Goal: Task Accomplishment & Management: Manage account settings

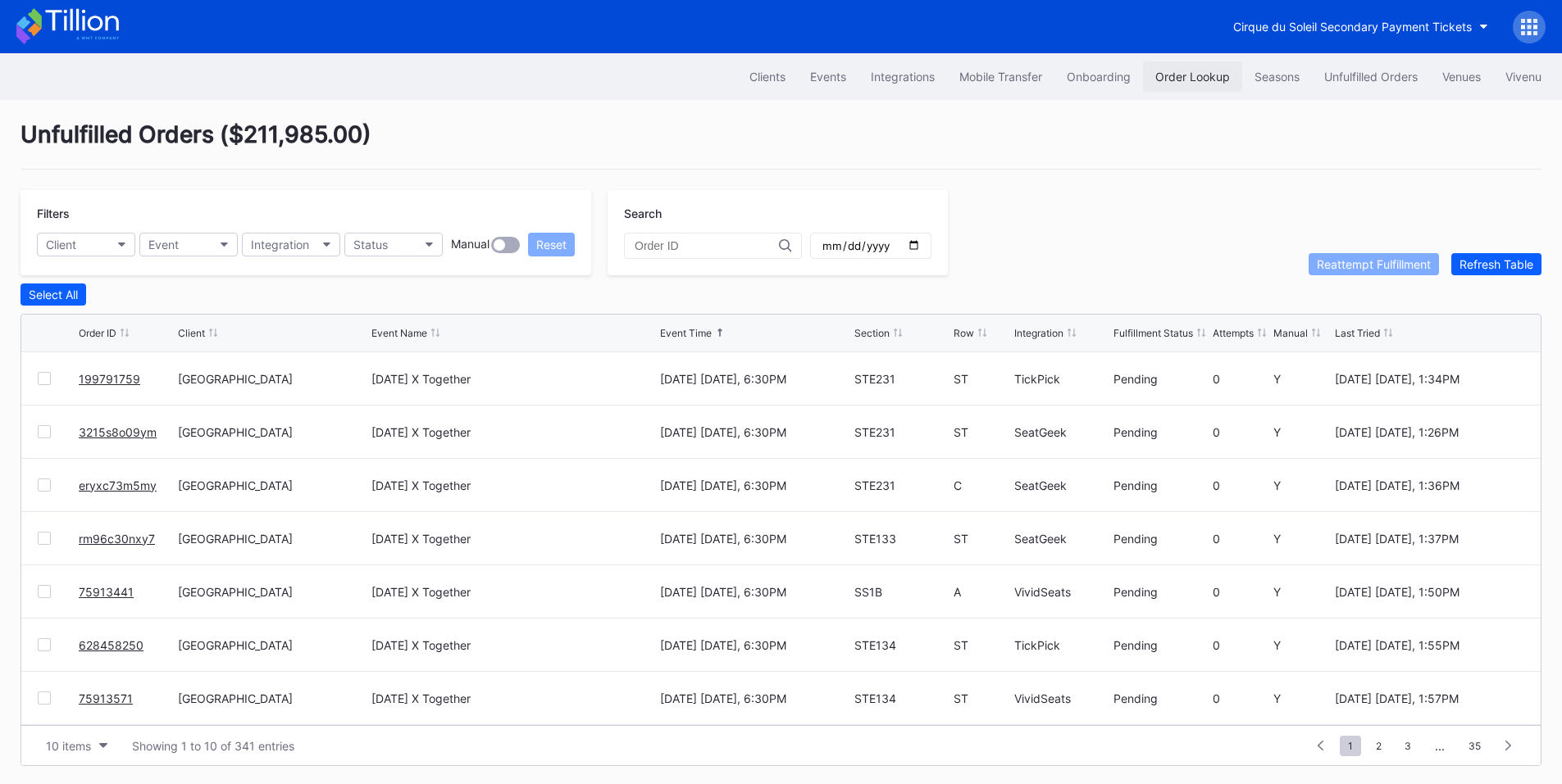
click at [1183, 78] on div "Order Lookup" at bounding box center [1192, 77] width 75 height 14
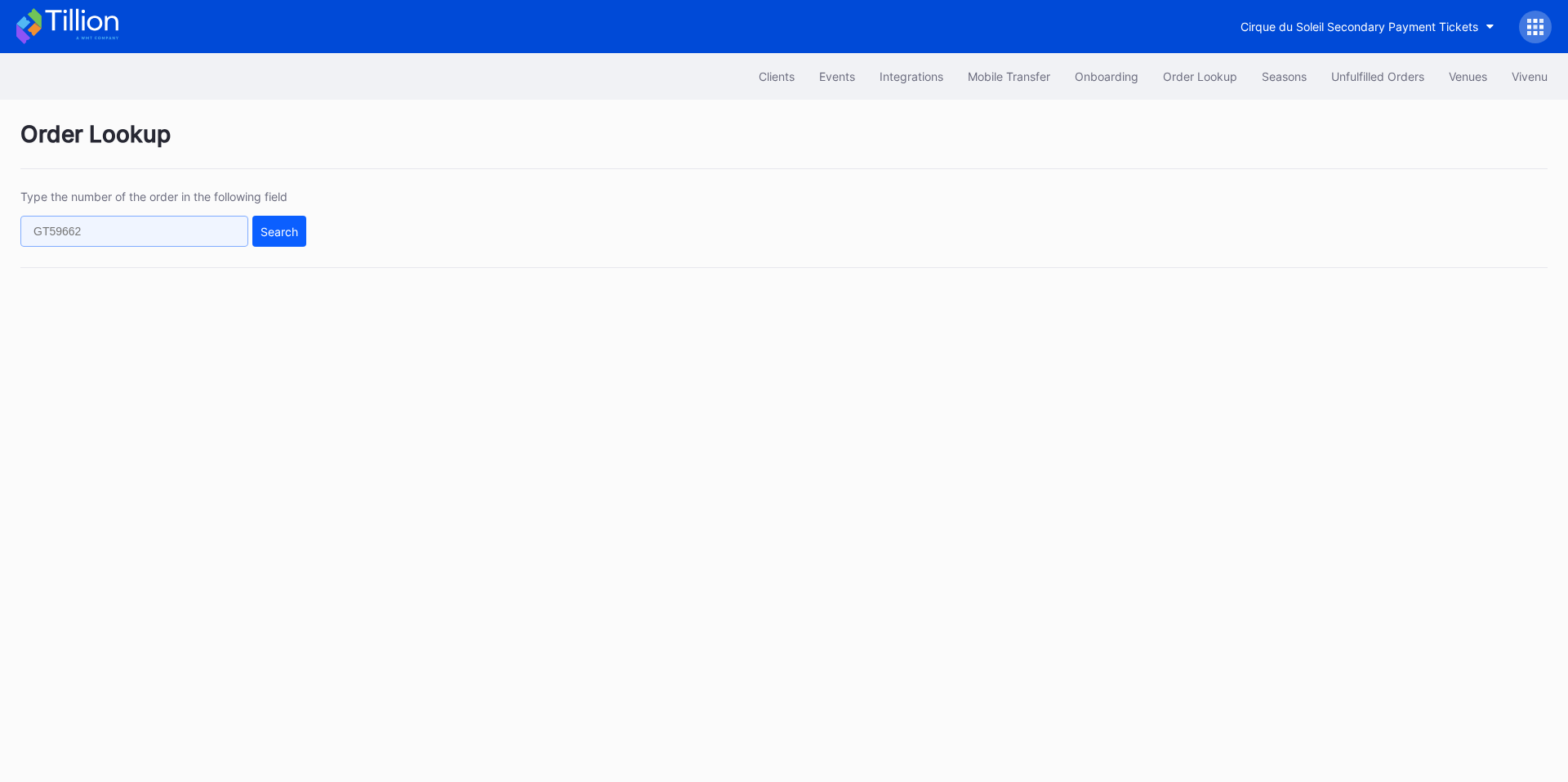
click at [122, 236] on input "text" at bounding box center [134, 231] width 228 height 31
paste input "245608895"
type input "245608895"
click at [268, 233] on div "Search" at bounding box center [279, 231] width 38 height 14
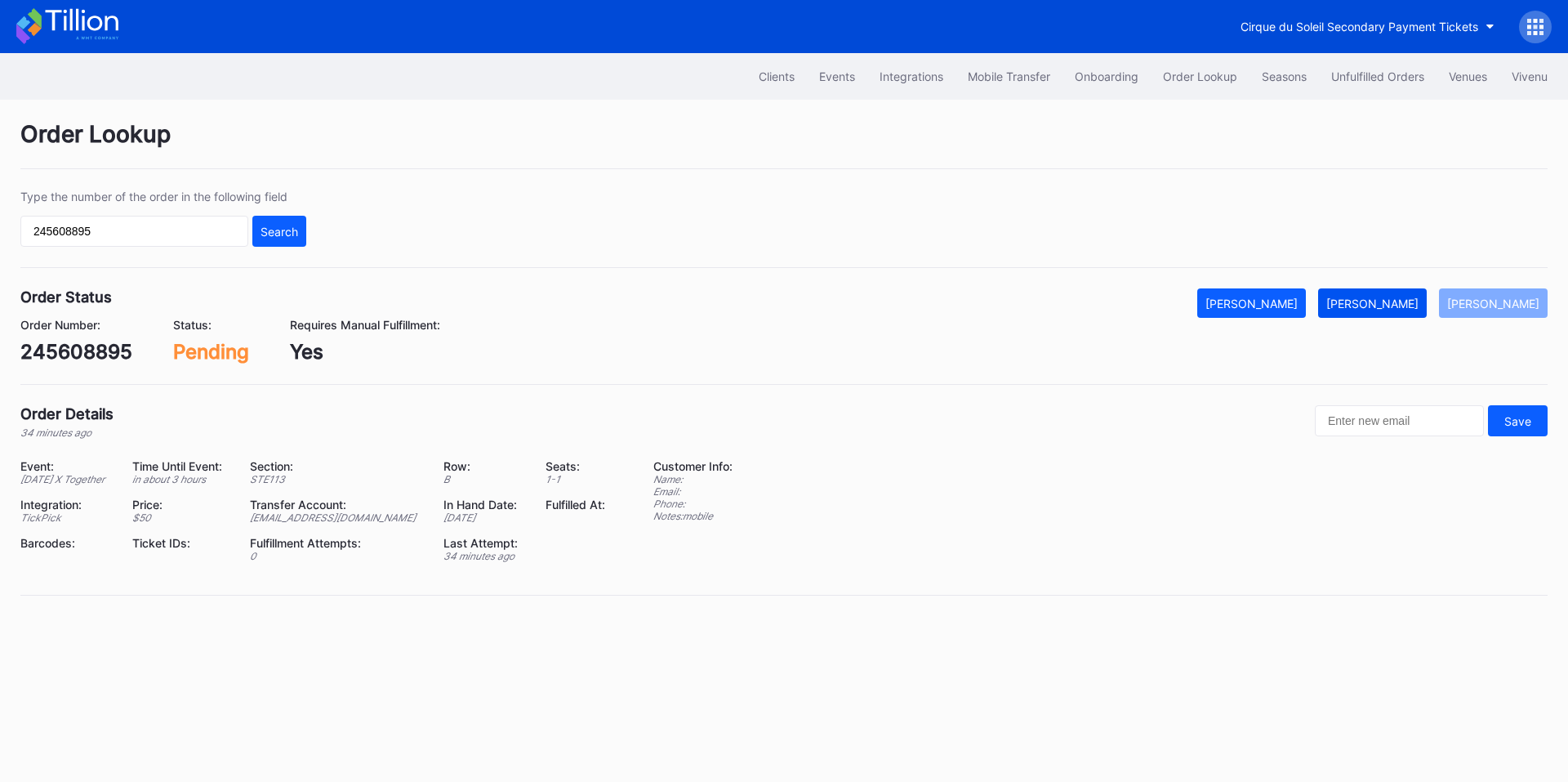
click at [1375, 316] on button "[PERSON_NAME]" at bounding box center [1373, 303] width 108 height 29
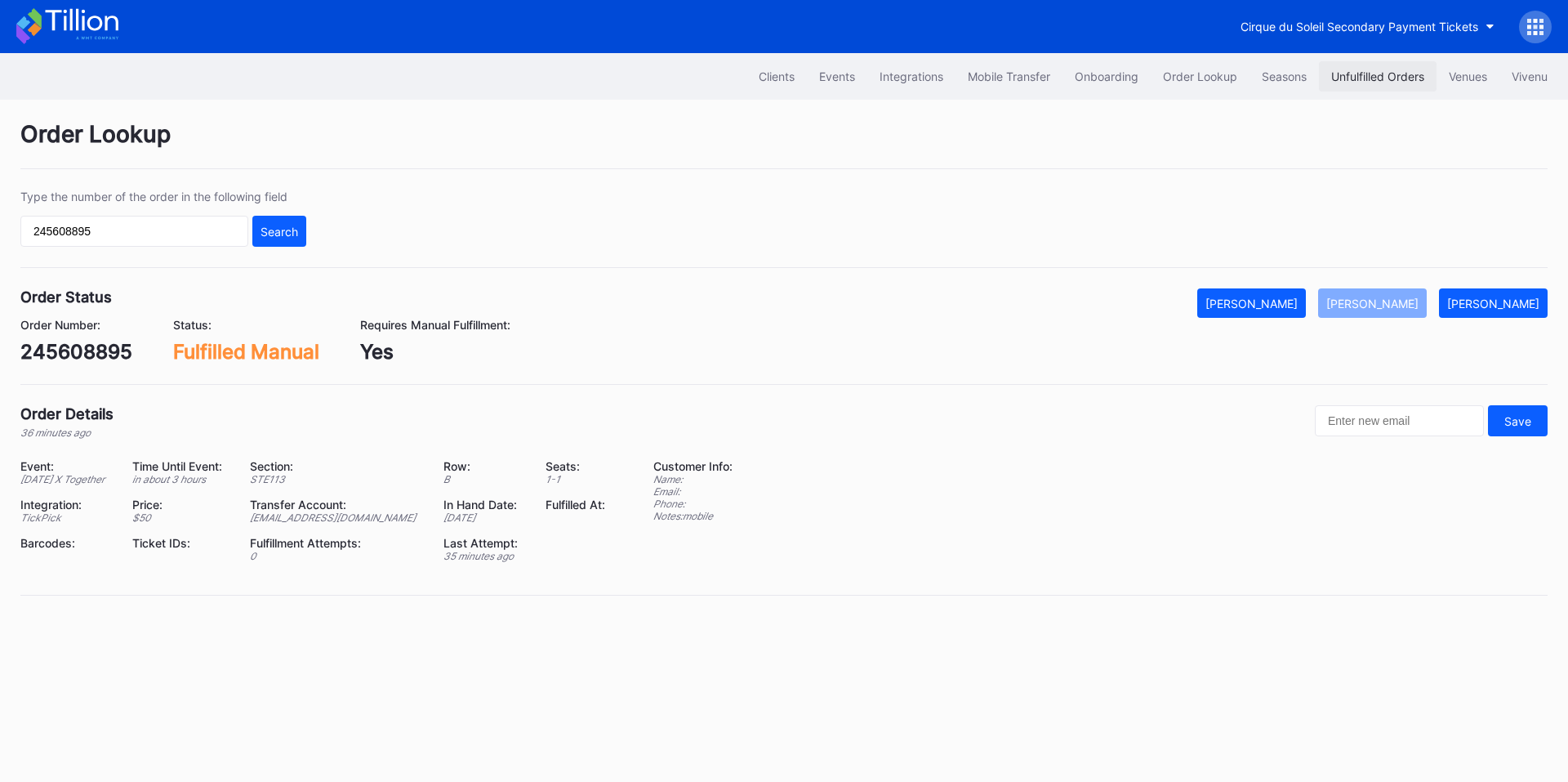
click at [1388, 71] on div "Unfulfilled Orders" at bounding box center [1377, 76] width 93 height 14
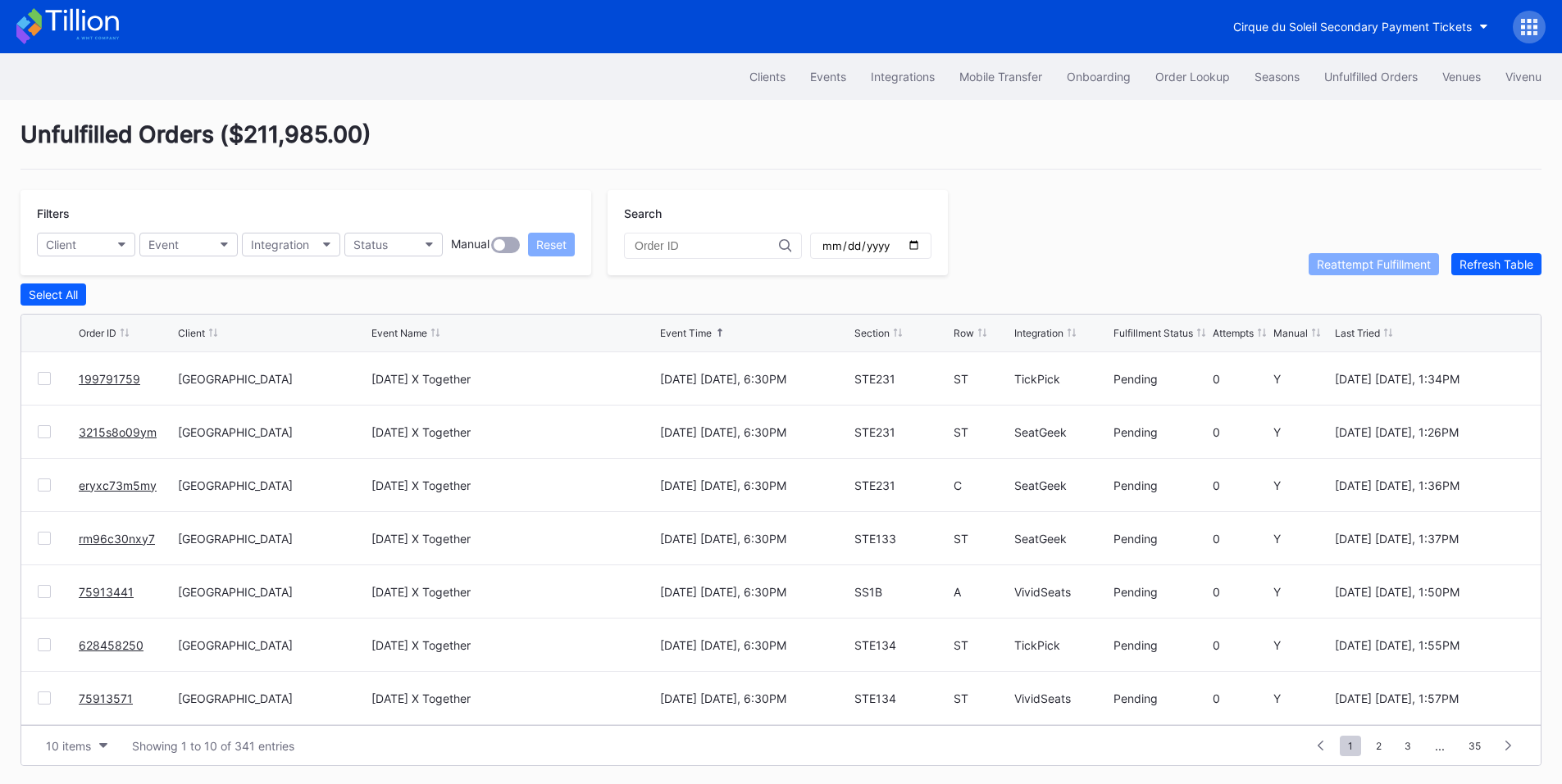
drag, startPoint x: 925, startPoint y: 255, endPoint x: 940, endPoint y: 250, distance: 15.8
click at [920, 253] on input "date" at bounding box center [870, 245] width 100 height 15
click at [920, 249] on input "date" at bounding box center [870, 245] width 100 height 15
type input "2025-10-01"
click at [329, 250] on button "Integration" at bounding box center [290, 245] width 98 height 23
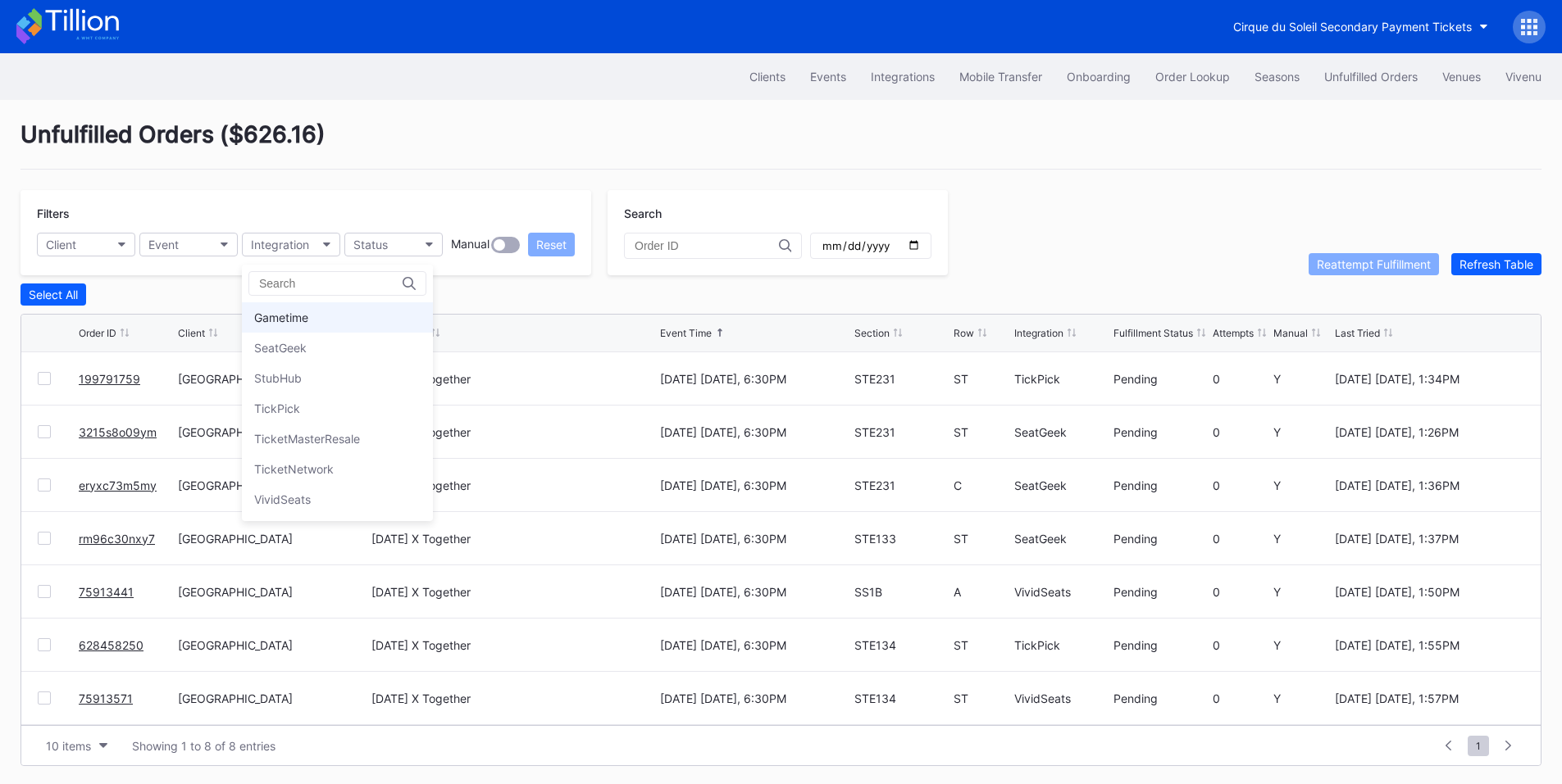
click at [295, 316] on div "Gametime" at bounding box center [282, 317] width 54 height 14
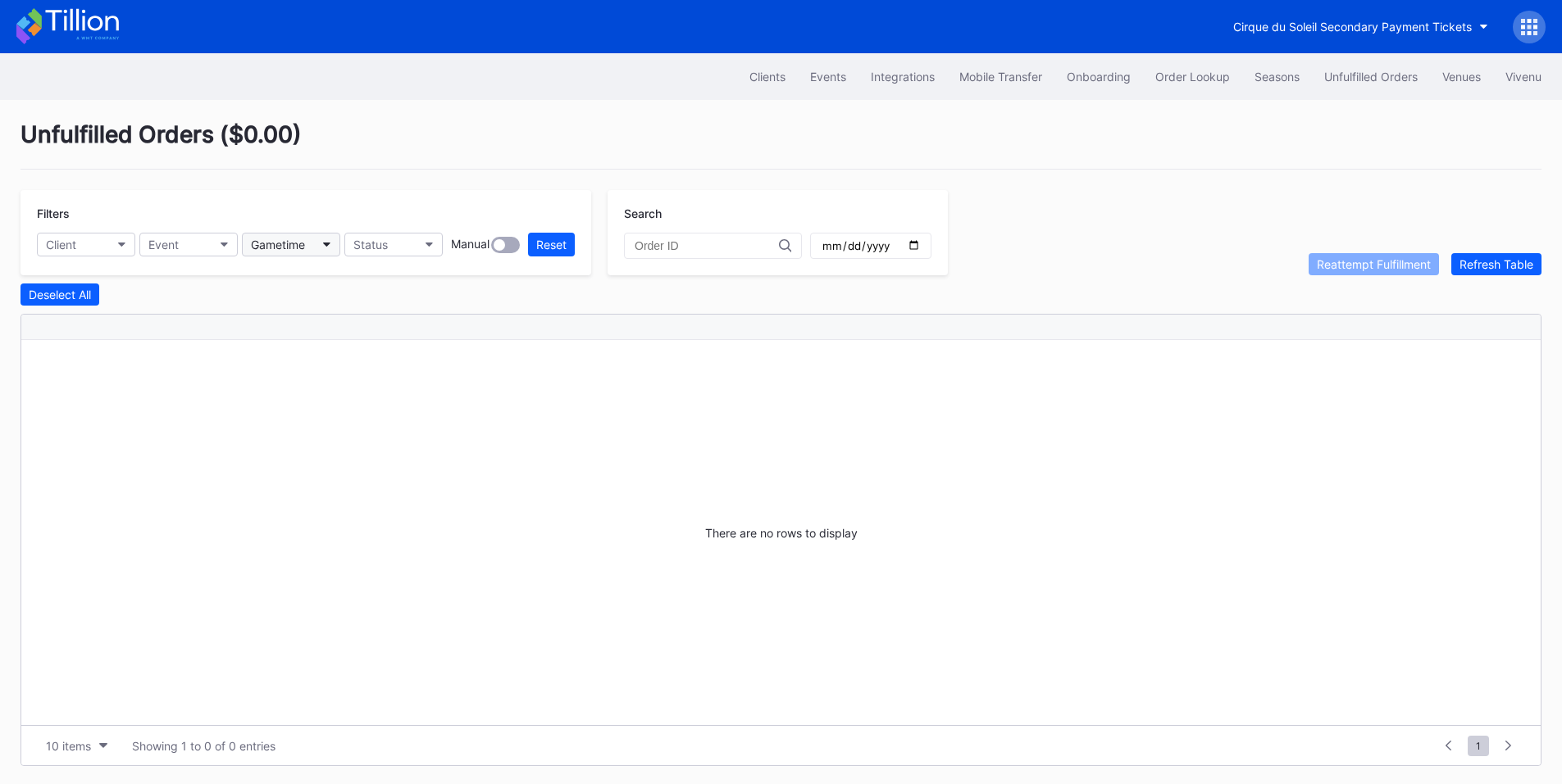
click at [314, 247] on button "Gametime" at bounding box center [290, 245] width 98 height 23
click at [298, 341] on div "SeatGeek" at bounding box center [281, 347] width 52 height 14
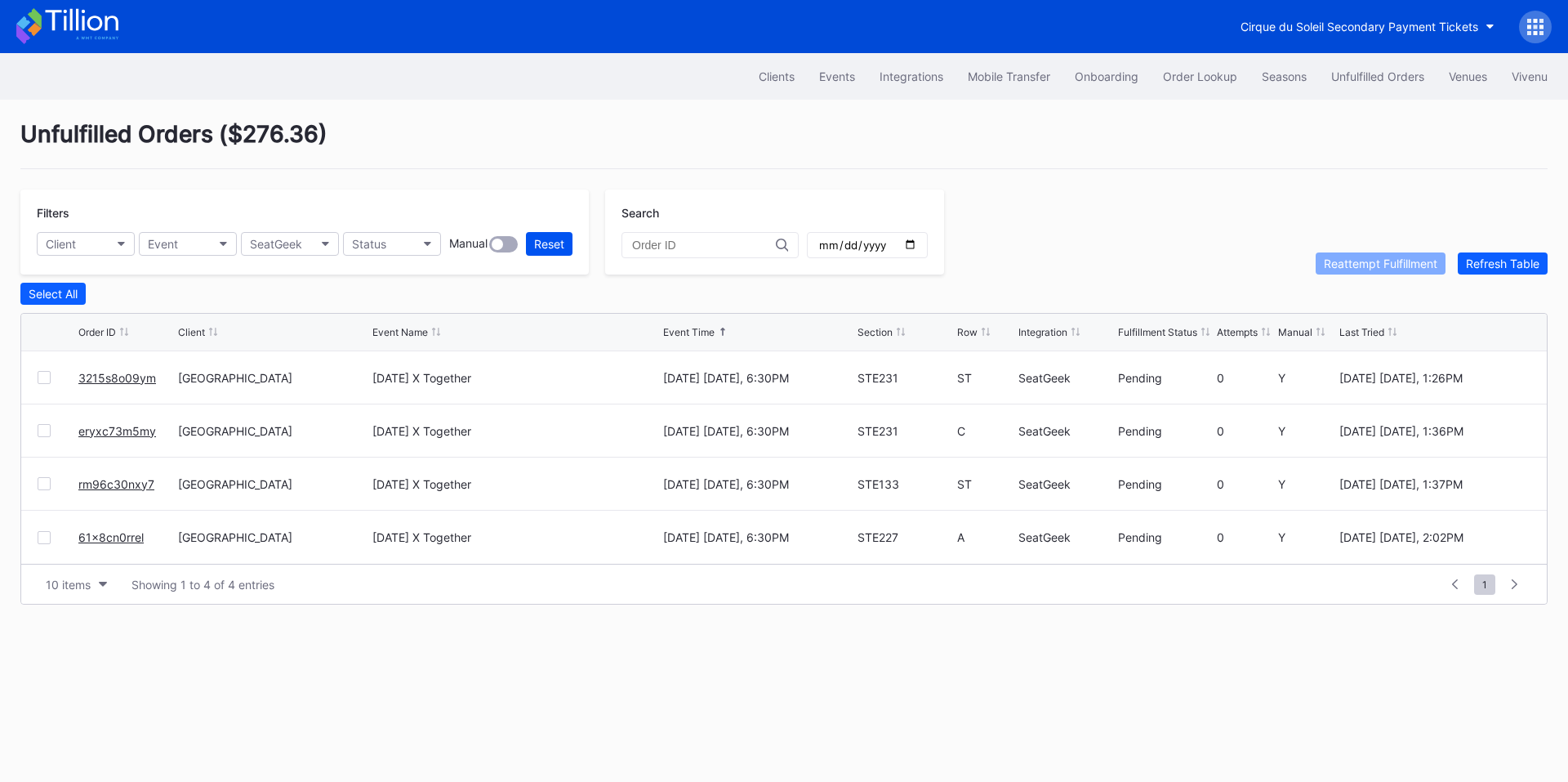
click at [538, 243] on div "Reset" at bounding box center [548, 244] width 30 height 14
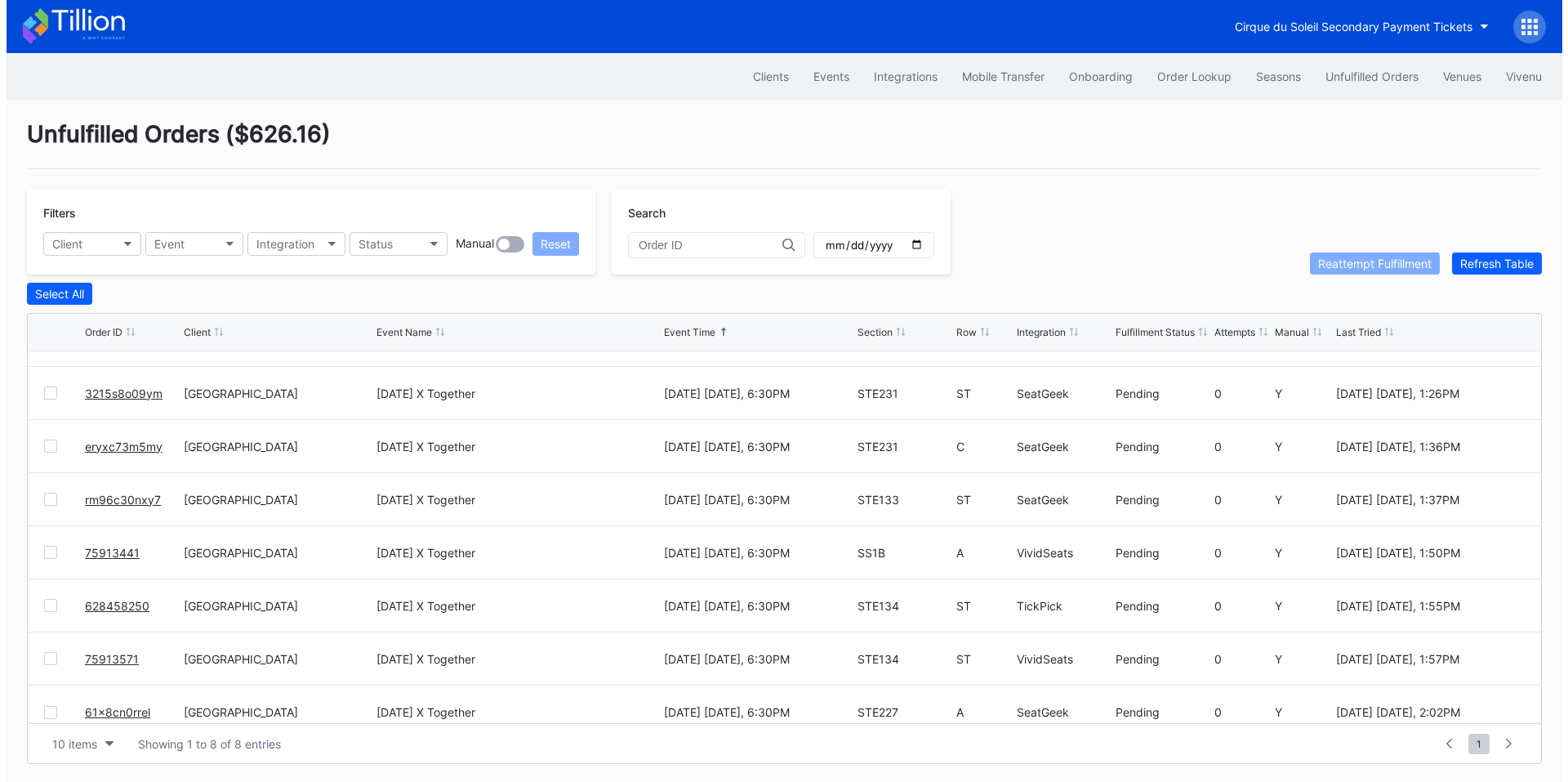
scroll to position [53, 0]
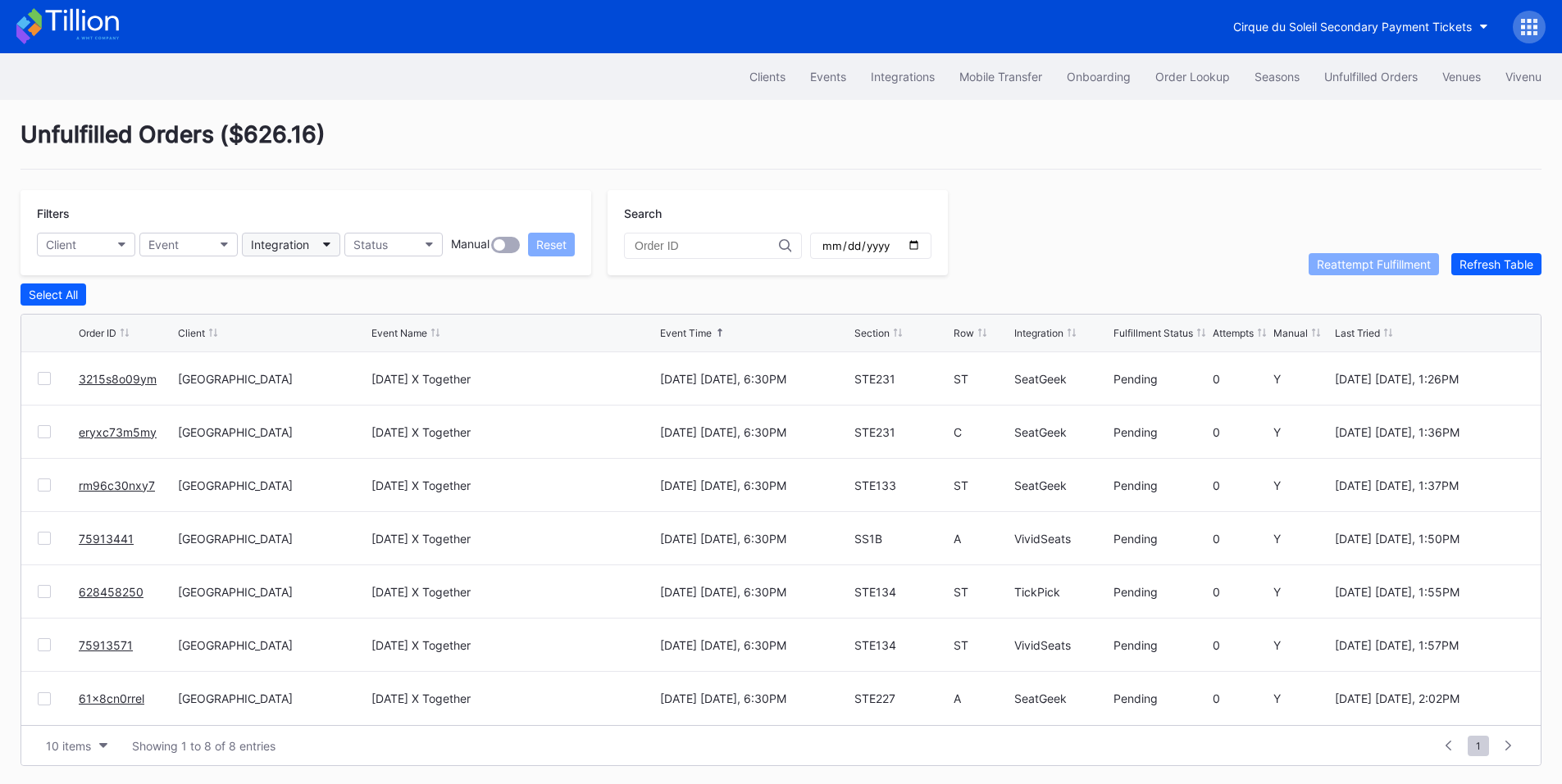
click at [297, 240] on div "Integration" at bounding box center [280, 245] width 58 height 14
click at [287, 345] on div "SeatGeek" at bounding box center [281, 347] width 52 height 14
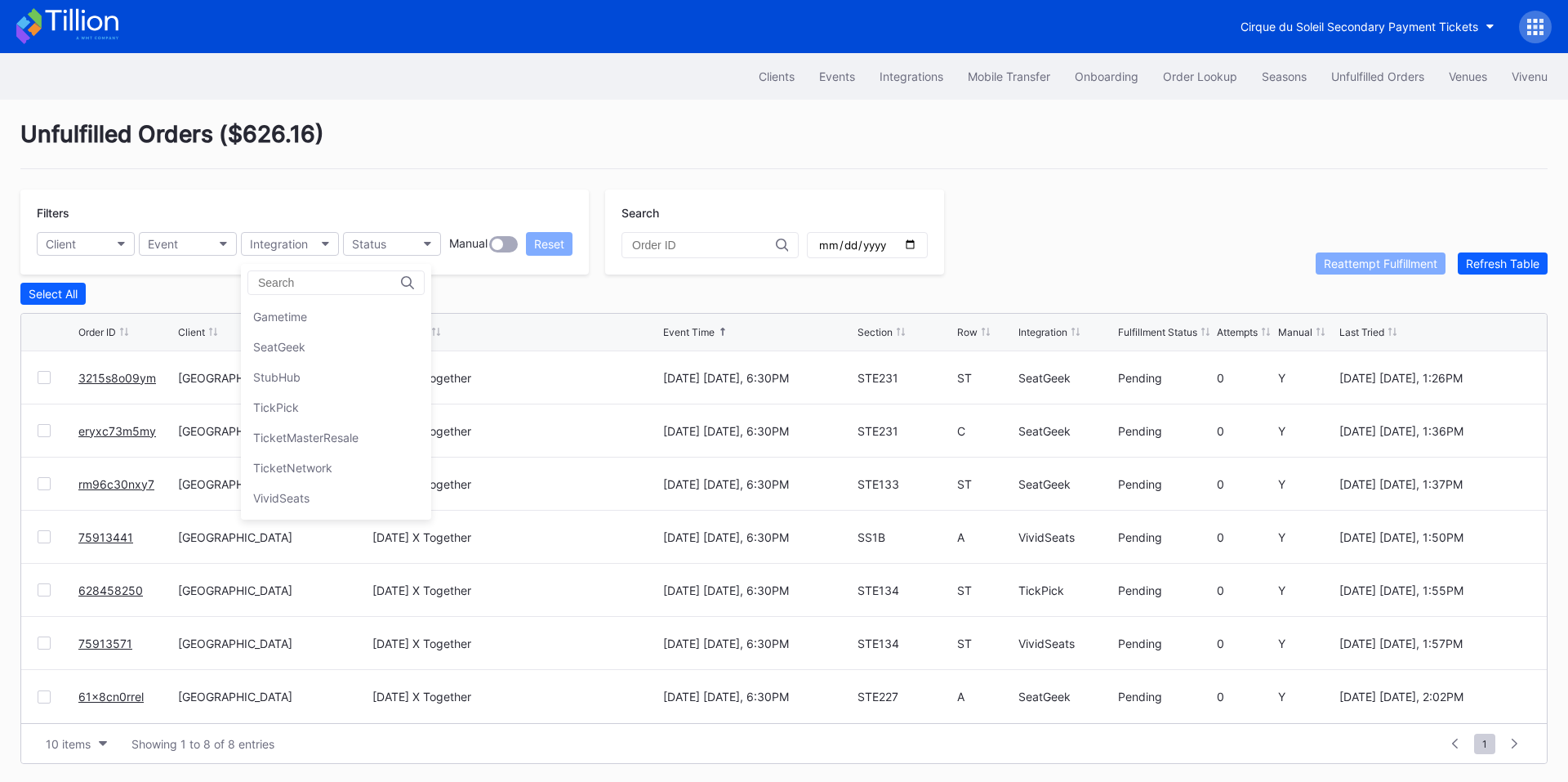
scroll to position [0, 0]
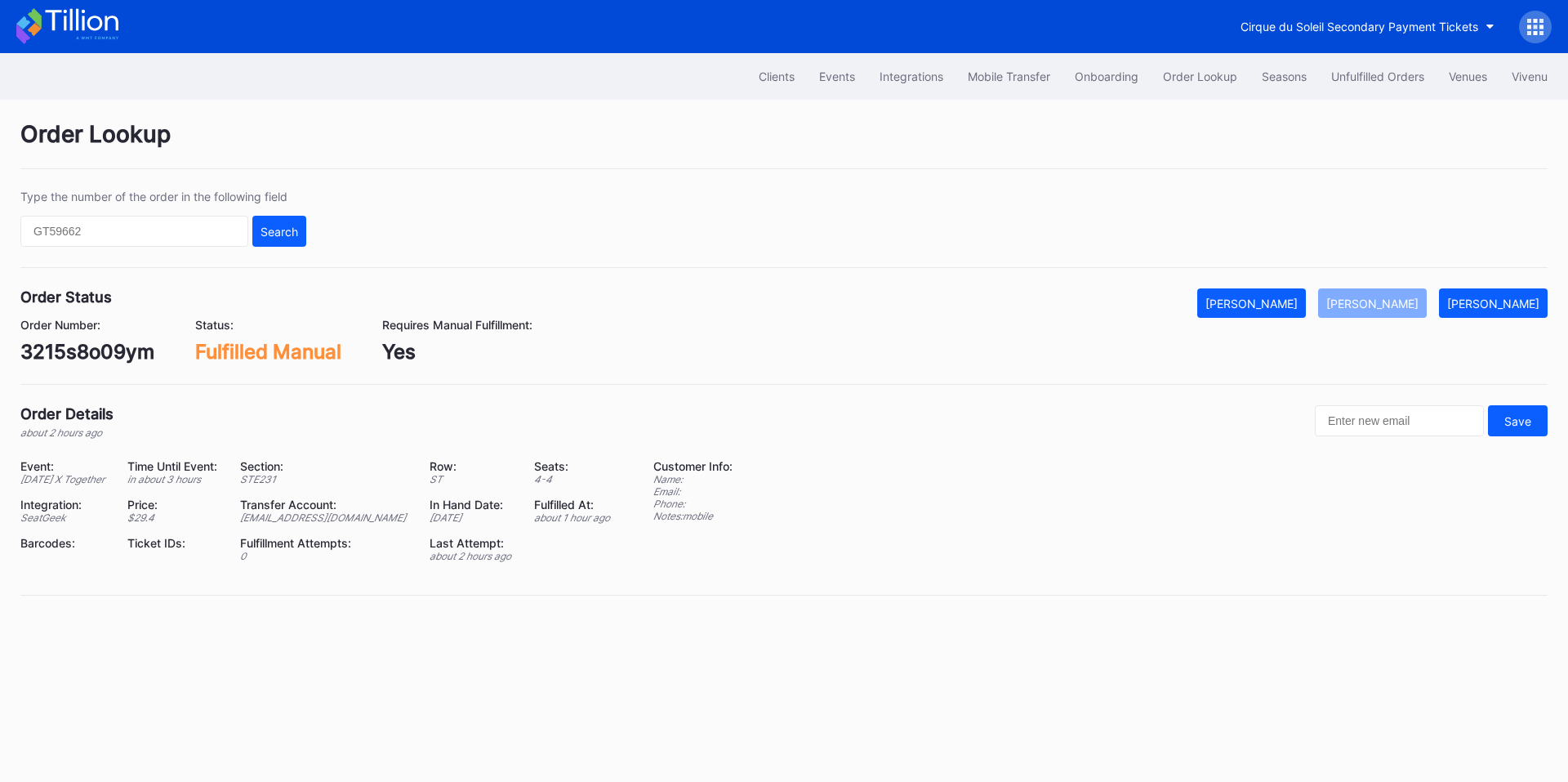
click at [92, 347] on div "3215s8o09ym" at bounding box center [87, 351] width 133 height 23
copy div "3215s8o09ym"
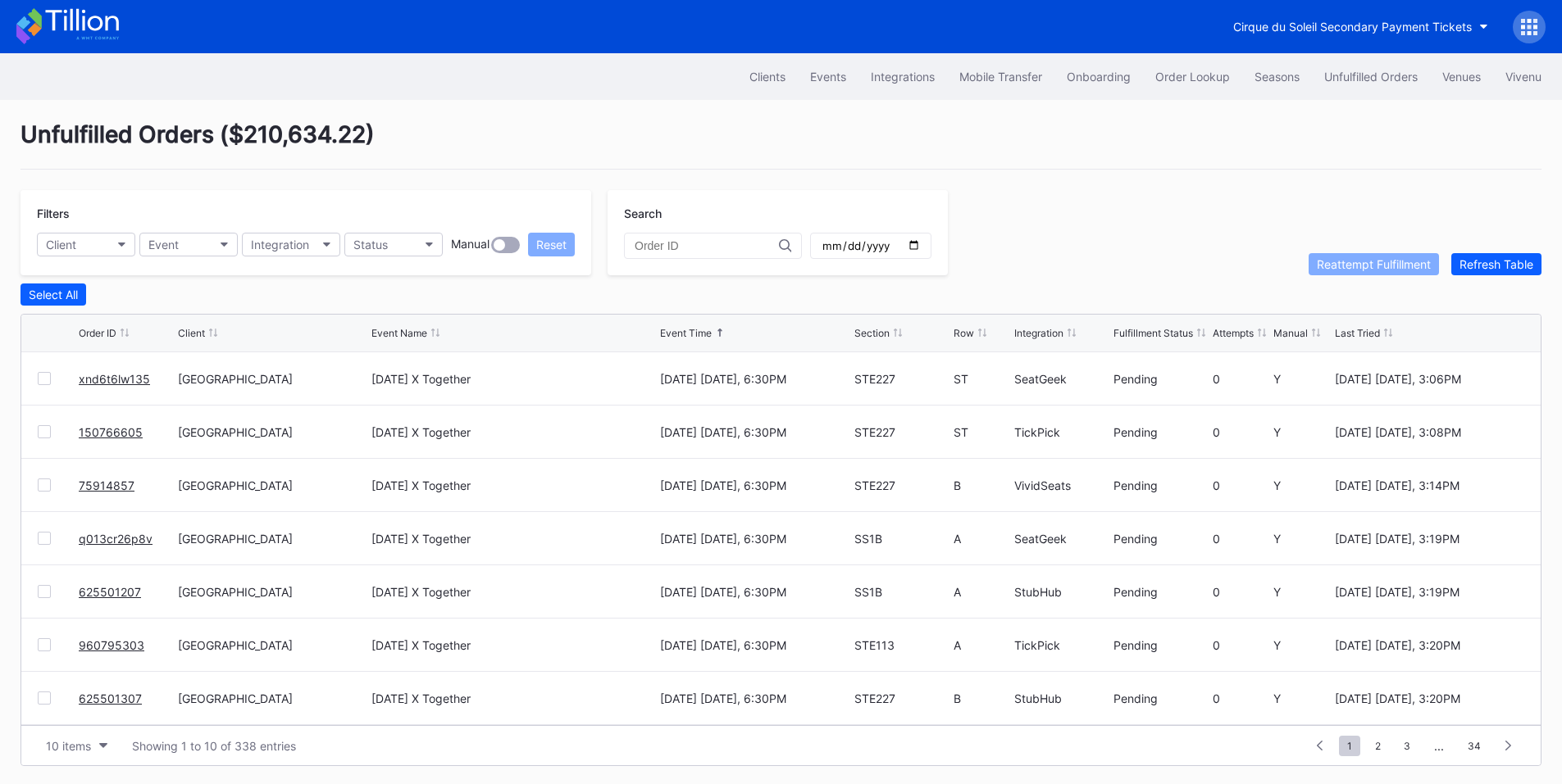
click at [920, 240] on input "date" at bounding box center [870, 245] width 100 height 15
type input "2025-10-01"
click at [287, 234] on button "Integration" at bounding box center [290, 245] width 98 height 23
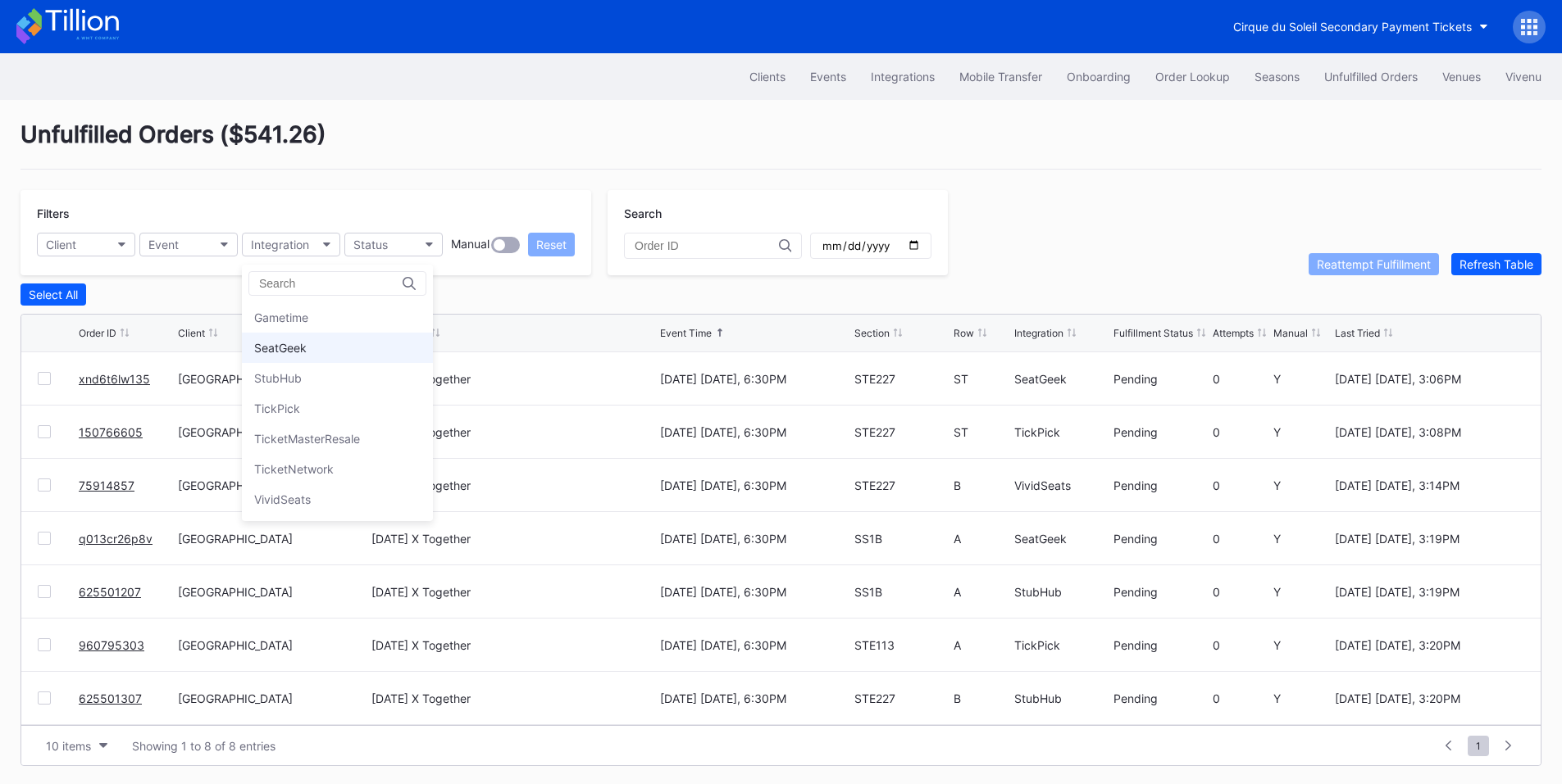
click at [296, 349] on div "SeatGeek" at bounding box center [281, 347] width 52 height 14
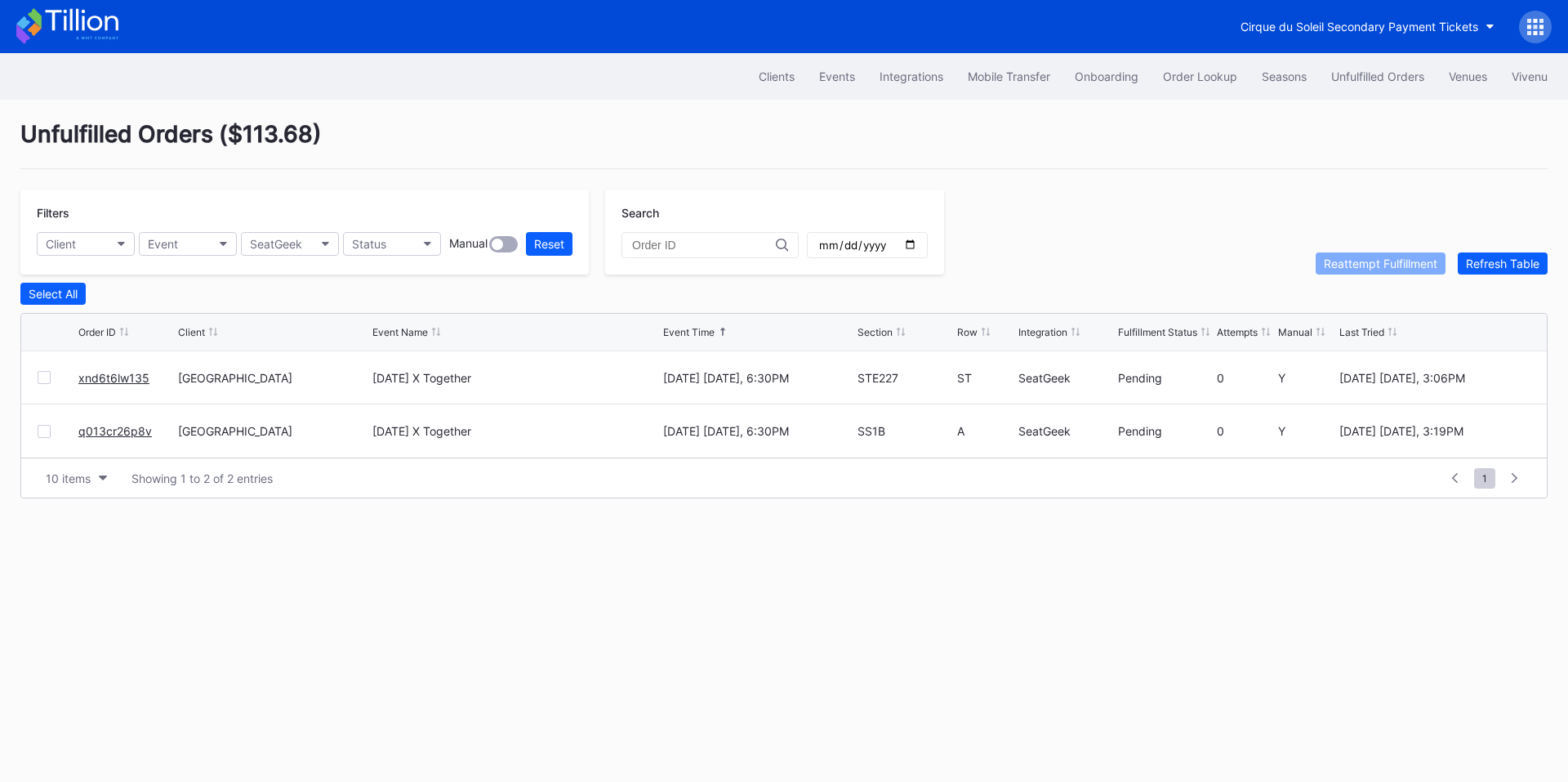
drag, startPoint x: 123, startPoint y: 434, endPoint x: 145, endPoint y: 415, distance: 29.1
click at [283, 243] on div "SeatGeek" at bounding box center [276, 244] width 52 height 14
click at [284, 374] on div "StubHub" at bounding box center [277, 377] width 47 height 14
click at [289, 240] on div "StubHub" at bounding box center [273, 244] width 47 height 14
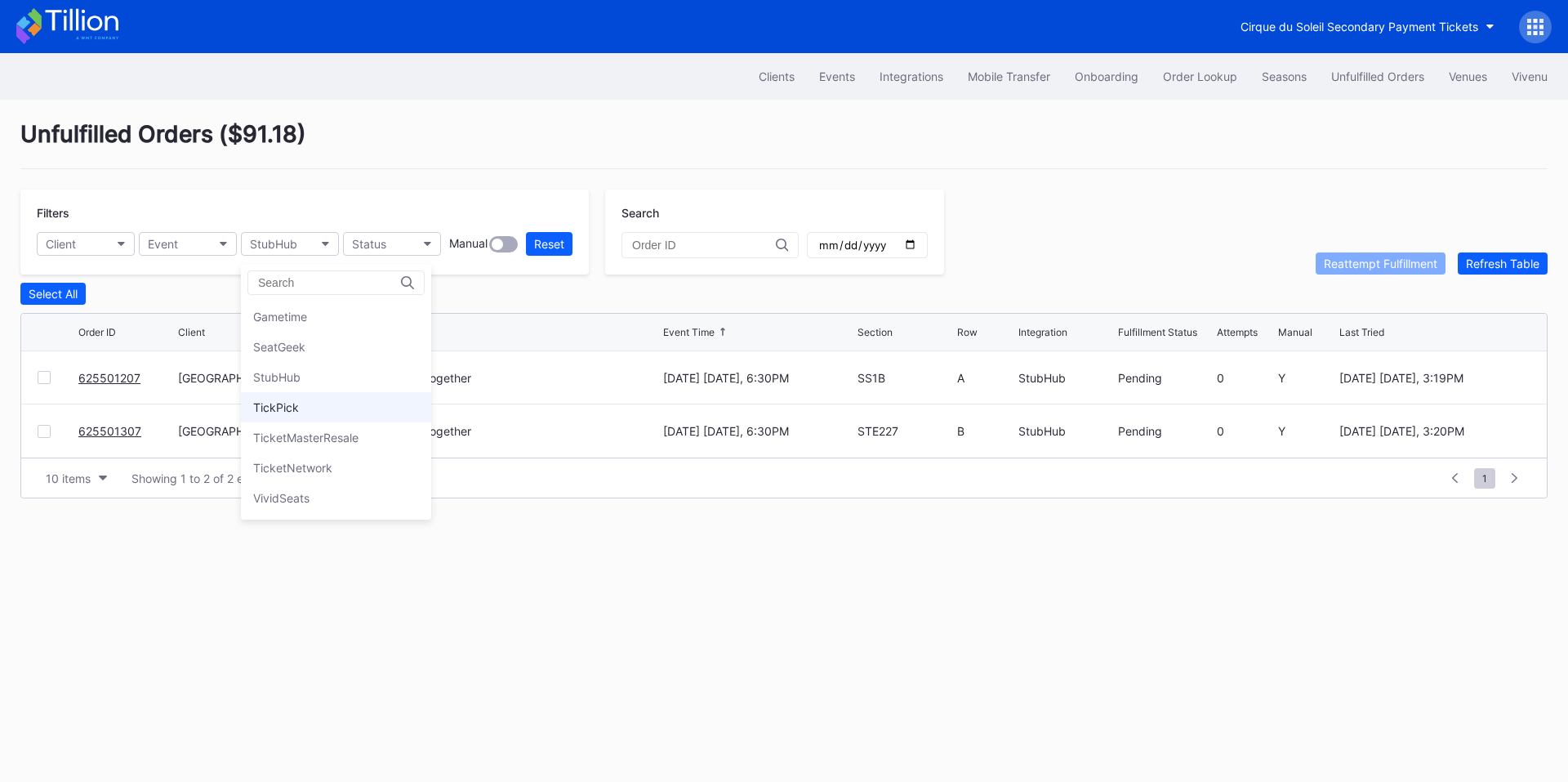
click at [291, 409] on div "TickPick" at bounding box center [276, 407] width 45 height 14
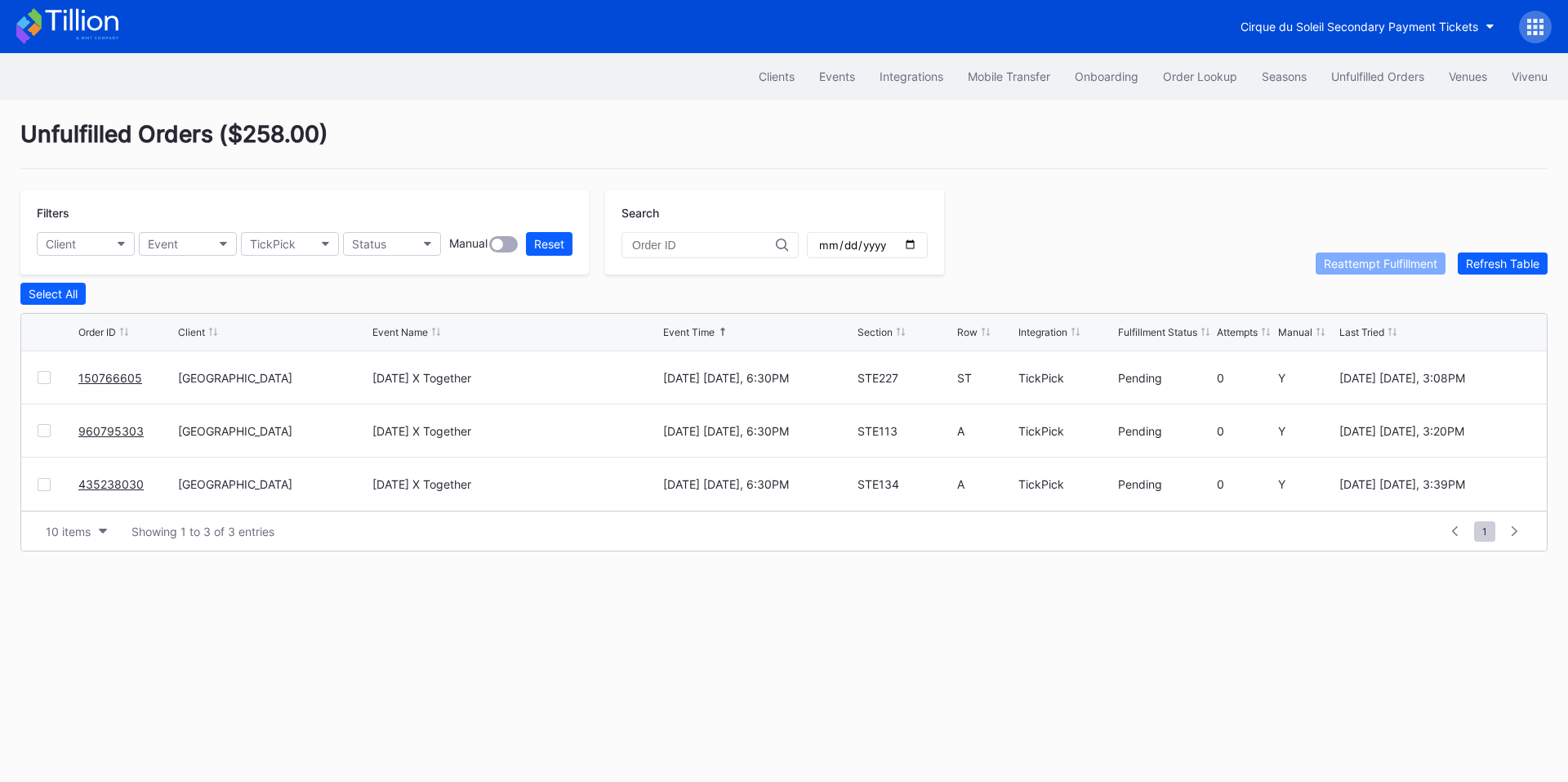
drag, startPoint x: 128, startPoint y: 383, endPoint x: 238, endPoint y: 322, distance: 125.8
drag, startPoint x: 111, startPoint y: 486, endPoint x: 145, endPoint y: 449, distance: 50.2
click at [323, 247] on button "TickPick" at bounding box center [289, 244] width 98 height 23
click at [293, 492] on div "VividSeats" at bounding box center [281, 498] width 56 height 14
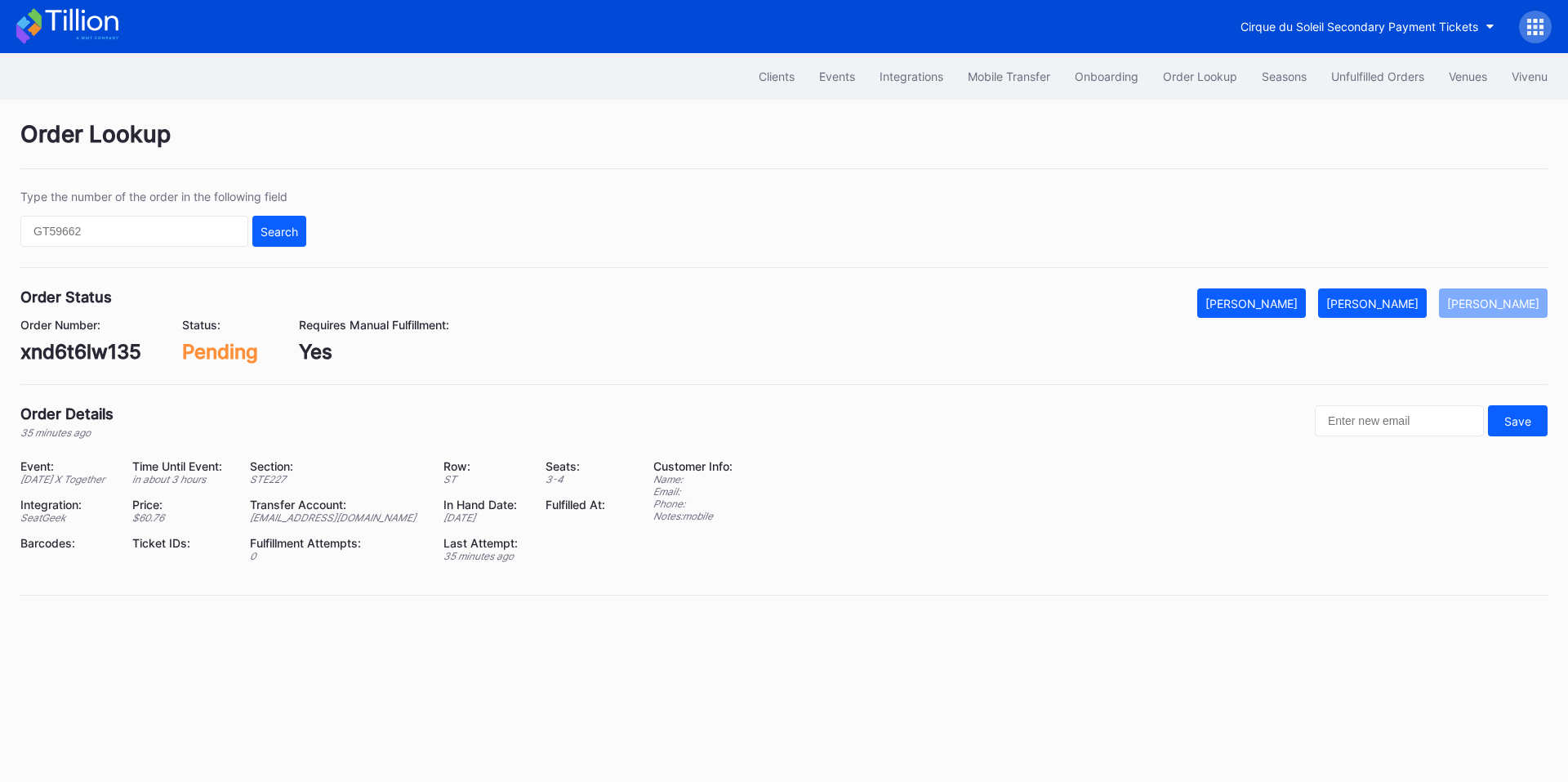
click at [108, 344] on div "xnd6t6lw135" at bounding box center [80, 351] width 121 height 23
copy div "xnd6t6lw135"
click at [1394, 300] on div "[PERSON_NAME]" at bounding box center [1372, 304] width 92 height 14
click at [79, 345] on div "q013cr26p8v" at bounding box center [83, 351] width 126 height 23
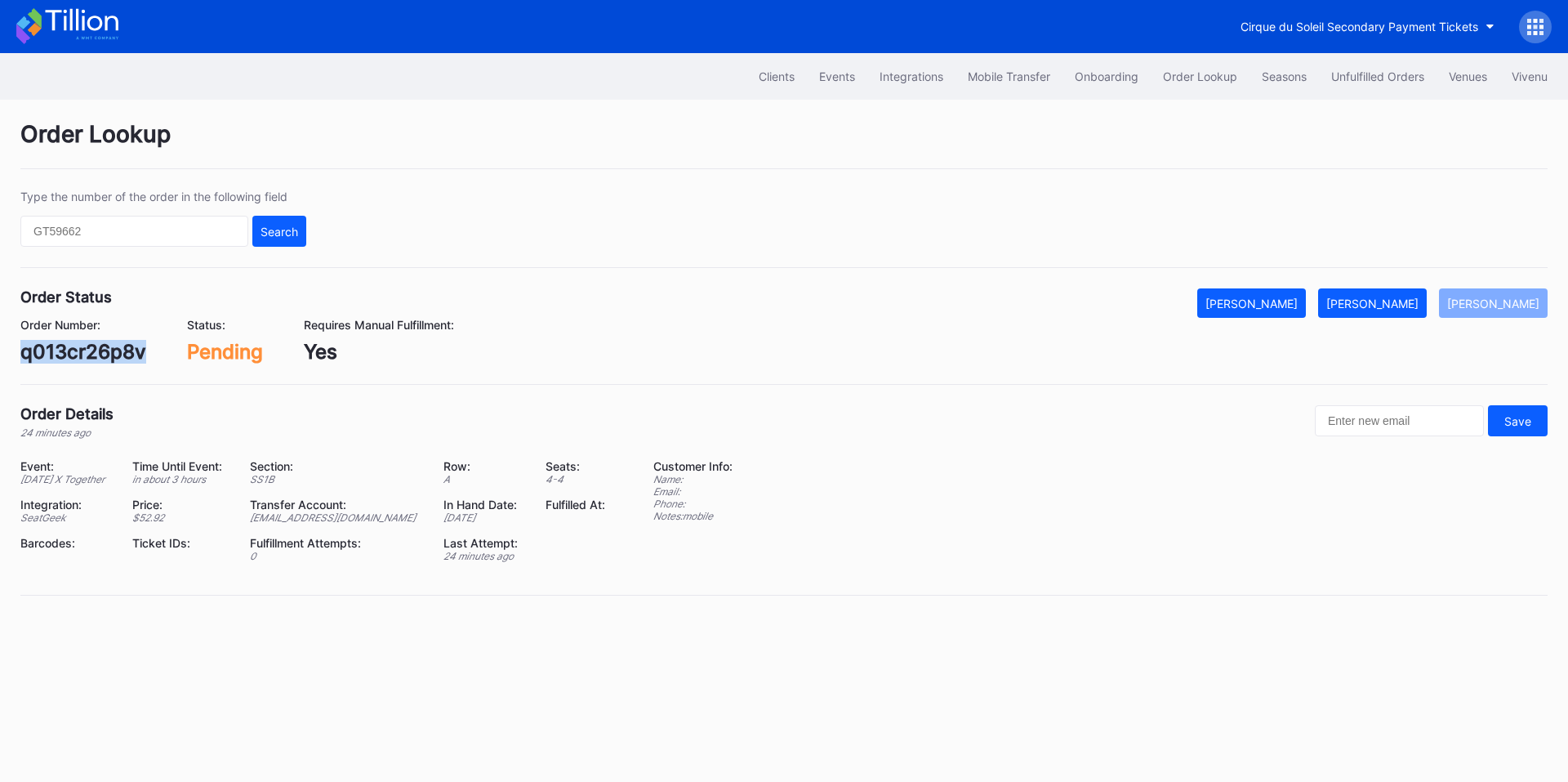
click at [79, 345] on div "q013cr26p8v" at bounding box center [83, 351] width 126 height 23
copy div "q013cr26p8v"
click at [1382, 302] on div "[PERSON_NAME]" at bounding box center [1372, 304] width 92 height 14
click at [71, 349] on div "625501207" at bounding box center [74, 351] width 107 height 23
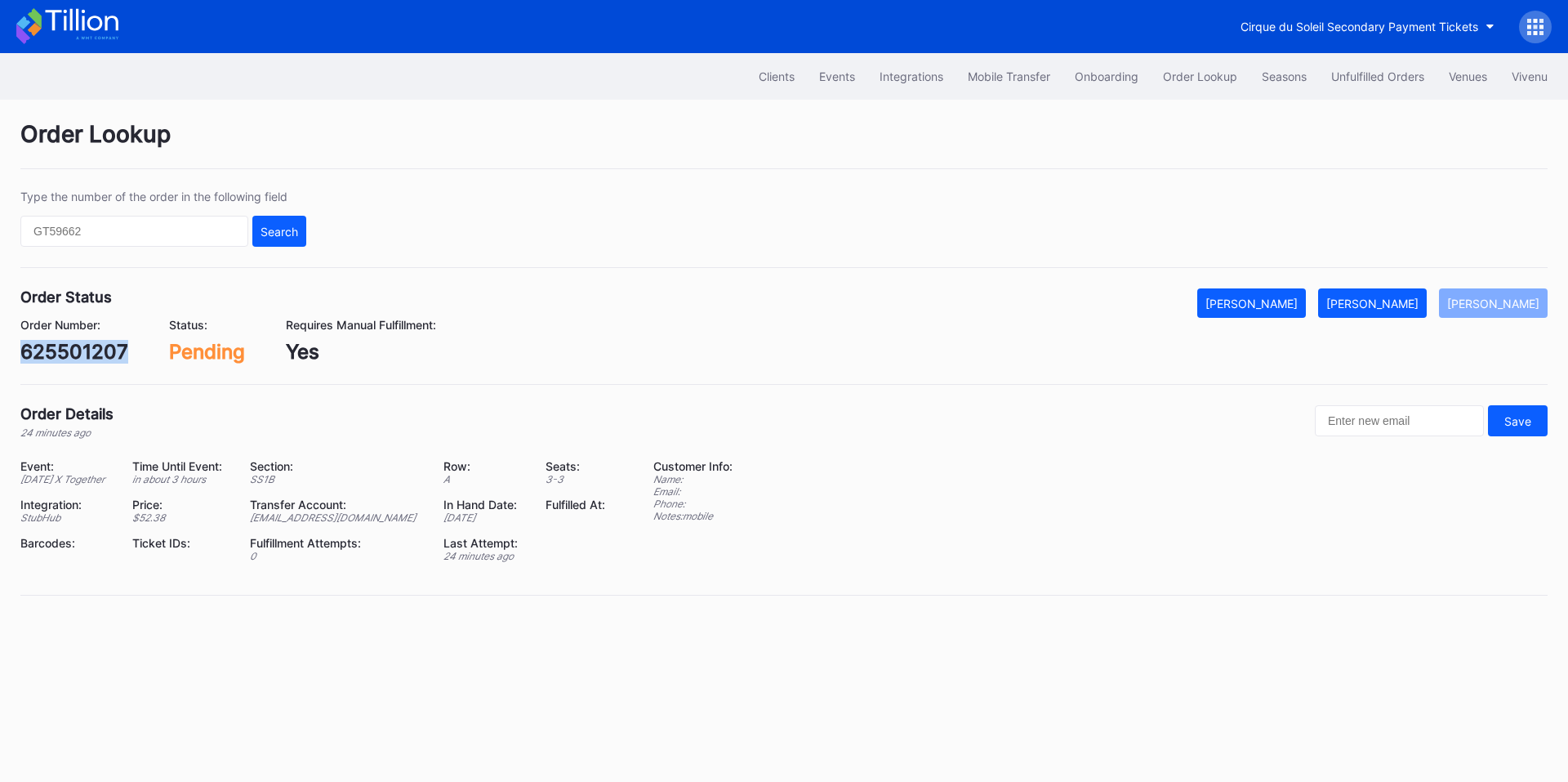
copy div "625501207"
click at [1396, 294] on button "[PERSON_NAME]" at bounding box center [1373, 303] width 108 height 29
click at [67, 346] on div "625501307" at bounding box center [74, 351] width 107 height 23
copy div "625501307"
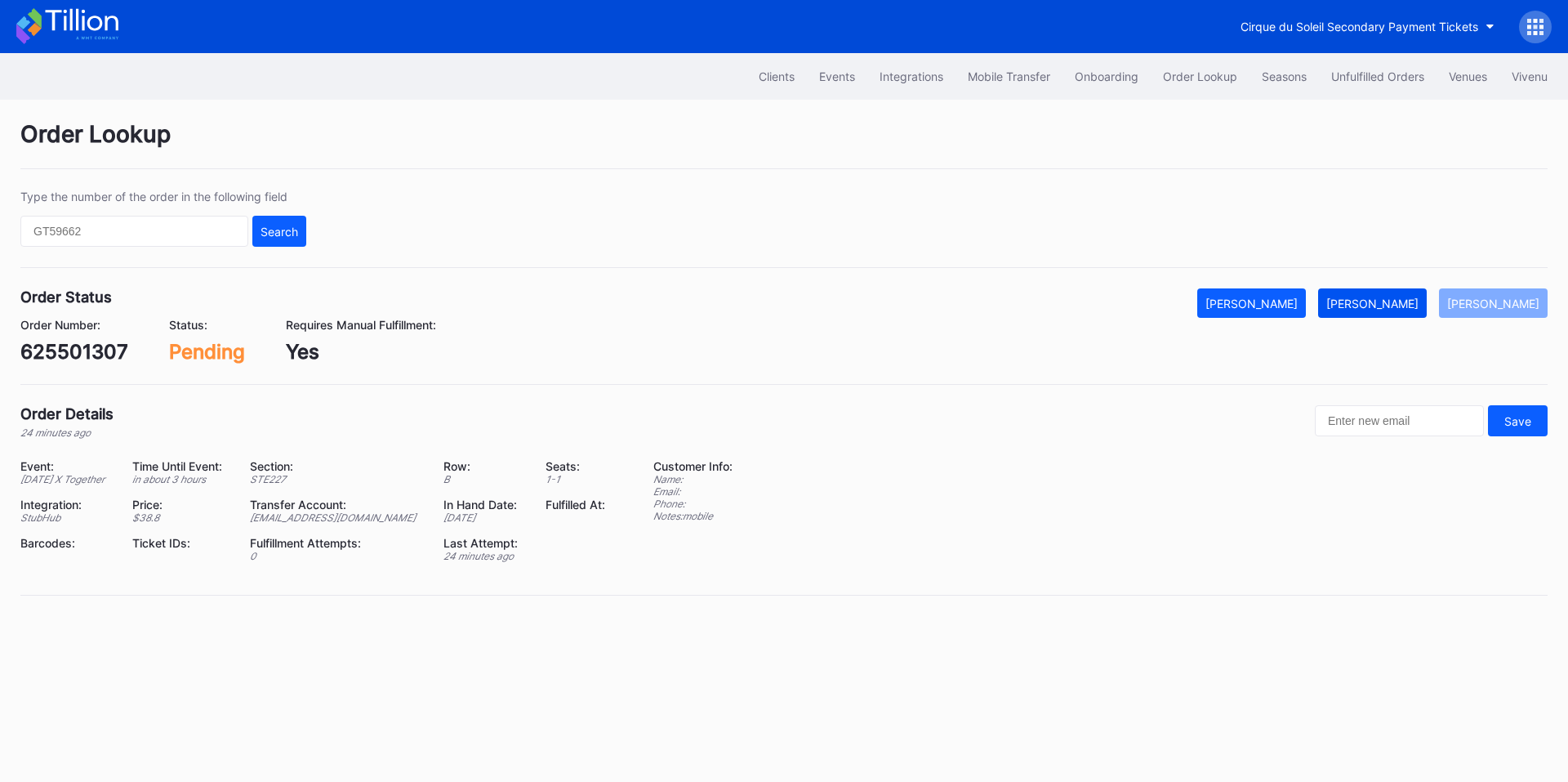
drag, startPoint x: 1403, startPoint y: 323, endPoint x: 1385, endPoint y: 302, distance: 27.7
click at [1403, 323] on div "Order Number: 625501307 Status: Pending Requires Manual Fulfillment: Yes" at bounding box center [784, 340] width 1527 height 45
click at [1385, 300] on div "[PERSON_NAME]" at bounding box center [1372, 304] width 92 height 14
click at [68, 345] on div "150766605" at bounding box center [74, 351] width 107 height 23
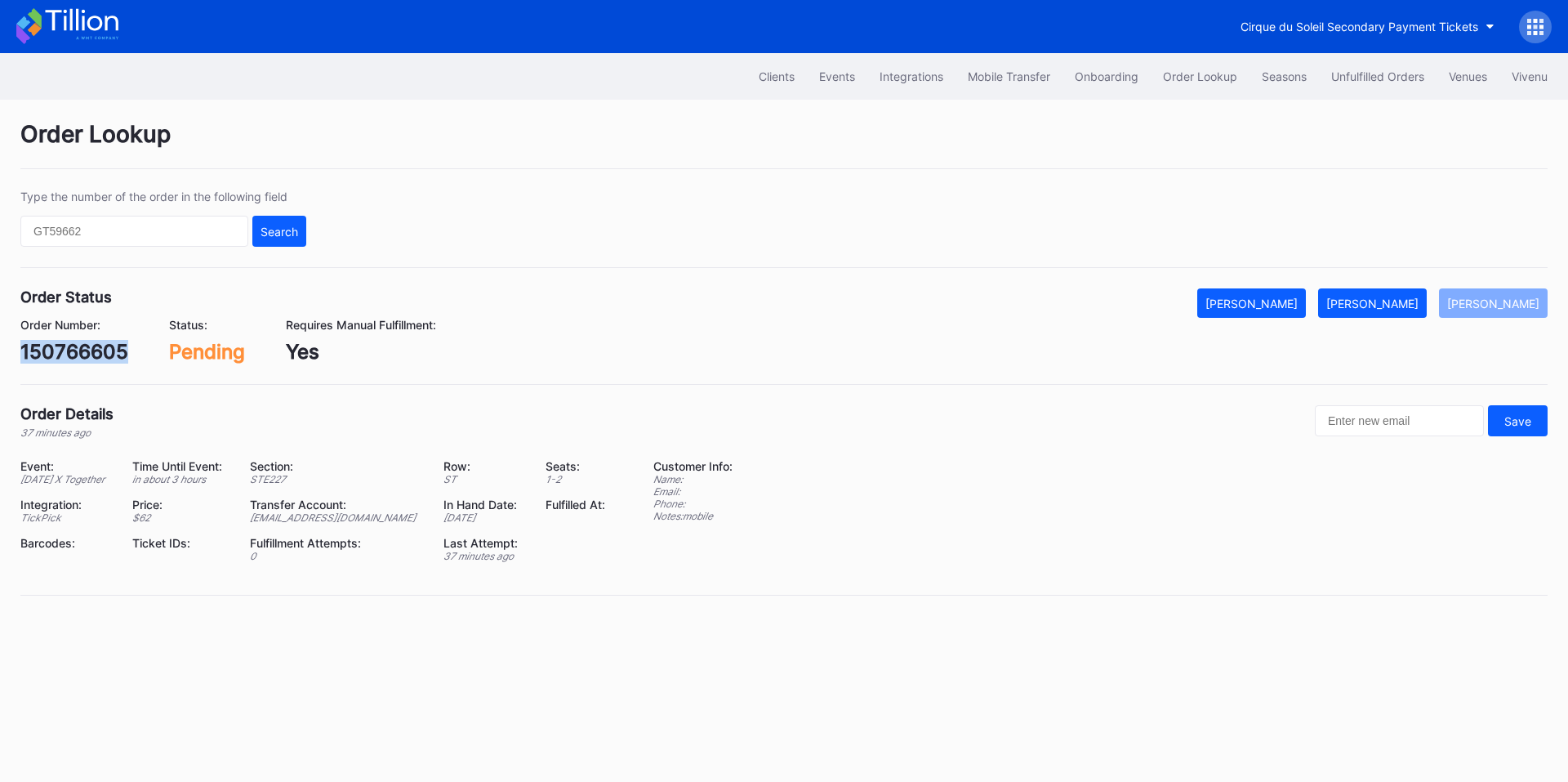
copy div "150766605"
click at [1410, 309] on div "Mark Fulfilled" at bounding box center [1372, 304] width 92 height 14
click at [71, 359] on div "960795303" at bounding box center [75, 351] width 111 height 23
copy div "960795303"
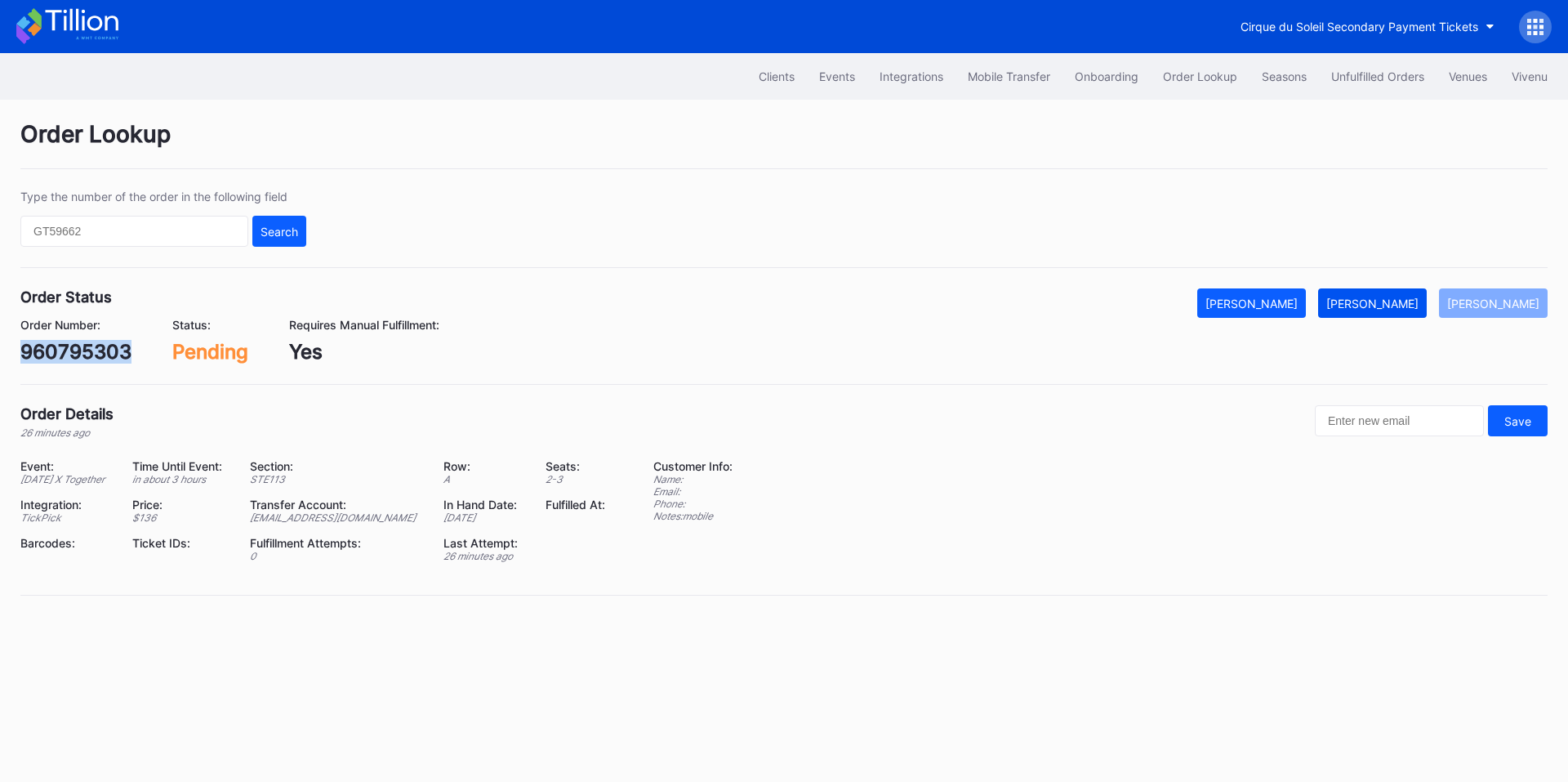
click at [1385, 310] on div "[PERSON_NAME]" at bounding box center [1372, 304] width 92 height 14
click at [91, 351] on div "435238030" at bounding box center [76, 351] width 113 height 23
copy div "435238030"
drag, startPoint x: 1403, startPoint y: 304, endPoint x: 1253, endPoint y: 203, distance: 180.8
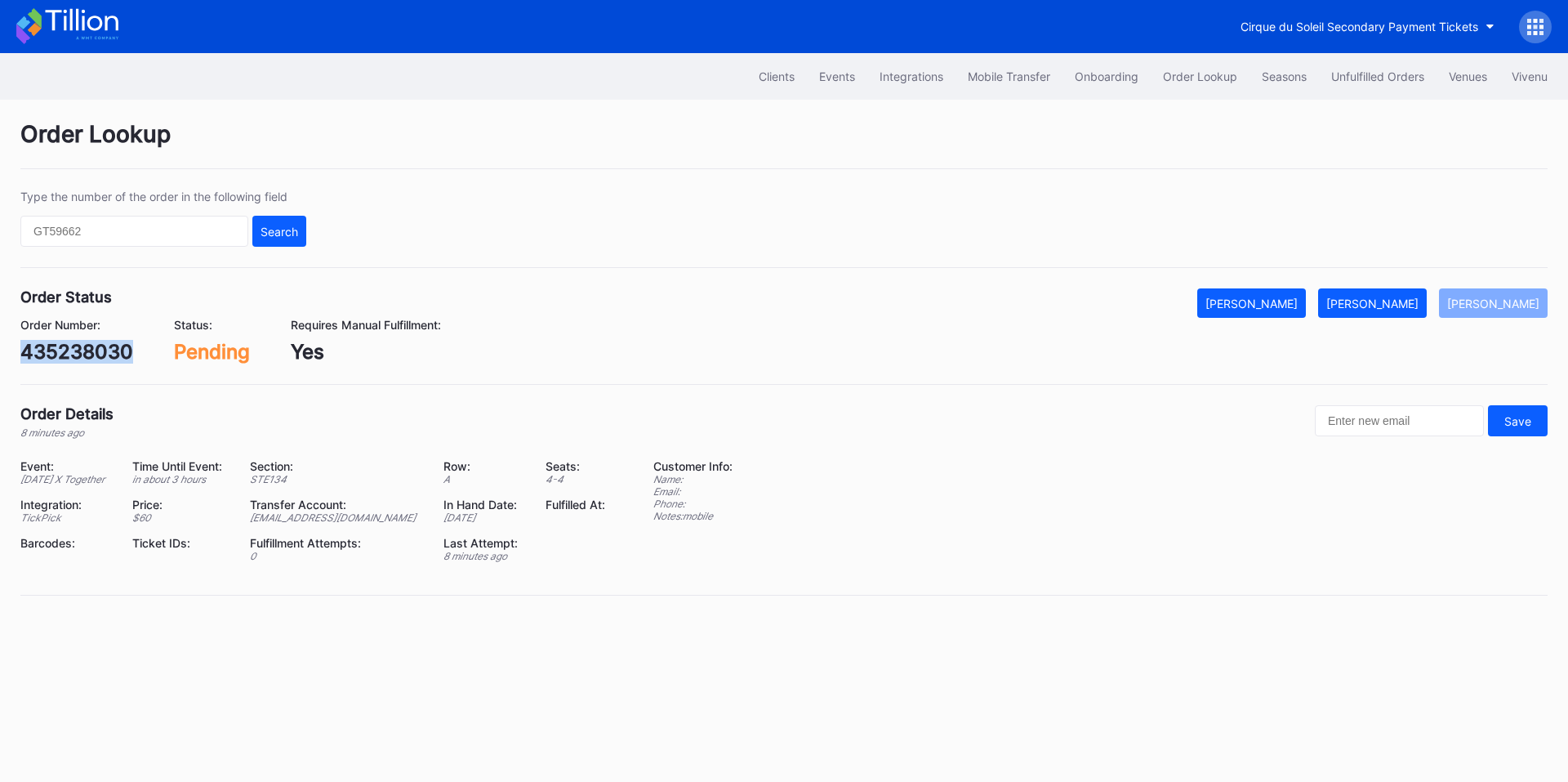
click at [1401, 304] on div "[PERSON_NAME]" at bounding box center [1372, 304] width 92 height 14
click at [66, 356] on div "75914857" at bounding box center [67, 351] width 94 height 23
copy div "75914857"
drag, startPoint x: 1374, startPoint y: 307, endPoint x: 1250, endPoint y: 97, distance: 243.9
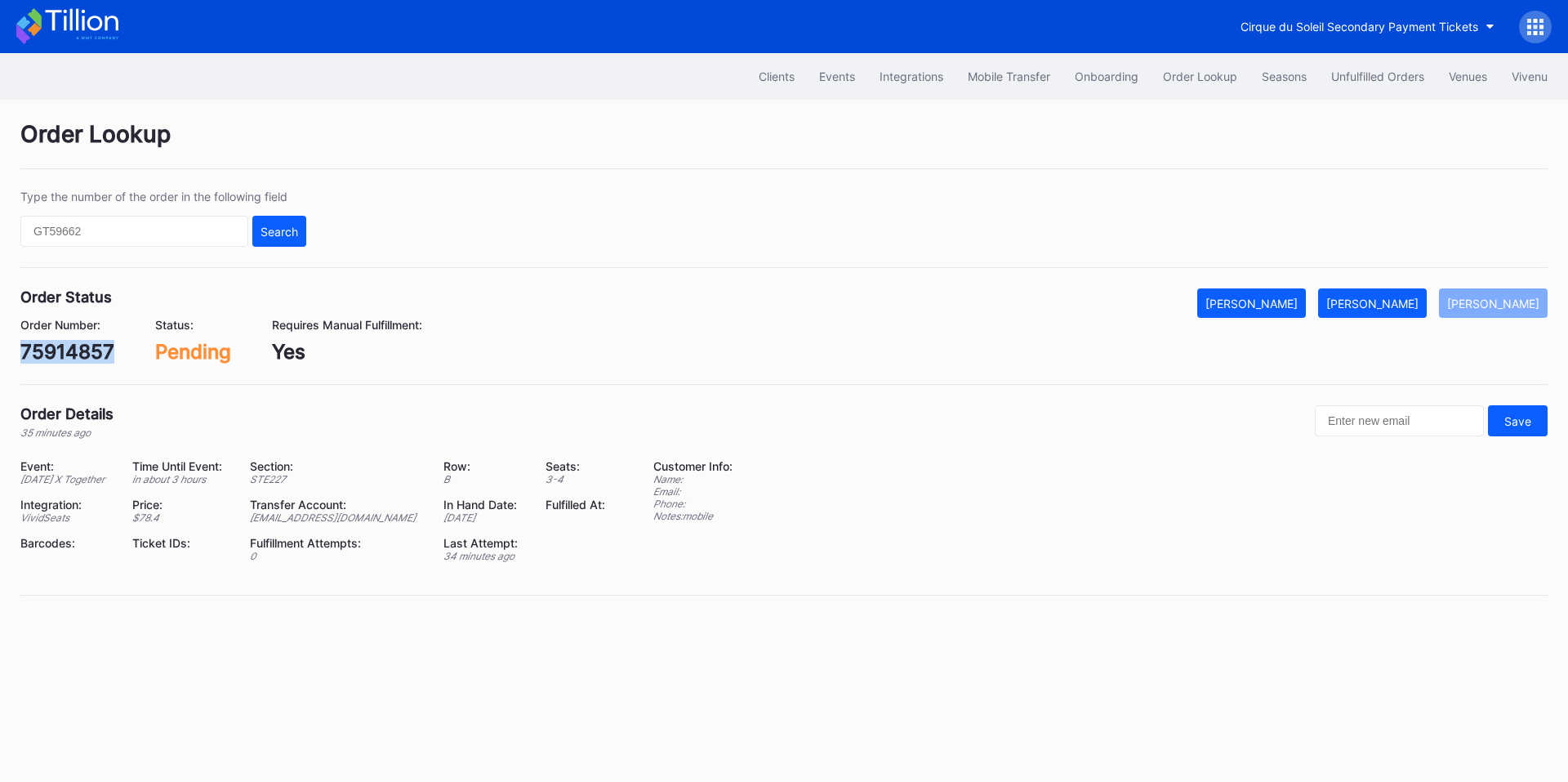
click at [1374, 306] on div "[PERSON_NAME]" at bounding box center [1372, 304] width 92 height 14
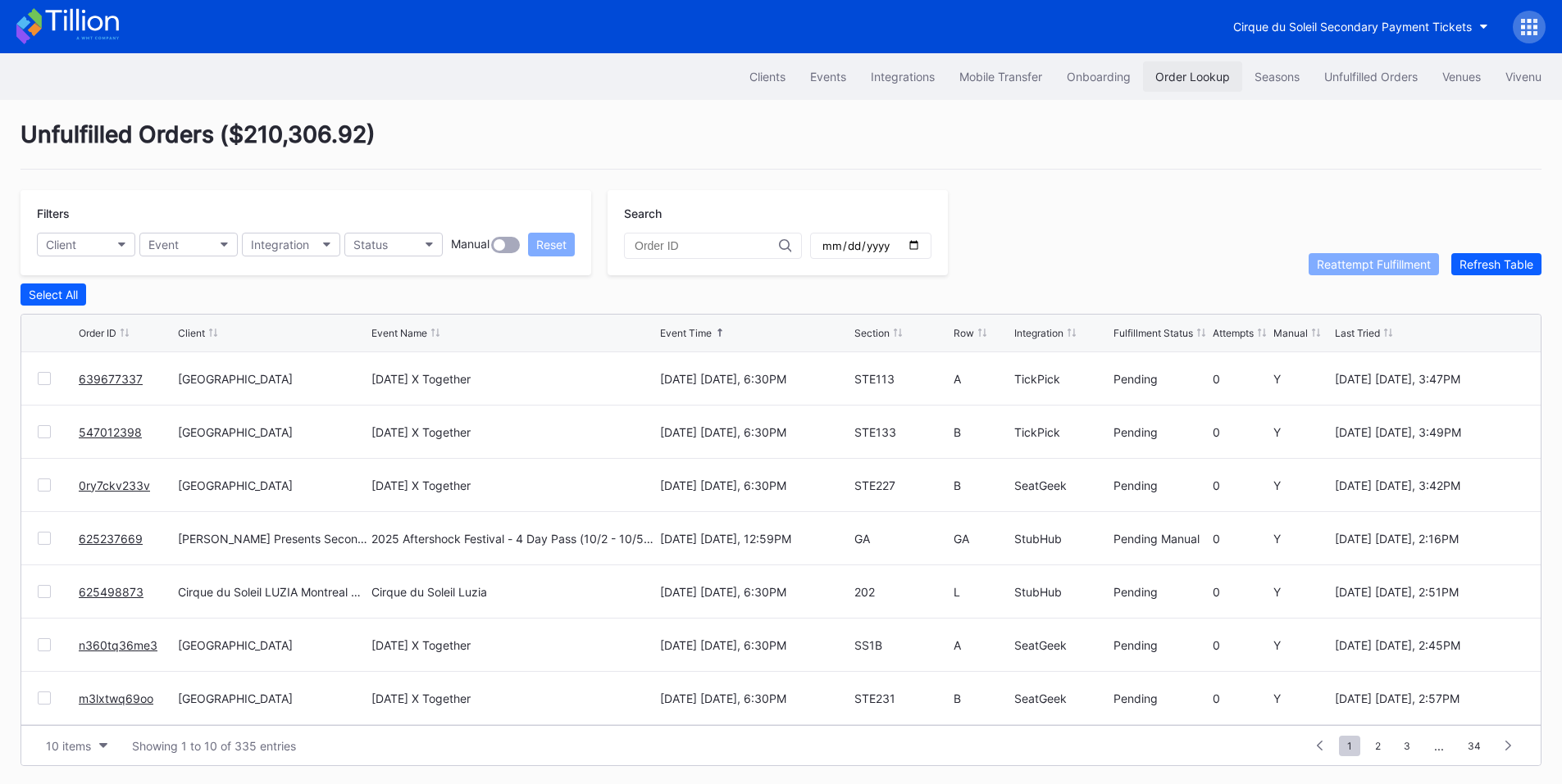
click at [1196, 77] on div "Order Lookup" at bounding box center [1192, 77] width 75 height 14
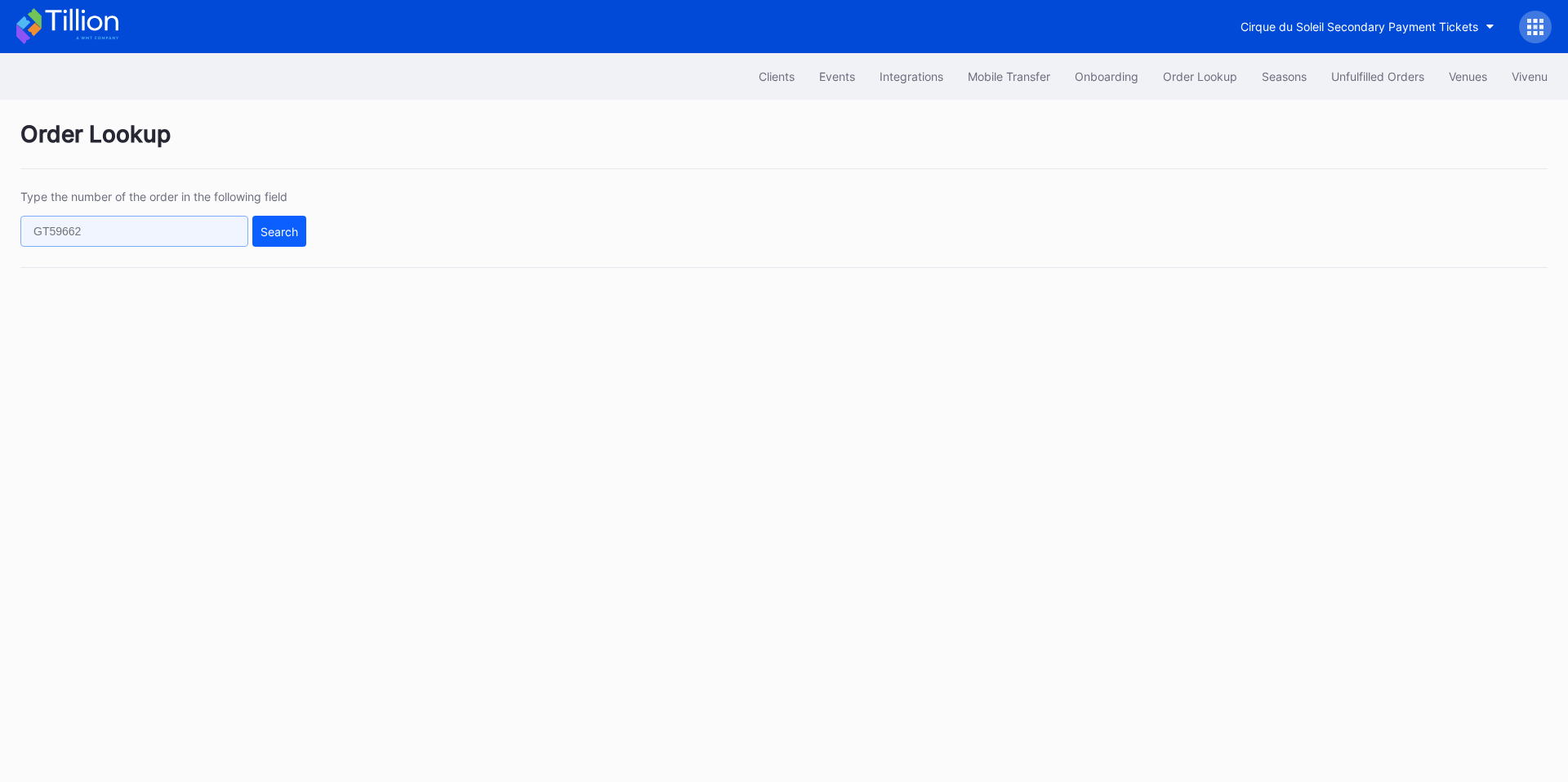
click at [146, 235] on input "text" at bounding box center [134, 231] width 228 height 31
paste input "625501207"
click at [285, 226] on div "Search" at bounding box center [279, 231] width 38 height 14
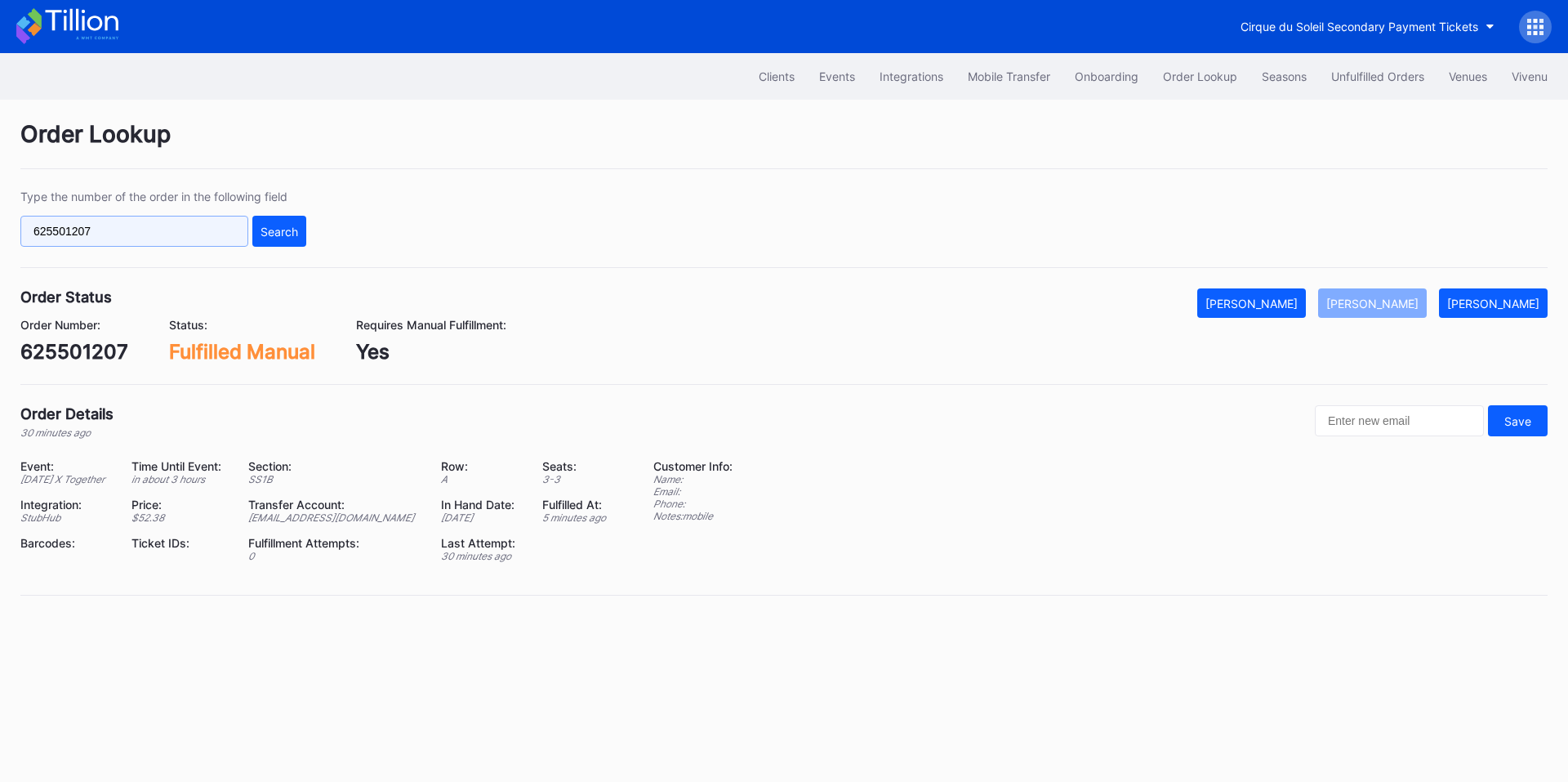
click at [92, 232] on input "625501207" at bounding box center [134, 231] width 228 height 31
paste input "3"
type input "625501307"
click at [282, 237] on div "Search" at bounding box center [279, 231] width 38 height 14
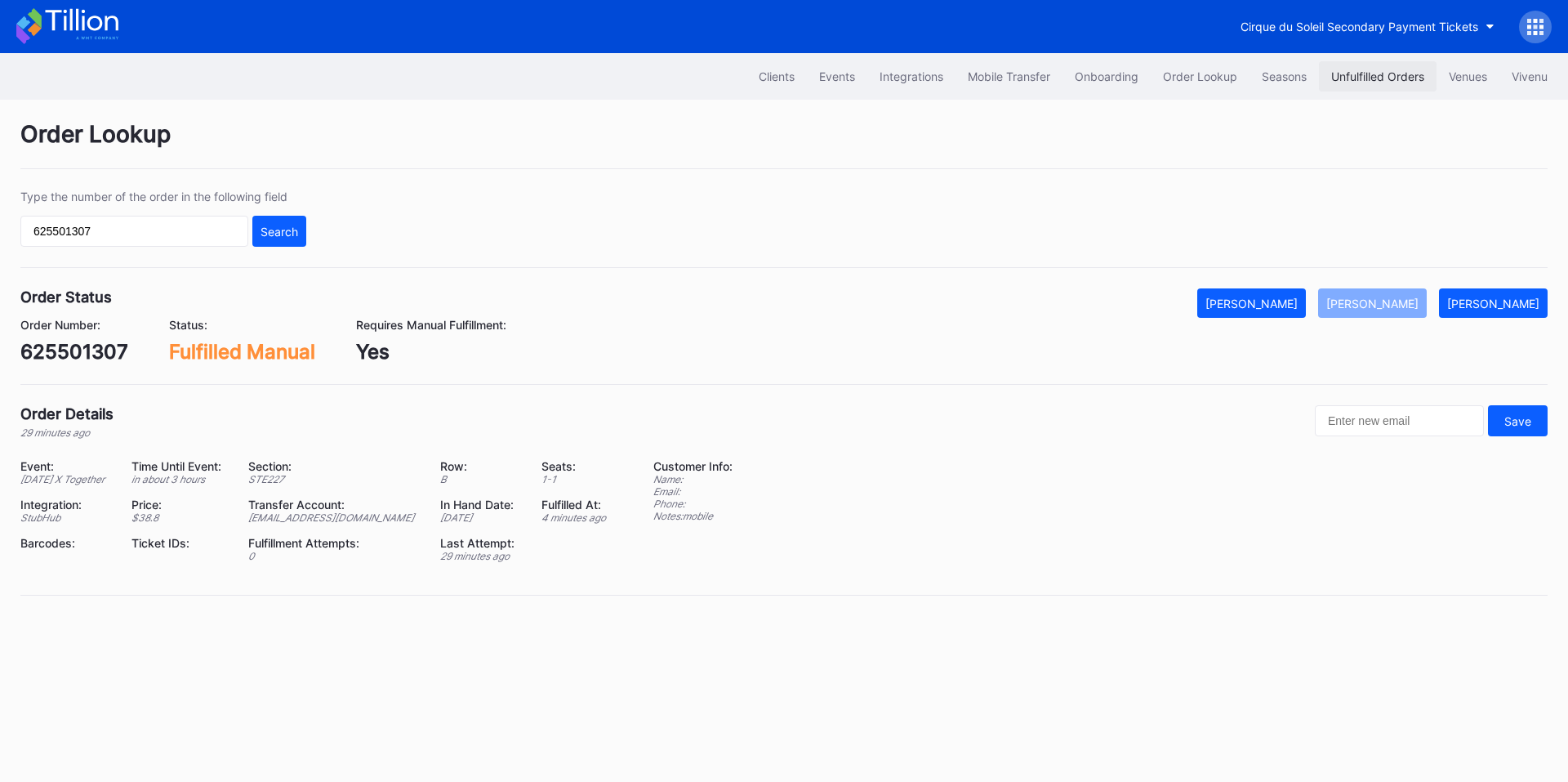
click at [1352, 76] on div "Unfulfilled Orders" at bounding box center [1377, 76] width 93 height 14
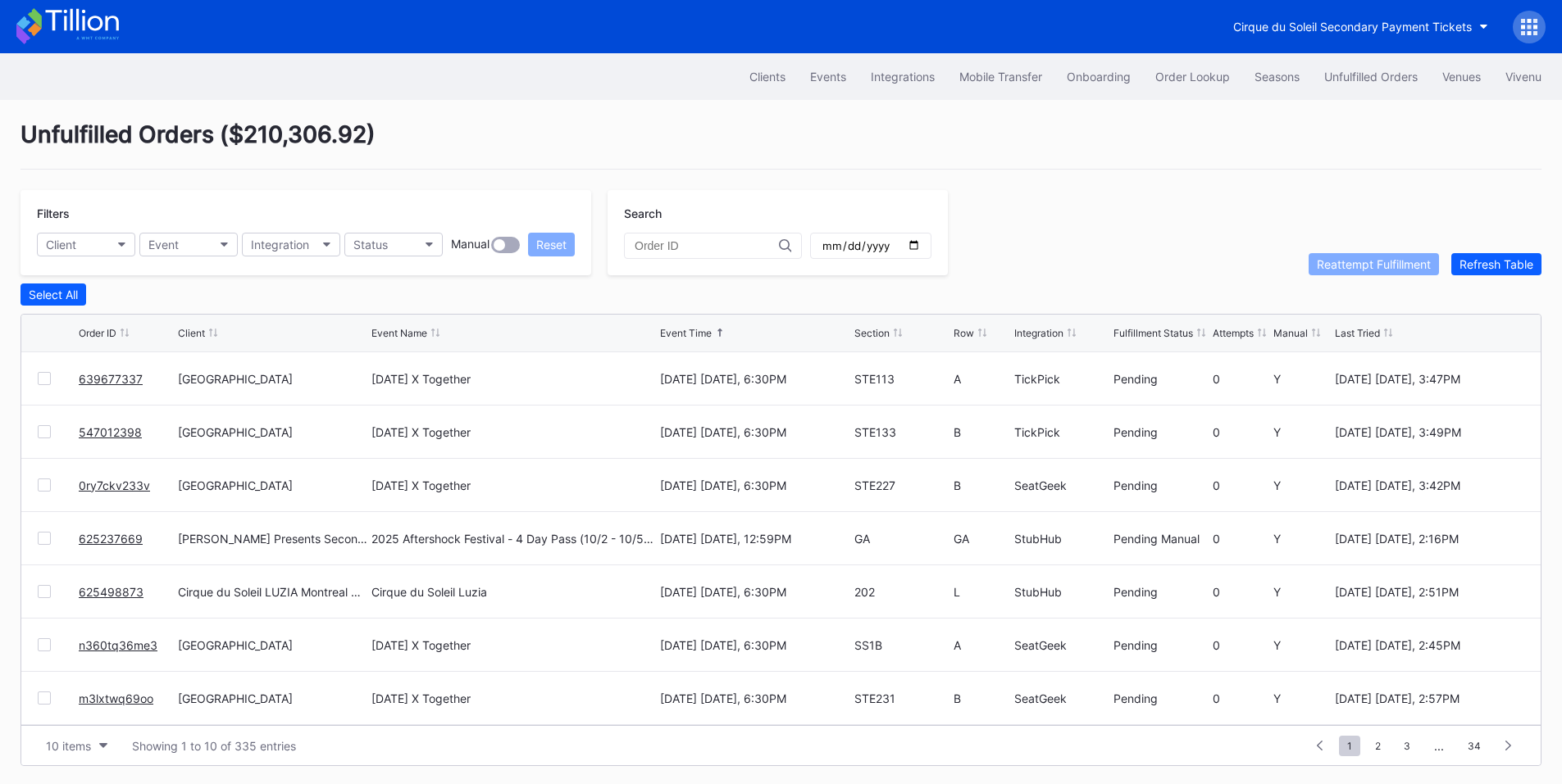
click at [920, 253] on input "date" at bounding box center [870, 245] width 100 height 15
type input "[DATE]"
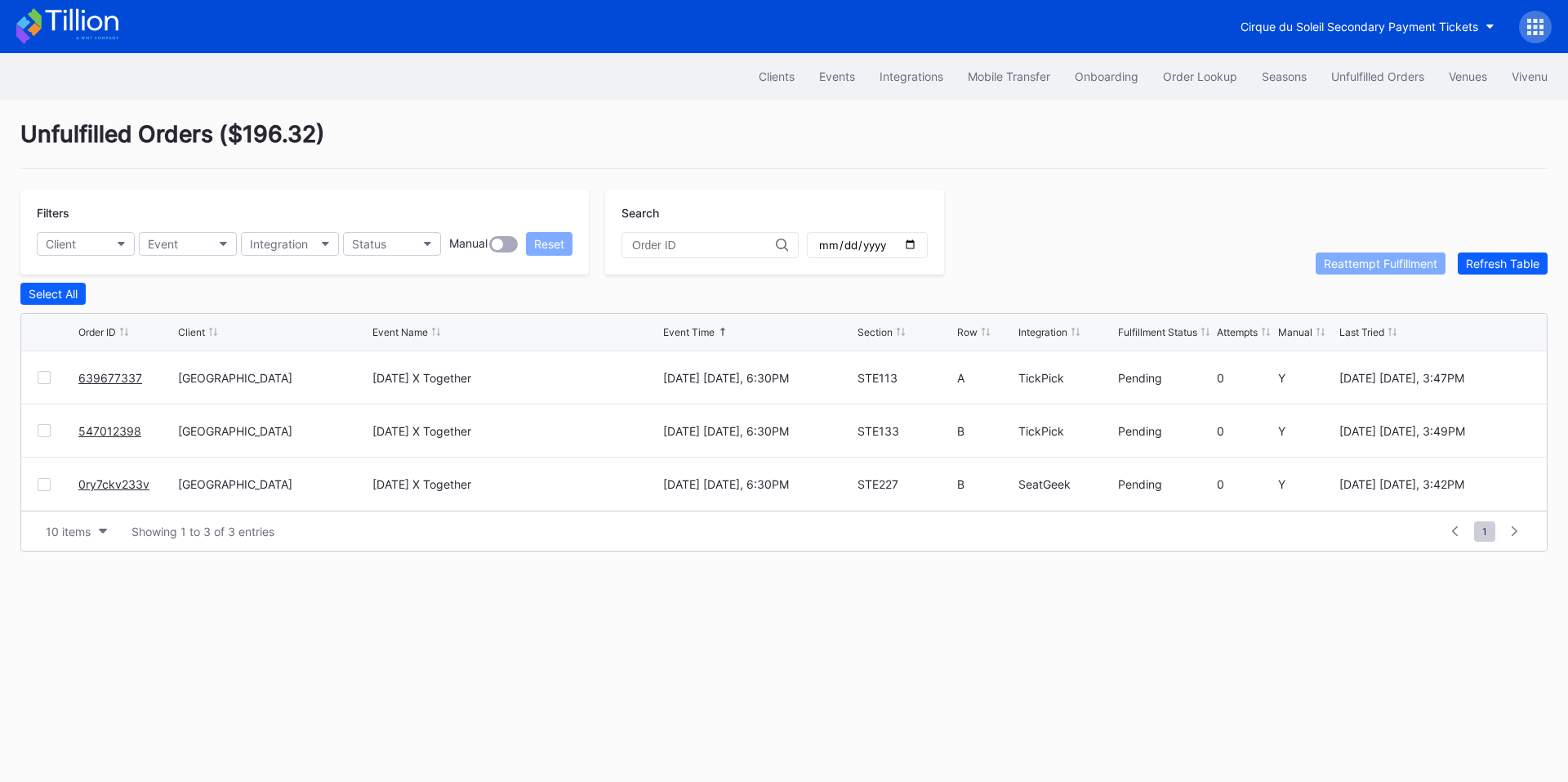
drag, startPoint x: 116, startPoint y: 436, endPoint x: 276, endPoint y: 327, distance: 193.6
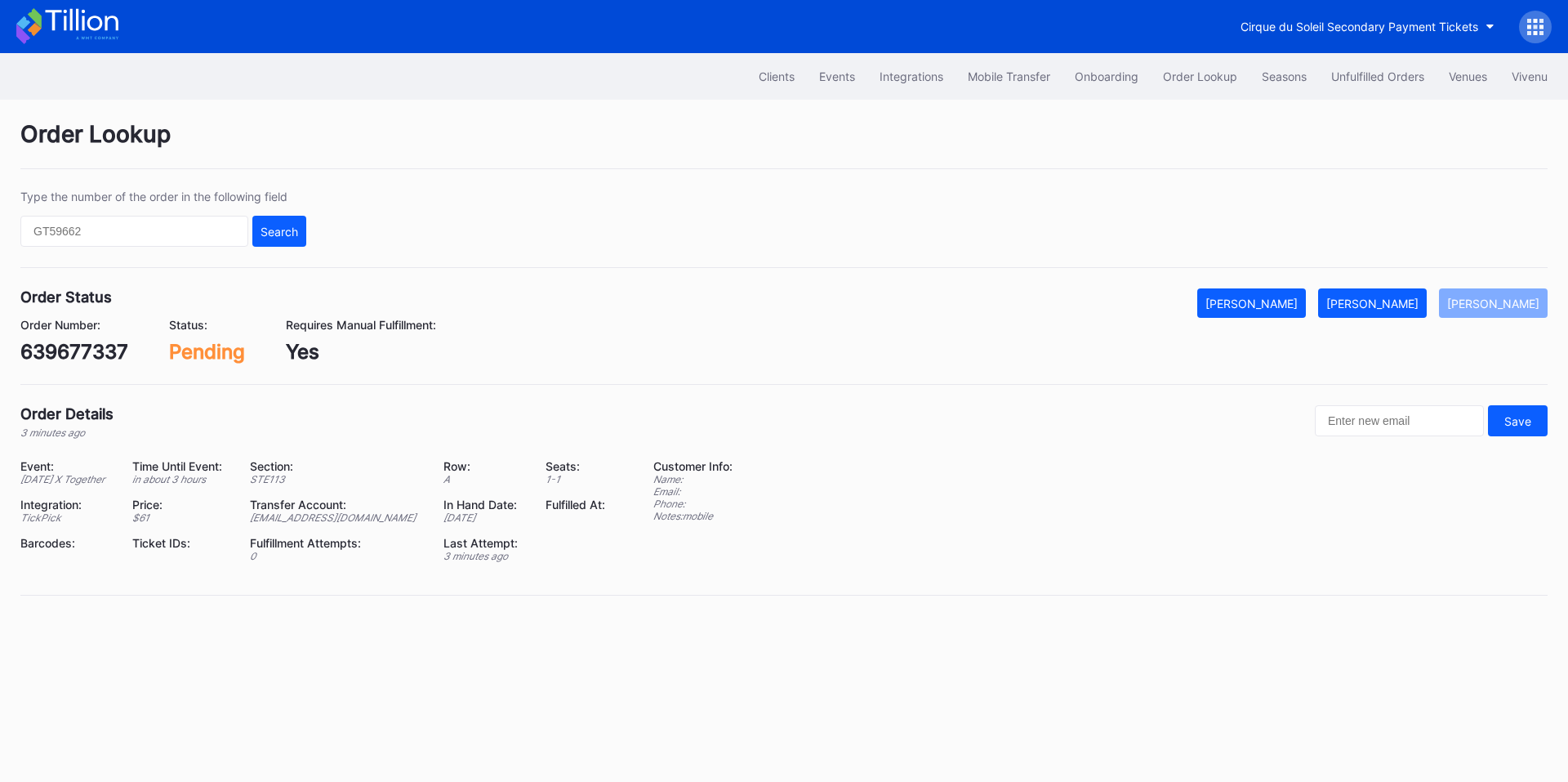
click at [81, 347] on div "639677337" at bounding box center [74, 351] width 107 height 23
copy div "639677337"
drag, startPoint x: 1397, startPoint y: 298, endPoint x: 1051, endPoint y: 4, distance: 454.0
click at [1394, 297] on div "[PERSON_NAME]" at bounding box center [1372, 304] width 92 height 14
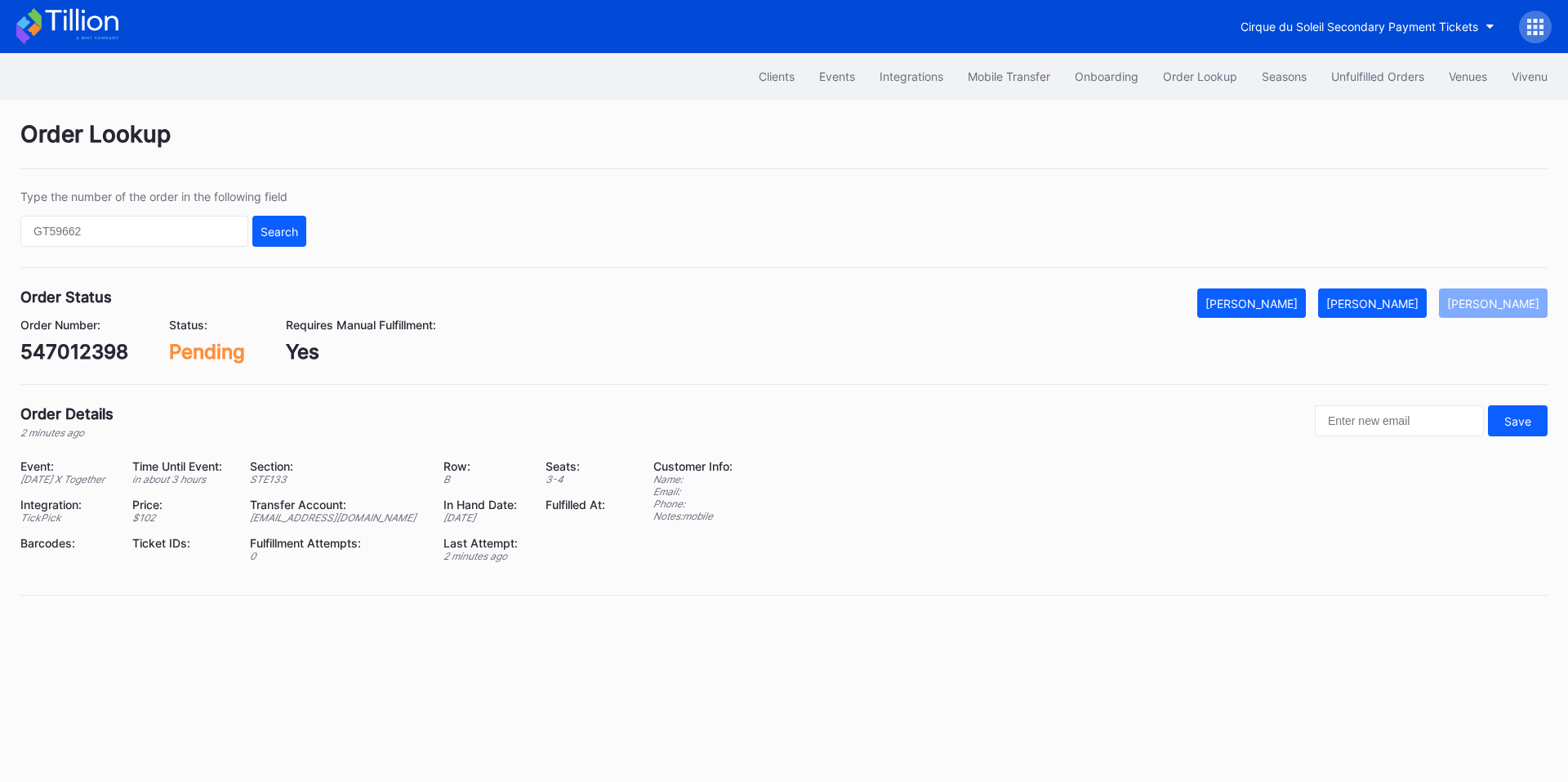
click at [74, 349] on div "547012398" at bounding box center [74, 351] width 107 height 23
copy div "547012398"
click at [1384, 310] on div "[PERSON_NAME]" at bounding box center [1372, 304] width 92 height 14
click at [90, 347] on div "0ry7ckv233v" at bounding box center [82, 351] width 124 height 23
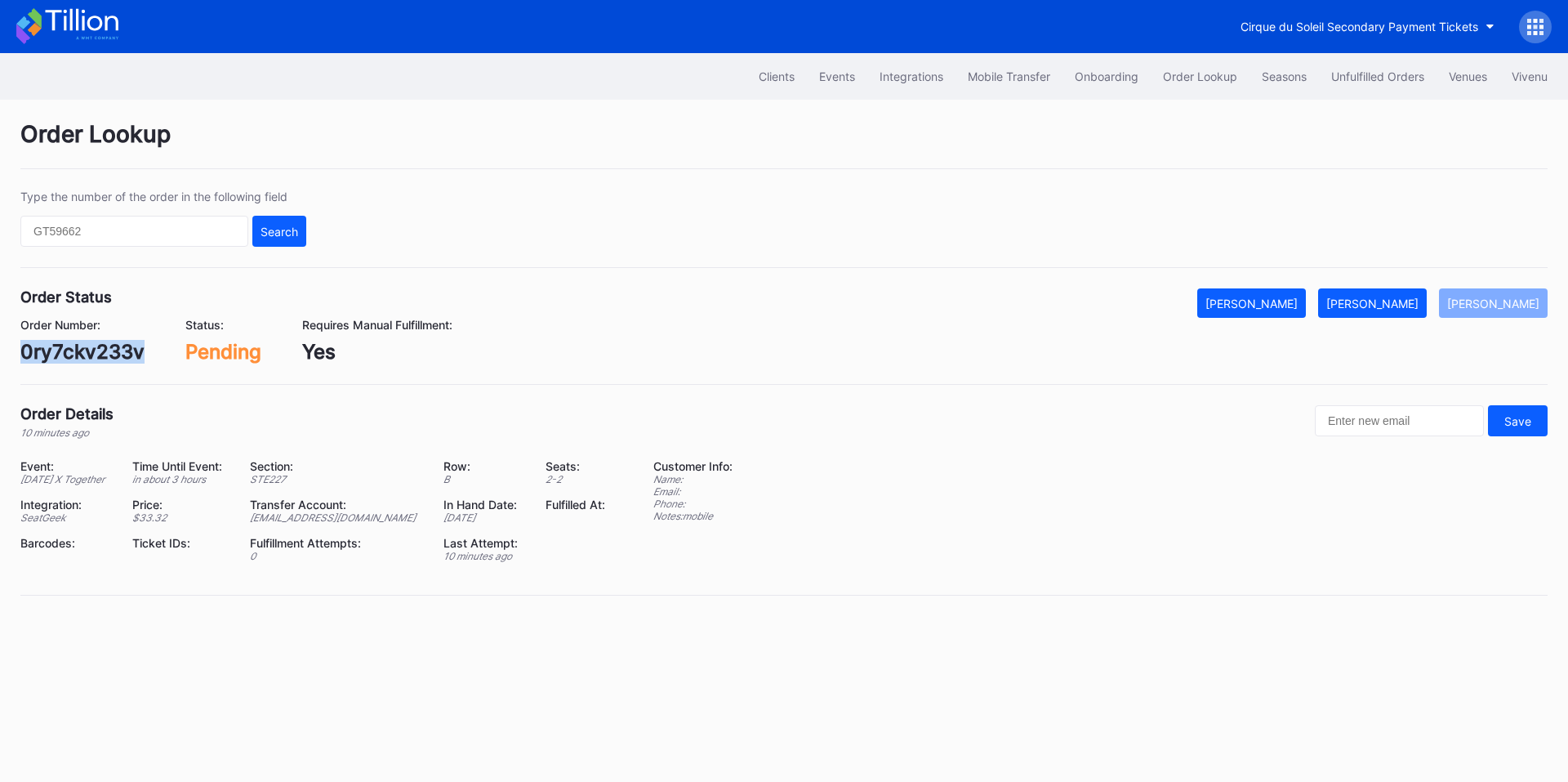
click at [90, 347] on div "0ry7ckv233v" at bounding box center [82, 351] width 124 height 23
copy div "0ry7ckv233v"
click at [1389, 309] on div "[PERSON_NAME]" at bounding box center [1372, 304] width 92 height 14
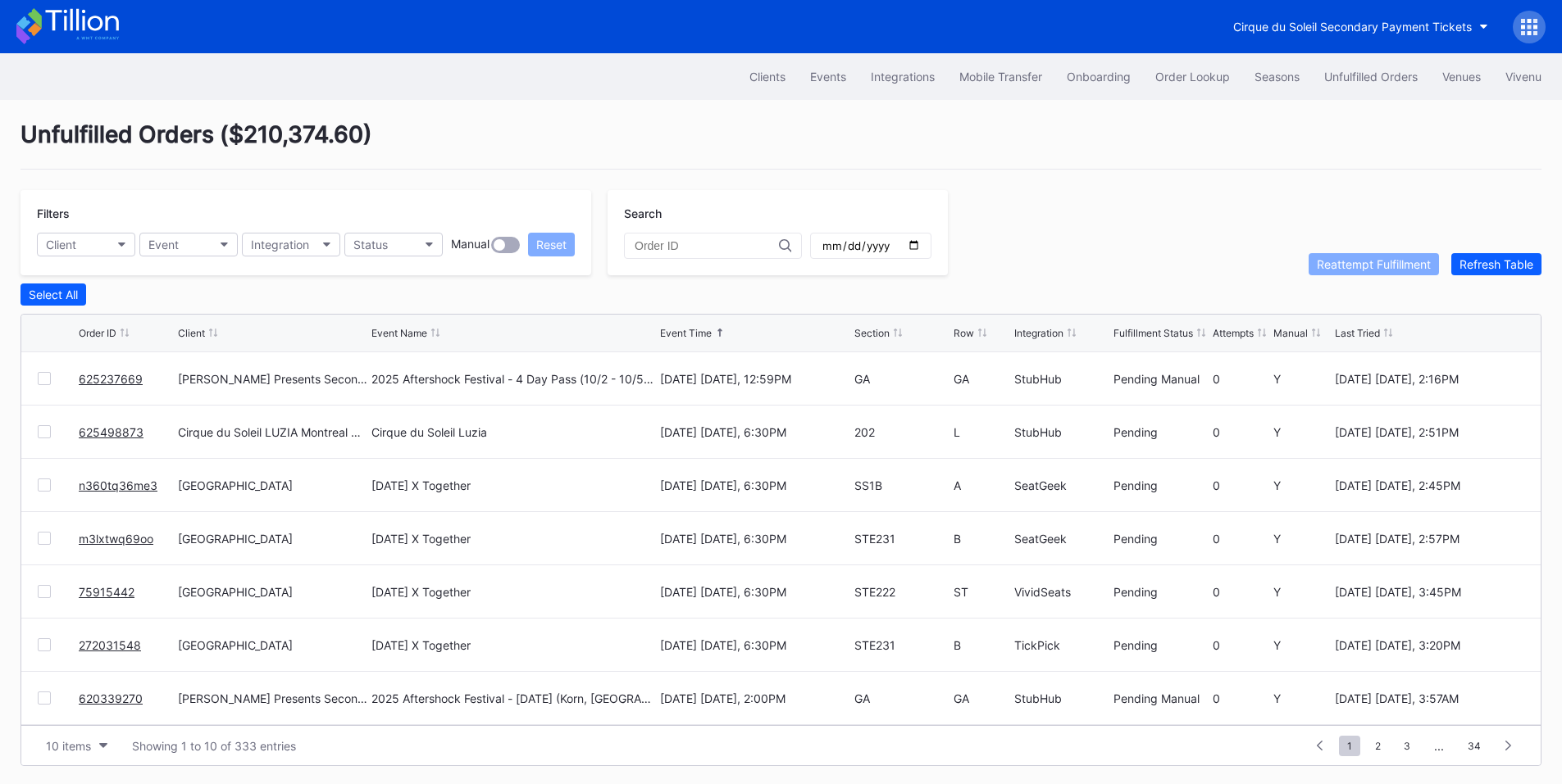
click at [920, 250] on input "date" at bounding box center [870, 245] width 100 height 15
type input "2025-10-02"
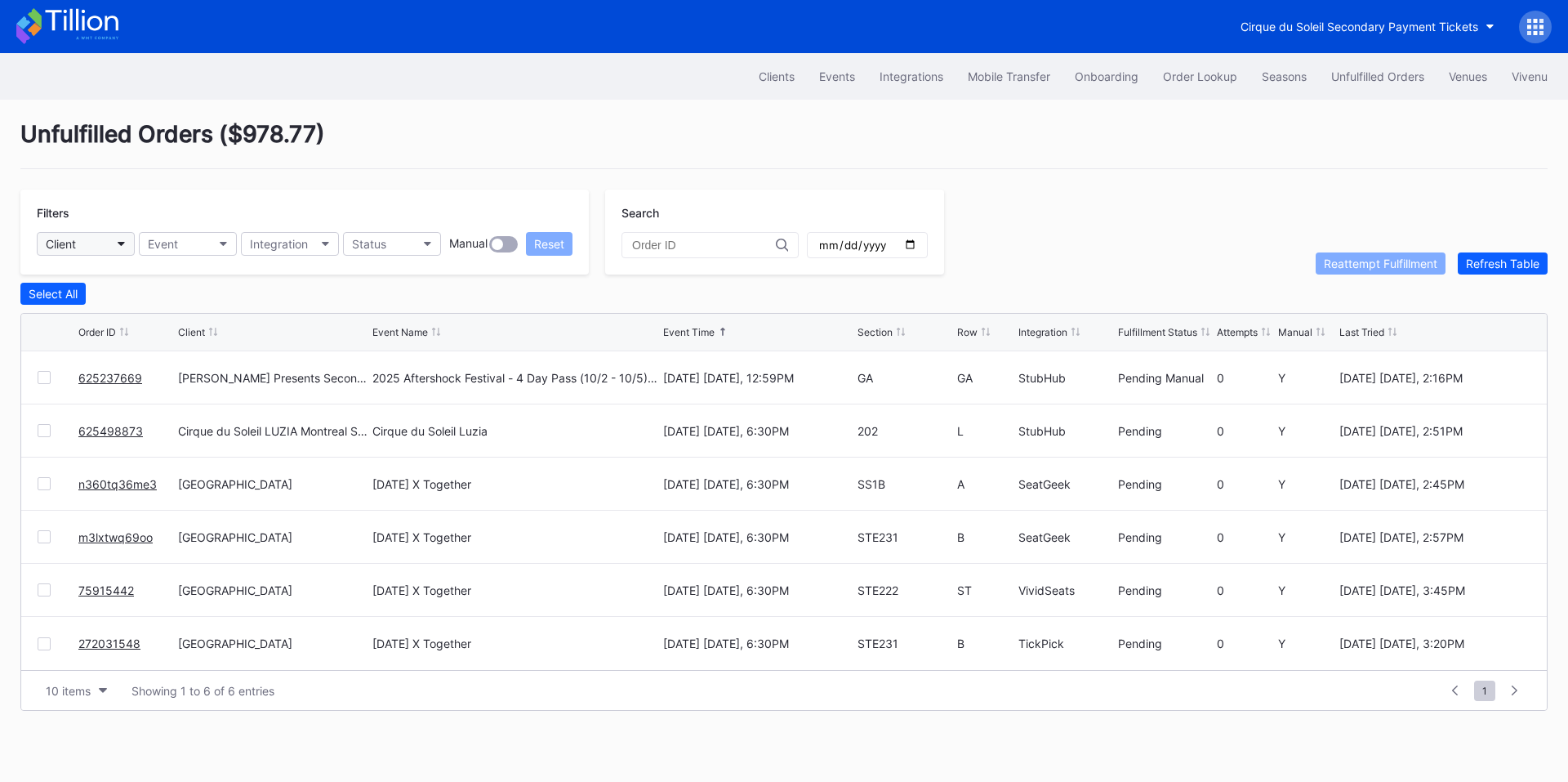
click at [98, 245] on button "Client" at bounding box center [85, 244] width 98 height 23
type input "pru"
click at [93, 318] on div "Prudential Center Secondary" at bounding box center [106, 316] width 114 height 14
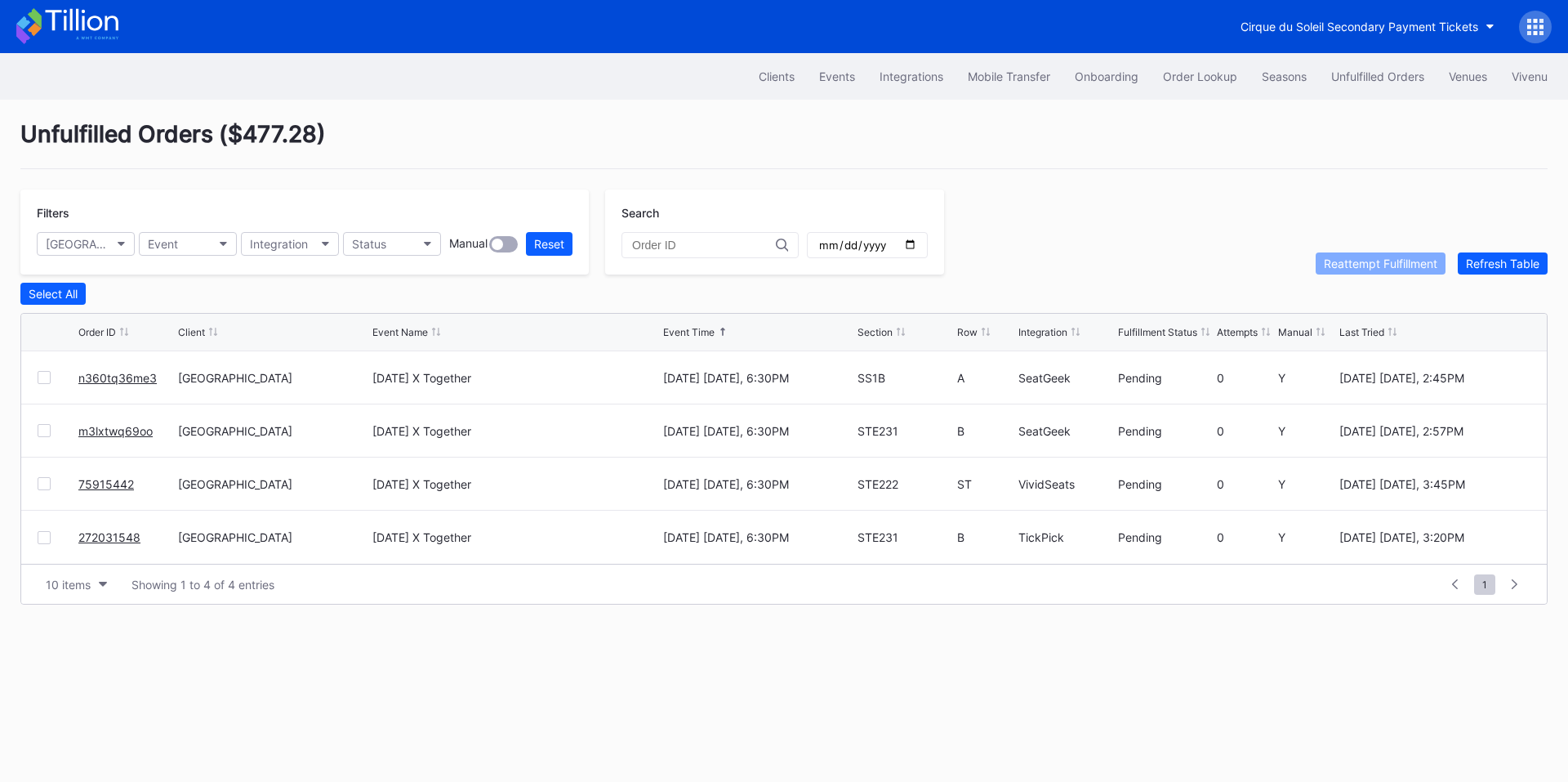
drag, startPoint x: 136, startPoint y: 434, endPoint x: 267, endPoint y: 308, distance: 181.8
drag, startPoint x: 97, startPoint y: 488, endPoint x: 107, endPoint y: 481, distance: 12.2
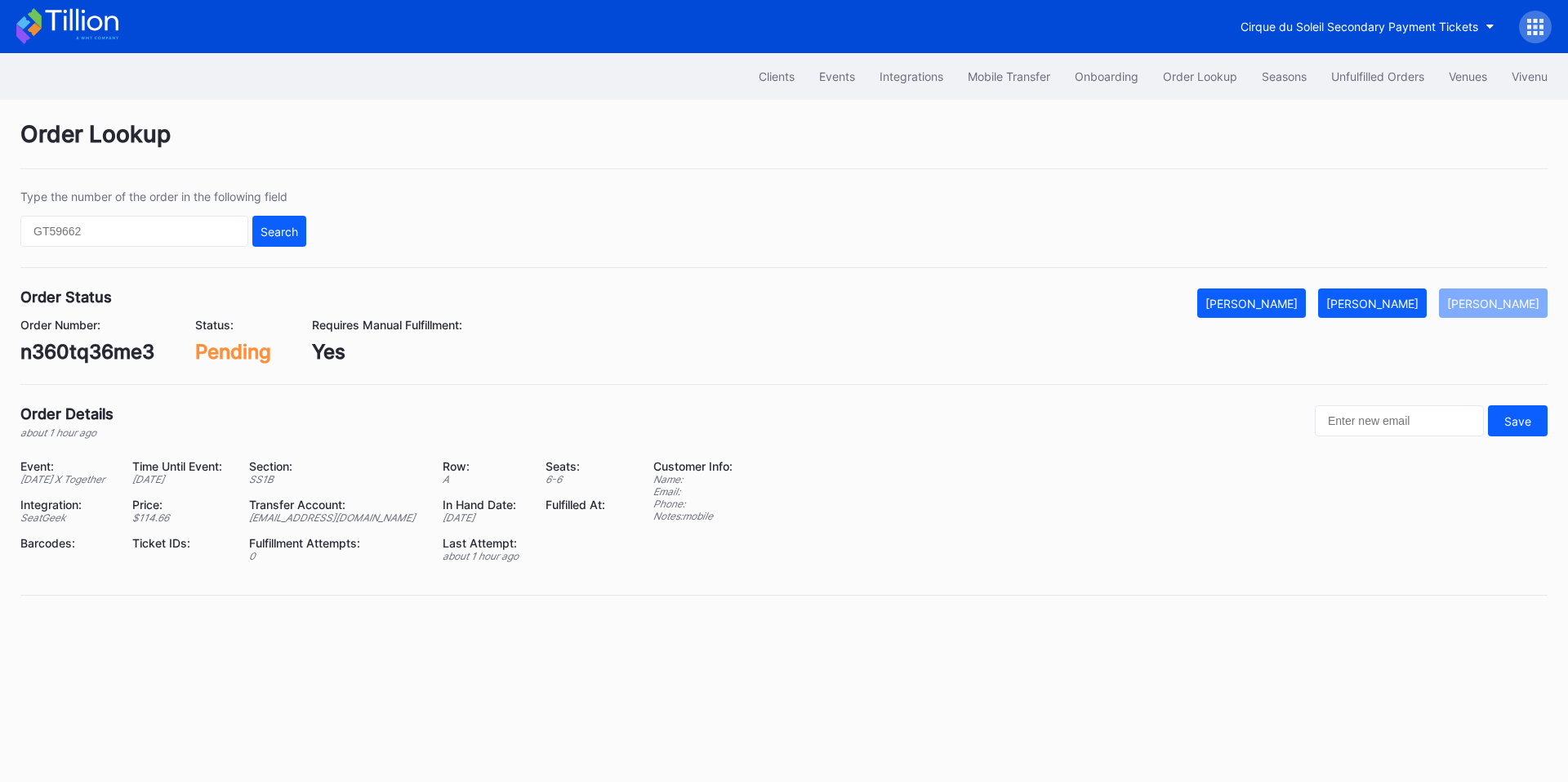
click at [103, 353] on div "n360tq36me3" at bounding box center [87, 351] width 133 height 23
copy div "n360tq36me3"
click at [1427, 311] on button "[PERSON_NAME]" at bounding box center [1373, 303] width 108 height 29
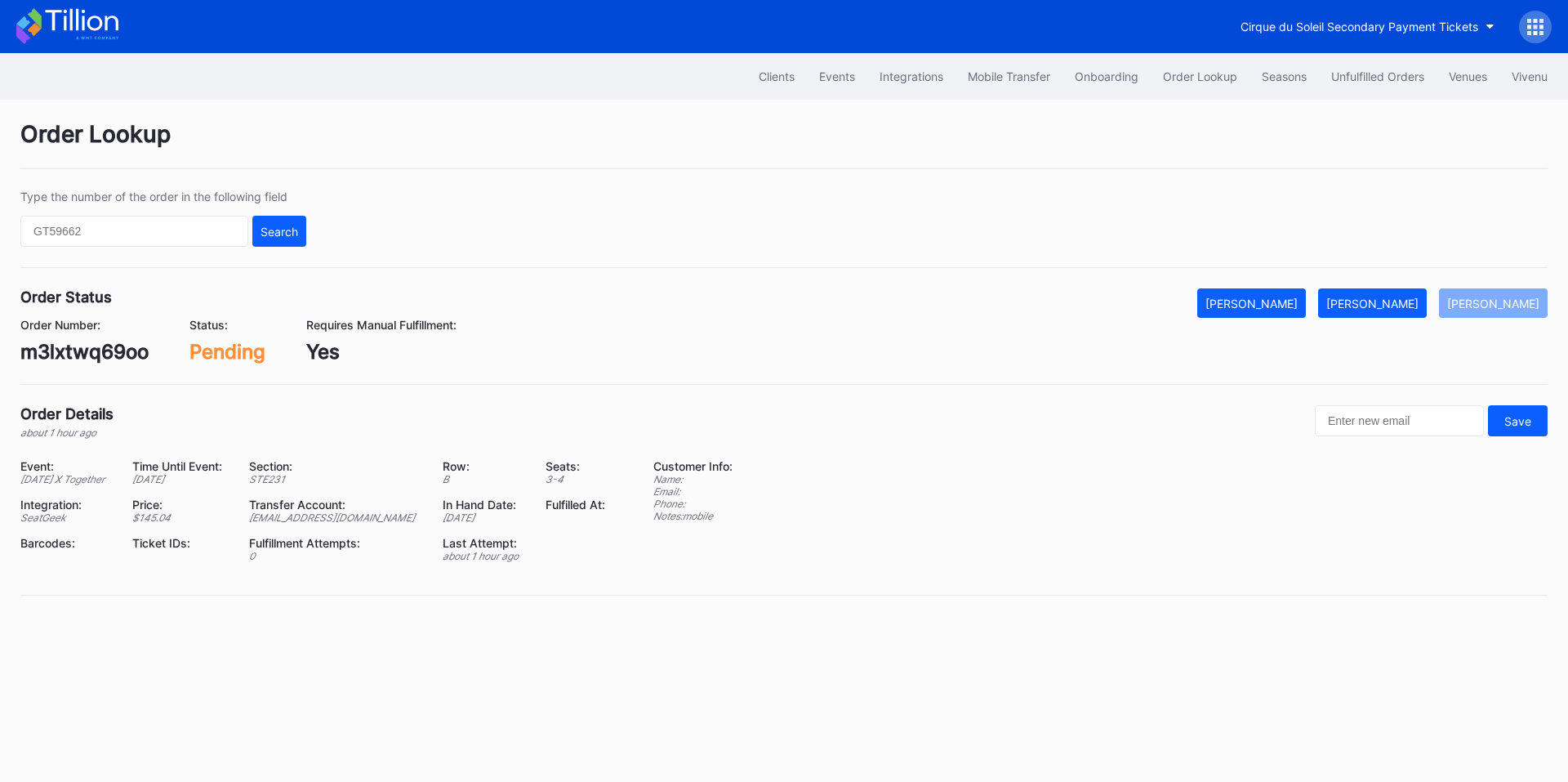
click at [104, 350] on div "m3lxtwq69oo" at bounding box center [84, 351] width 129 height 23
copy div "m3lxtwq69oo"
click at [1383, 303] on div "[PERSON_NAME]" at bounding box center [1372, 304] width 92 height 14
click at [82, 345] on div "75915442" at bounding box center [68, 351] width 96 height 23
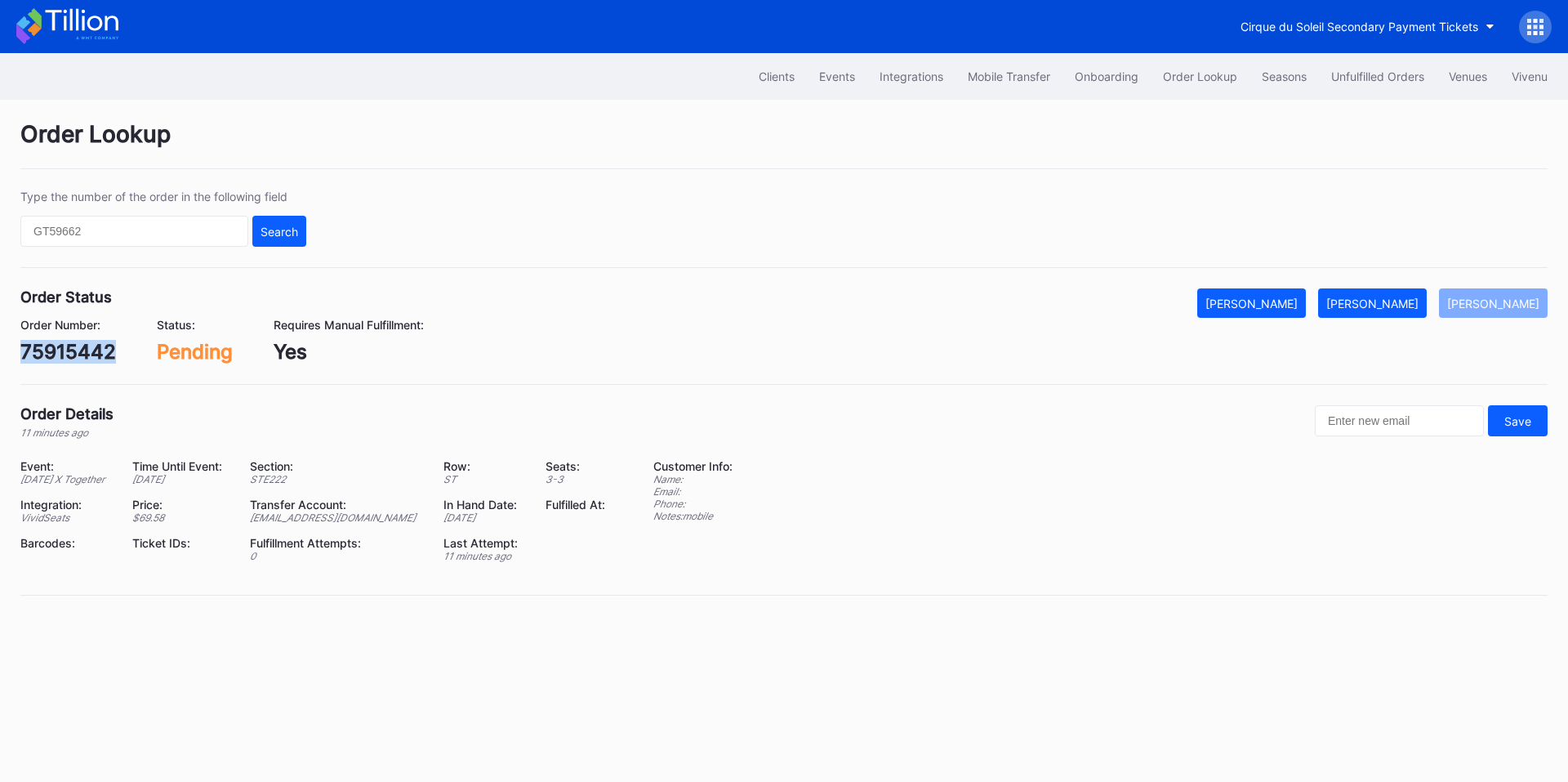
click at [82, 345] on div "75915442" at bounding box center [68, 351] width 96 height 23
copy div "75915442"
click at [1419, 302] on div "Mark Fulfilled" at bounding box center [1372, 304] width 92 height 14
click at [97, 350] on div "272031548" at bounding box center [74, 351] width 107 height 23
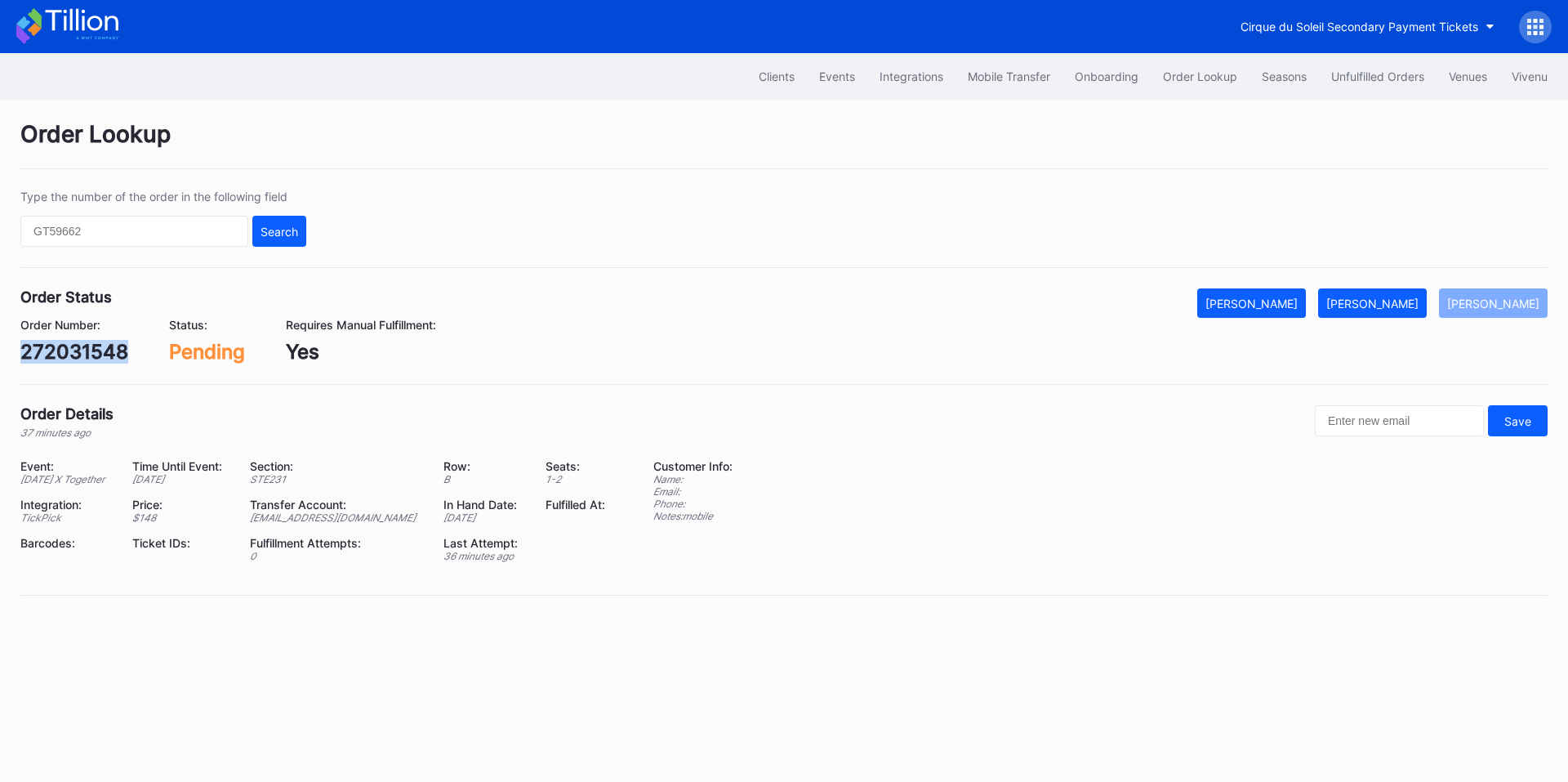
copy div "272031548"
click at [1401, 294] on button "[PERSON_NAME]" at bounding box center [1373, 303] width 108 height 29
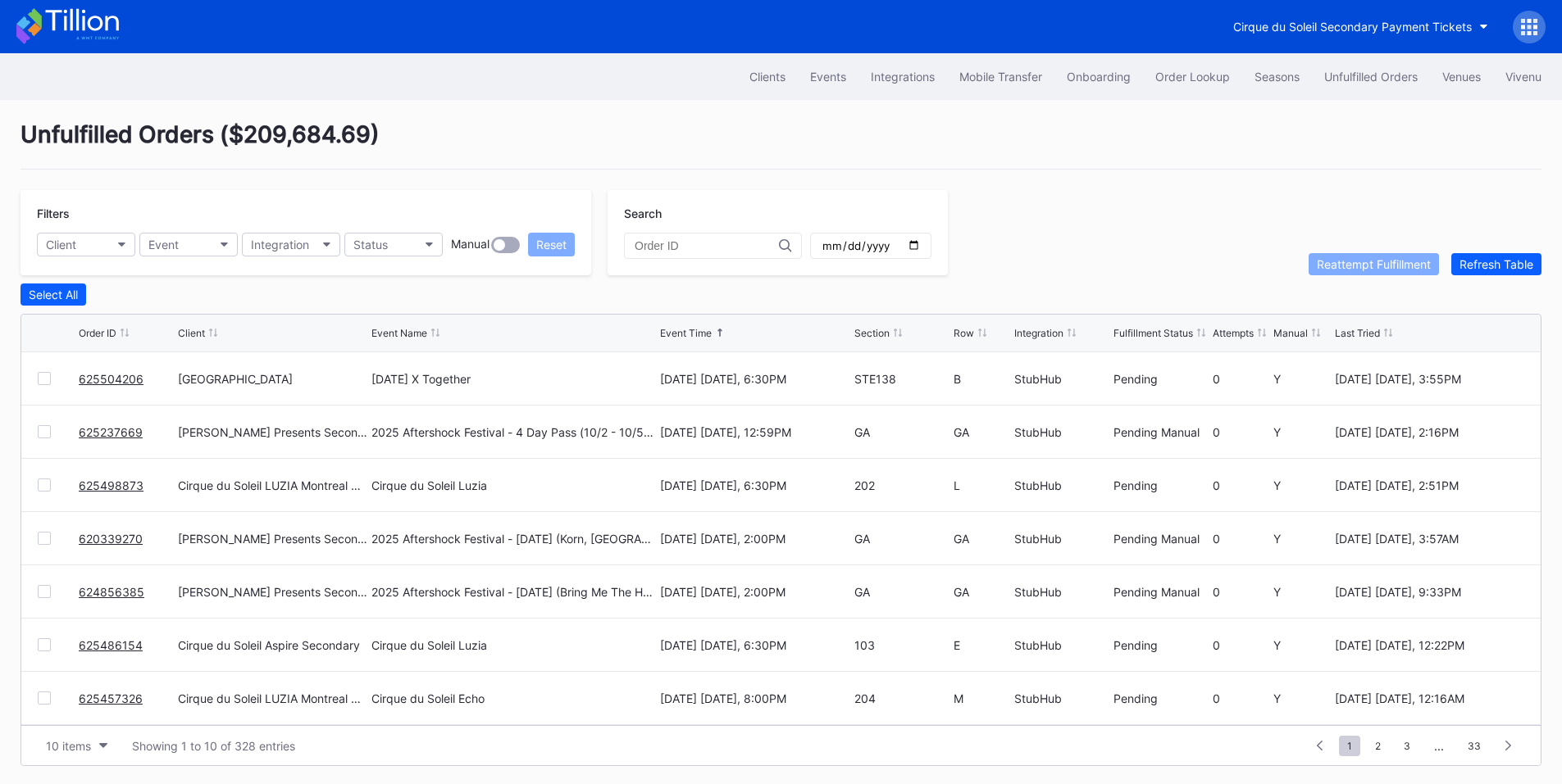
drag, startPoint x: 129, startPoint y: 385, endPoint x: 177, endPoint y: 353, distance: 57.7
click at [129, 385] on link "625504206" at bounding box center [111, 378] width 65 height 14
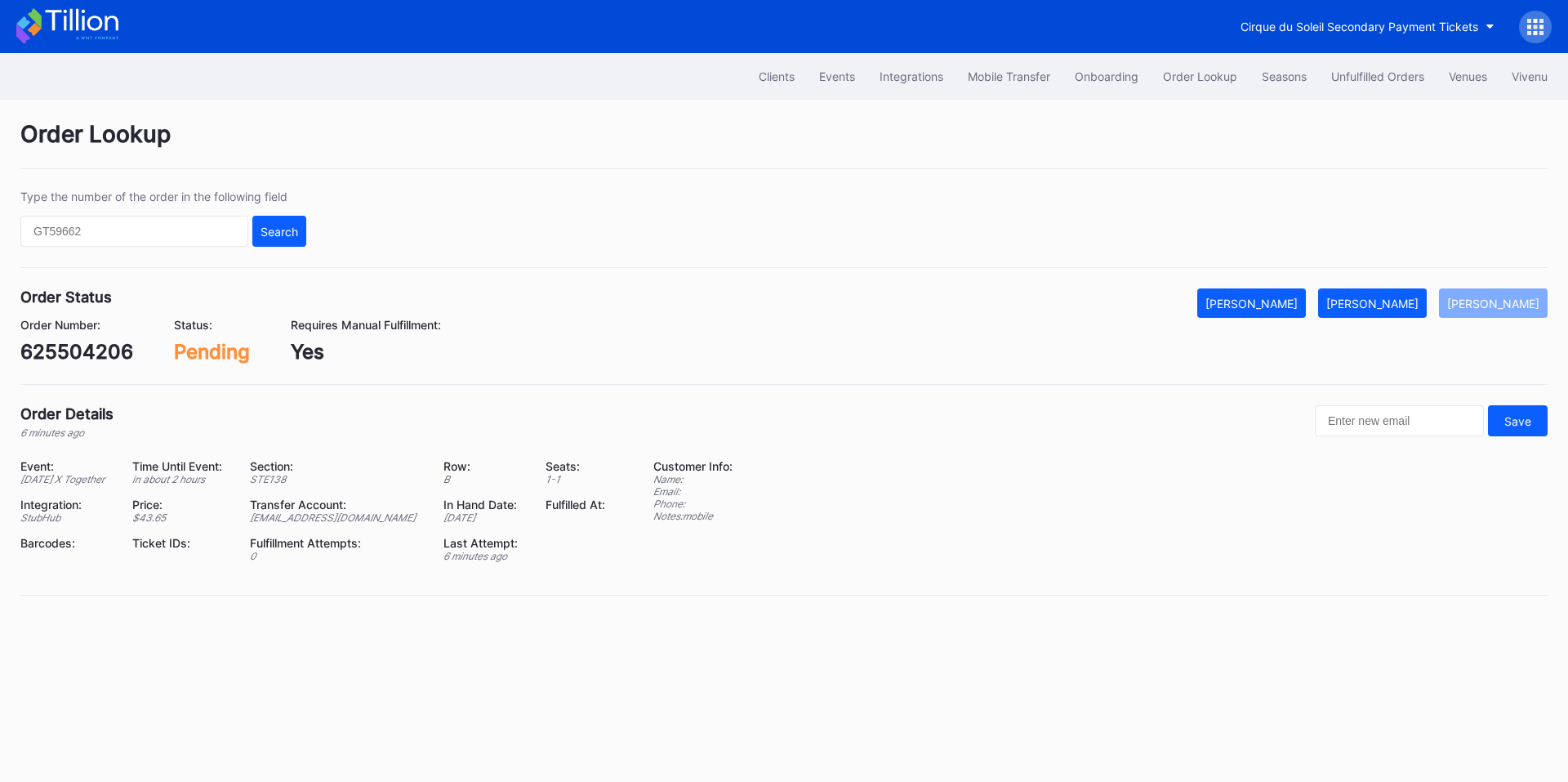
click at [81, 355] on div "625504206" at bounding box center [76, 351] width 113 height 23
copy div "625504206"
click at [1369, 307] on div "Mark Fulfilled" at bounding box center [1372, 304] width 92 height 14
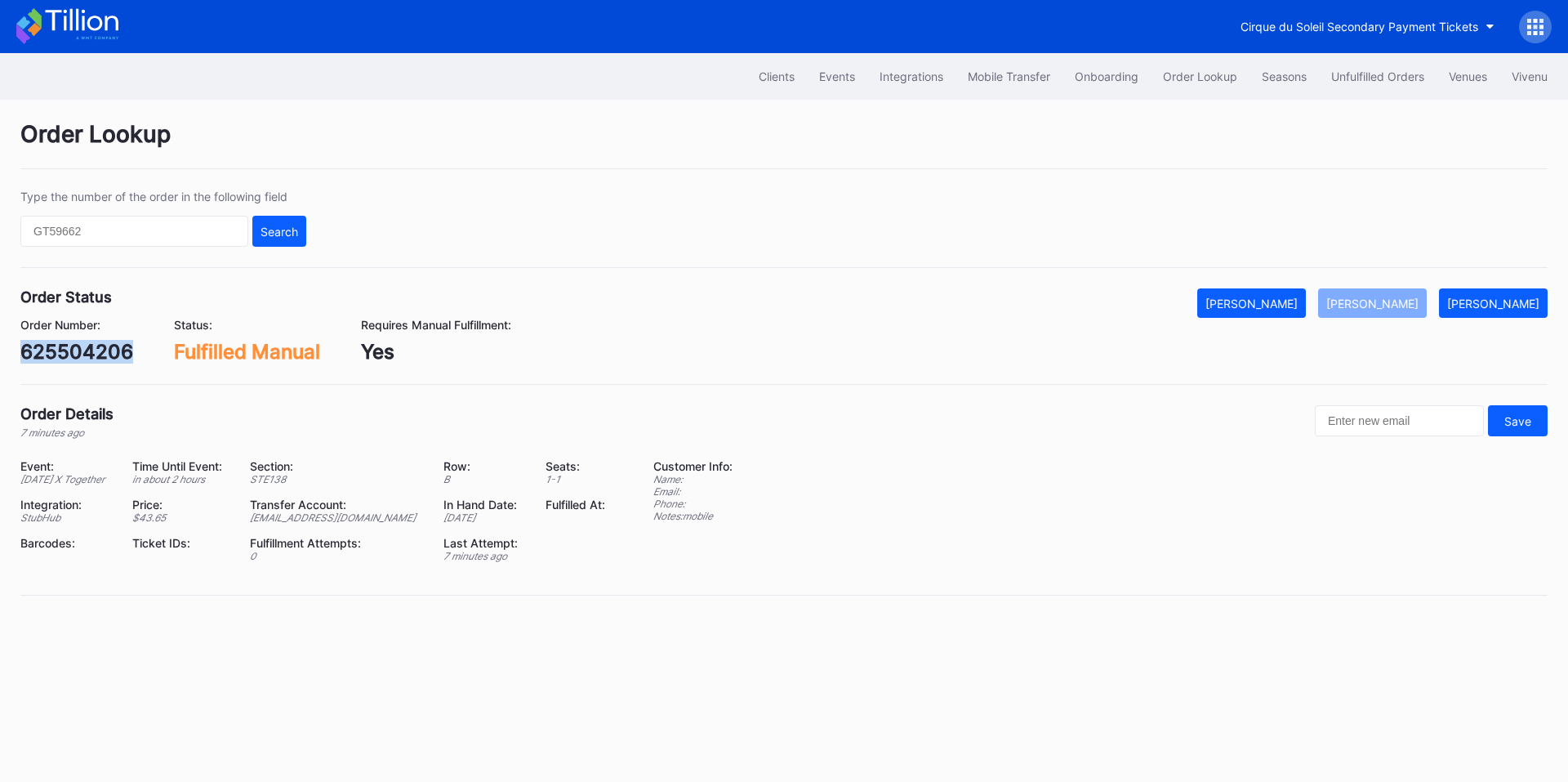
drag, startPoint x: 1356, startPoint y: 71, endPoint x: 1026, endPoint y: 0, distance: 337.6
click at [1354, 71] on div "Unfulfilled Orders" at bounding box center [1377, 76] width 93 height 14
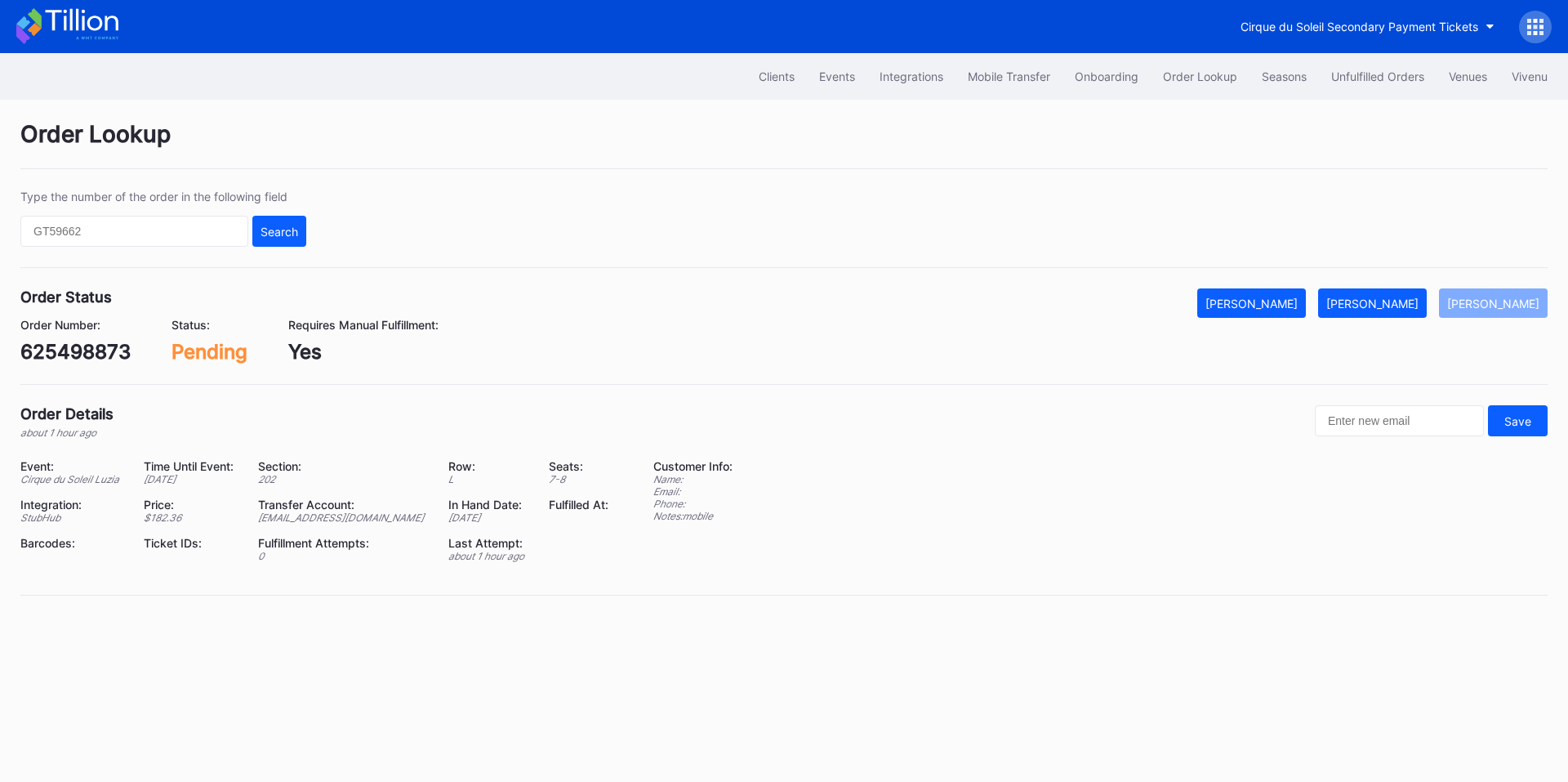
click at [70, 358] on div "625498873" at bounding box center [75, 351] width 110 height 23
copy div "625498873"
click at [1390, 307] on div "[PERSON_NAME]" at bounding box center [1372, 304] width 92 height 14
click at [67, 346] on div "625486154" at bounding box center [74, 351] width 108 height 23
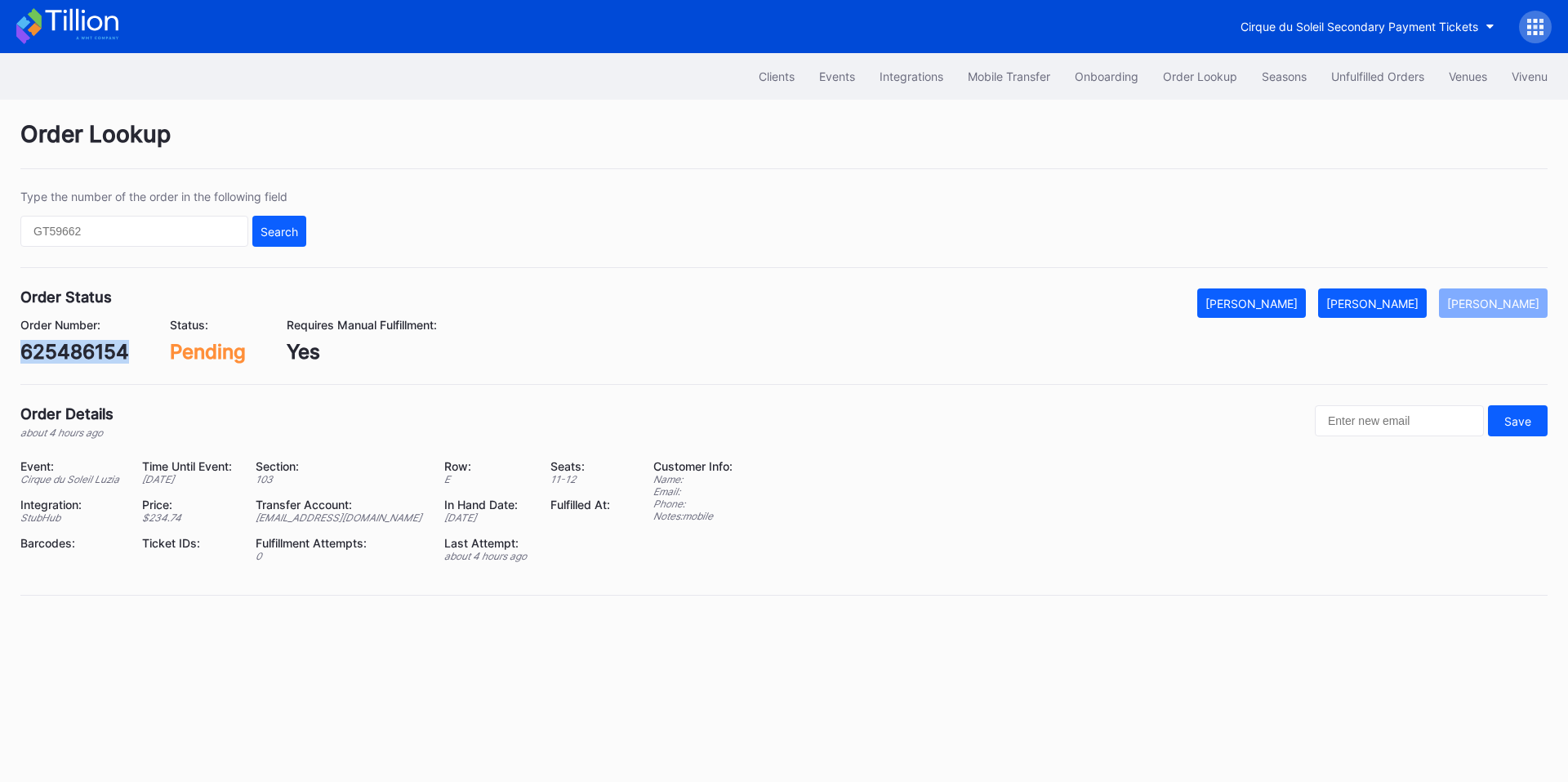
click at [67, 346] on div "625486154" at bounding box center [74, 351] width 108 height 23
copy div "625486154"
click at [1365, 302] on div "[PERSON_NAME]" at bounding box center [1372, 304] width 92 height 14
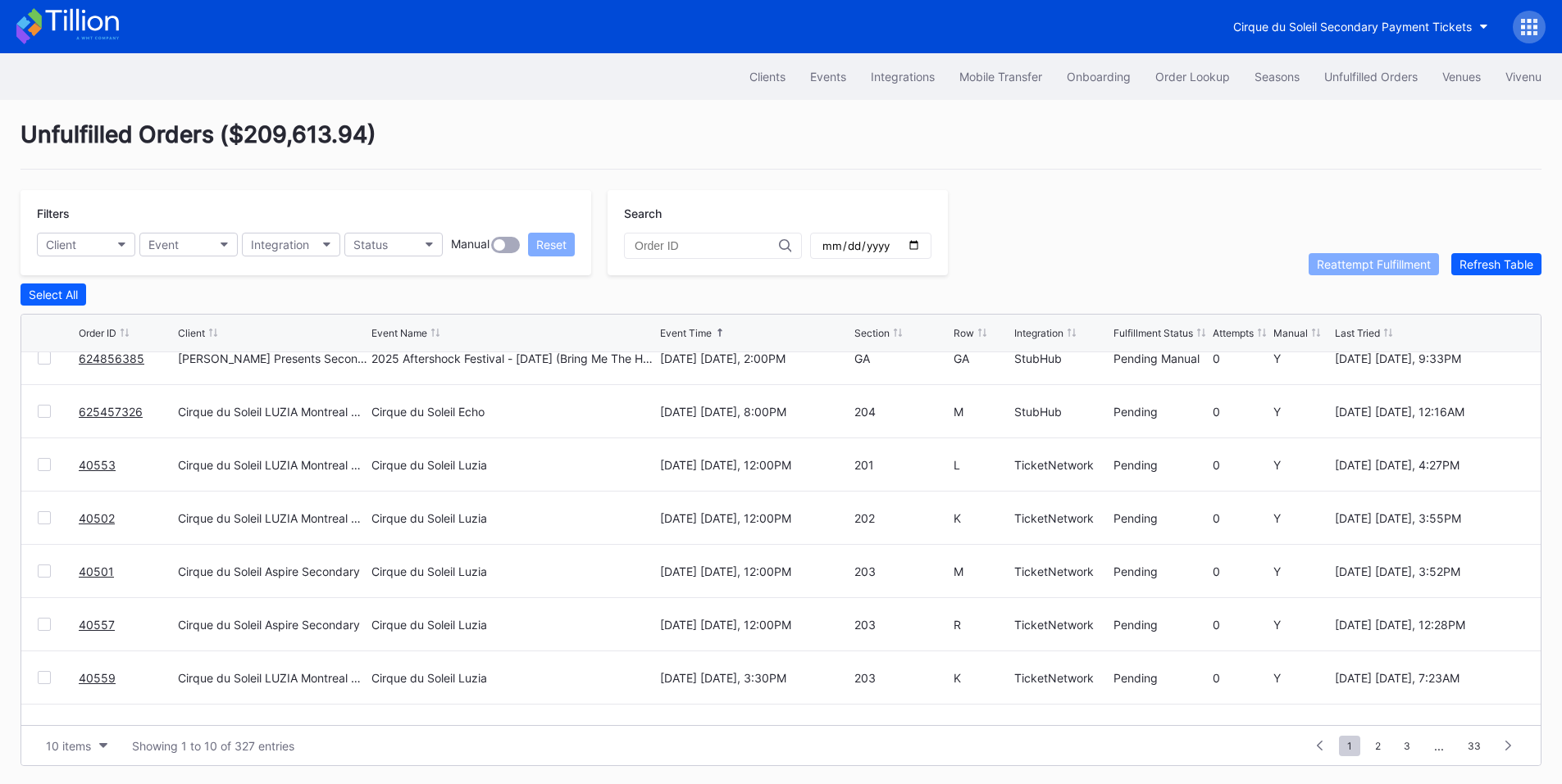
scroll to position [160, 0]
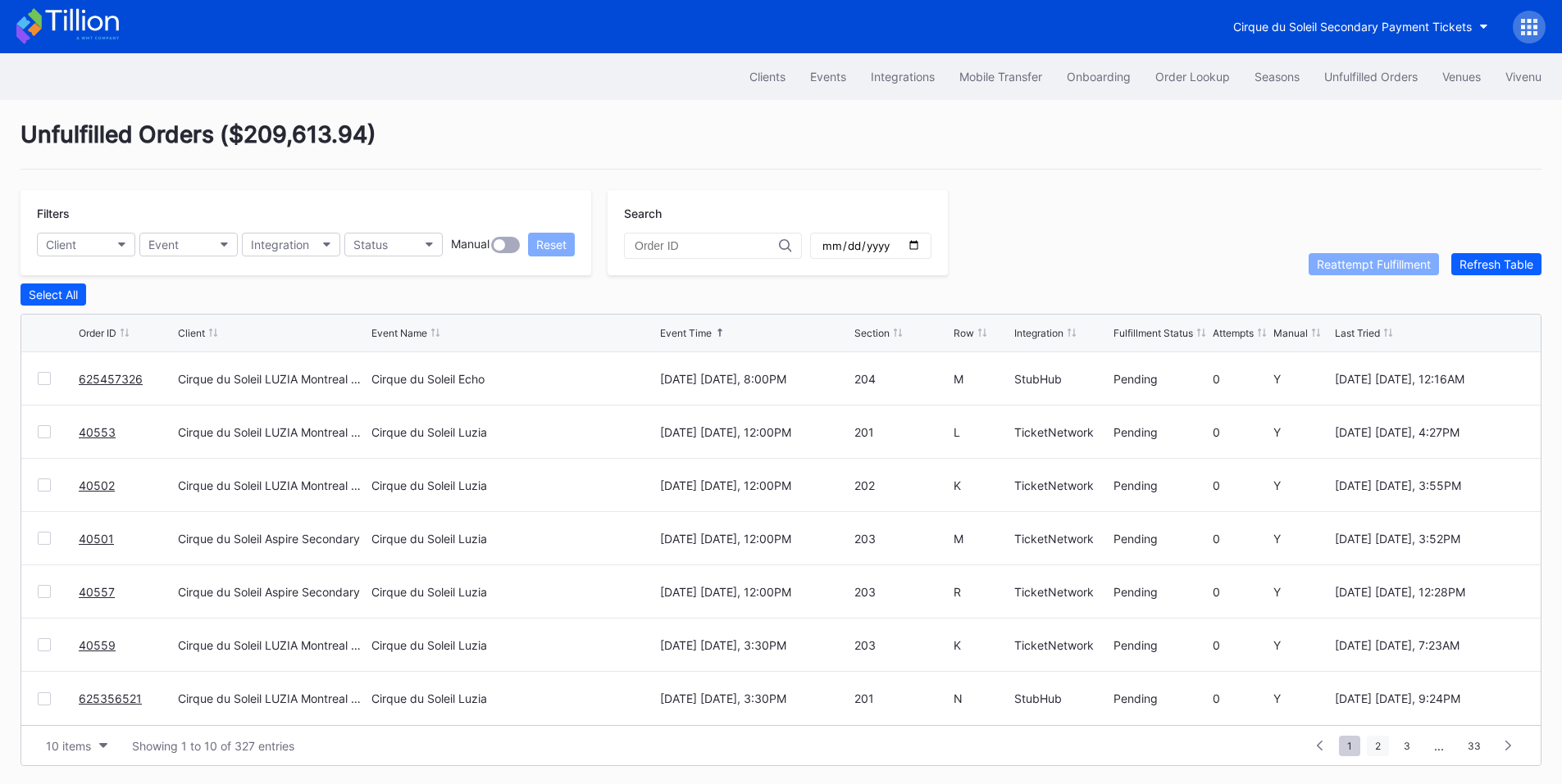
drag, startPoint x: 1385, startPoint y: 747, endPoint x: 1376, endPoint y: 735, distance: 15.0
click at [1385, 746] on span "2" at bounding box center [1378, 745] width 22 height 20
click at [1376, 743] on span "3" at bounding box center [1378, 745] width 23 height 20
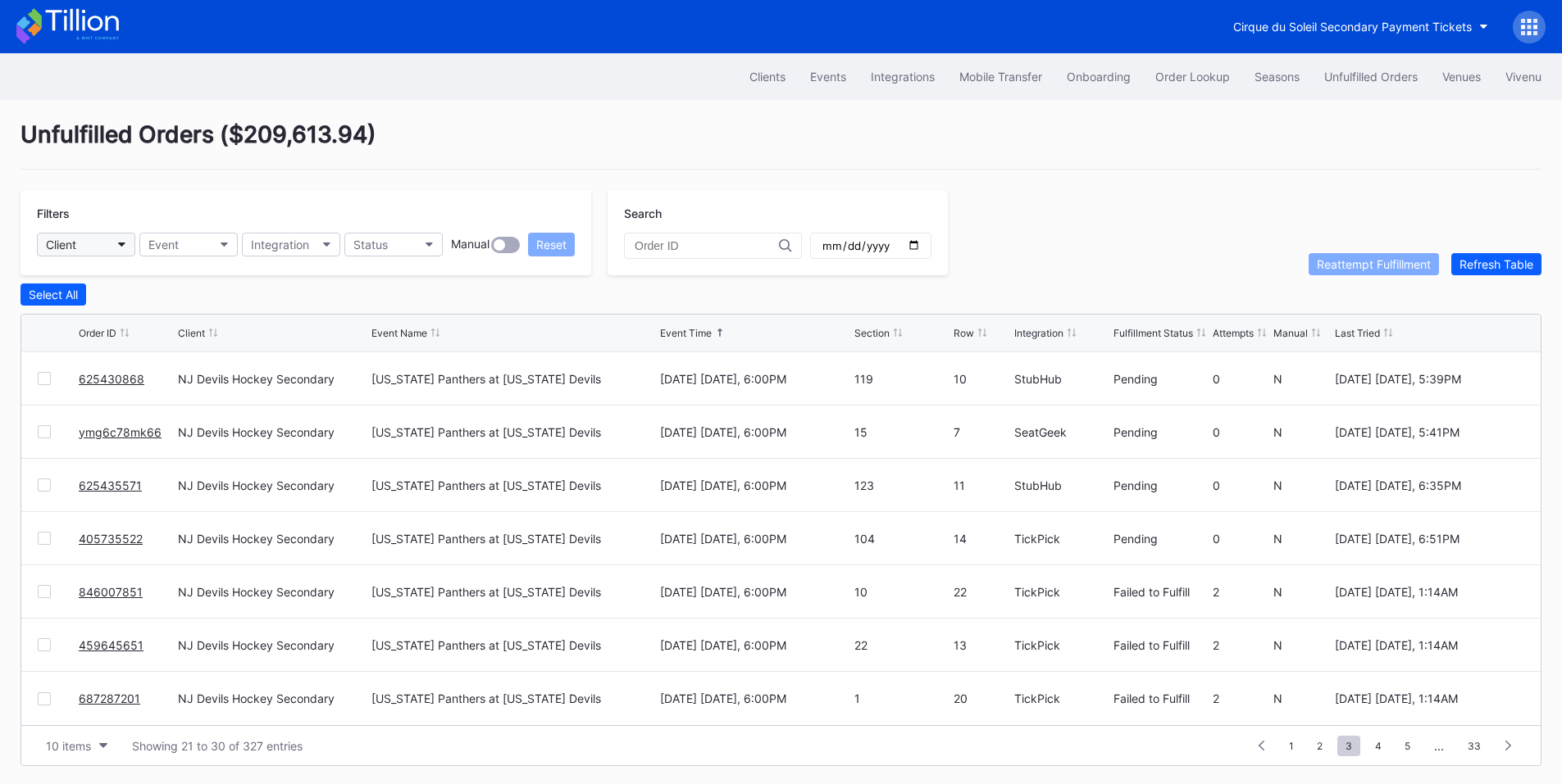
click at [114, 248] on button "Client" at bounding box center [85, 245] width 98 height 23
type input "tail"
click at [97, 322] on div "Tailgreeter Secondary" at bounding box center [109, 317] width 118 height 14
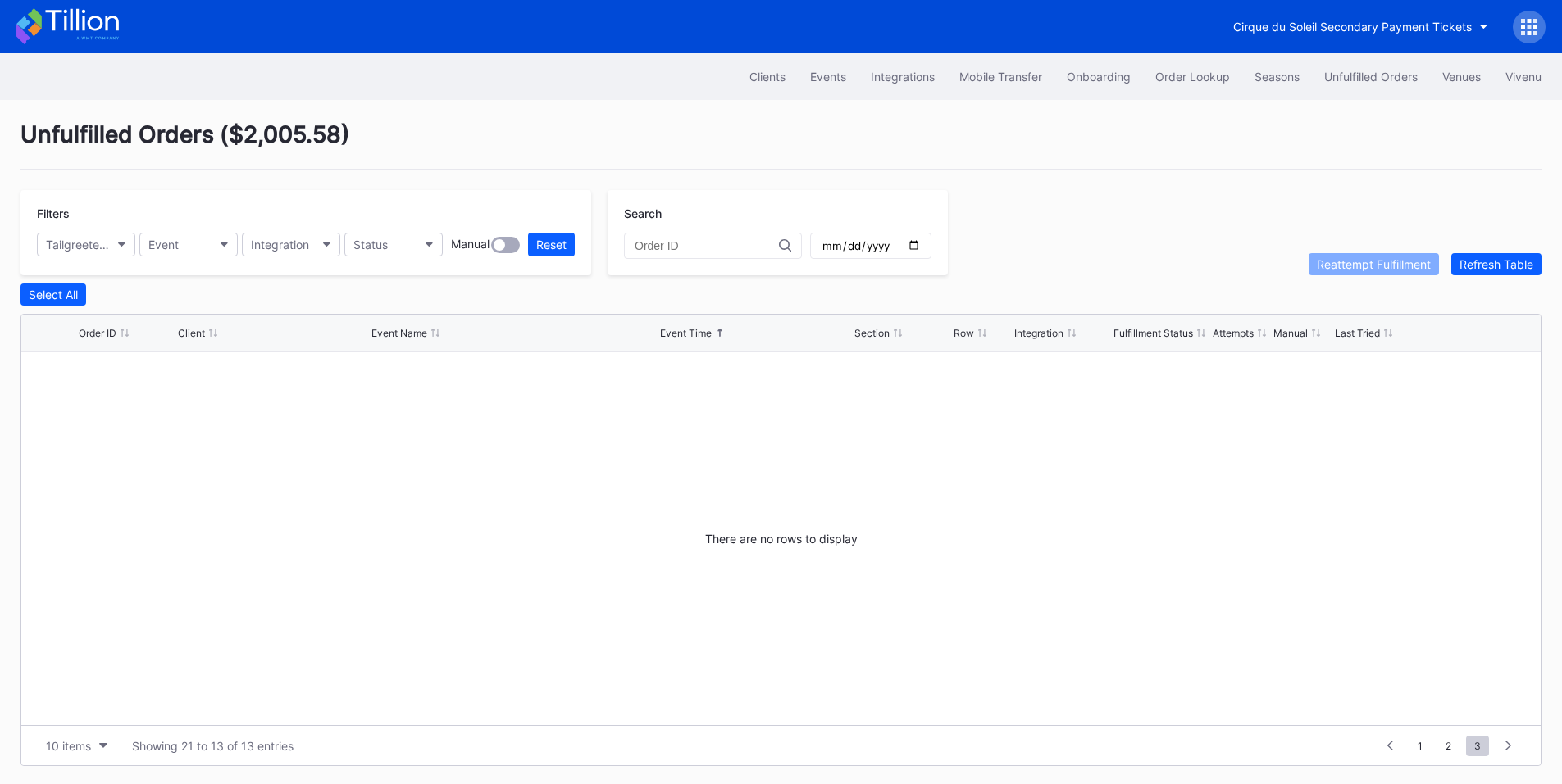
scroll to position [0, 0]
click at [1421, 751] on span "1" at bounding box center [1420, 745] width 21 height 20
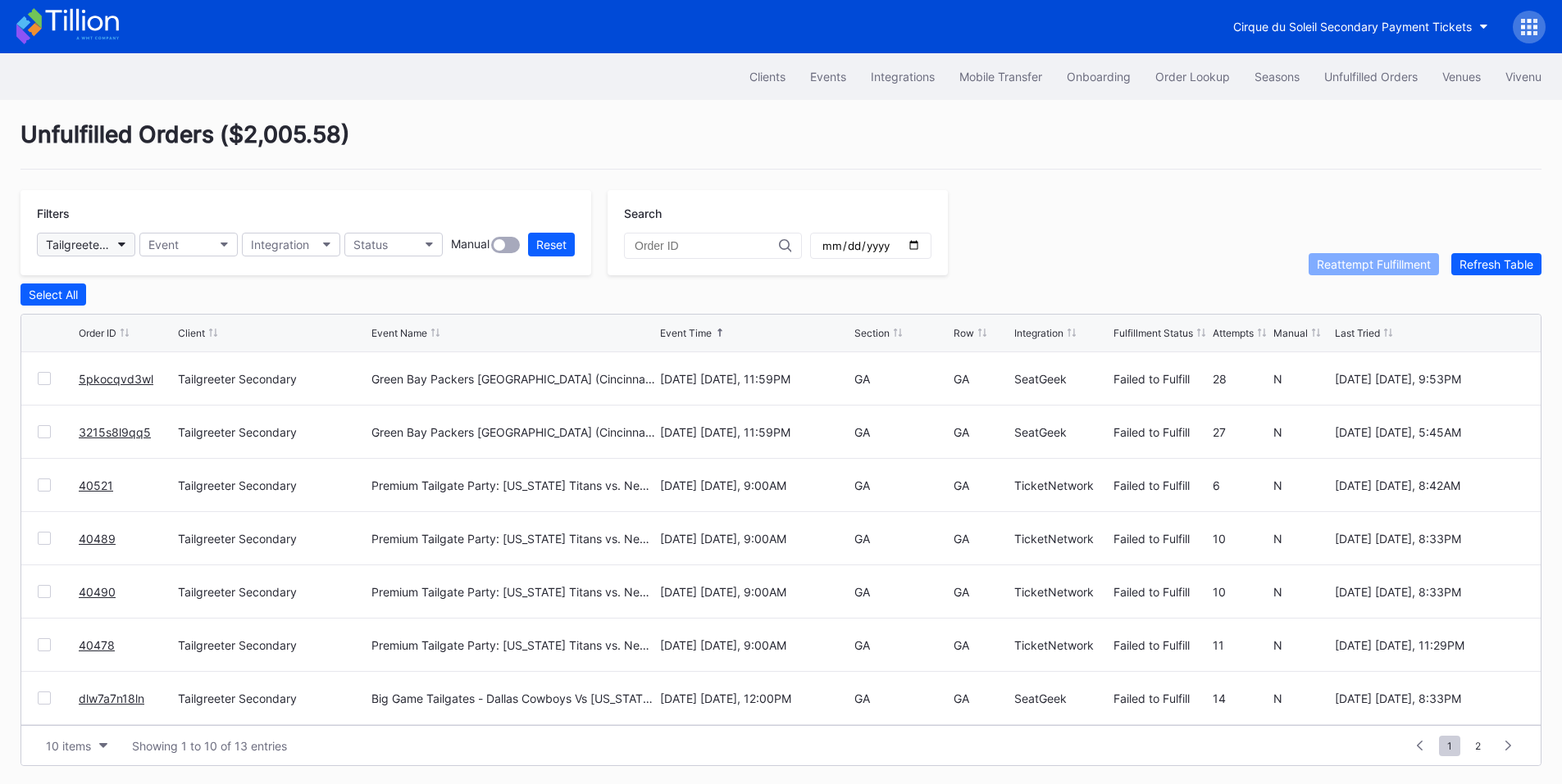
click at [120, 243] on icon "button" at bounding box center [122, 245] width 8 height 5
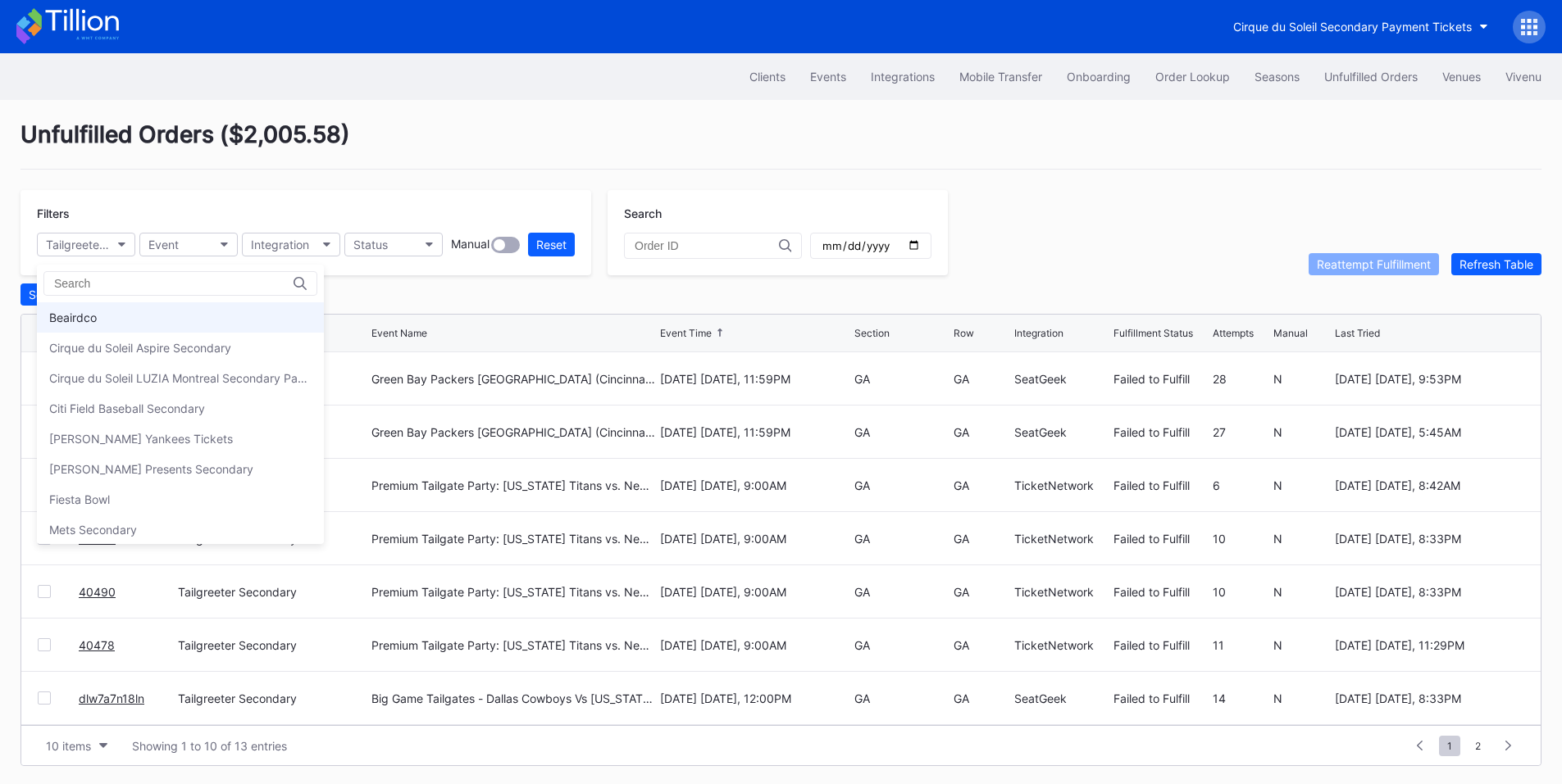
click at [83, 315] on div "Beairdco" at bounding box center [73, 317] width 48 height 14
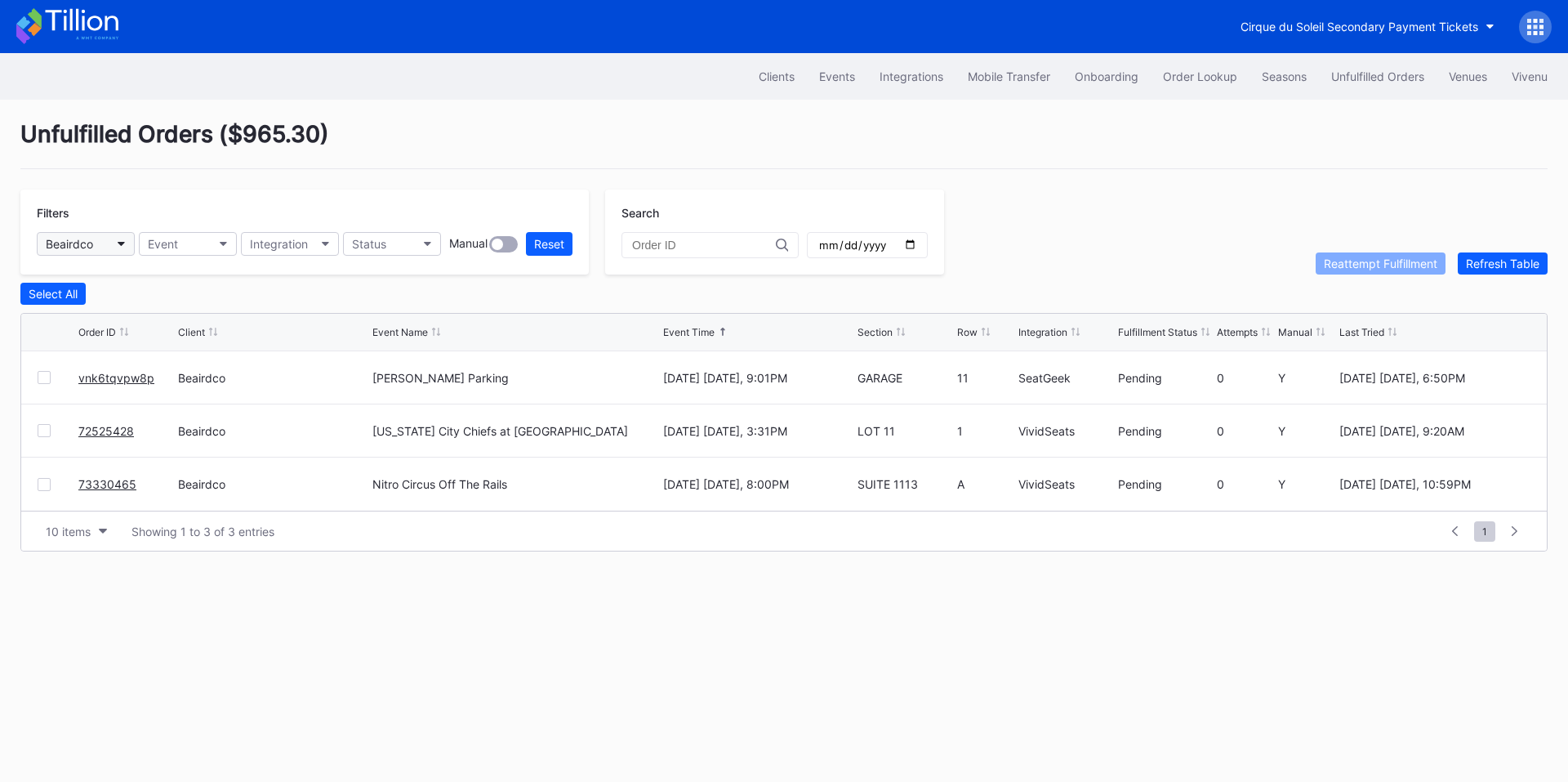
click at [120, 247] on button "Beairdco" at bounding box center [85, 244] width 98 height 23
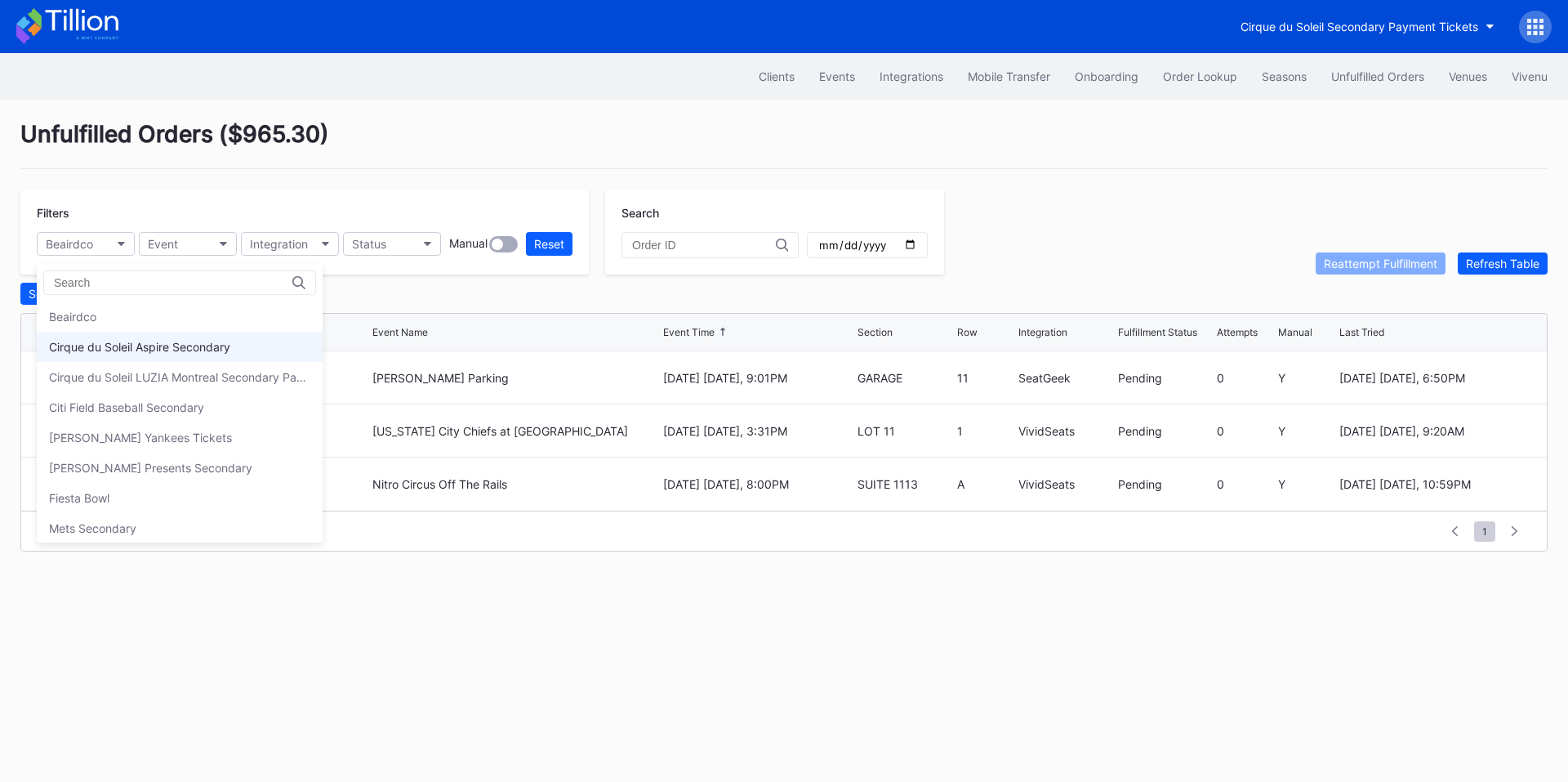
click at [103, 346] on div "Cirque du Soleil Aspire Secondary" at bounding box center [139, 346] width 181 height 14
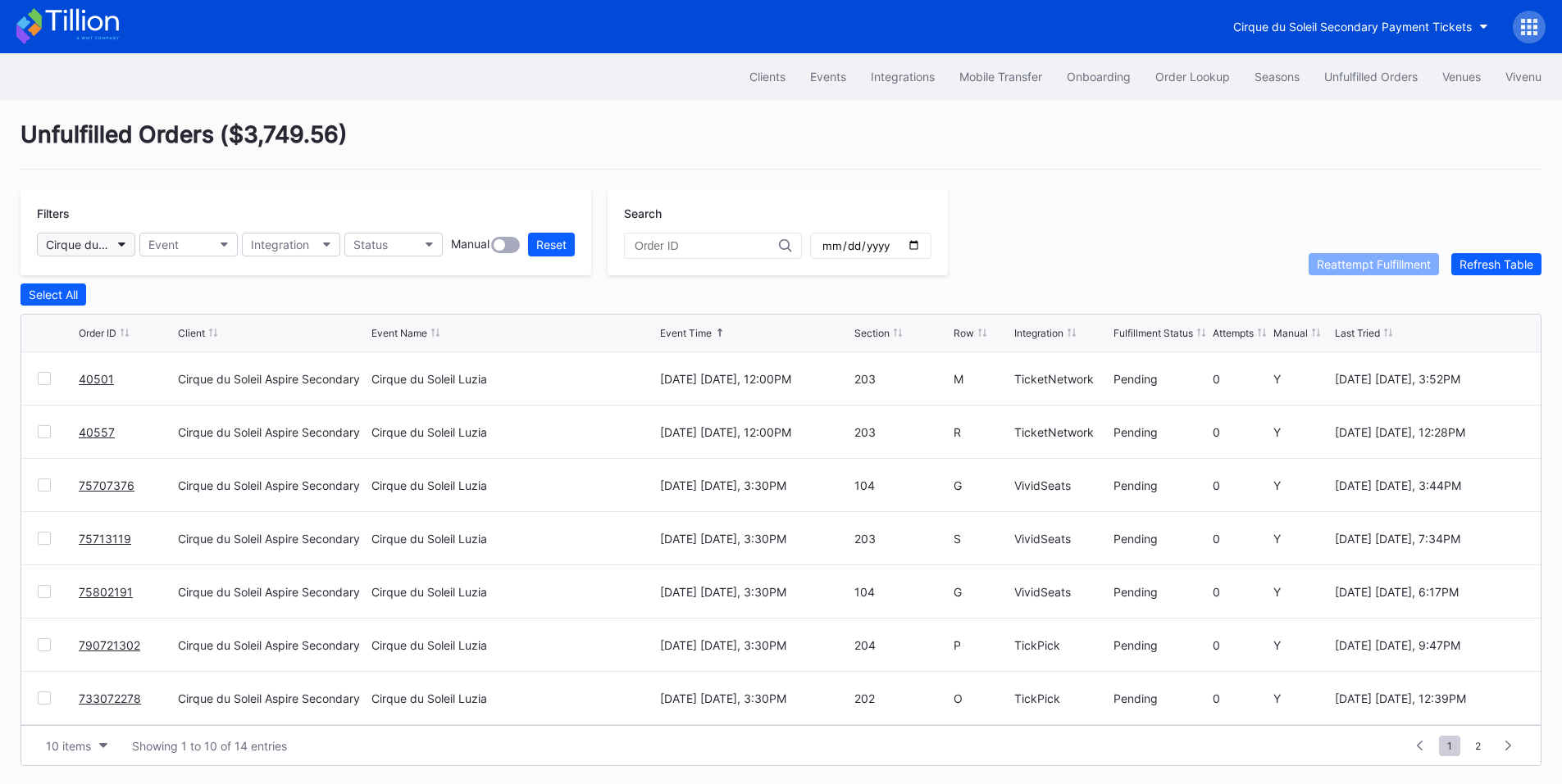
click at [98, 245] on div "Cirque du Soleil Aspire Secondary" at bounding box center [78, 245] width 64 height 14
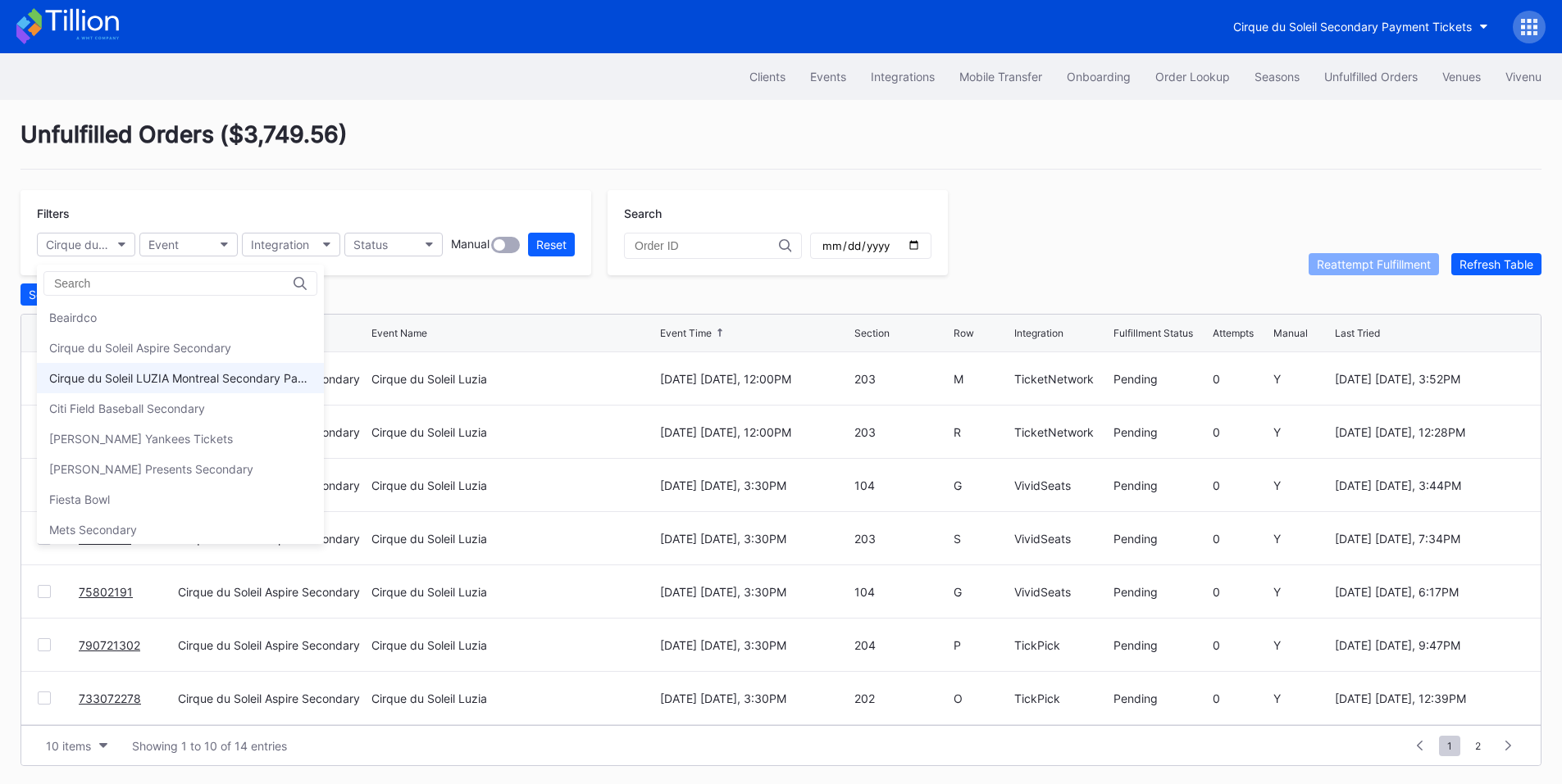
click at [135, 370] on div "Cirque du Soleil LUZIA Montreal Secondary Payment Tickets" at bounding box center [181, 377] width 287 height 30
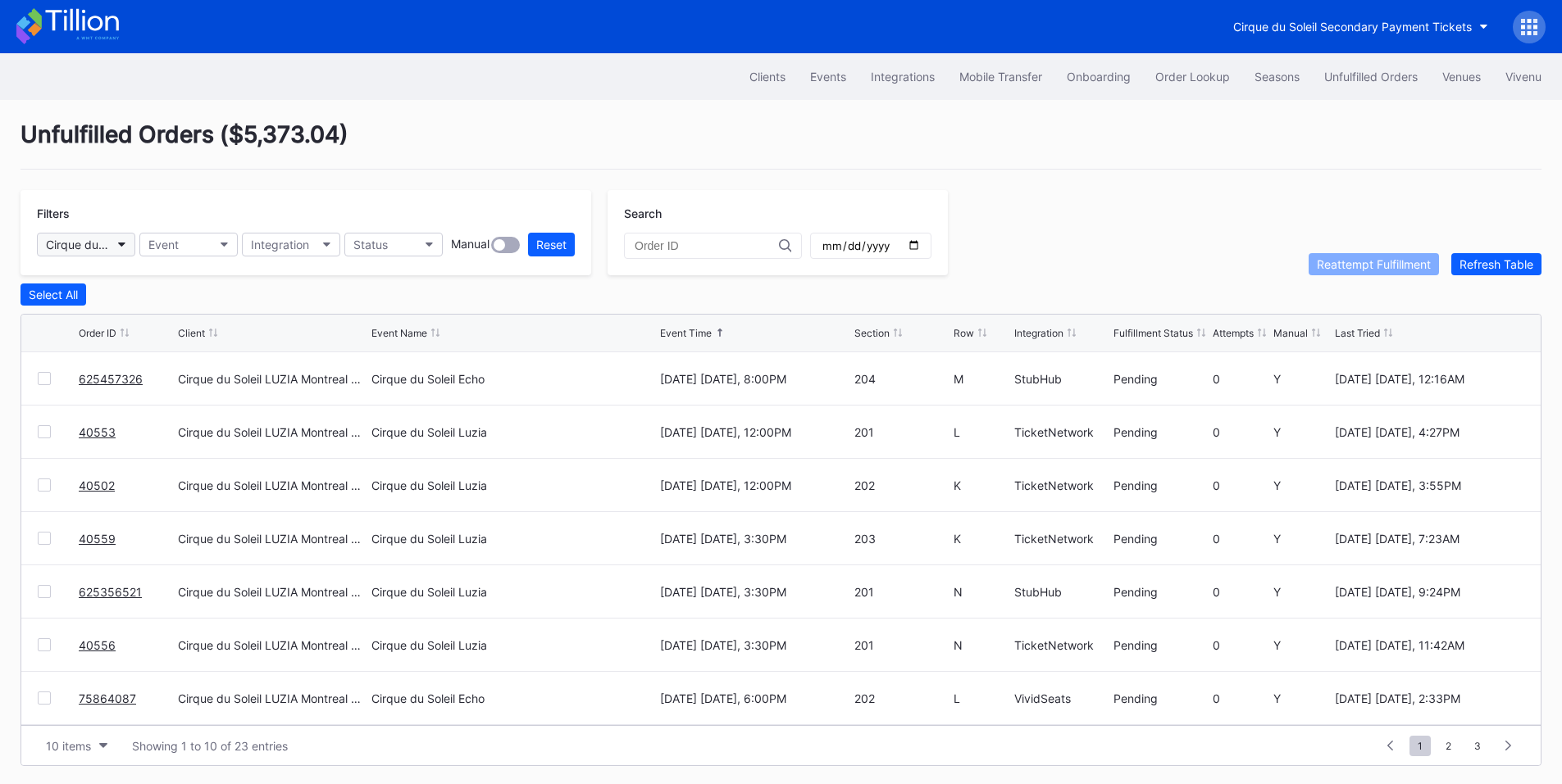
click at [87, 240] on div "Cirque du Soleil LUZIA Montreal Secondary Payment Tickets" at bounding box center [78, 245] width 64 height 14
click at [1186, 80] on div "Order Lookup" at bounding box center [1192, 77] width 75 height 14
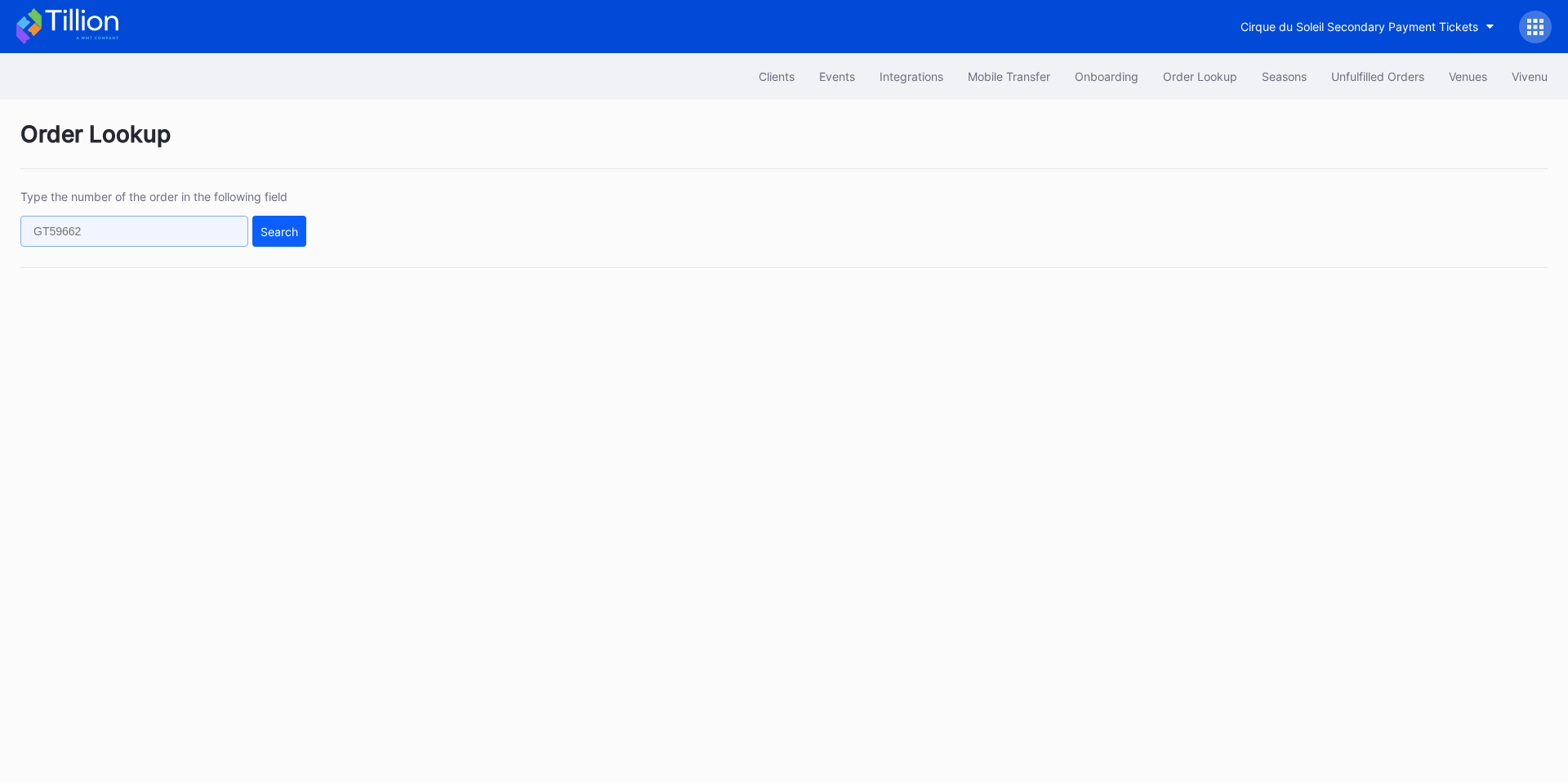
click at [184, 234] on input "text" at bounding box center [134, 231] width 228 height 31
paste input "628458250"
click at [274, 231] on div "Search" at bounding box center [279, 231] width 38 height 14
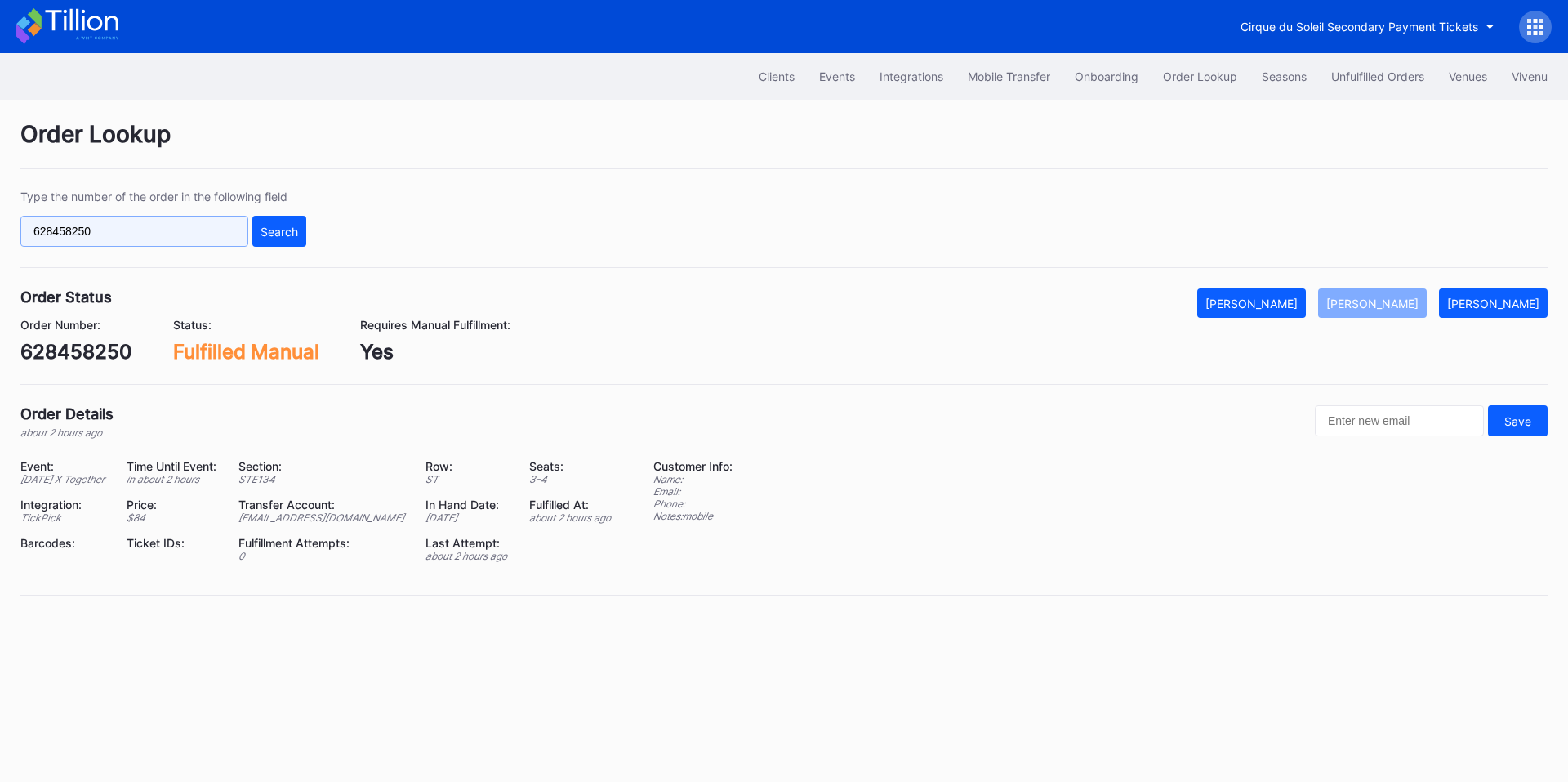
click at [179, 226] on input "628458250" at bounding box center [134, 231] width 228 height 31
paste input "5381506"
type input "625381506"
click at [285, 231] on div "Search" at bounding box center [279, 231] width 38 height 14
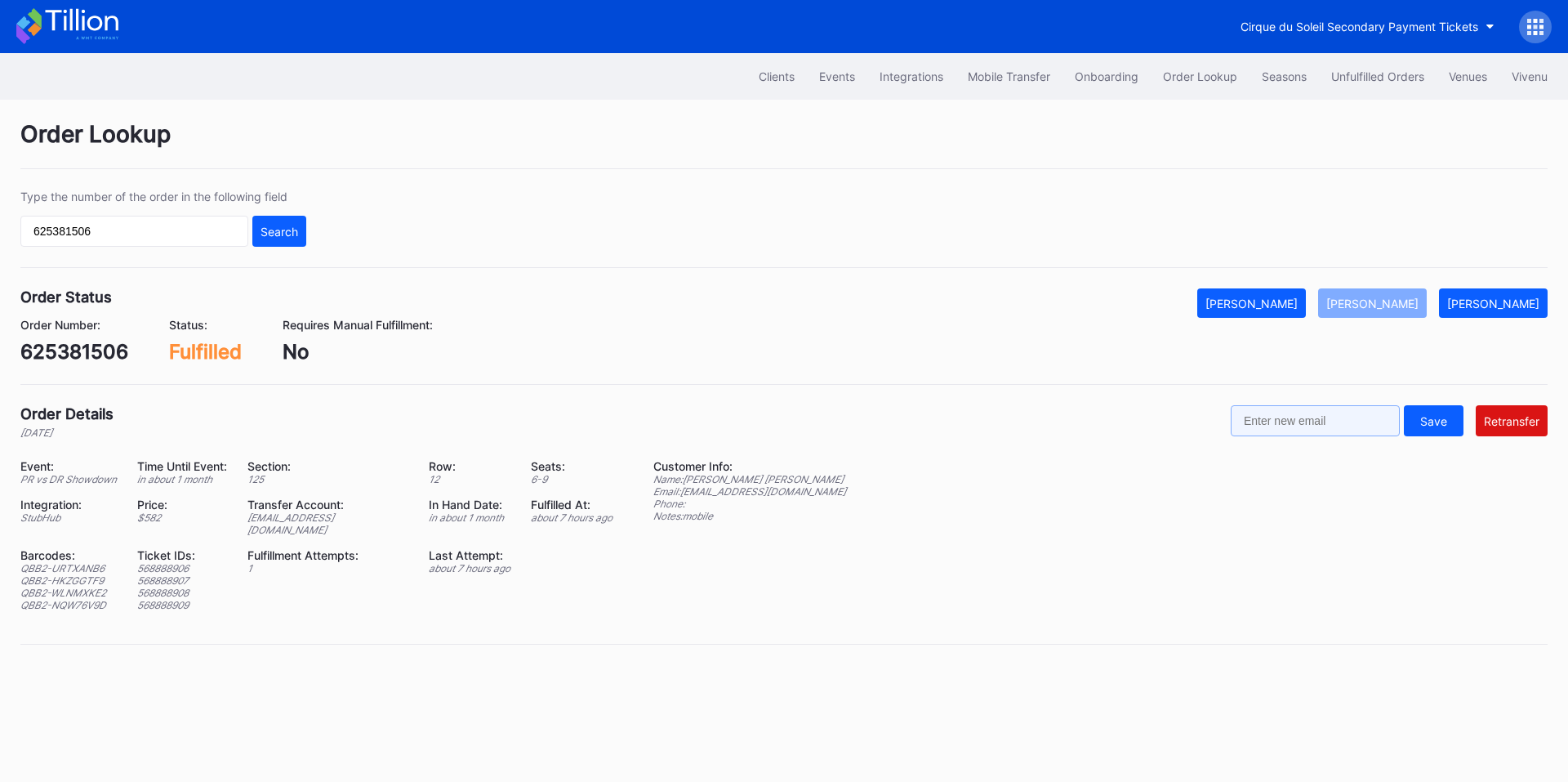
click at [1333, 429] on input "text" at bounding box center [1316, 421] width 169 height 31
paste input "fernandezvega1015@gmail.com"
type input "fernandezvega1015@gmail.com"
click at [1522, 422] on div "Retransfer" at bounding box center [1511, 421] width 55 height 14
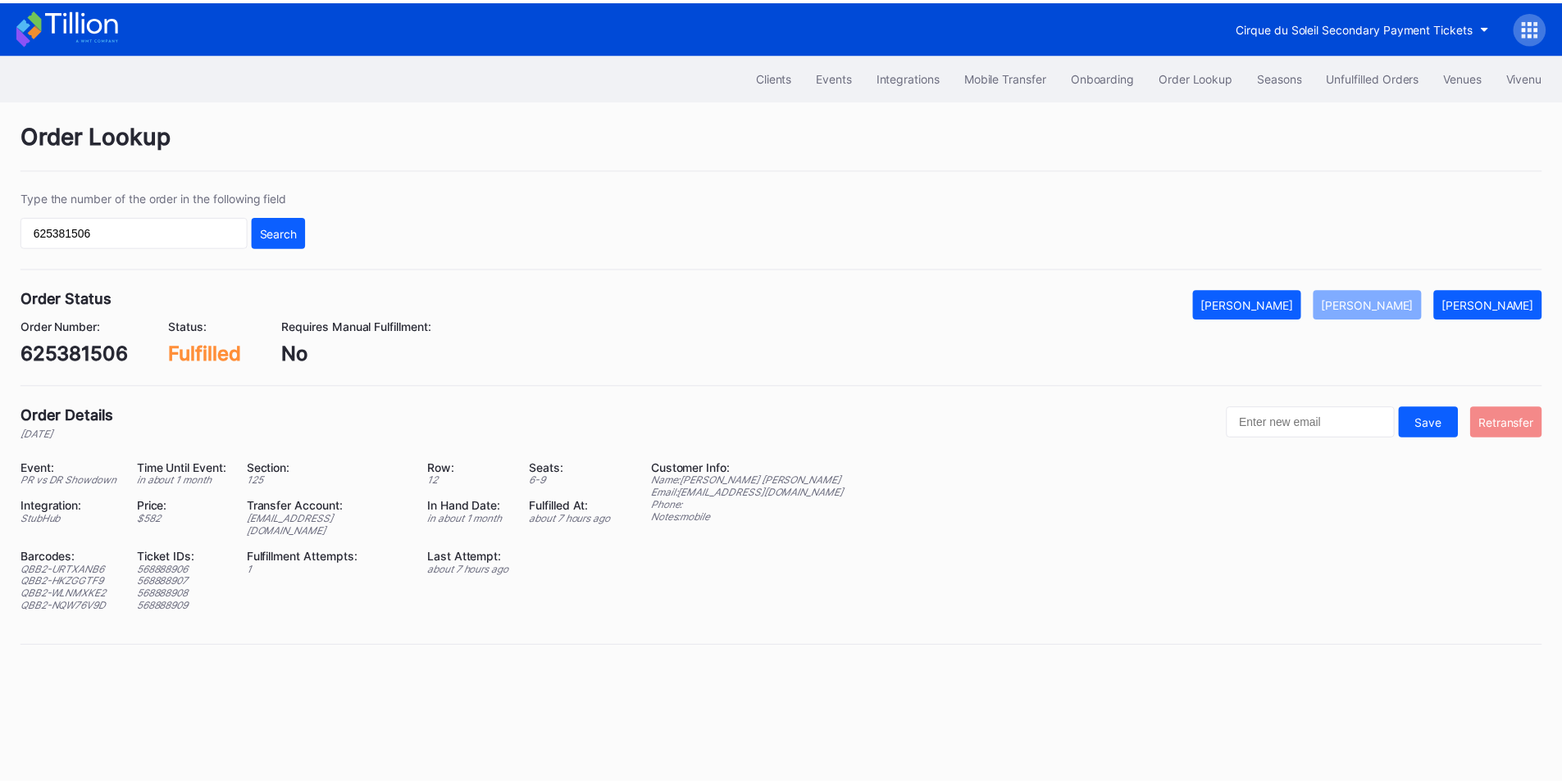
scroll to position [0, 0]
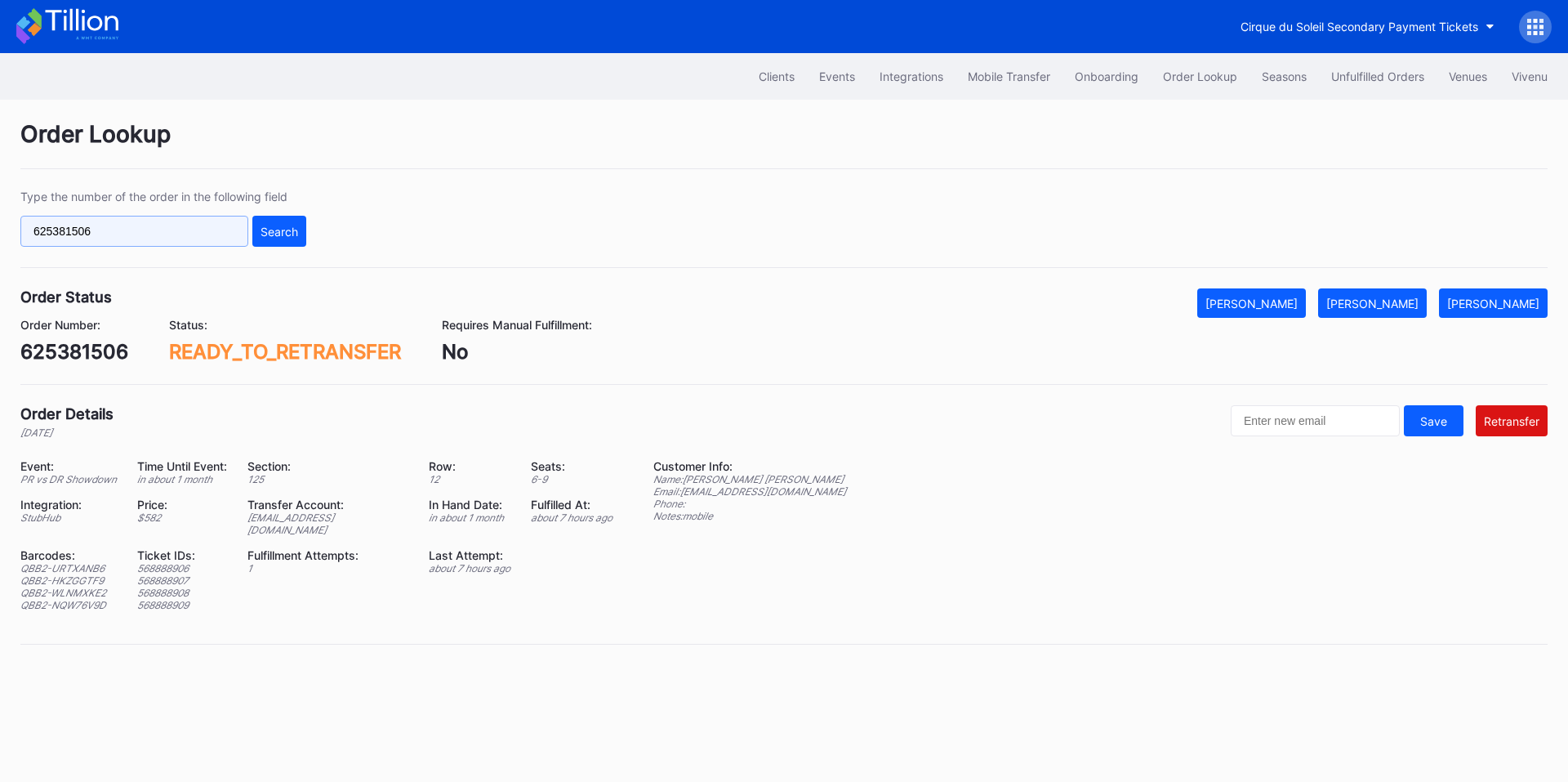
drag, startPoint x: 73, startPoint y: 243, endPoint x: 90, endPoint y: 239, distance: 17.5
click at [73, 243] on input "625381506" at bounding box center [134, 231] width 228 height 31
click at [90, 239] on input "625381506" at bounding box center [134, 231] width 228 height 31
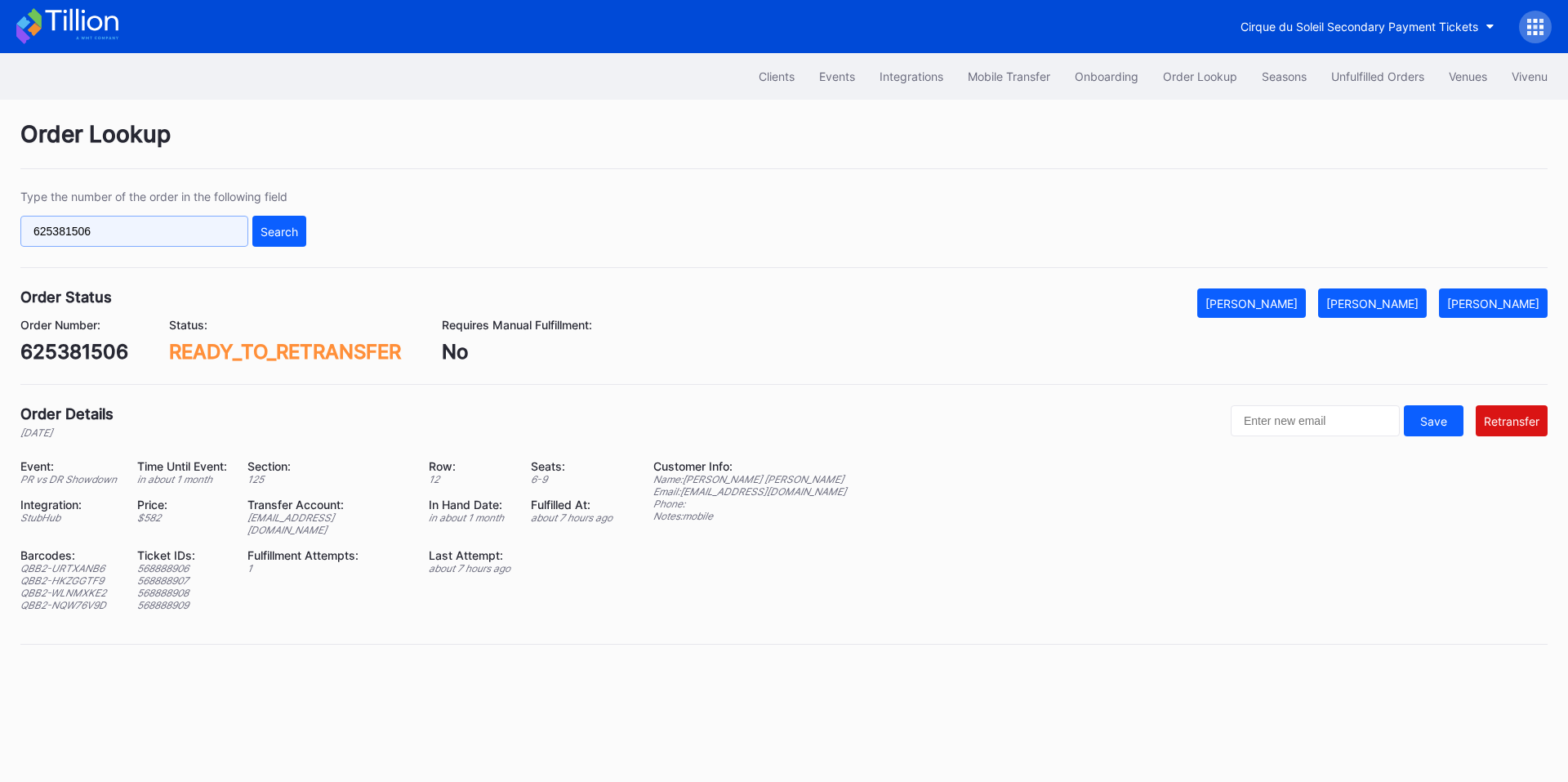
paste input "505471"
click at [265, 228] on div "Search" at bounding box center [279, 231] width 38 height 14
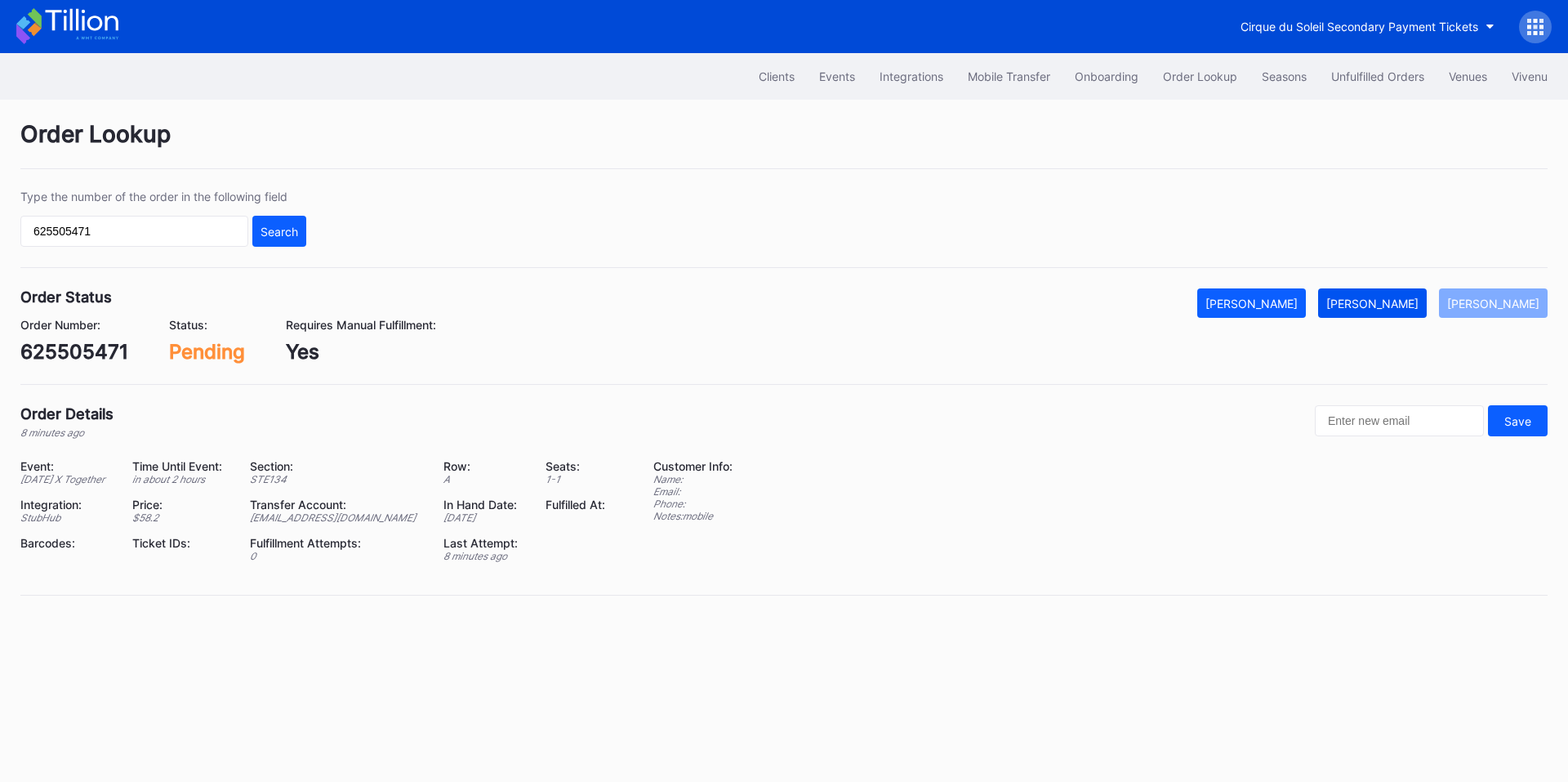
click at [1368, 297] on div "[PERSON_NAME]" at bounding box center [1372, 304] width 92 height 14
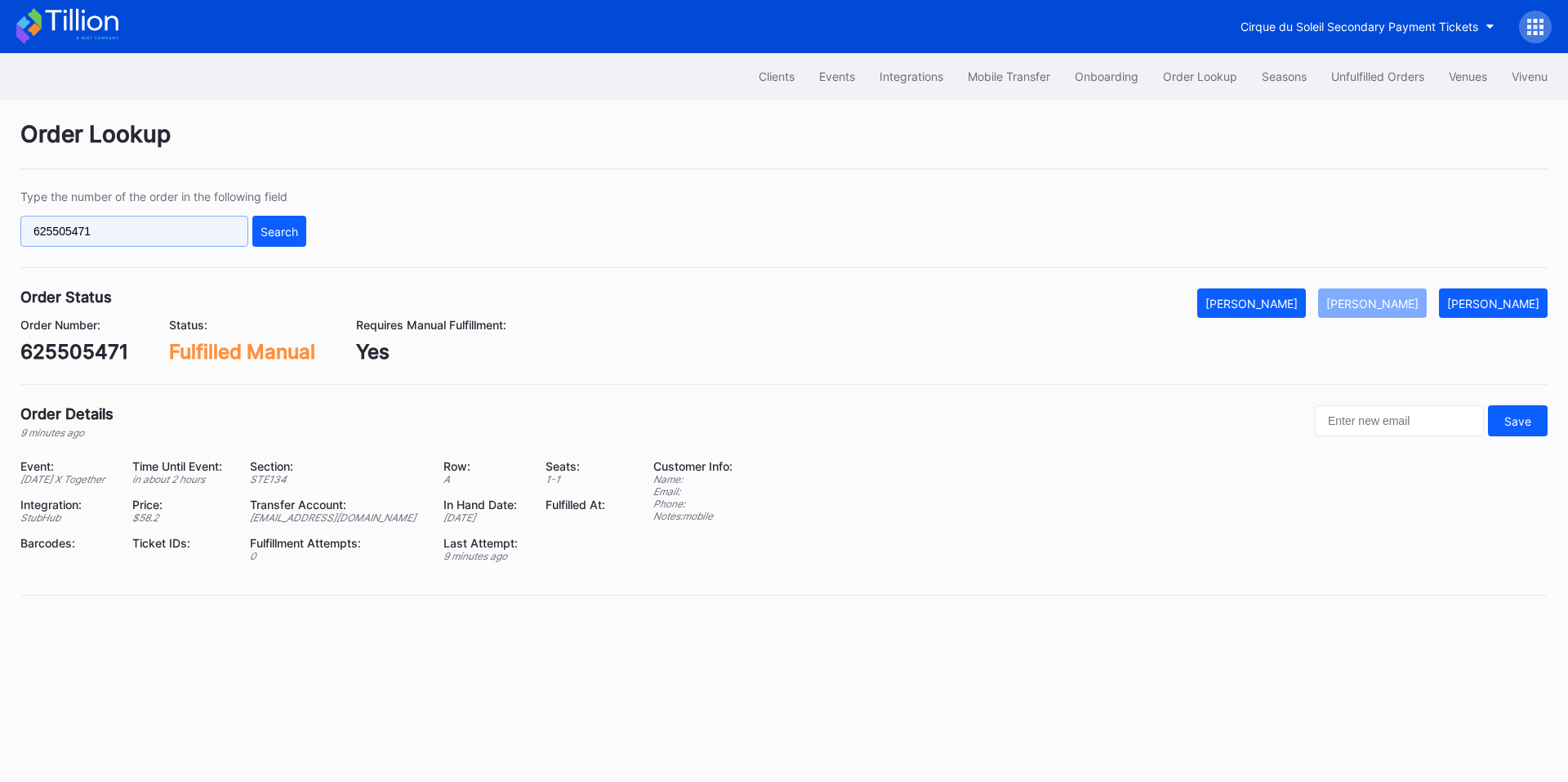
click at [170, 226] on input "625505471" at bounding box center [134, 231] width 228 height 31
paste input "708519953"
click at [262, 227] on div "Search" at bounding box center [279, 231] width 38 height 14
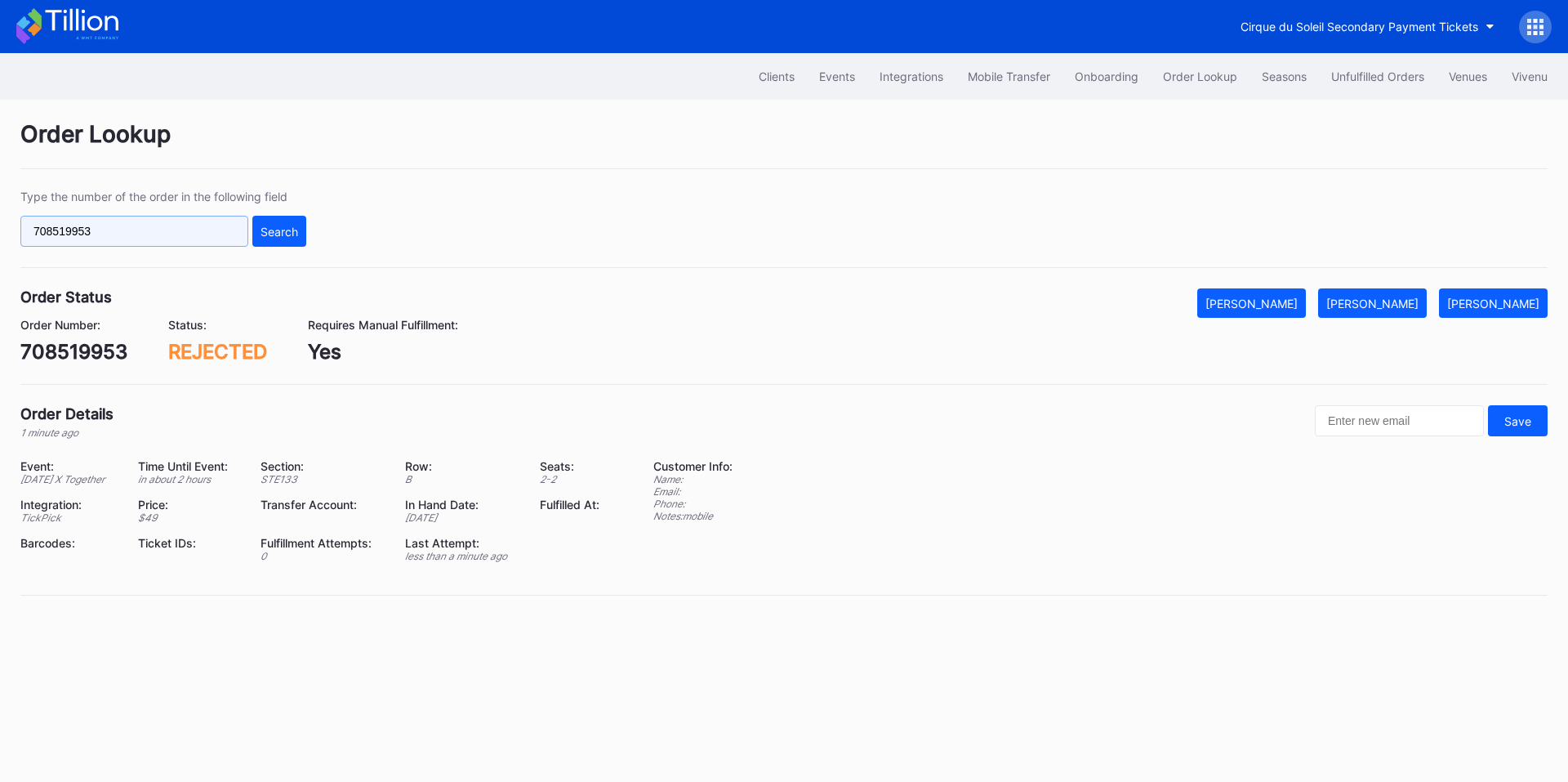
click at [133, 235] on input "708519953" at bounding box center [134, 231] width 228 height 31
paste input "392924205"
click at [281, 238] on div "Search" at bounding box center [279, 231] width 38 height 14
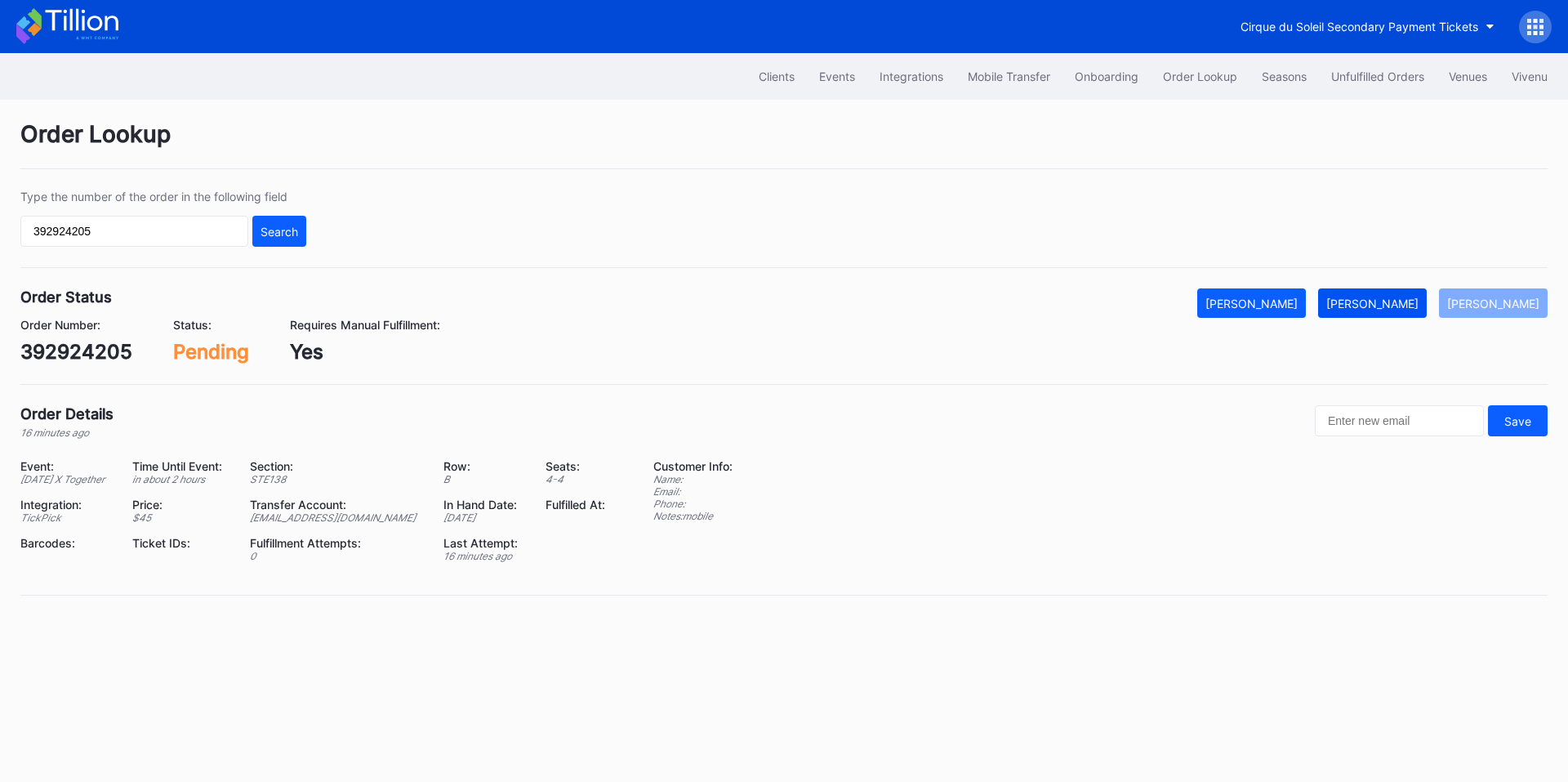
click at [1398, 301] on div "[PERSON_NAME]" at bounding box center [1372, 304] width 92 height 14
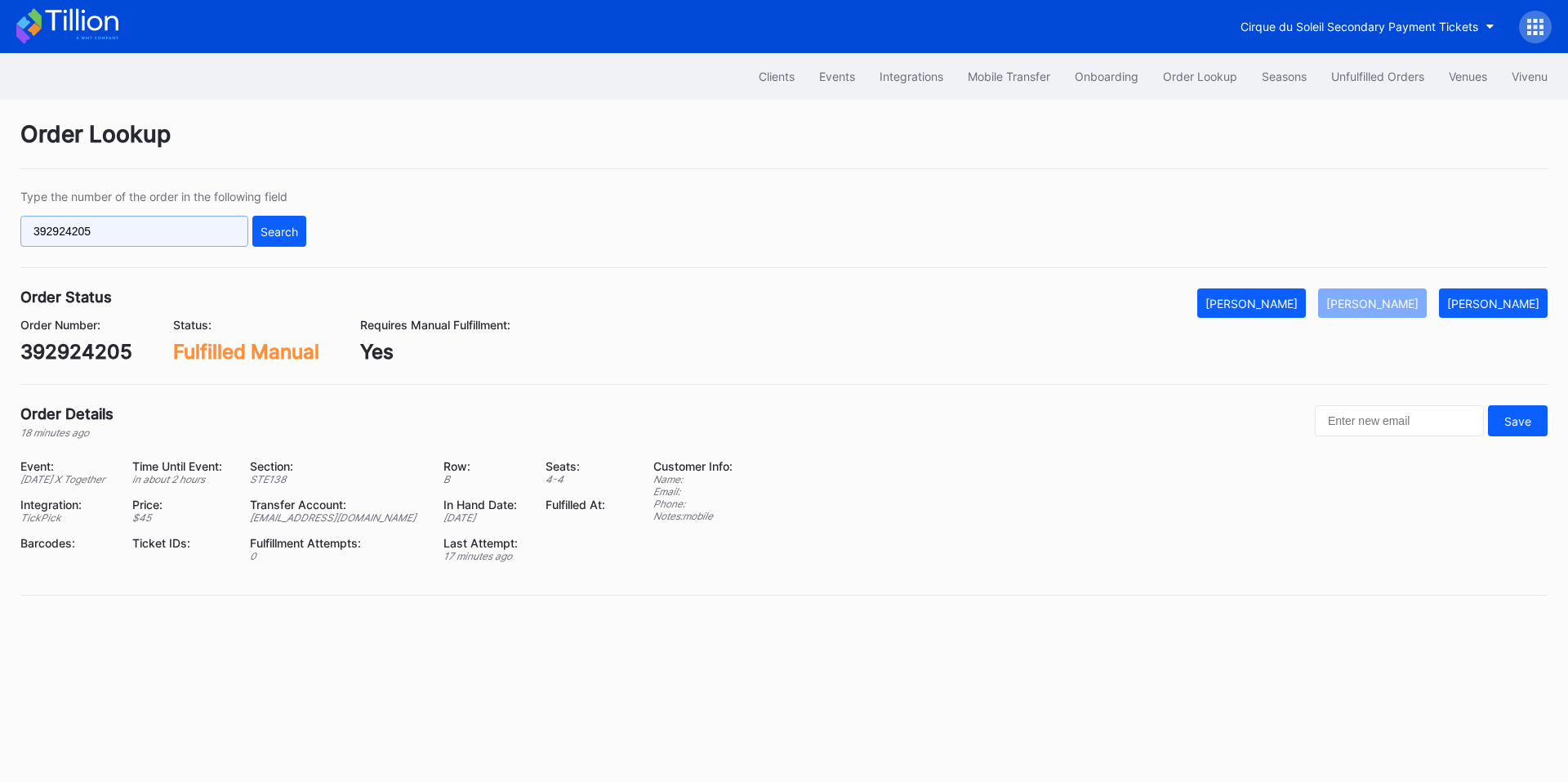
click at [181, 231] on input "392924205" at bounding box center [134, 231] width 228 height 31
paste input "625506355"
click at [274, 221] on button "Search" at bounding box center [280, 231] width 54 height 31
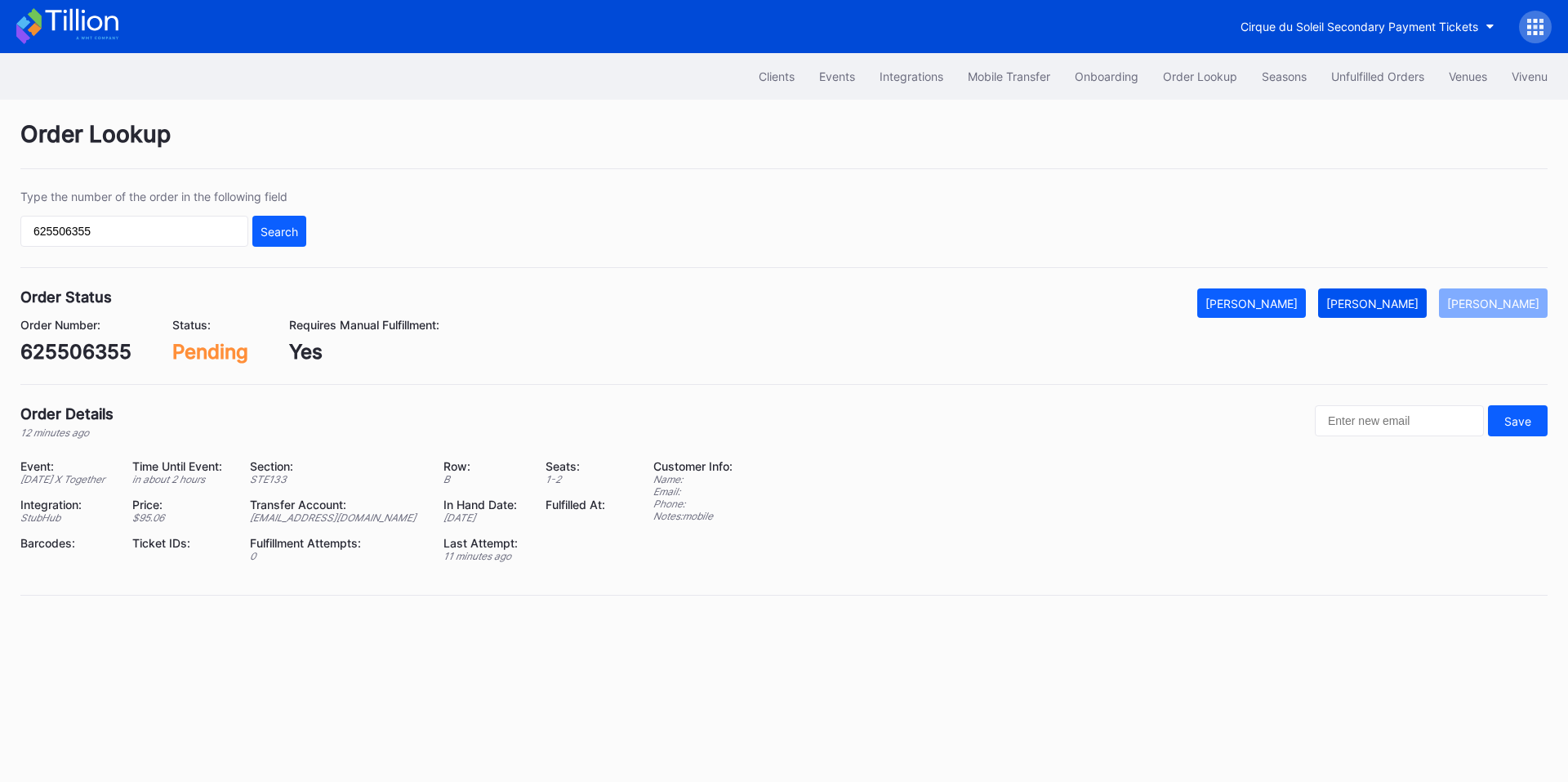
click at [1393, 300] on div "Mark Fulfilled" at bounding box center [1372, 304] width 92 height 14
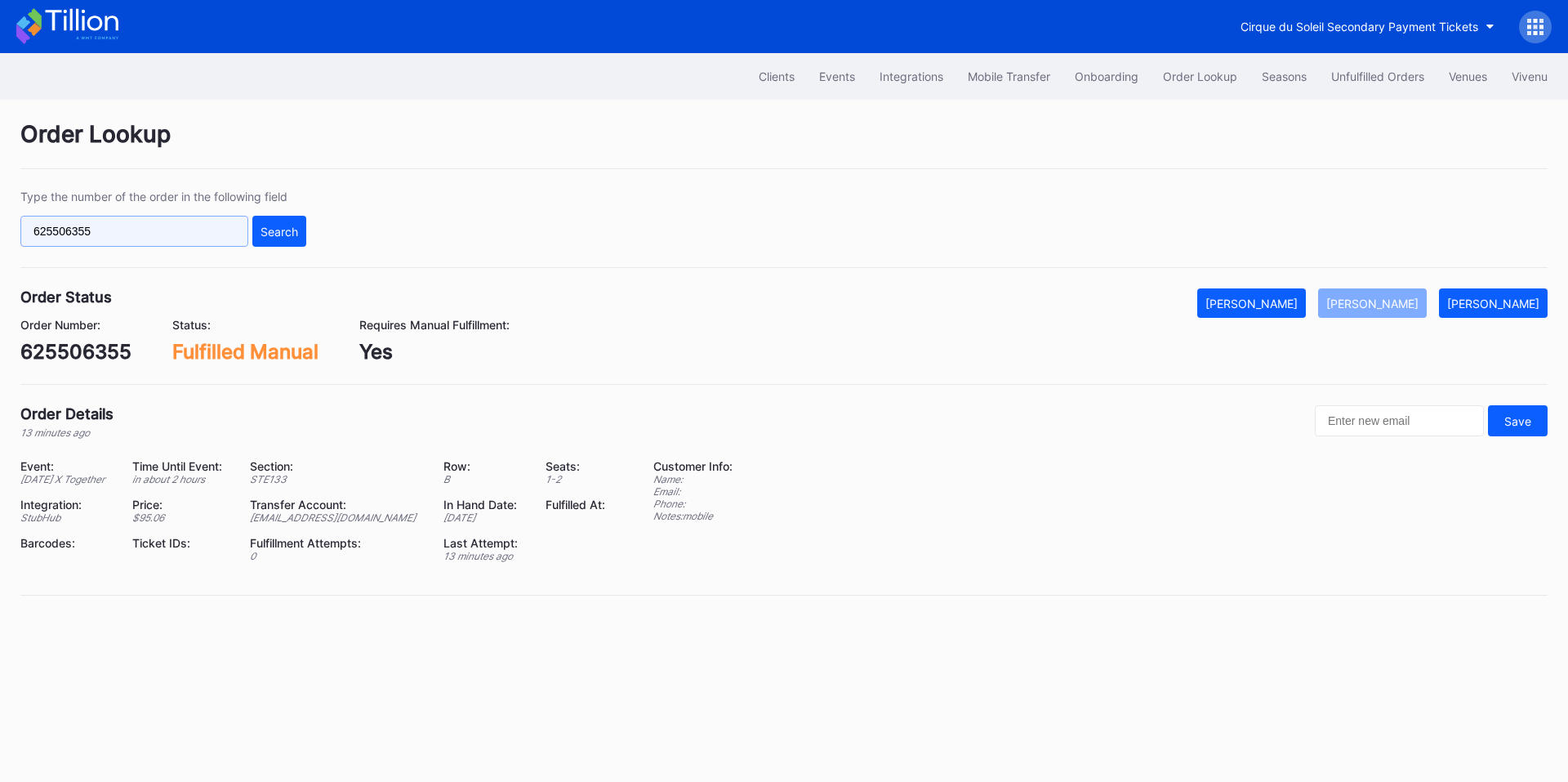
click at [142, 227] on input "625506355" at bounding box center [134, 231] width 228 height 31
paste input "996"
type input "625506996"
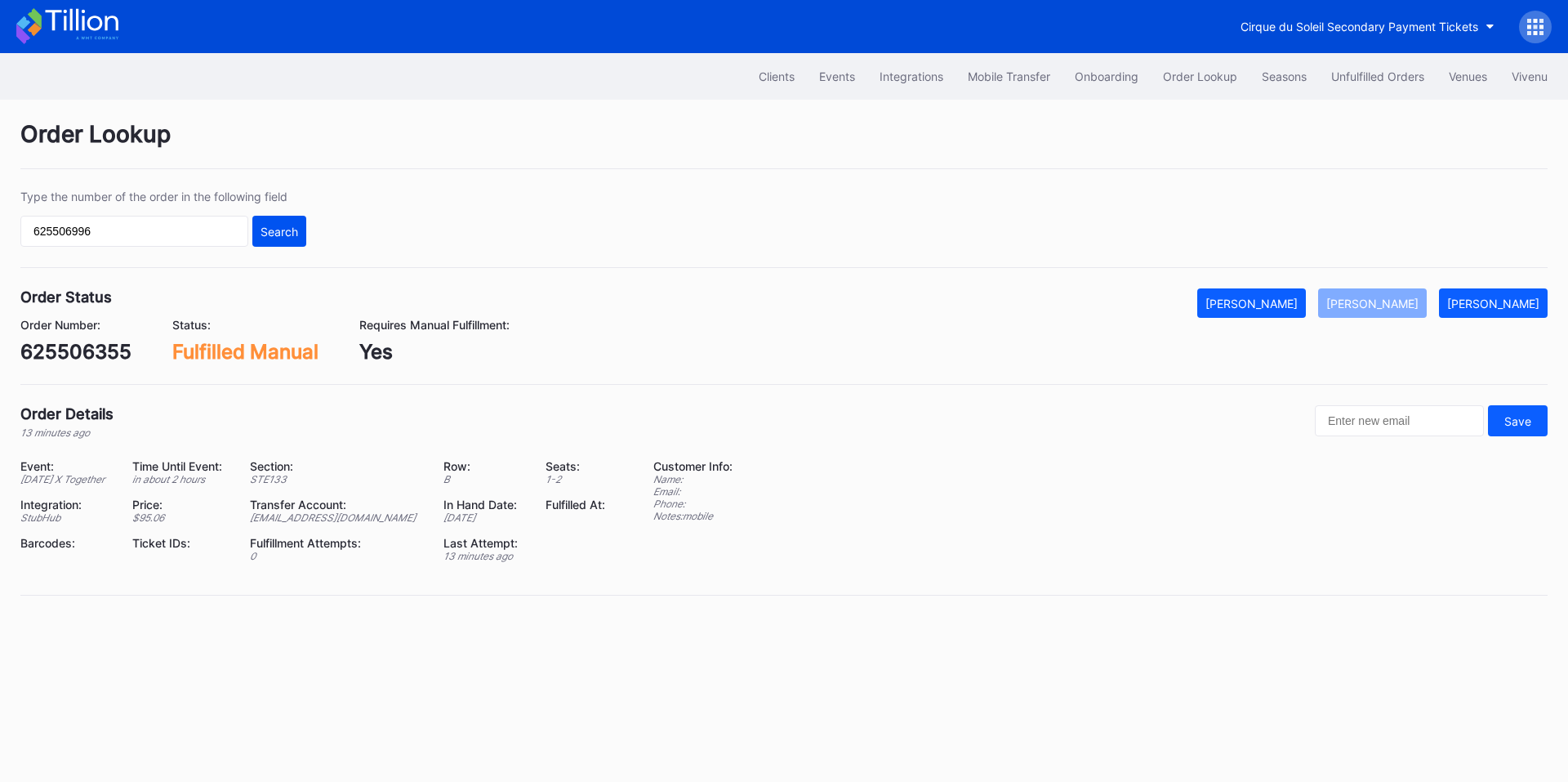
click at [305, 235] on button "Search" at bounding box center [280, 231] width 54 height 31
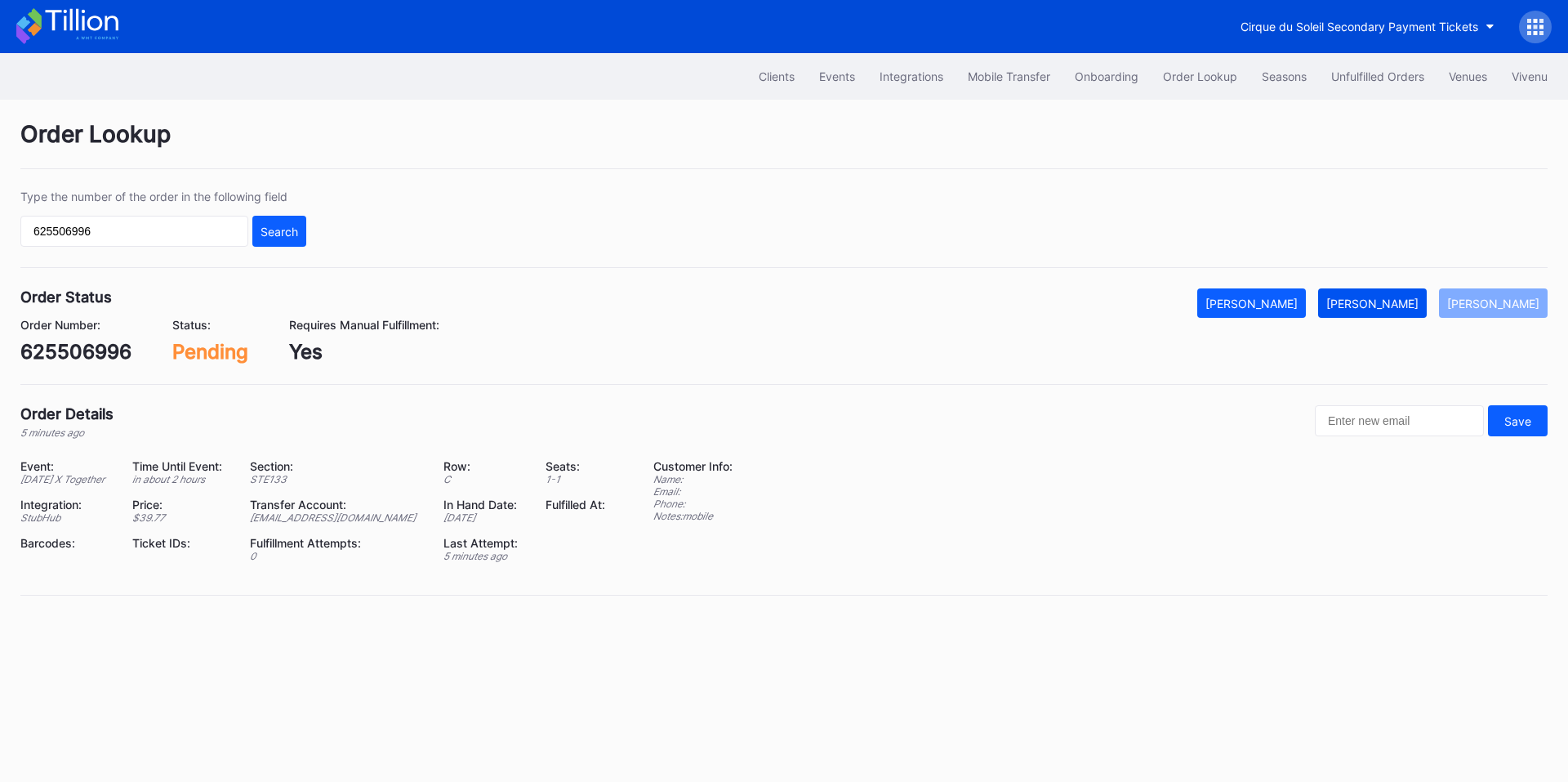
click at [1398, 311] on button "[PERSON_NAME]" at bounding box center [1373, 303] width 108 height 29
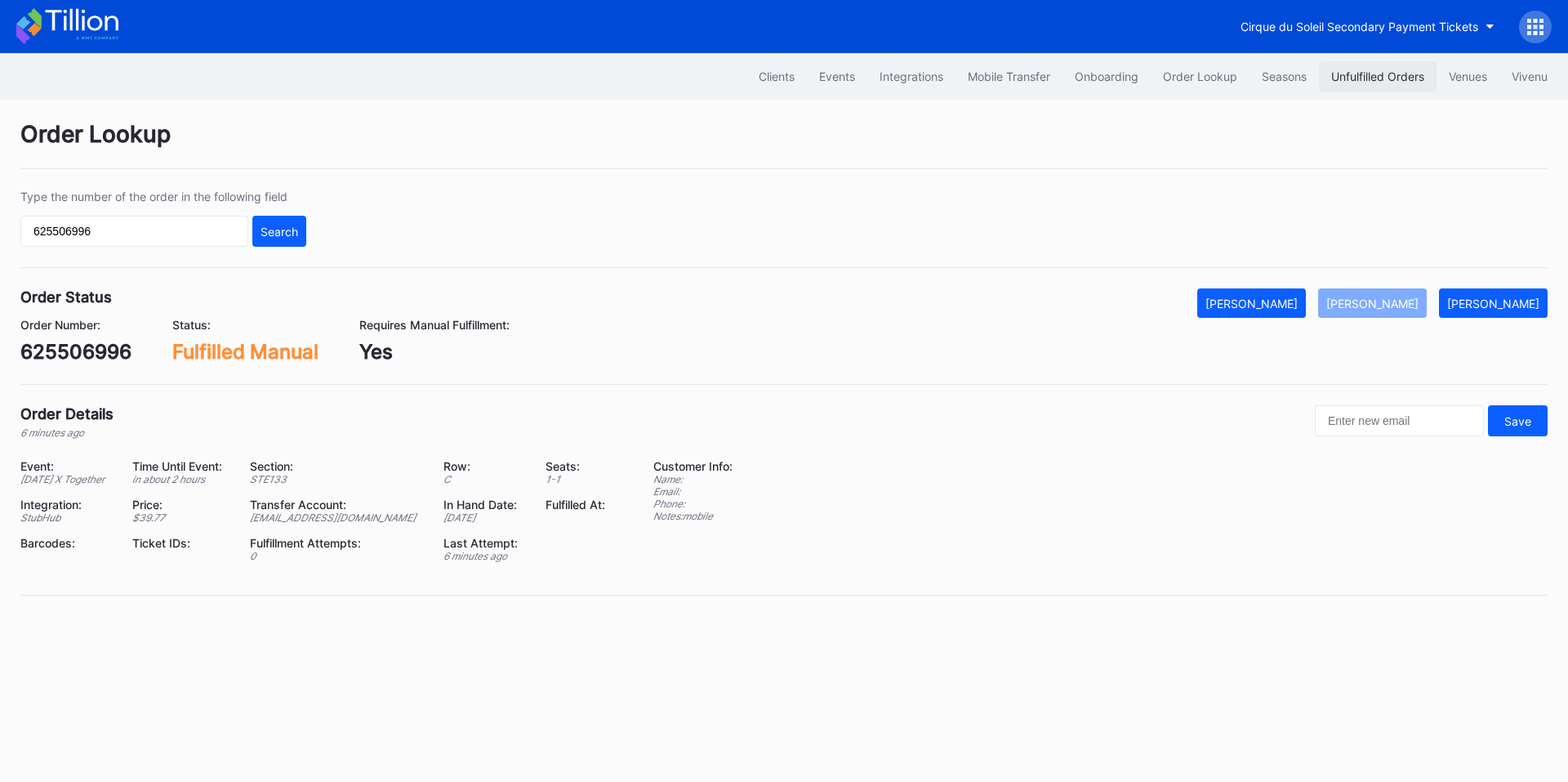
click at [1359, 88] on button "Unfulfilled Orders" at bounding box center [1378, 75] width 118 height 30
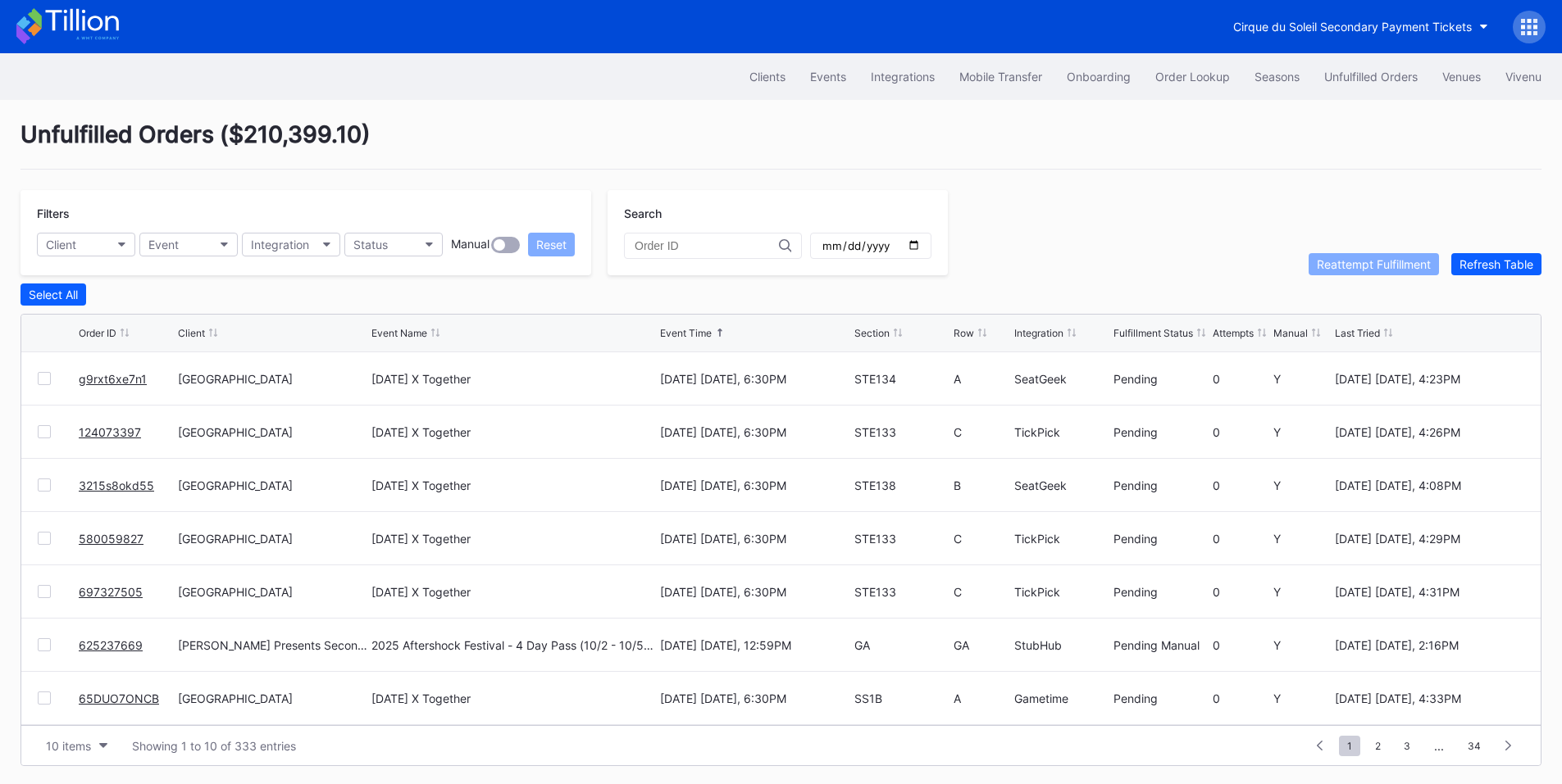
click at [920, 248] on input "date" at bounding box center [870, 245] width 100 height 15
type input "[DATE]"
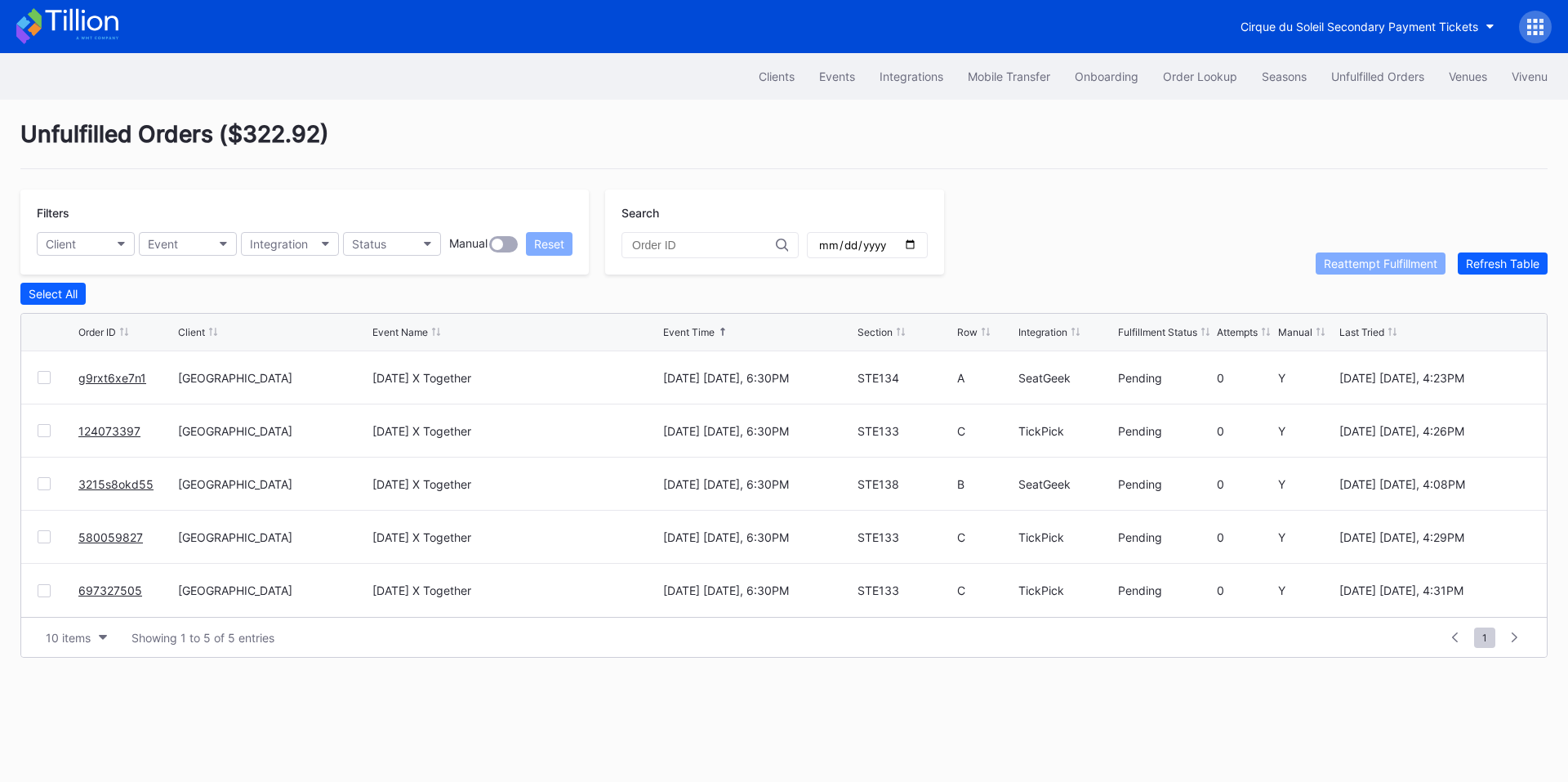
click at [1056, 336] on div "Integration" at bounding box center [1043, 332] width 49 height 13
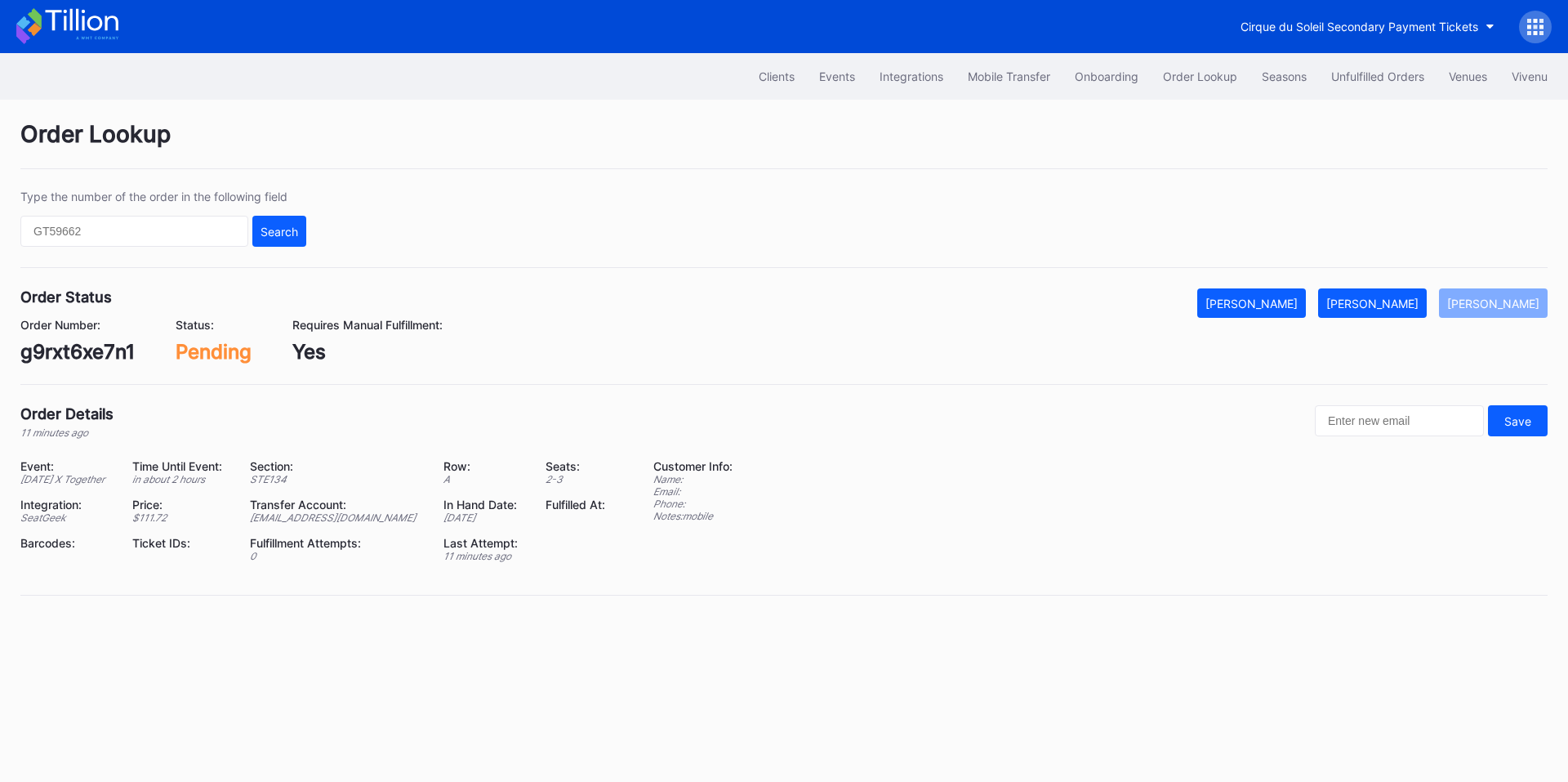
click at [101, 357] on div "g9rxt6xe7n1" at bounding box center [77, 351] width 114 height 23
copy div "g9rxt6xe7n1"
click at [196, 226] on input "text" at bounding box center [134, 231] width 228 height 31
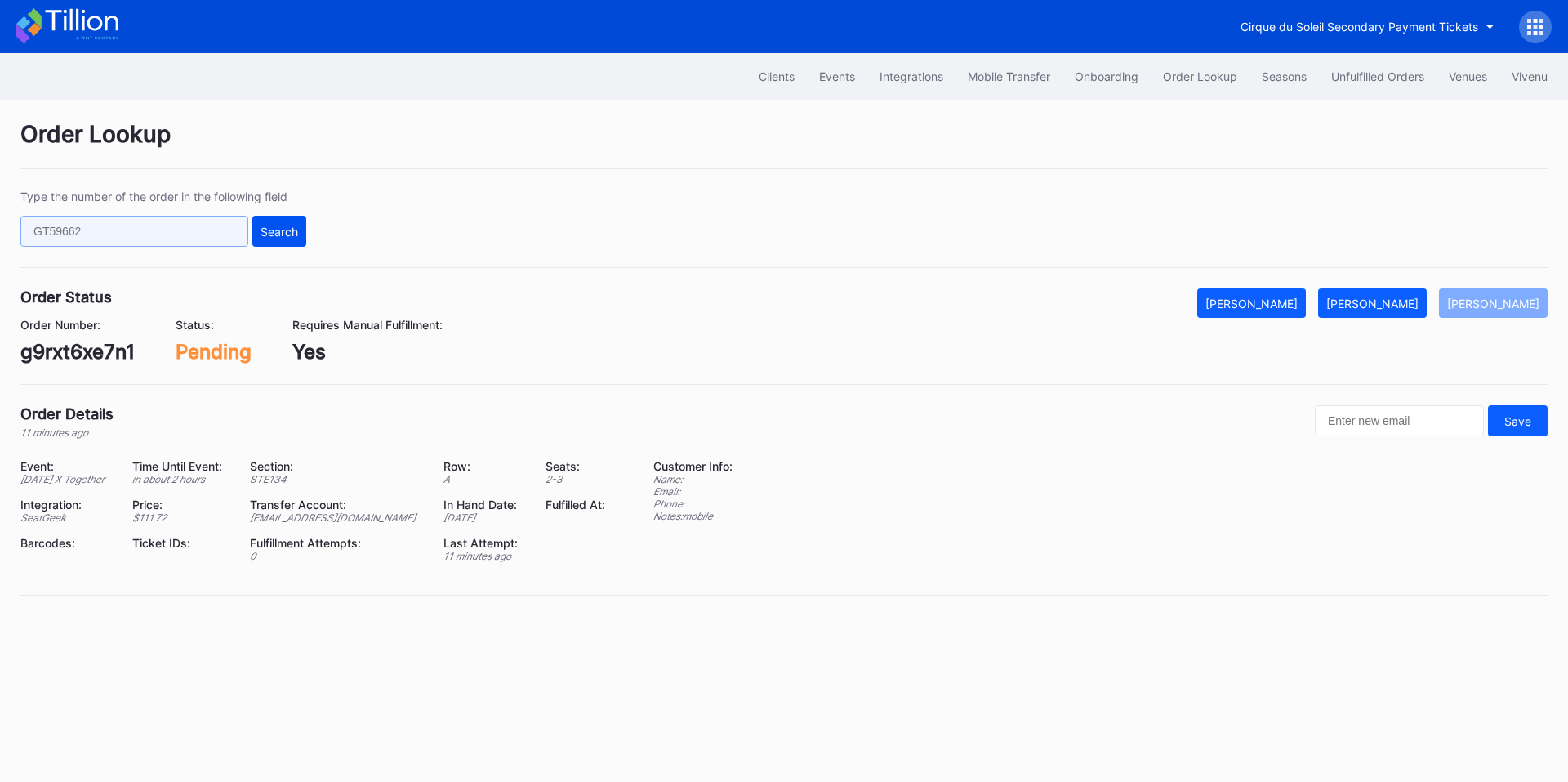
paste input "625506355"
click at [289, 232] on div "Search" at bounding box center [279, 231] width 38 height 14
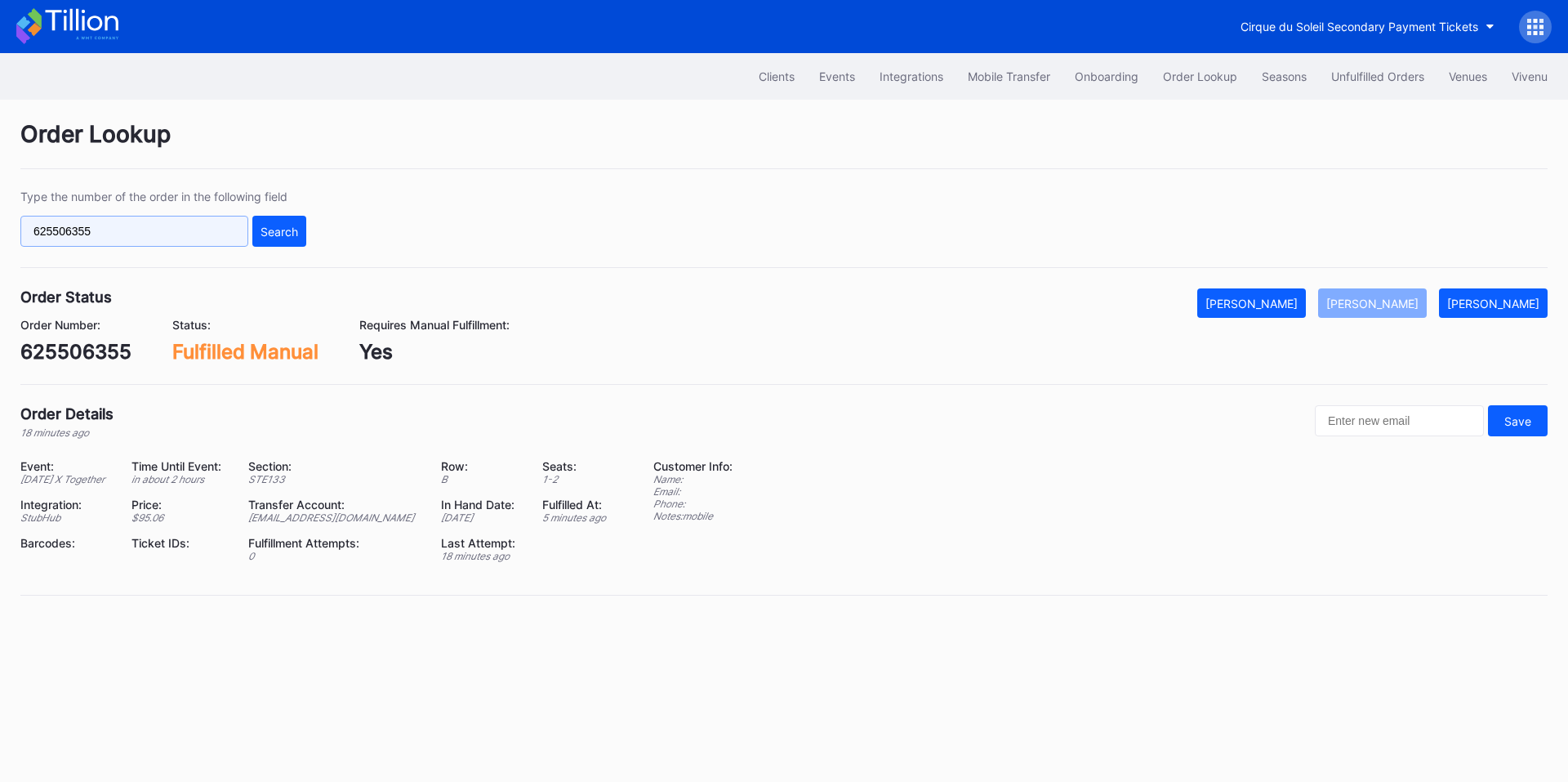
click at [117, 226] on input "625506355" at bounding box center [134, 231] width 228 height 31
paste input "381506"
click at [281, 235] on div "Search" at bounding box center [279, 231] width 38 height 14
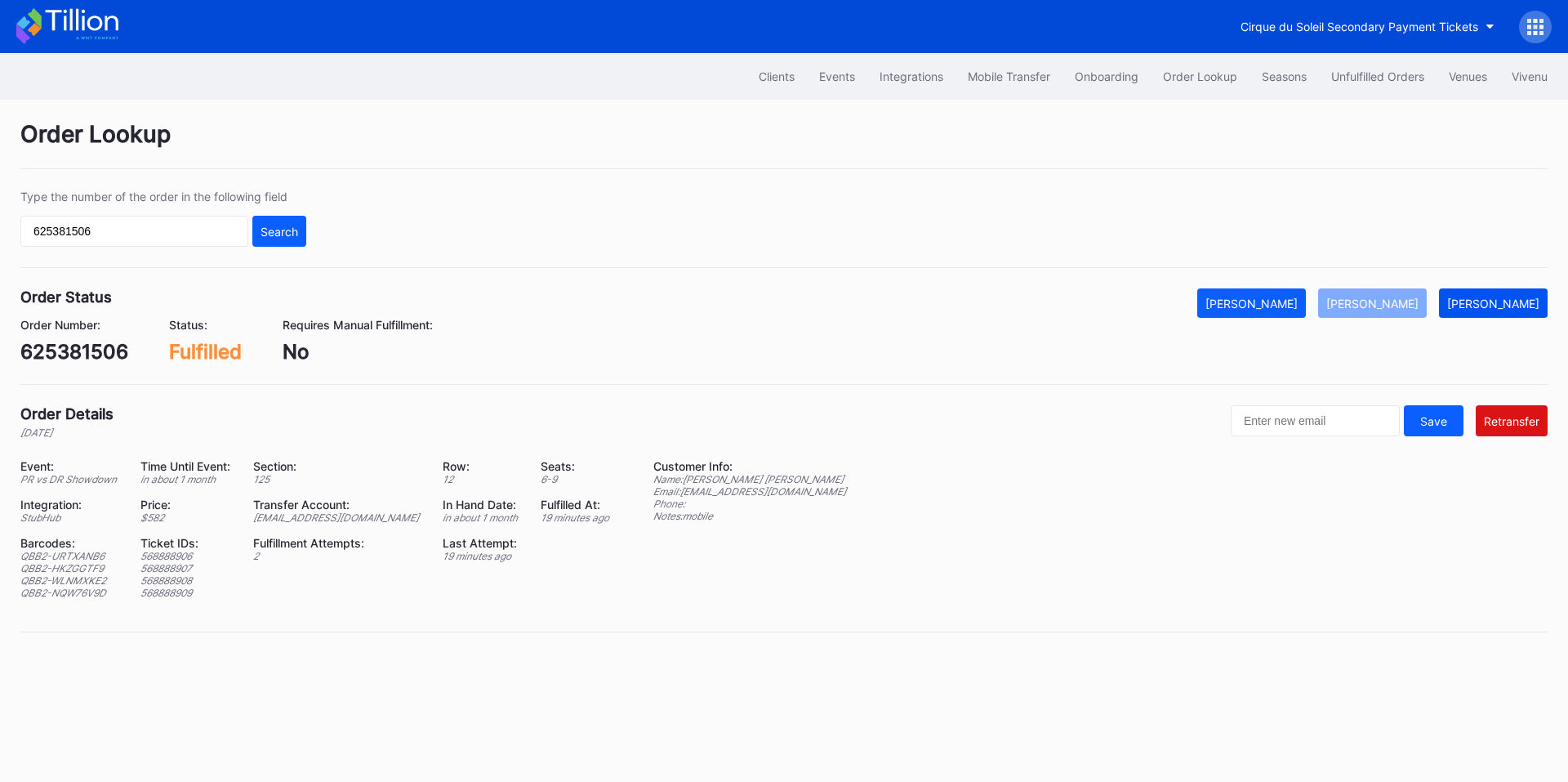
click at [1504, 314] on button "[PERSON_NAME]" at bounding box center [1494, 303] width 108 height 29
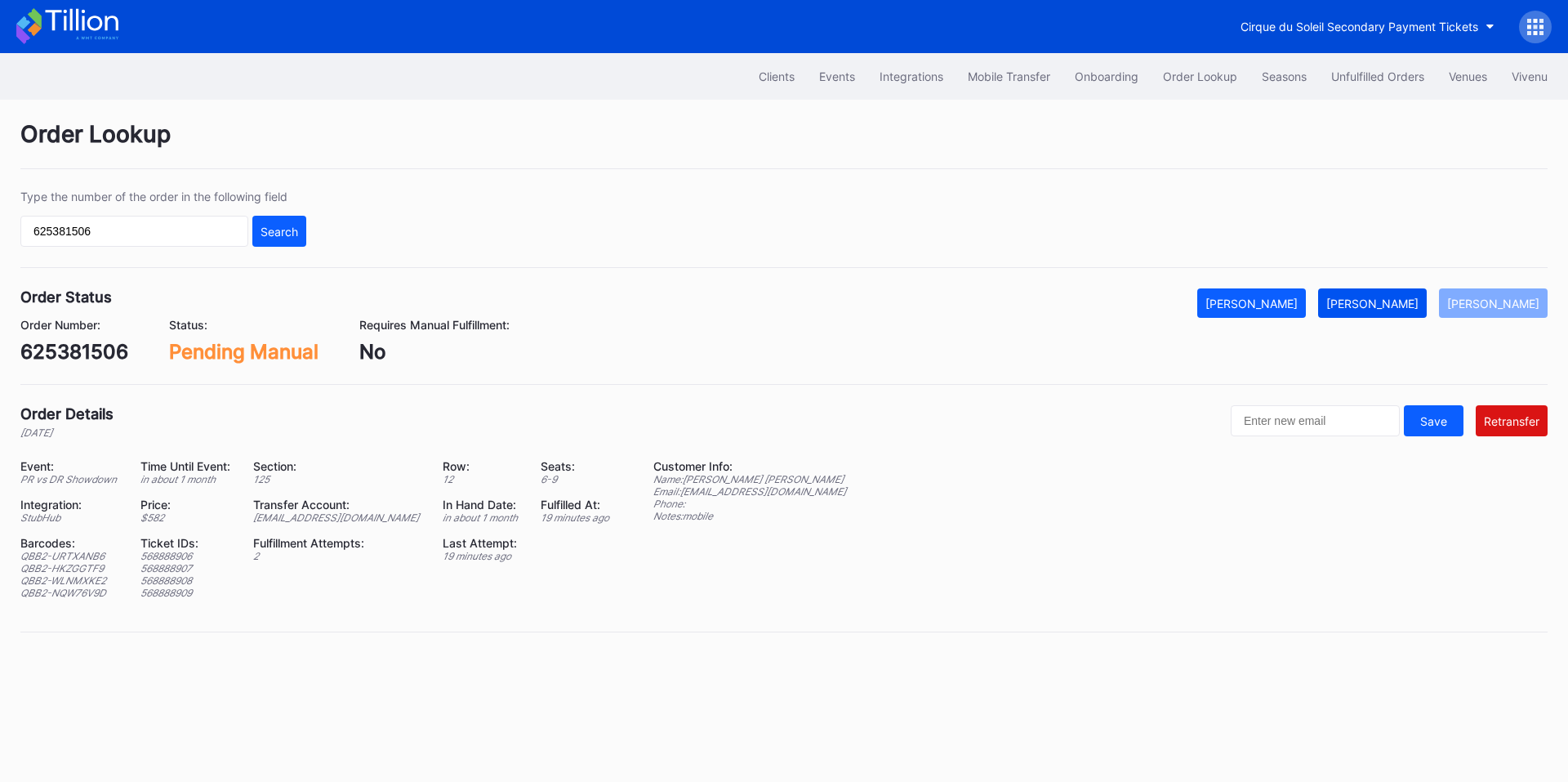
click at [1410, 312] on button "[PERSON_NAME]" at bounding box center [1373, 303] width 108 height 29
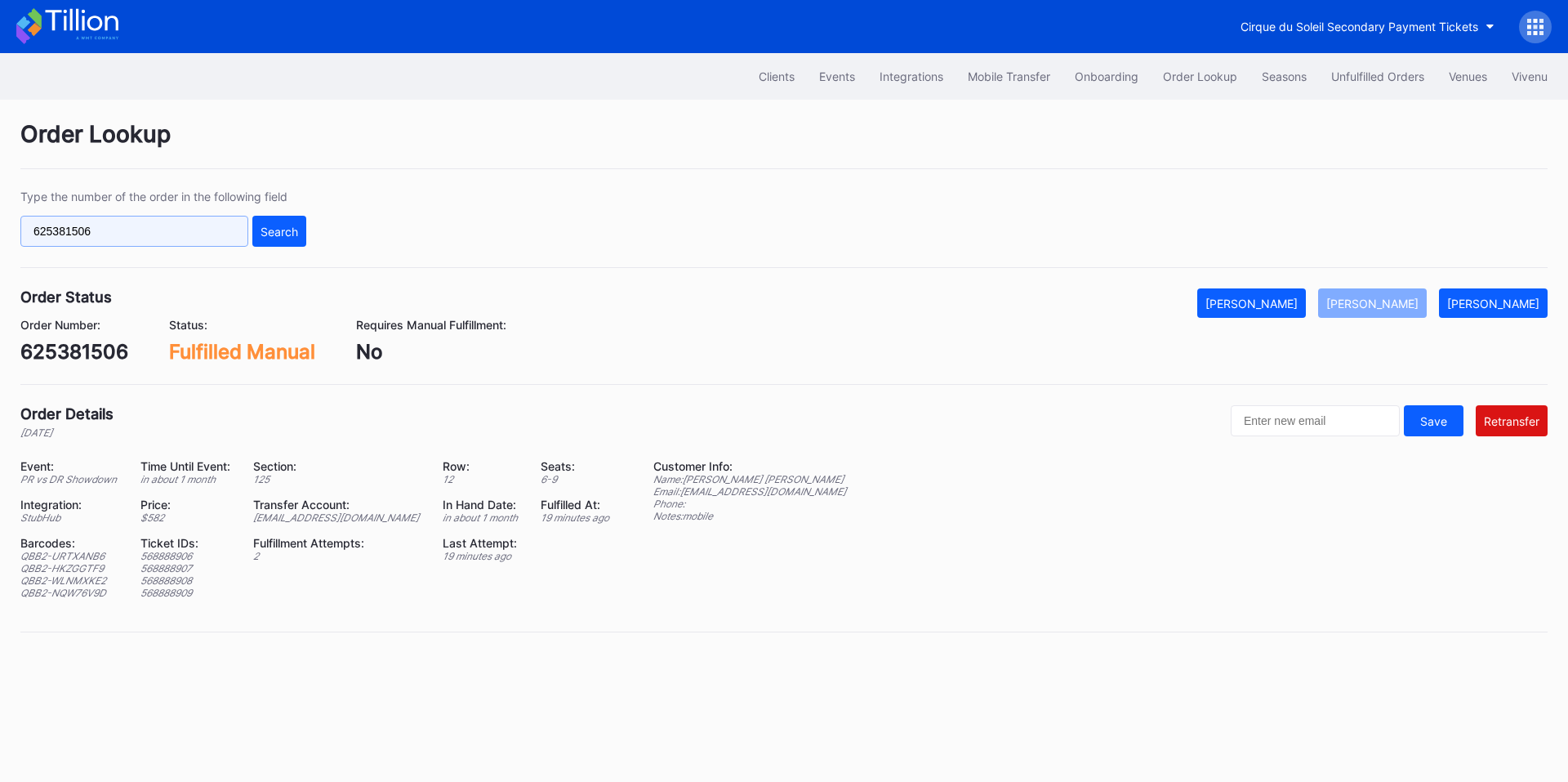
click at [167, 219] on input "625381506" at bounding box center [134, 231] width 228 height 31
paste input "506355"
click at [267, 230] on div "Search" at bounding box center [279, 231] width 38 height 14
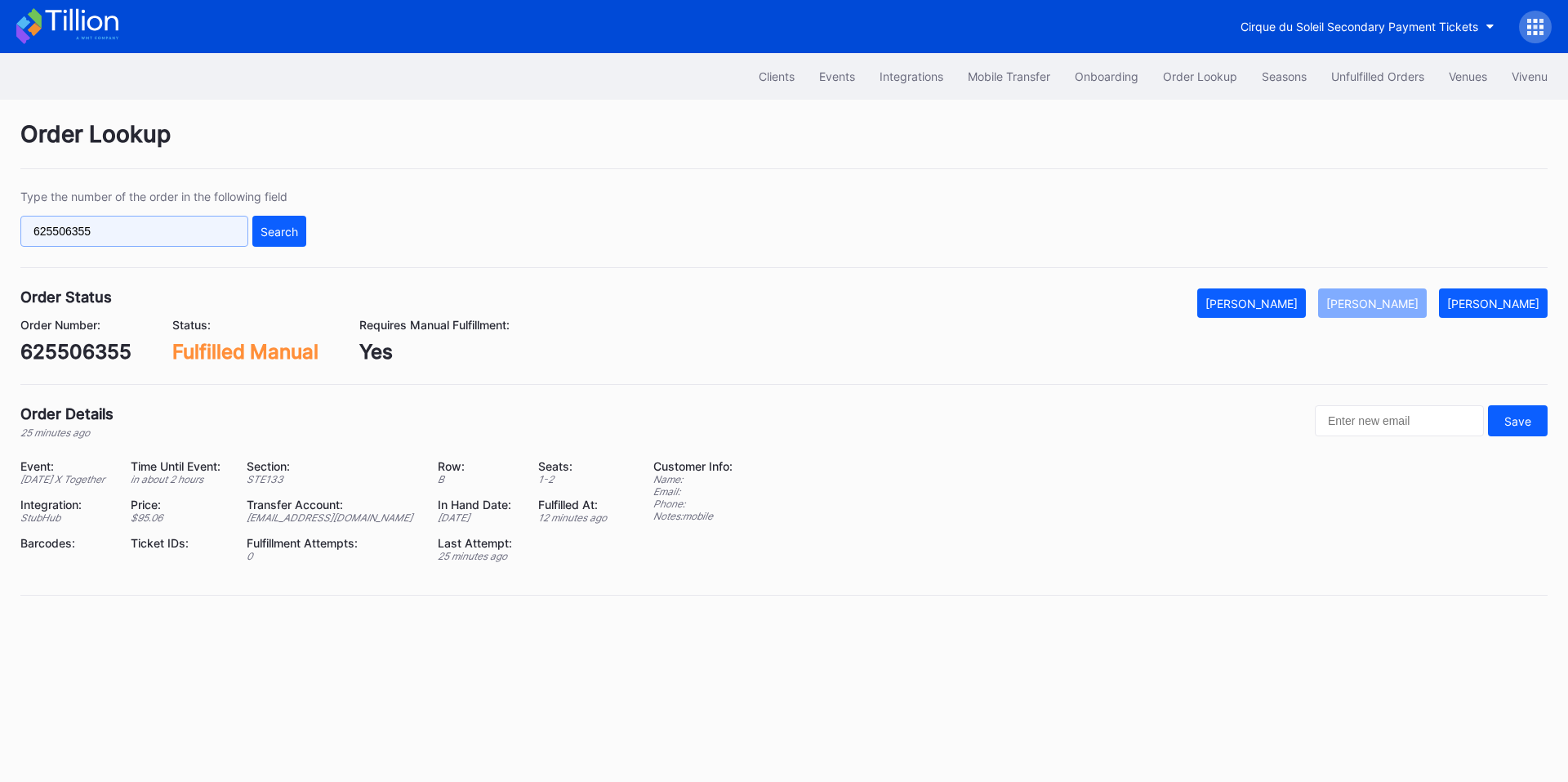
click at [155, 235] on input "625506355" at bounding box center [134, 231] width 228 height 31
paste input "20059174"
type input "200591745"
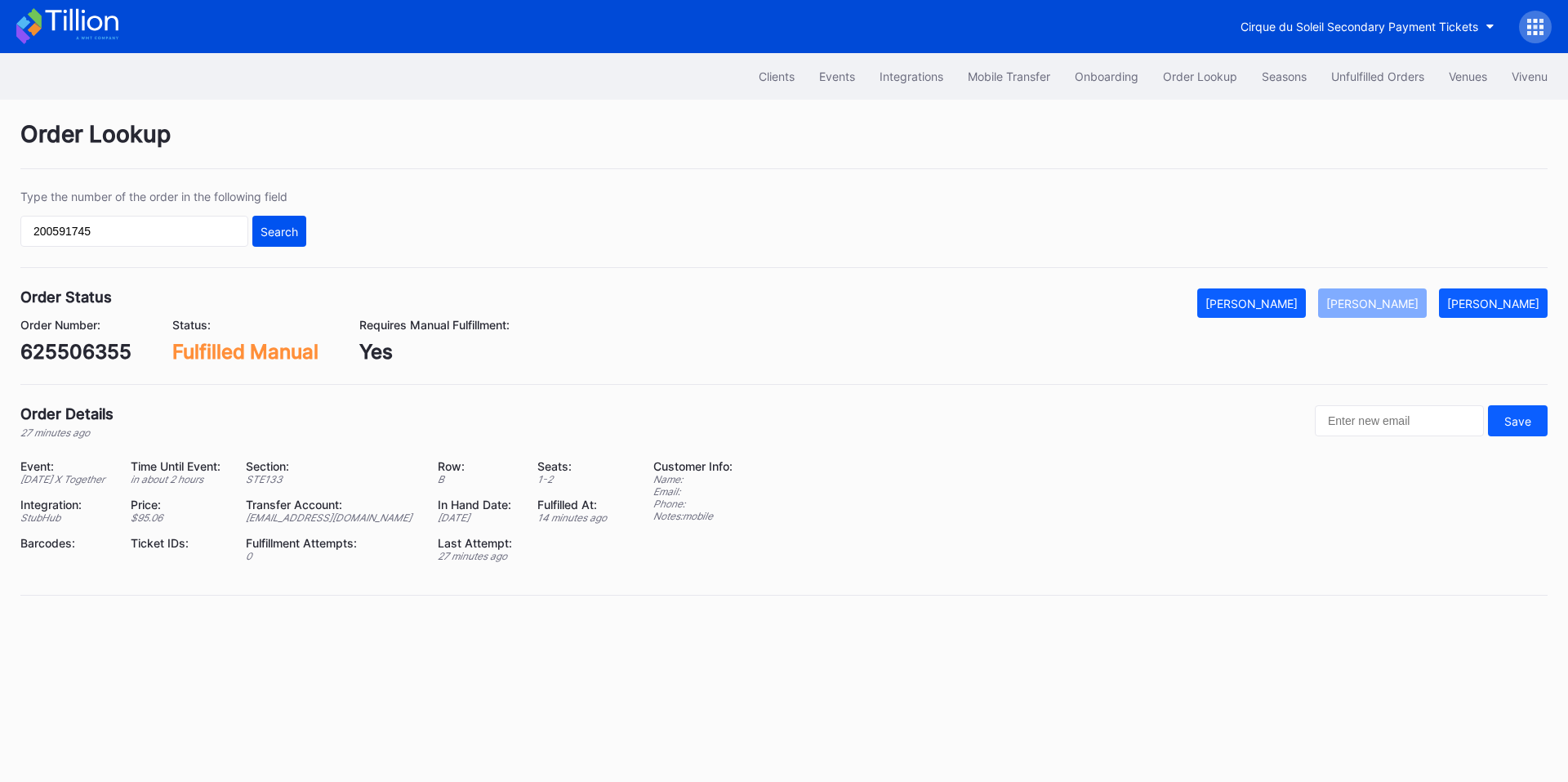
click at [298, 237] on button "Search" at bounding box center [280, 231] width 54 height 31
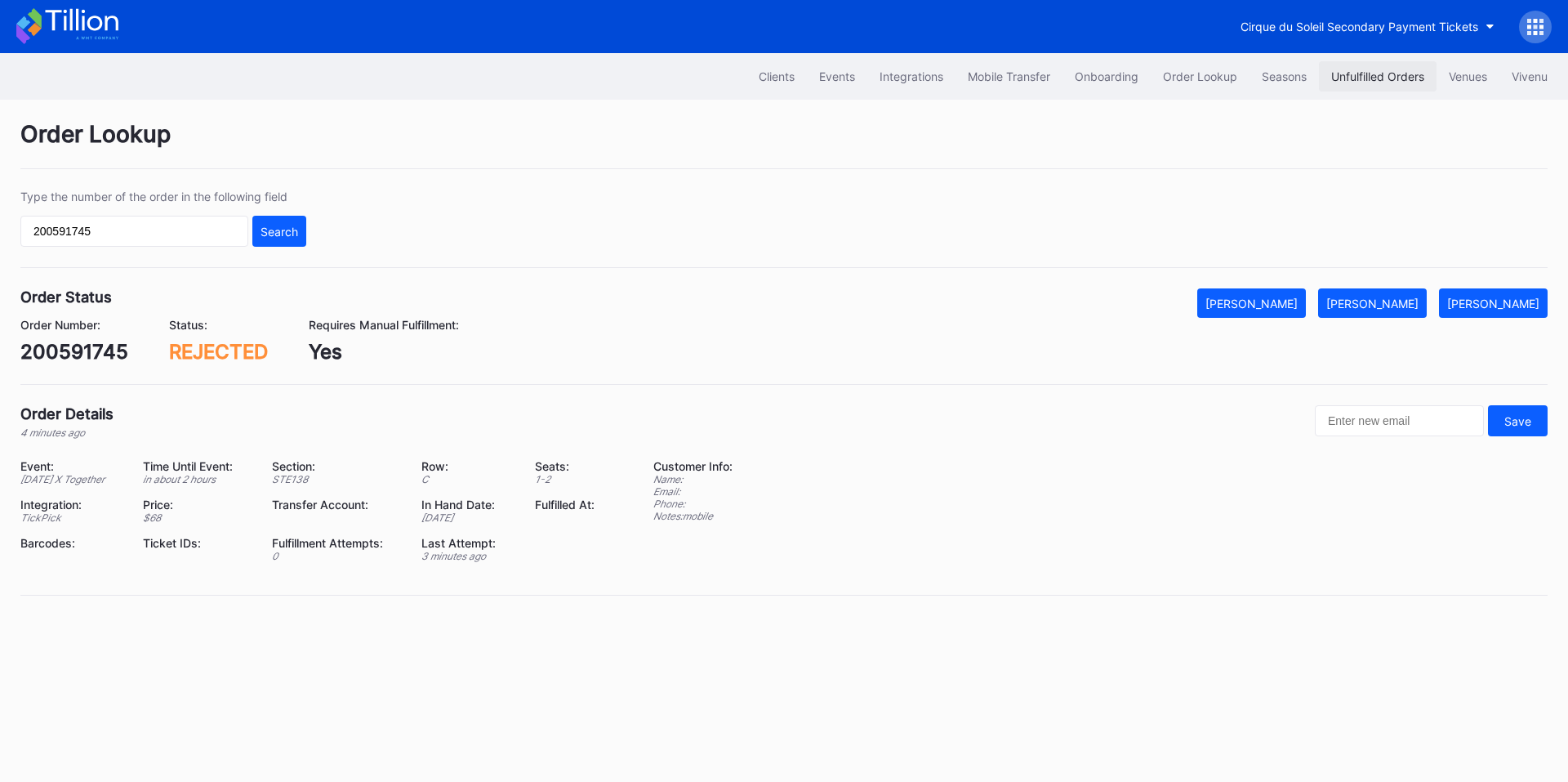
click at [1378, 80] on div "Unfulfilled Orders" at bounding box center [1377, 76] width 93 height 14
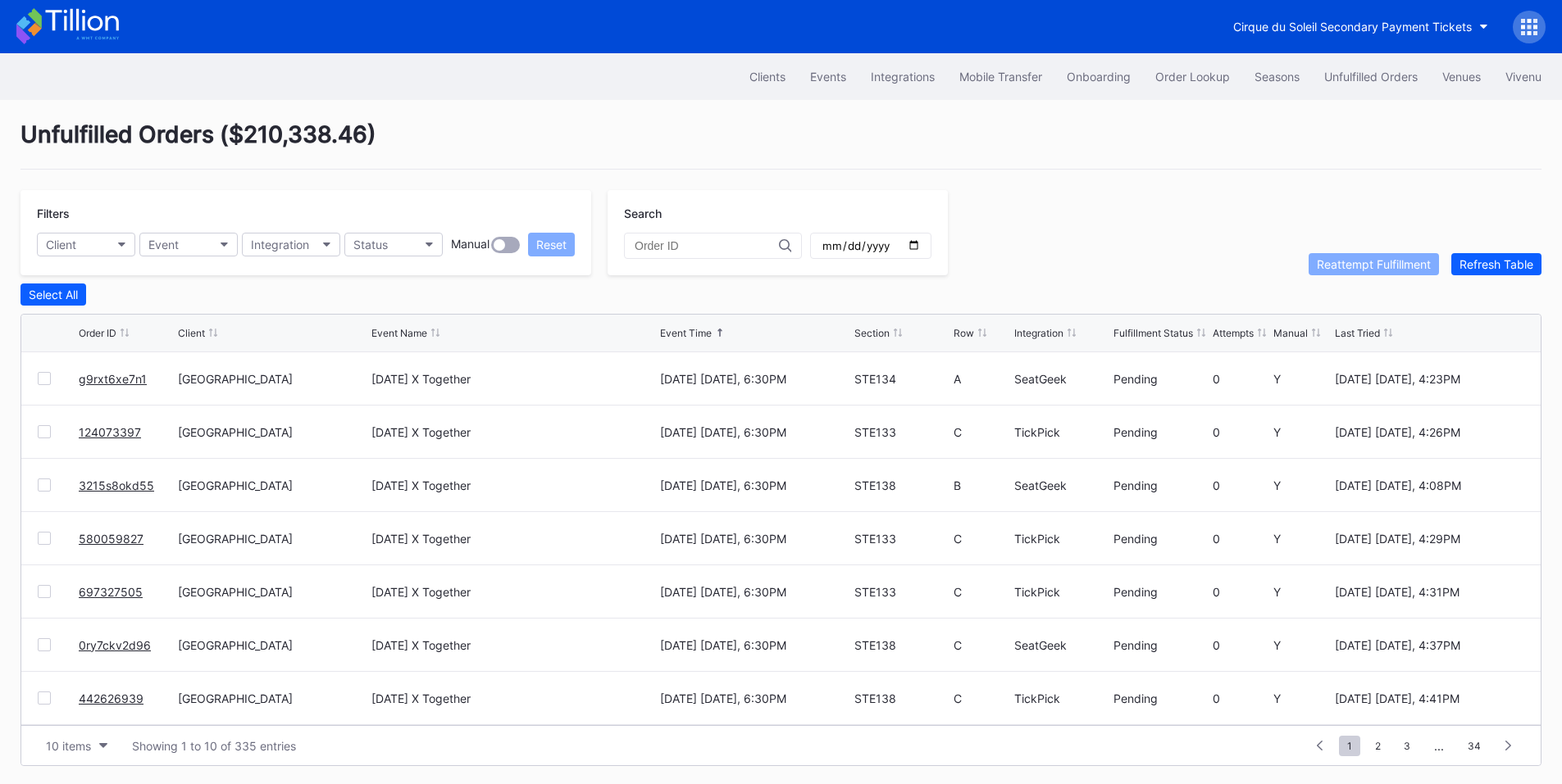
click at [920, 246] on input "date" at bounding box center [870, 245] width 100 height 15
type input "2025-10-01"
click at [282, 253] on button "Integration" at bounding box center [290, 245] width 98 height 23
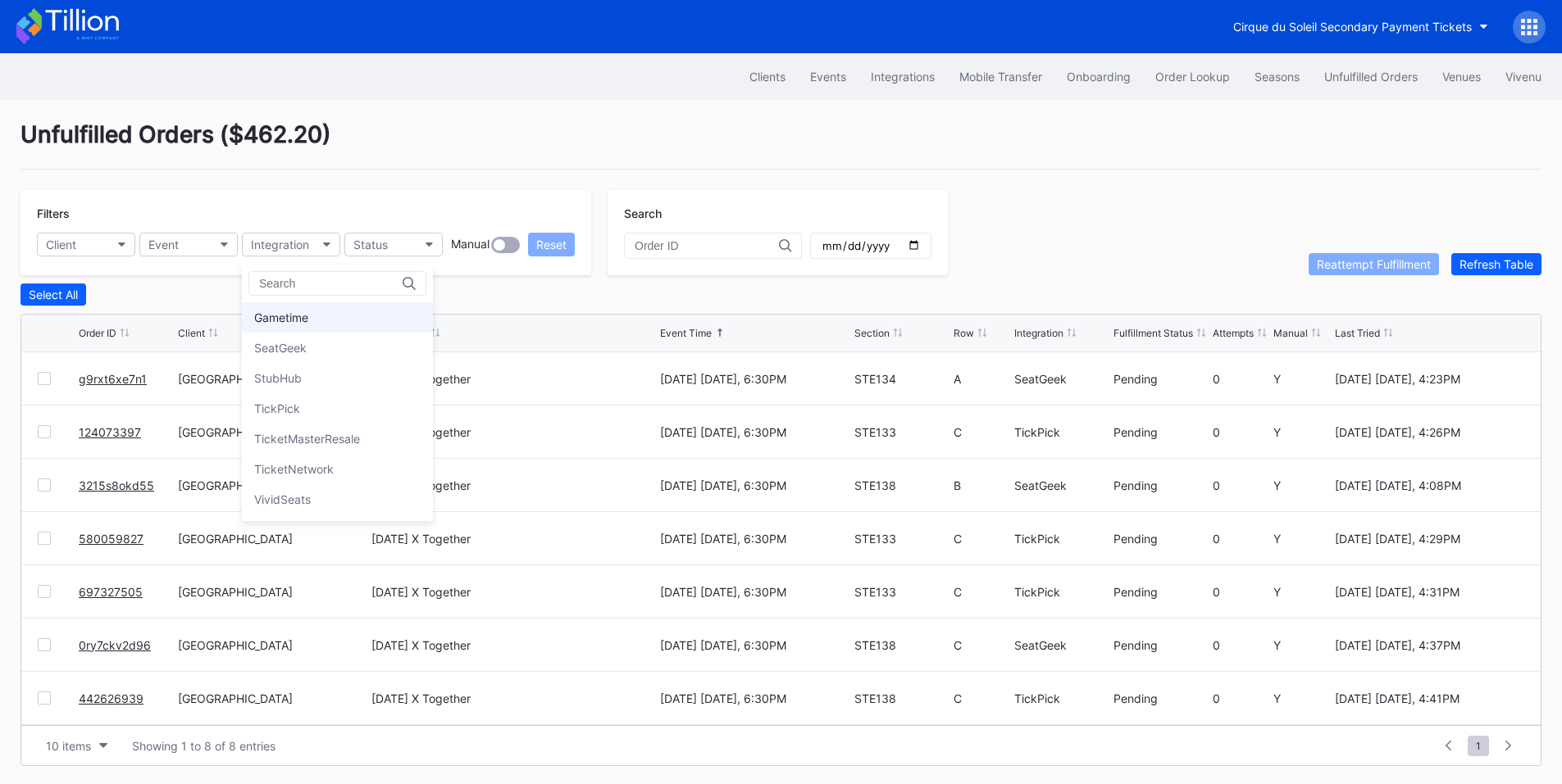
click at [309, 314] on div "Gametime" at bounding box center [282, 317] width 54 height 14
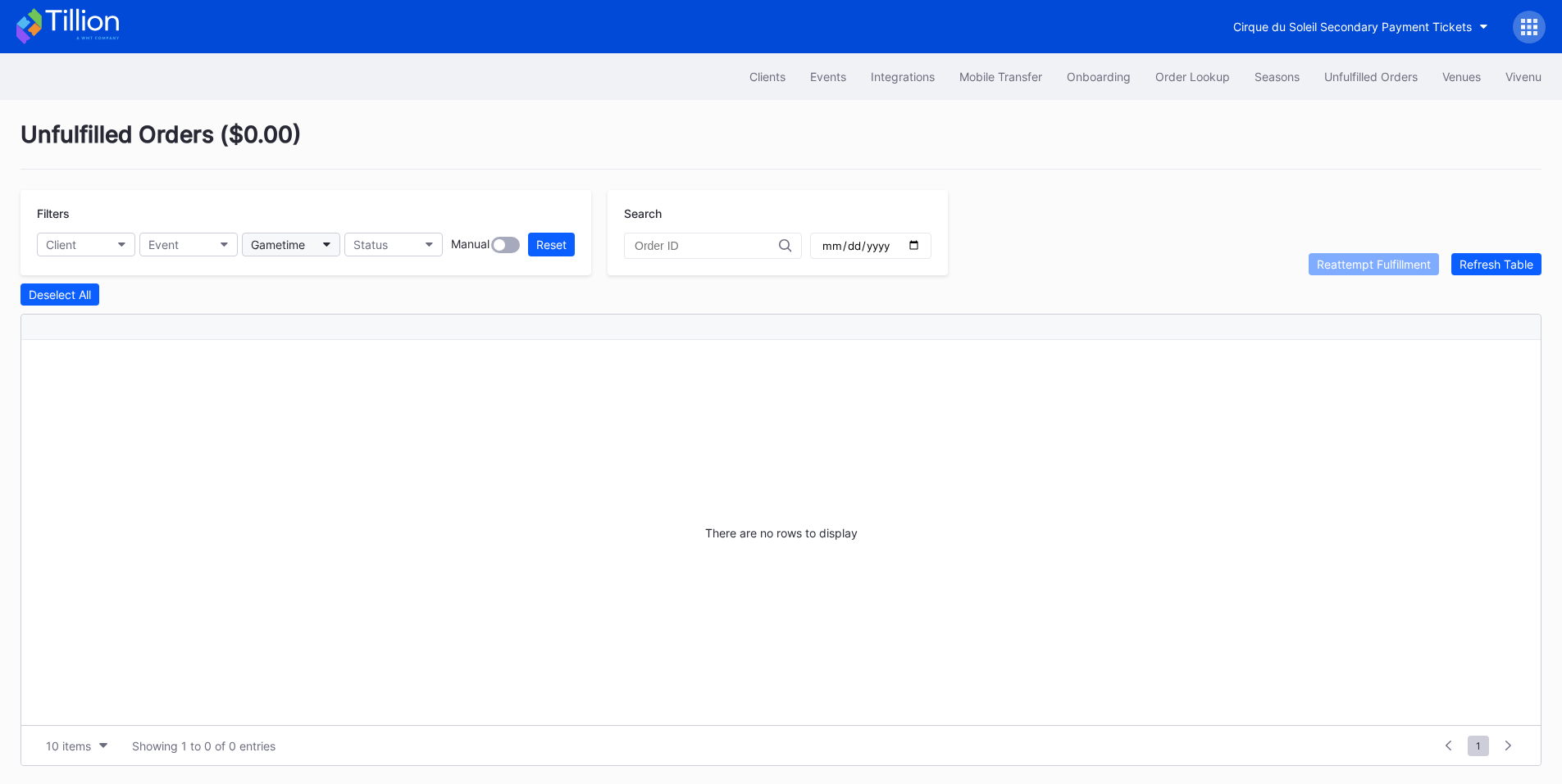
click at [316, 242] on button "Gametime" at bounding box center [290, 245] width 98 height 23
click at [304, 345] on div "SeatGeek" at bounding box center [281, 347] width 52 height 14
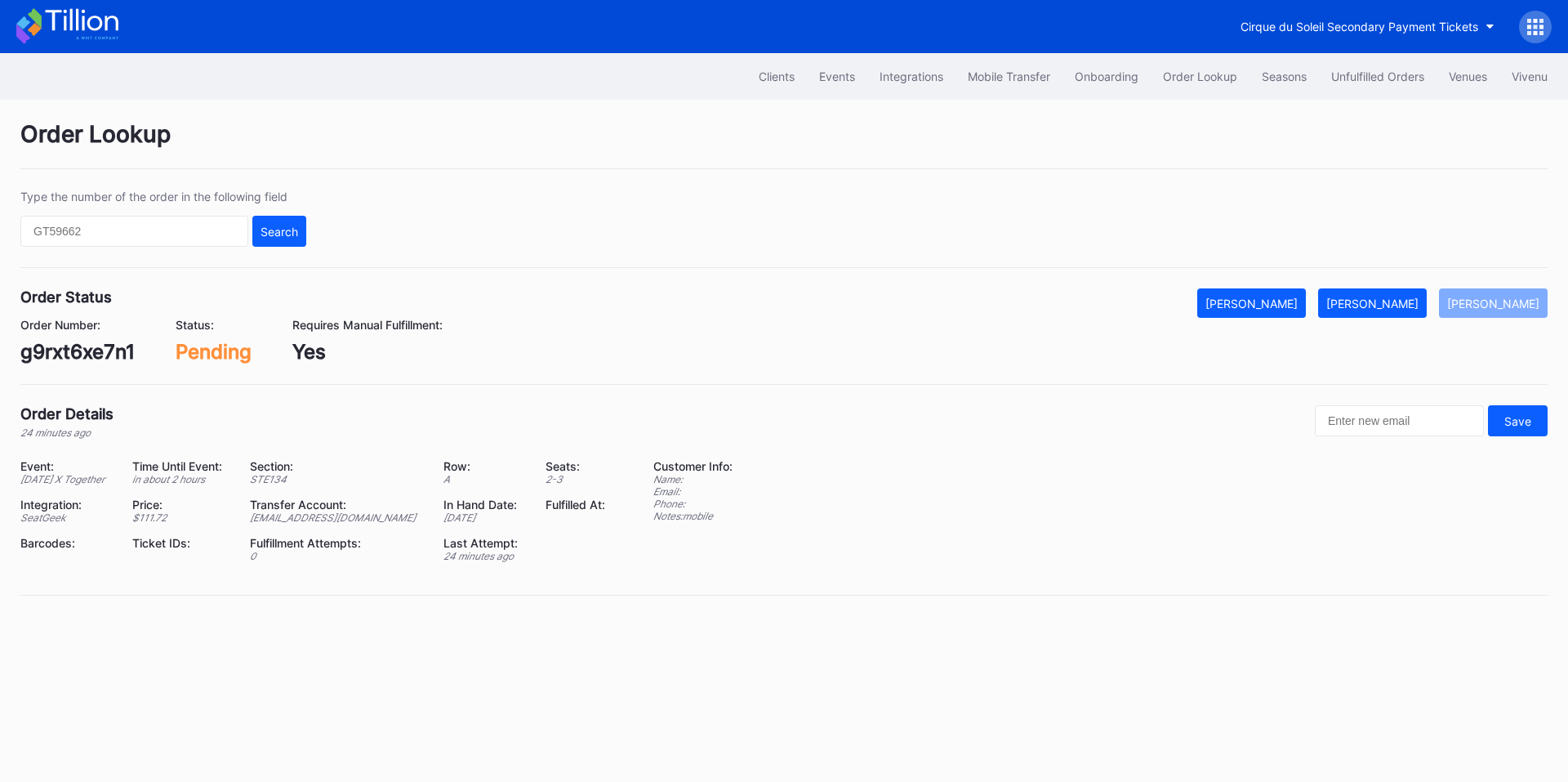
click at [92, 353] on div "g9rxt6xe7n1" at bounding box center [77, 351] width 114 height 23
copy div "g9rxt6xe7n1"
click at [1419, 299] on div "[PERSON_NAME]" at bounding box center [1372, 304] width 92 height 14
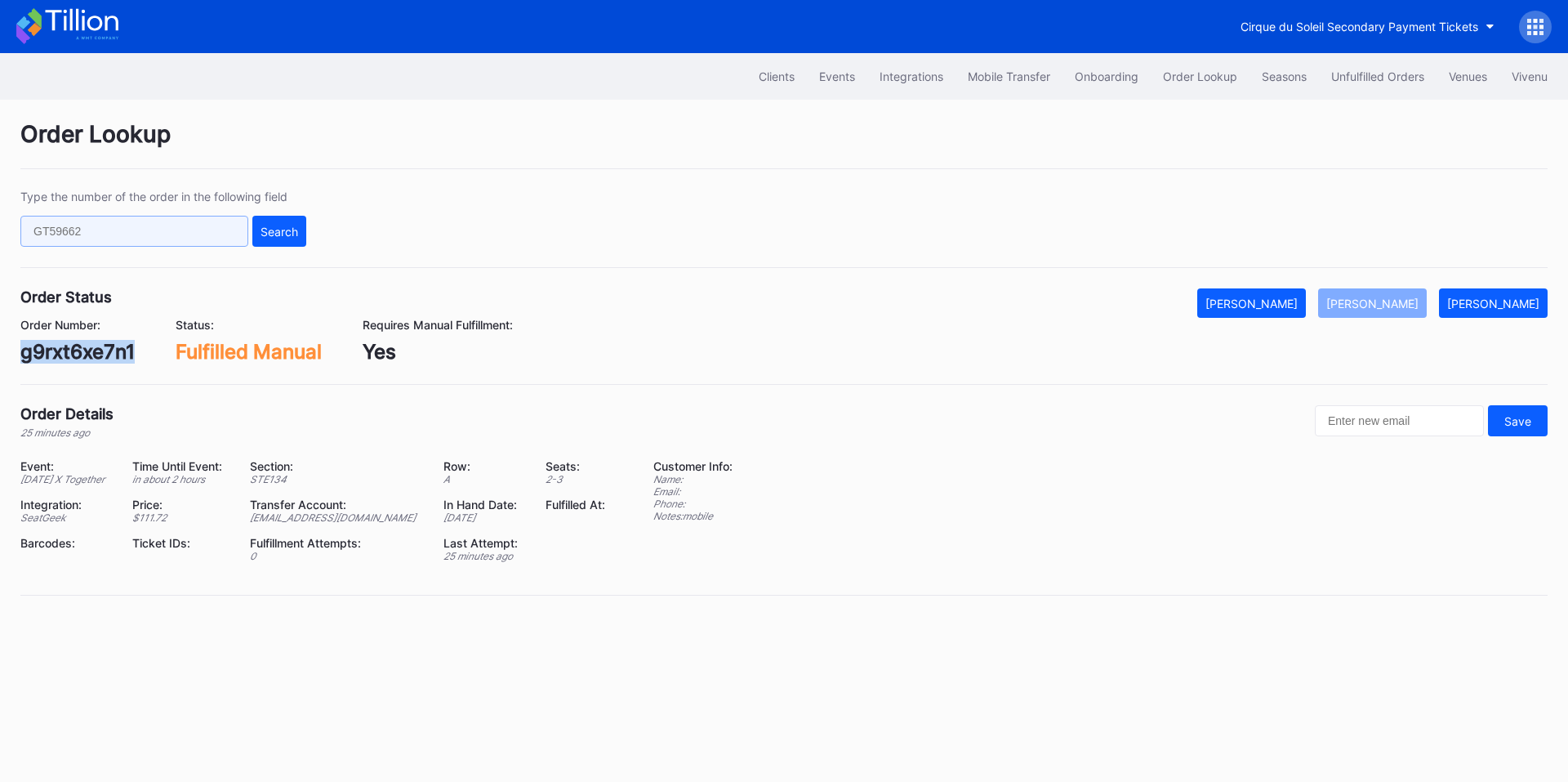
click at [112, 230] on input "text" at bounding box center [134, 231] width 228 height 31
paste input "124073397"
click at [274, 229] on div "Search" at bounding box center [279, 231] width 38 height 14
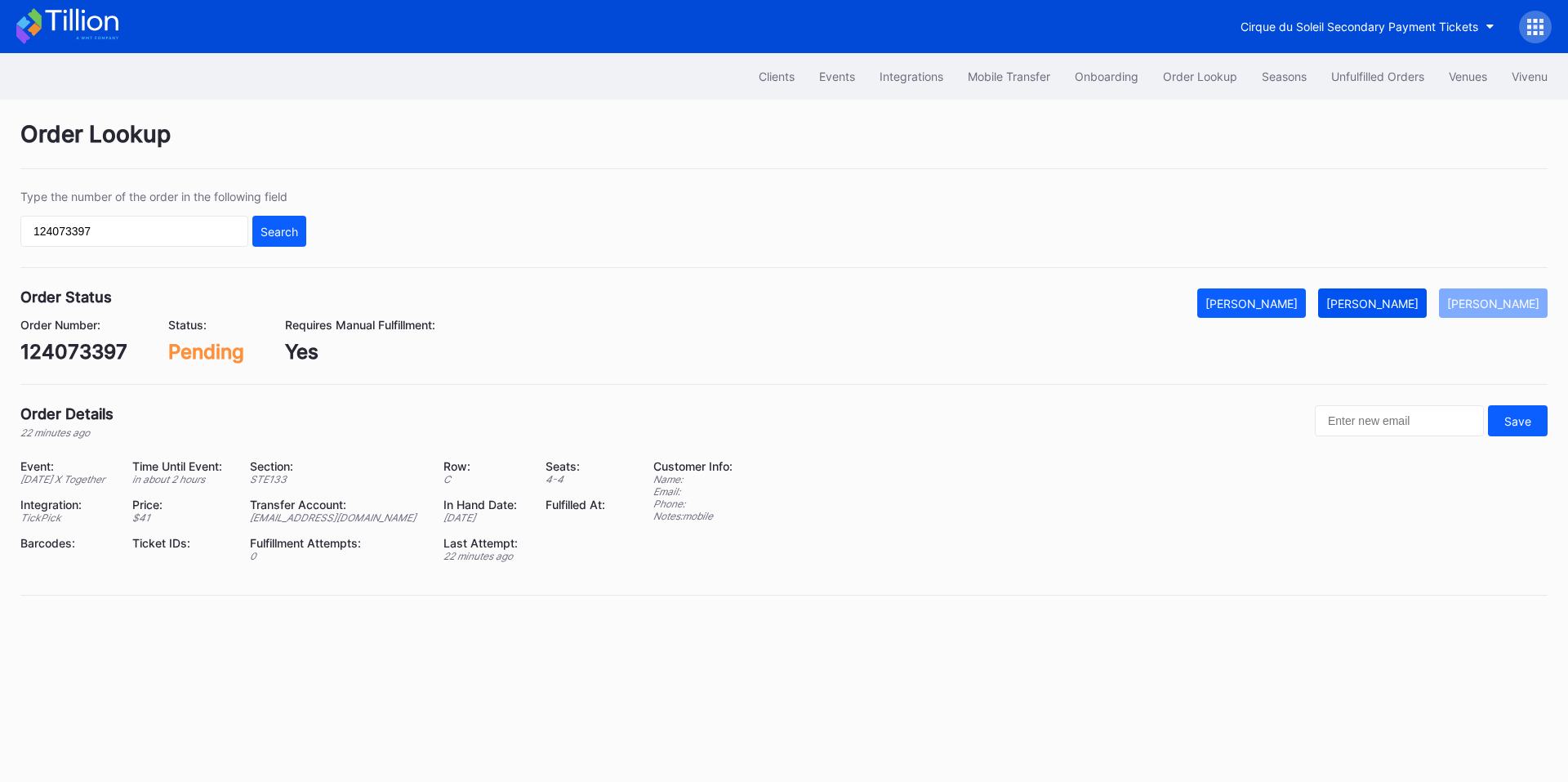
click at [1396, 305] on div "[PERSON_NAME]" at bounding box center [1372, 304] width 92 height 14
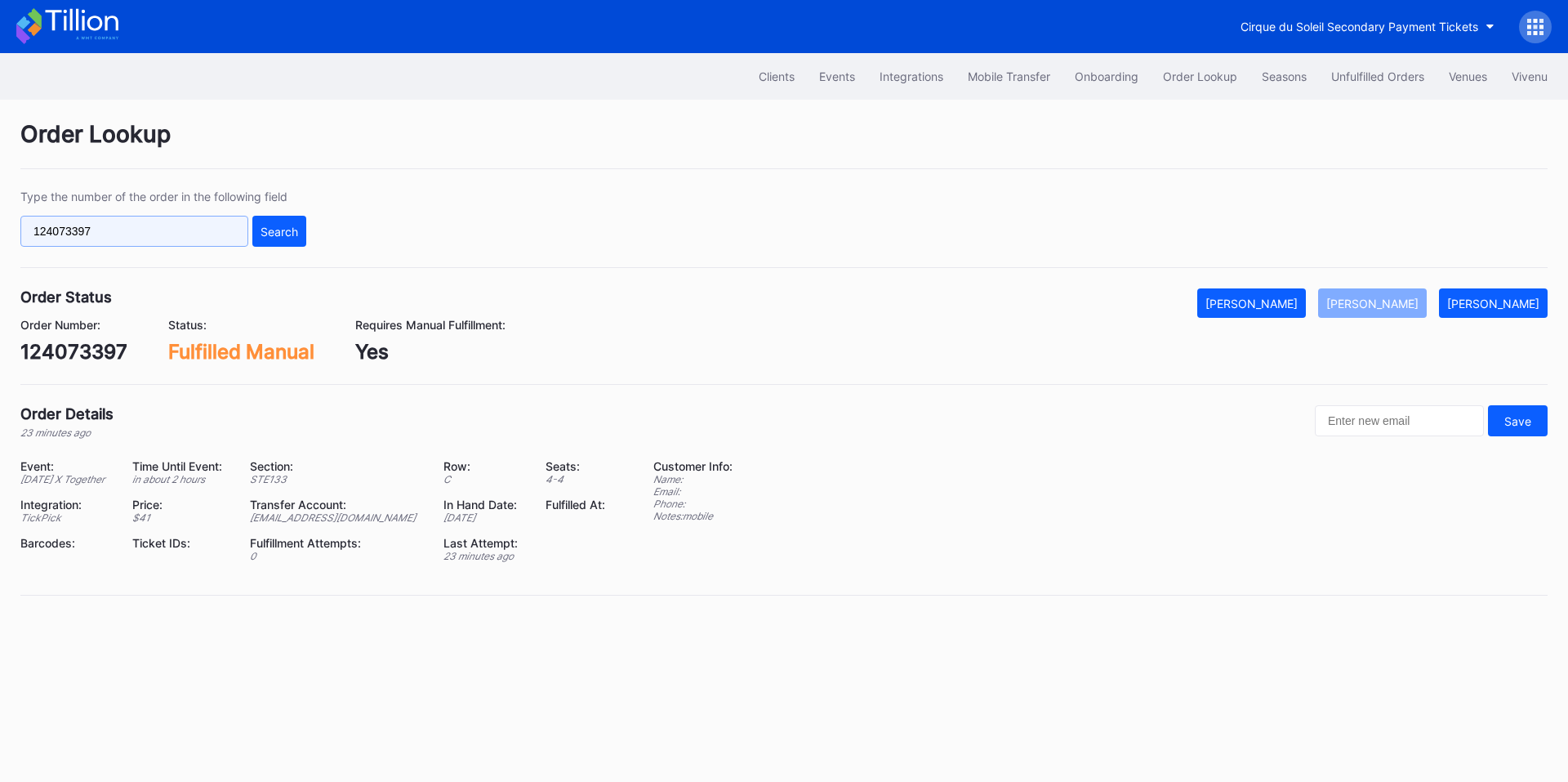
click at [141, 233] on input "124073397" at bounding box center [134, 231] width 228 height 31
paste input "58005982"
click at [284, 234] on div "Search" at bounding box center [279, 231] width 38 height 14
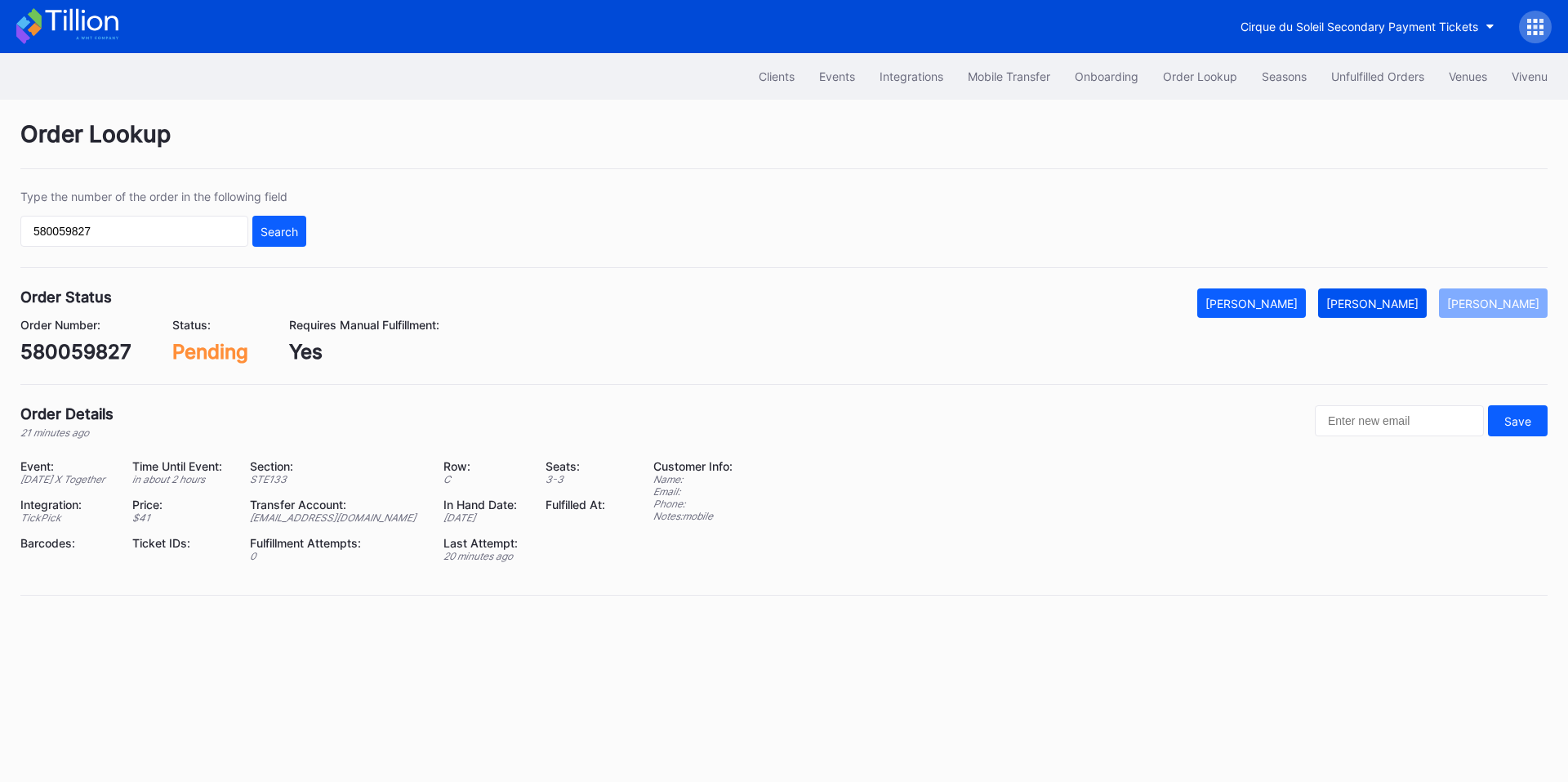
click at [1390, 301] on div "[PERSON_NAME]" at bounding box center [1372, 304] width 92 height 14
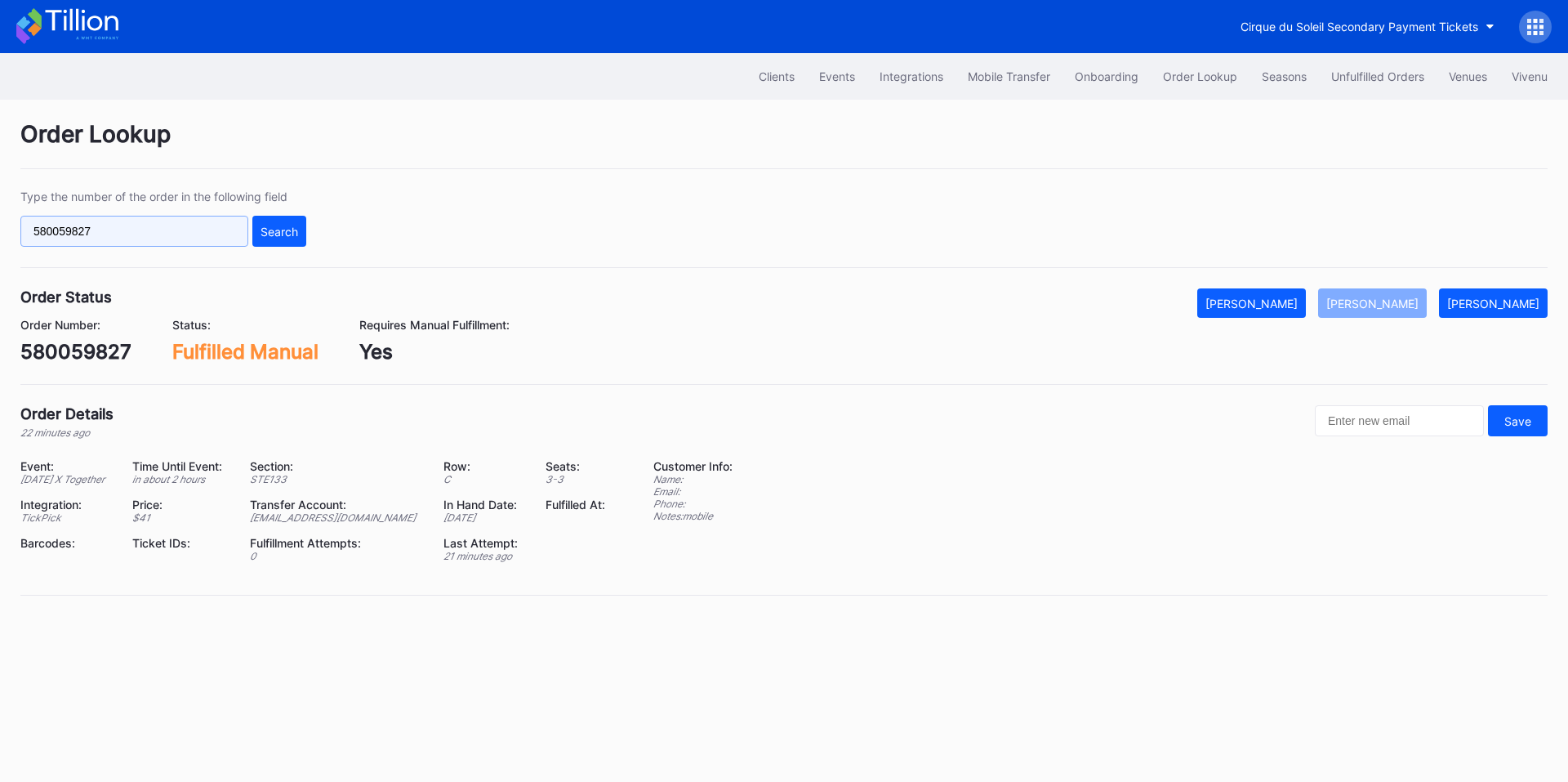
click at [102, 231] on input "580059827" at bounding box center [134, 231] width 228 height 31
paste input "697327505"
click at [278, 234] on div "Search" at bounding box center [279, 231] width 38 height 14
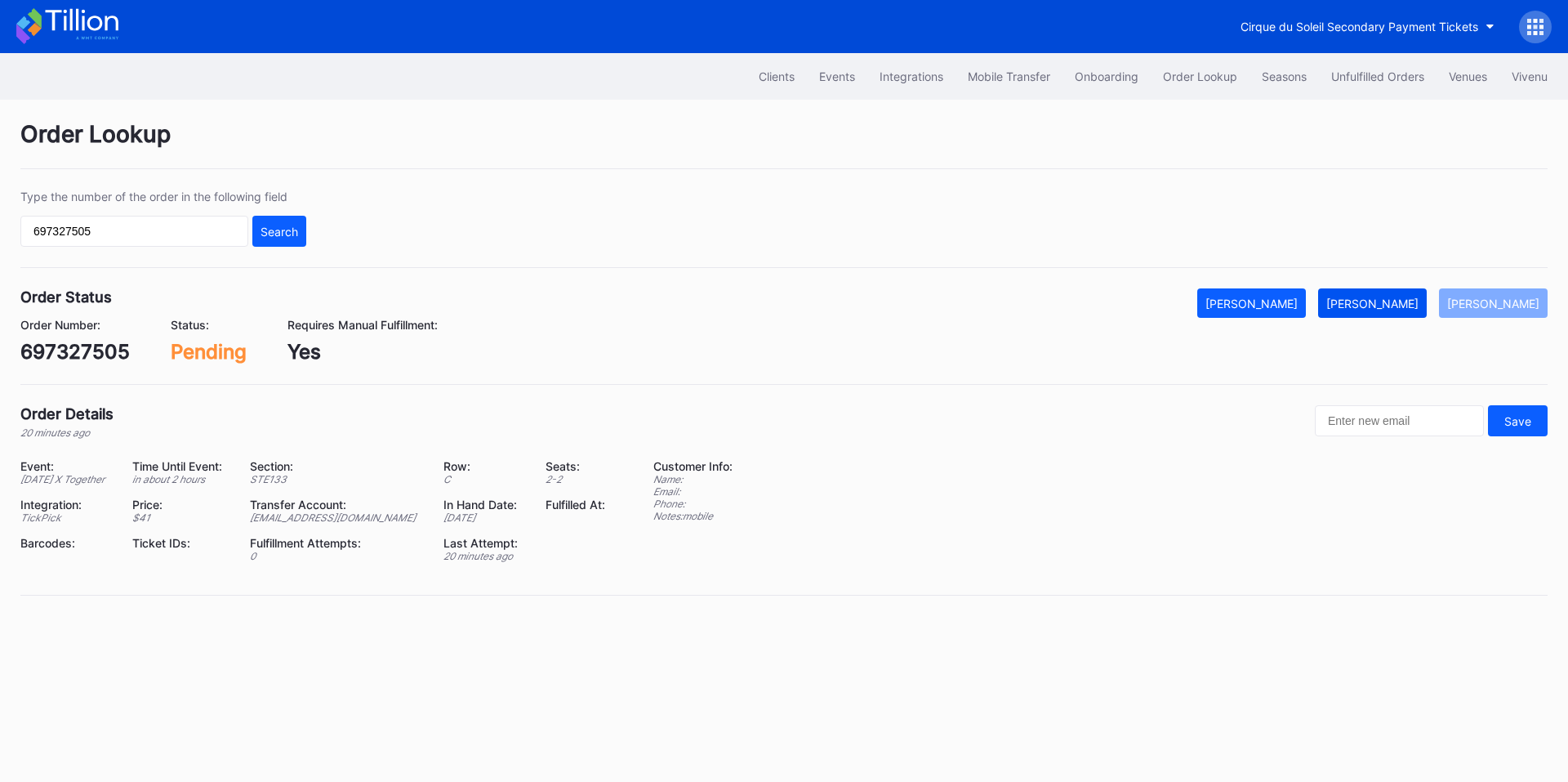
click at [1394, 295] on button "[PERSON_NAME]" at bounding box center [1373, 303] width 108 height 29
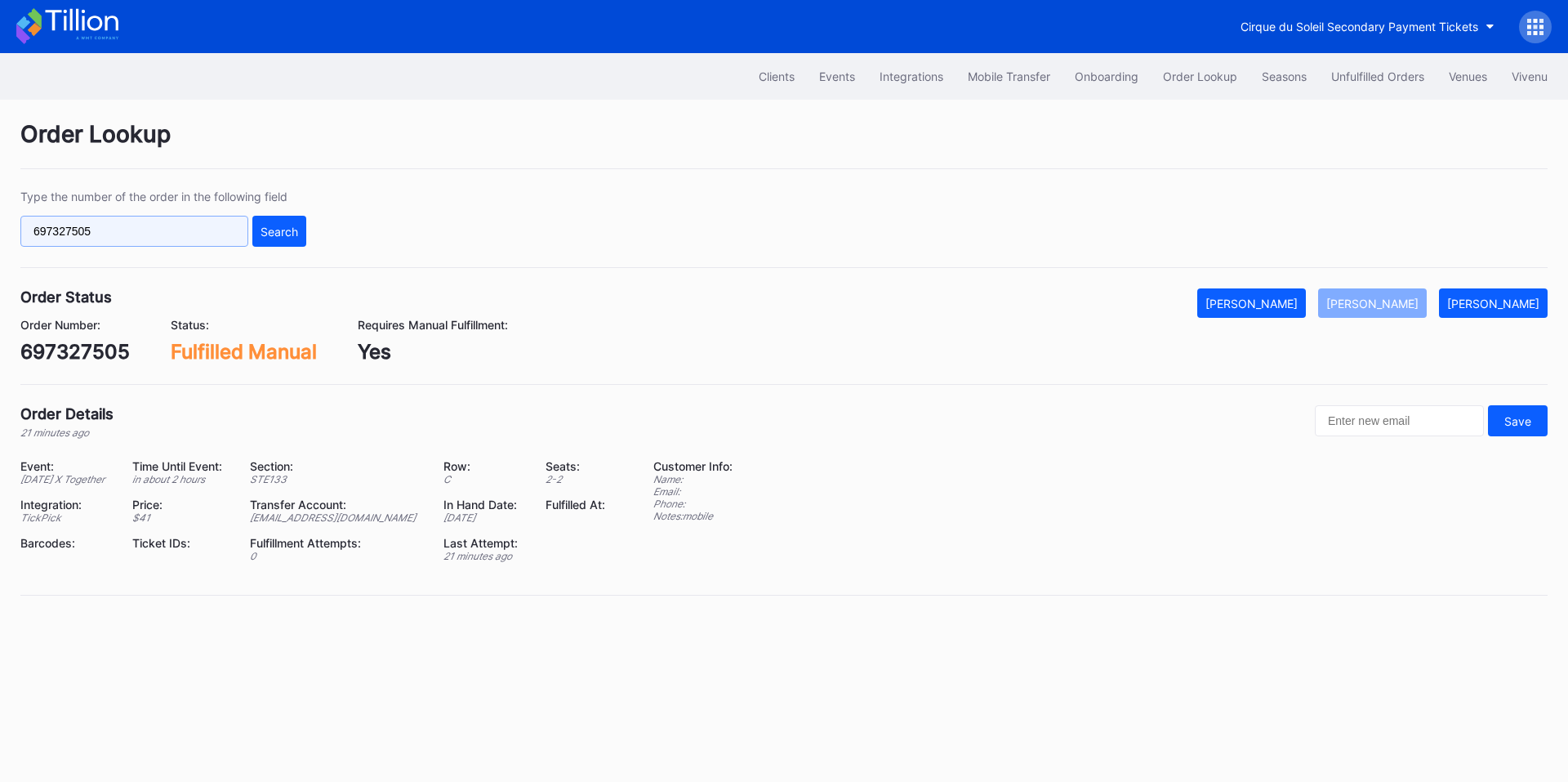
click at [143, 234] on input "697327505" at bounding box center [134, 231] width 228 height 31
paste input "442626939"
click at [281, 224] on button "Search" at bounding box center [280, 231] width 54 height 31
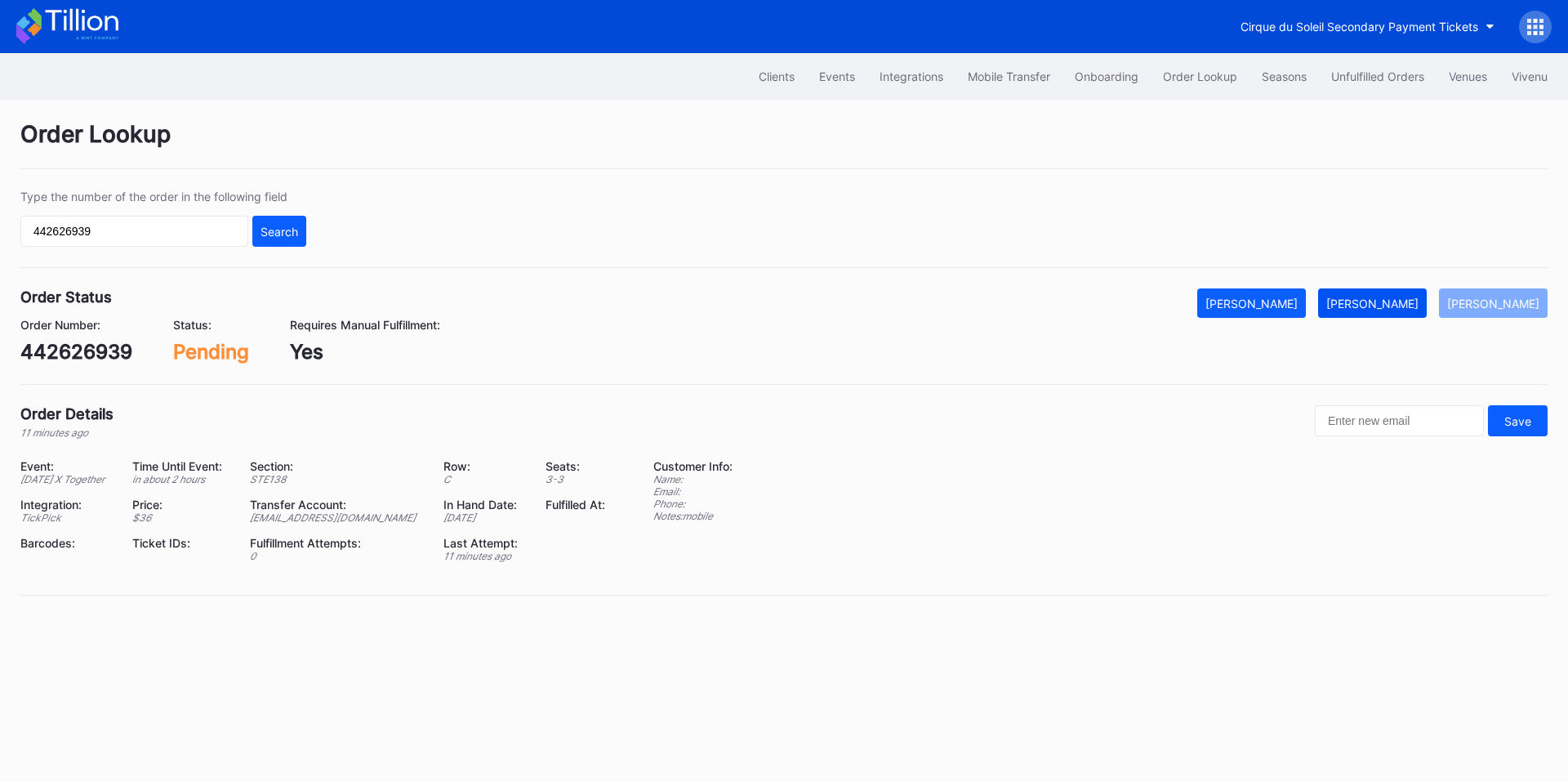
click at [1391, 302] on div "[PERSON_NAME]" at bounding box center [1372, 304] width 92 height 14
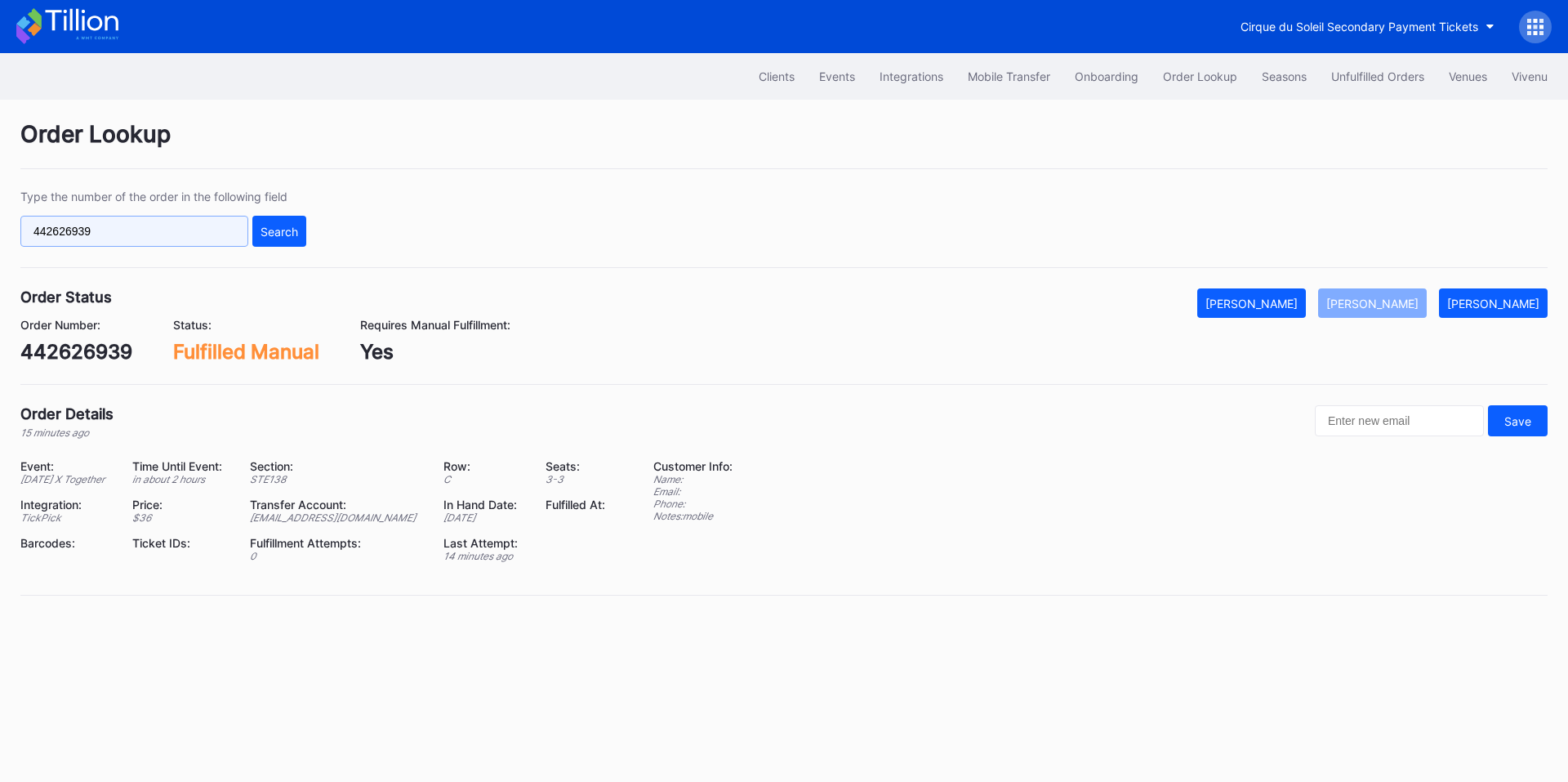
click at [194, 236] on input "442626939" at bounding box center [134, 231] width 228 height 31
paste input "16649728"
type input "166497289"
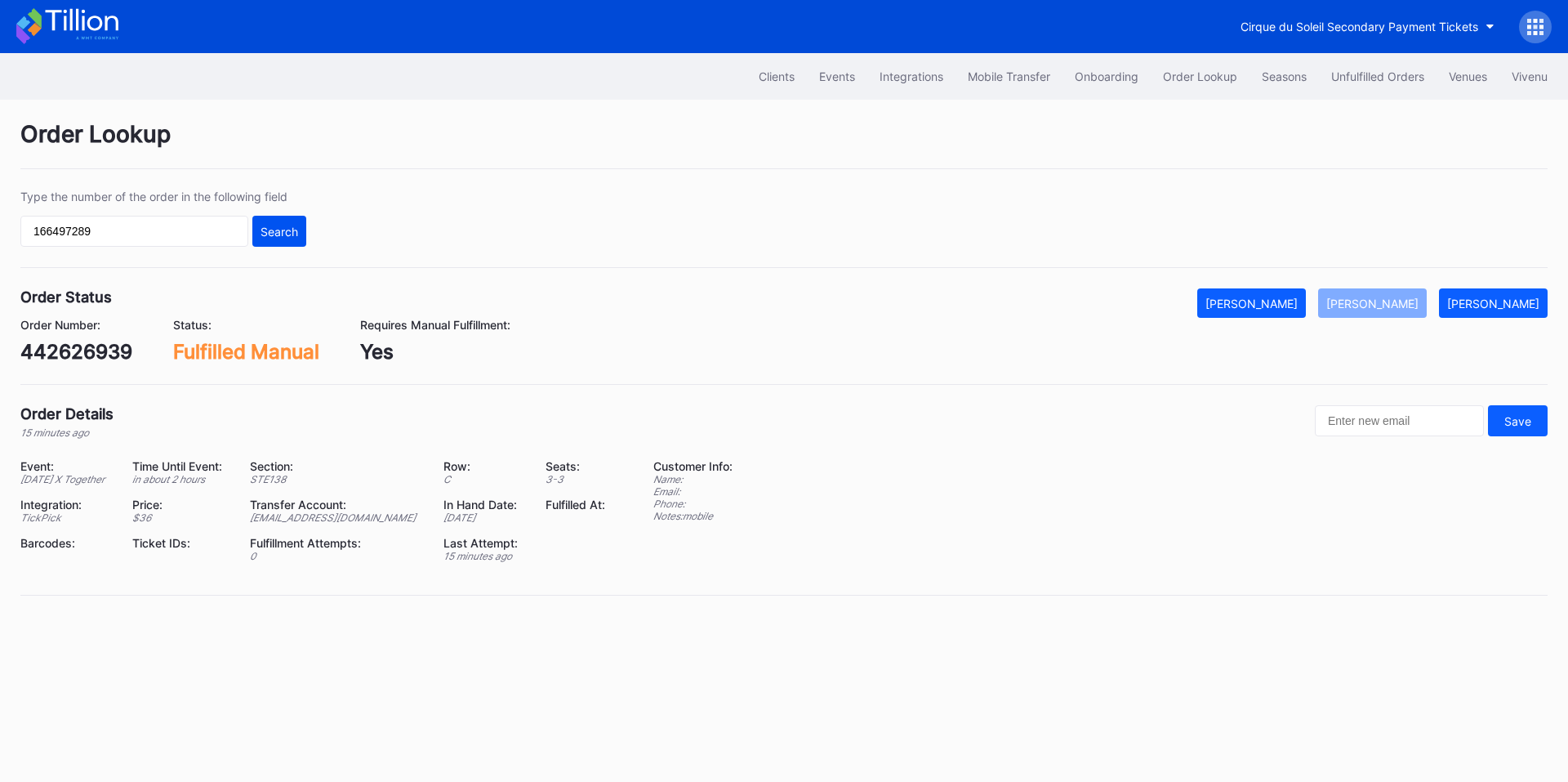
click at [279, 234] on div "Search" at bounding box center [279, 231] width 38 height 14
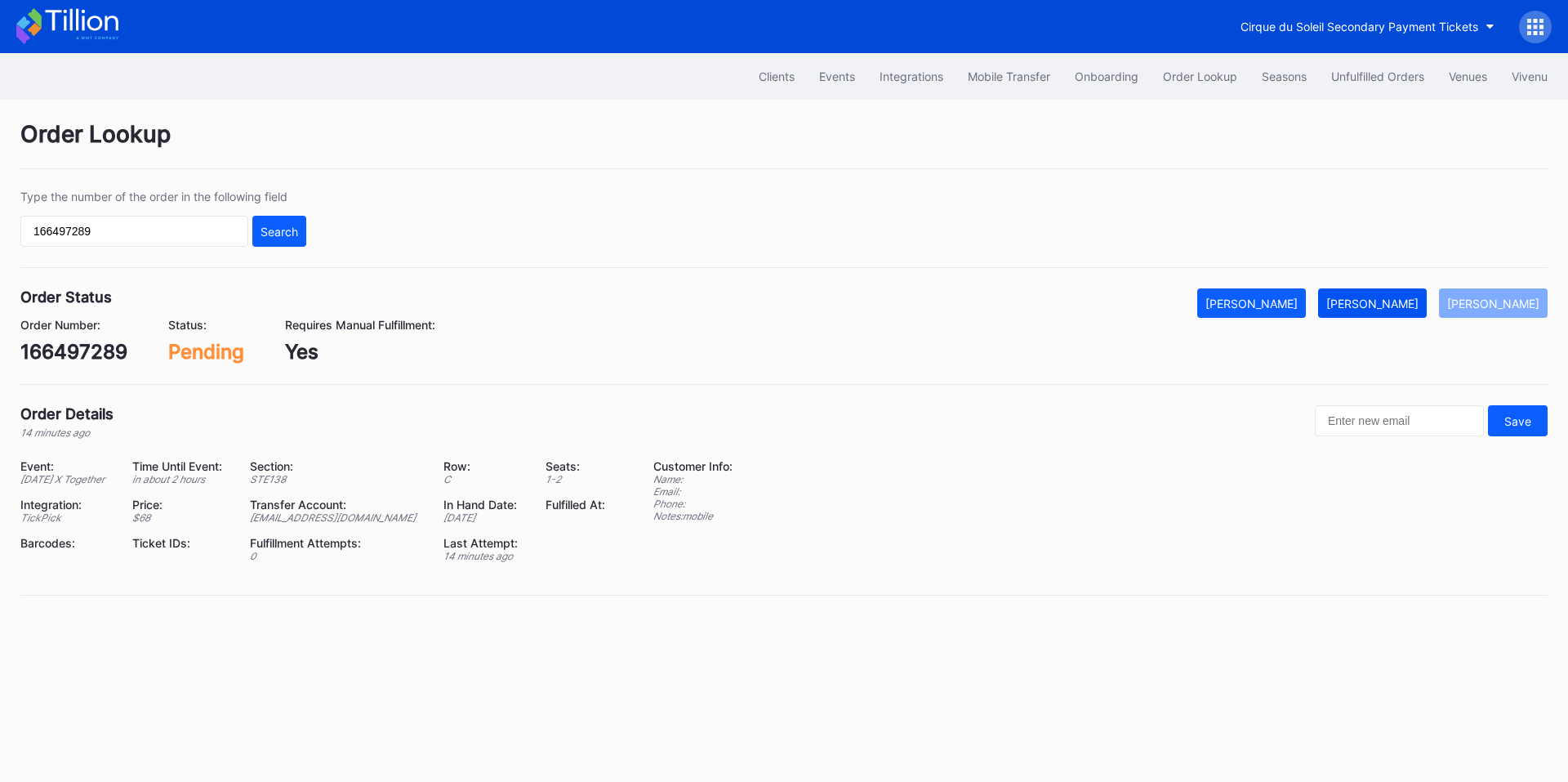
click at [1386, 293] on button "Mark Fulfilled" at bounding box center [1373, 303] width 108 height 29
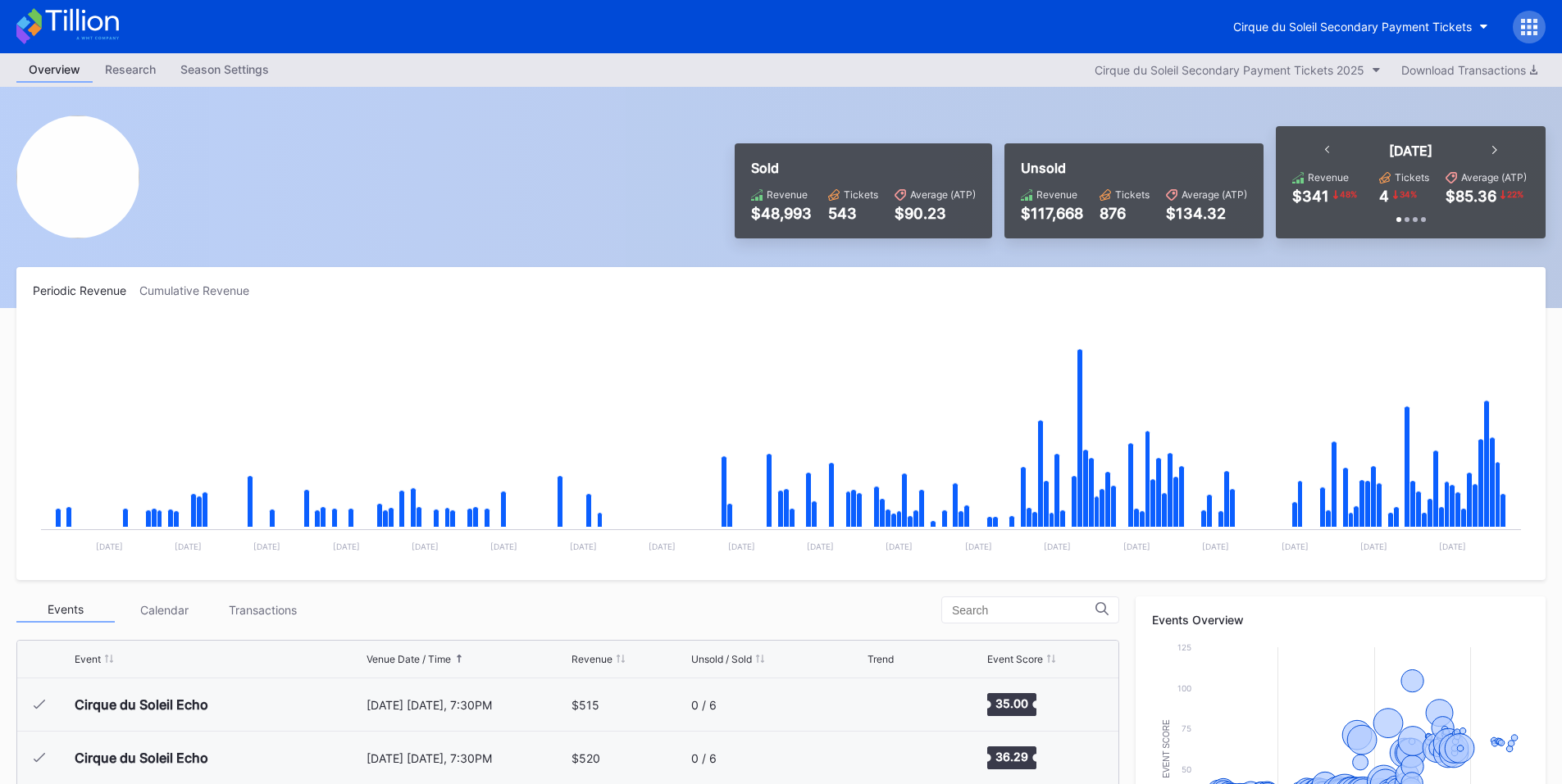
click at [1525, 25] on icon at bounding box center [1528, 26] width 17 height 16
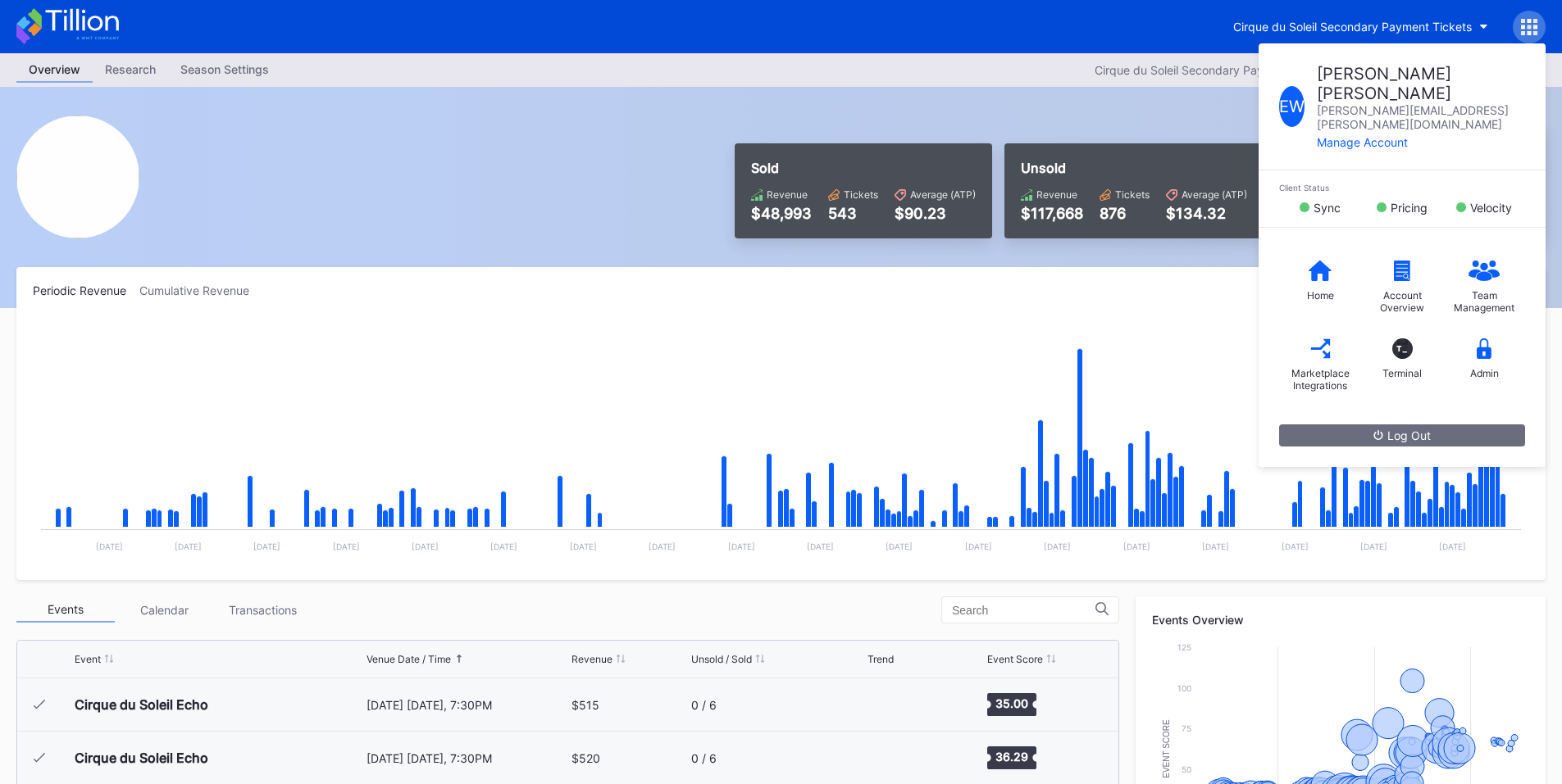
scroll to position [3621, 0]
click at [1480, 339] on icon at bounding box center [1483, 348] width 15 height 20
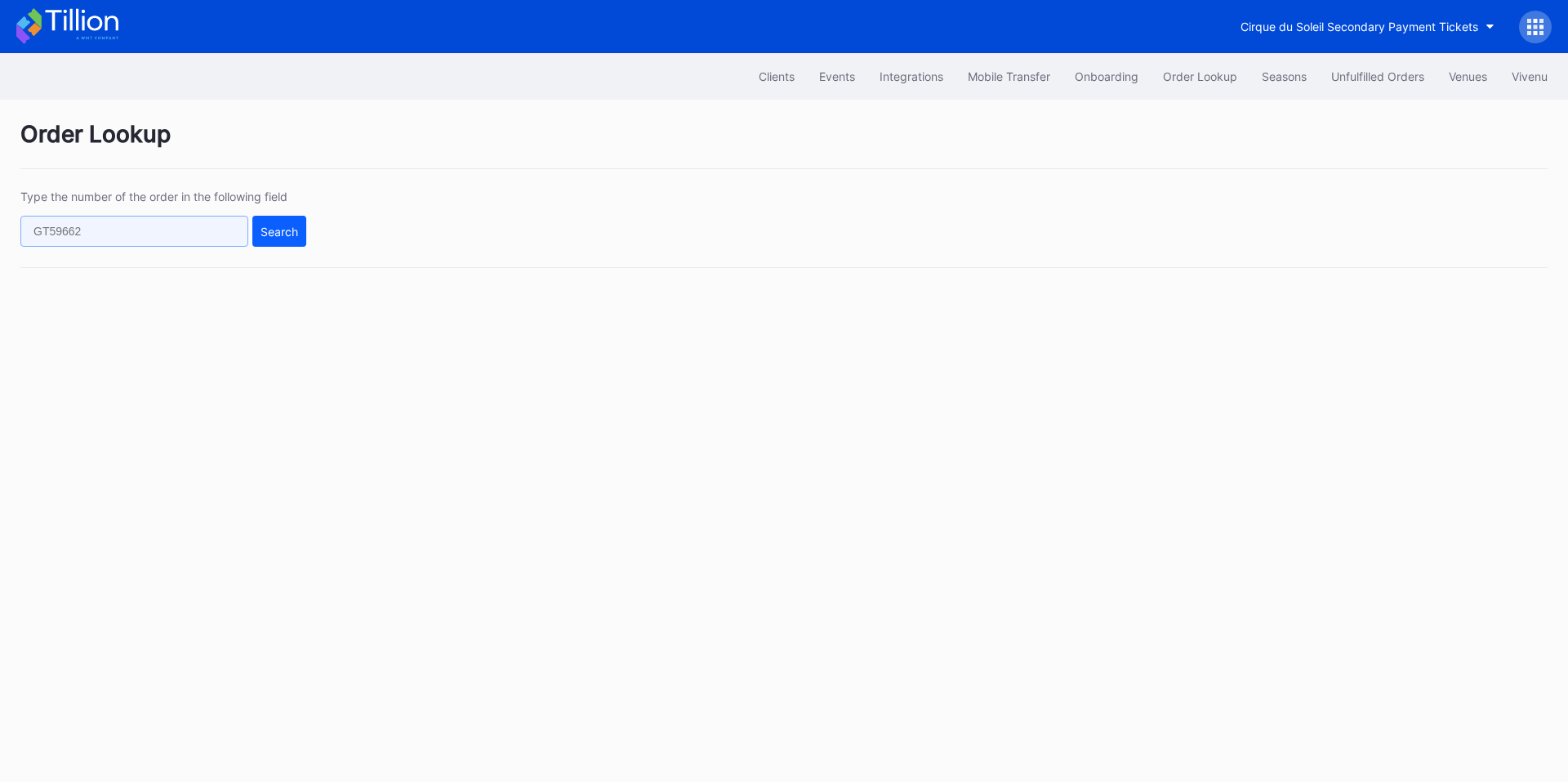
click at [129, 235] on input "text" at bounding box center [134, 231] width 228 height 31
paste input "580059827"
click at [267, 234] on div "Search" at bounding box center [279, 231] width 38 height 14
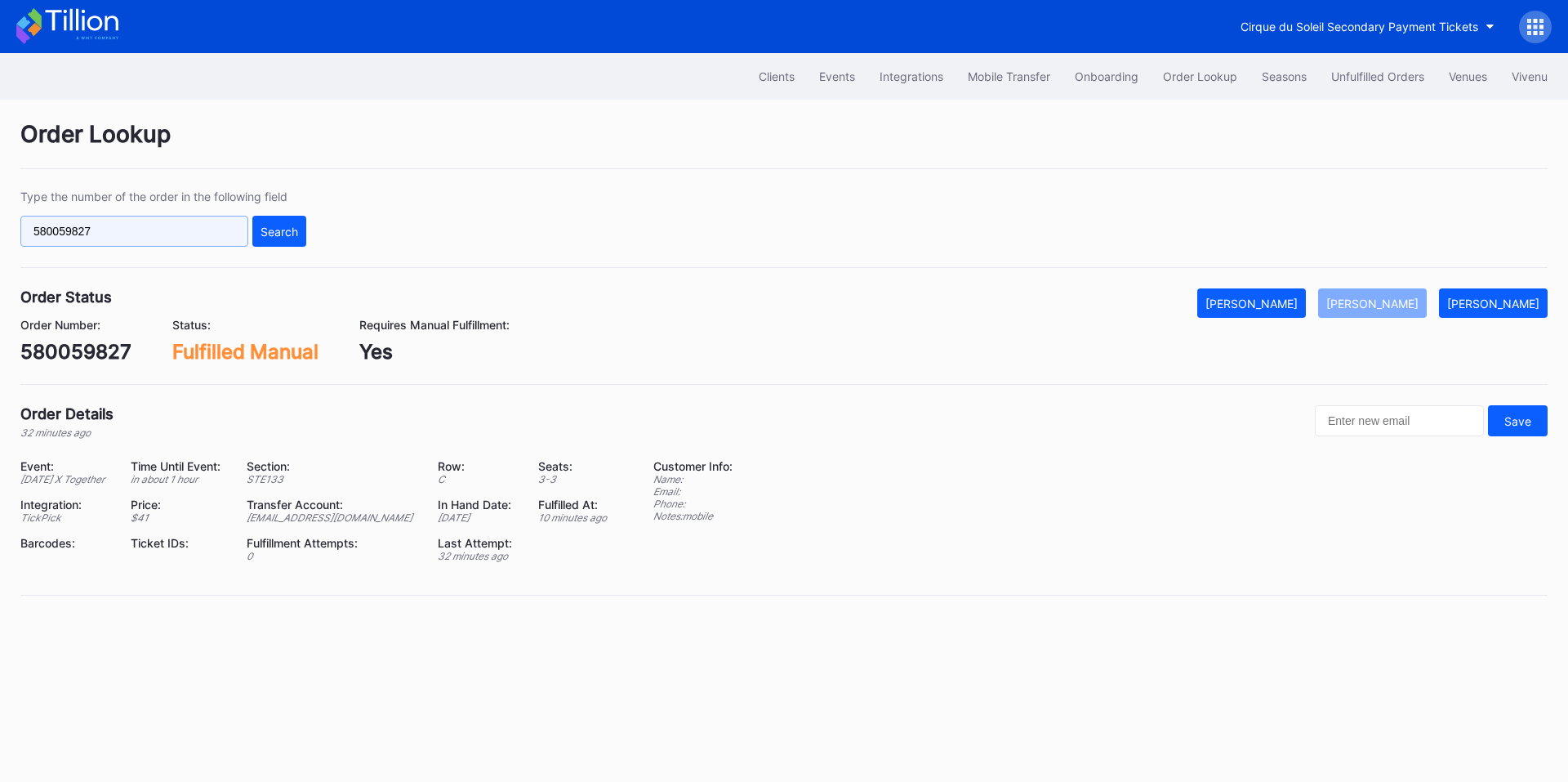
click at [208, 226] on input "580059827" at bounding box center [134, 231] width 228 height 31
paste input "625381506"
type input "625381506"
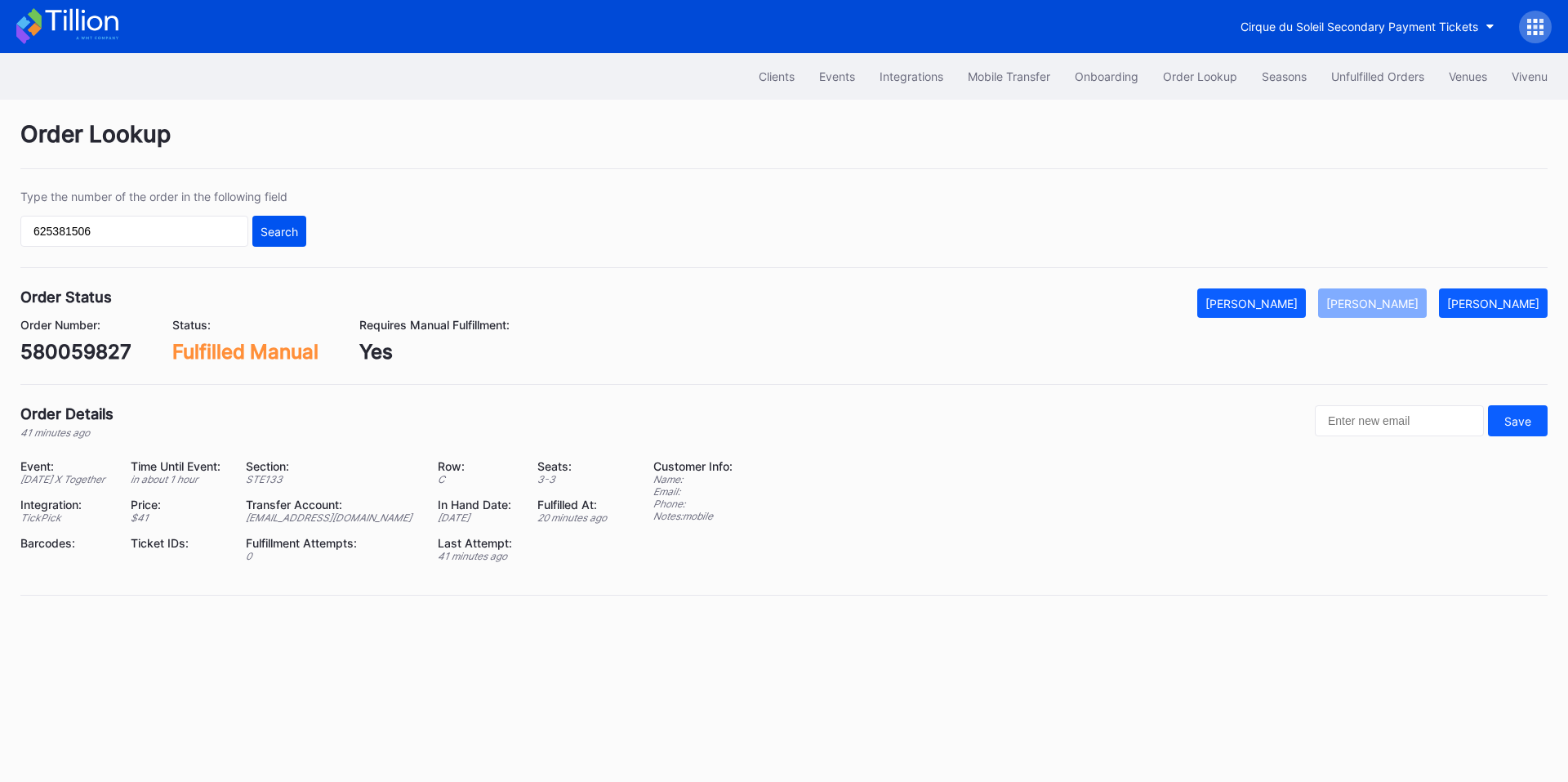
click at [291, 237] on div "Search" at bounding box center [279, 231] width 38 height 14
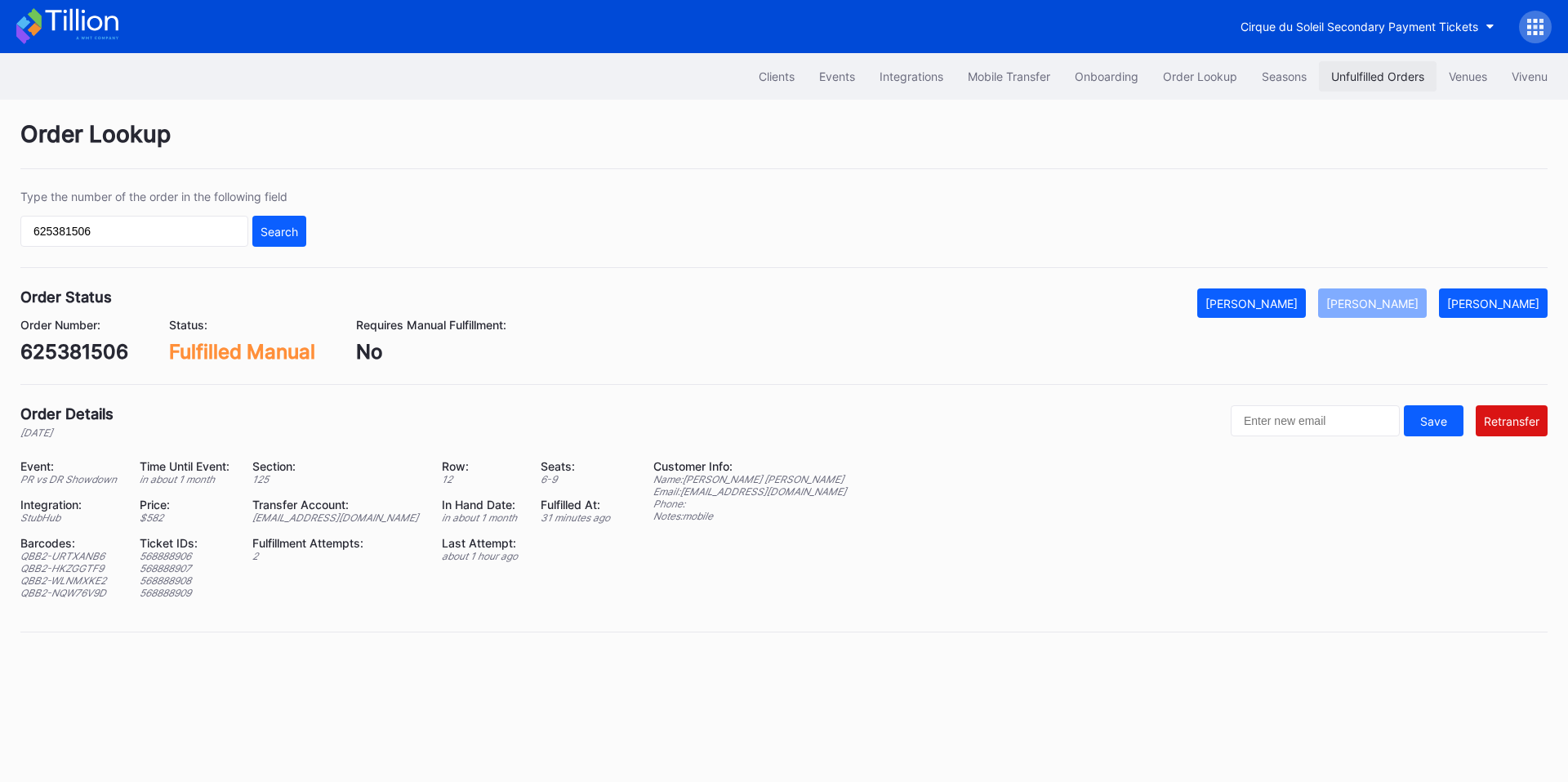
click at [1366, 77] on div "Unfulfilled Orders" at bounding box center [1377, 76] width 93 height 14
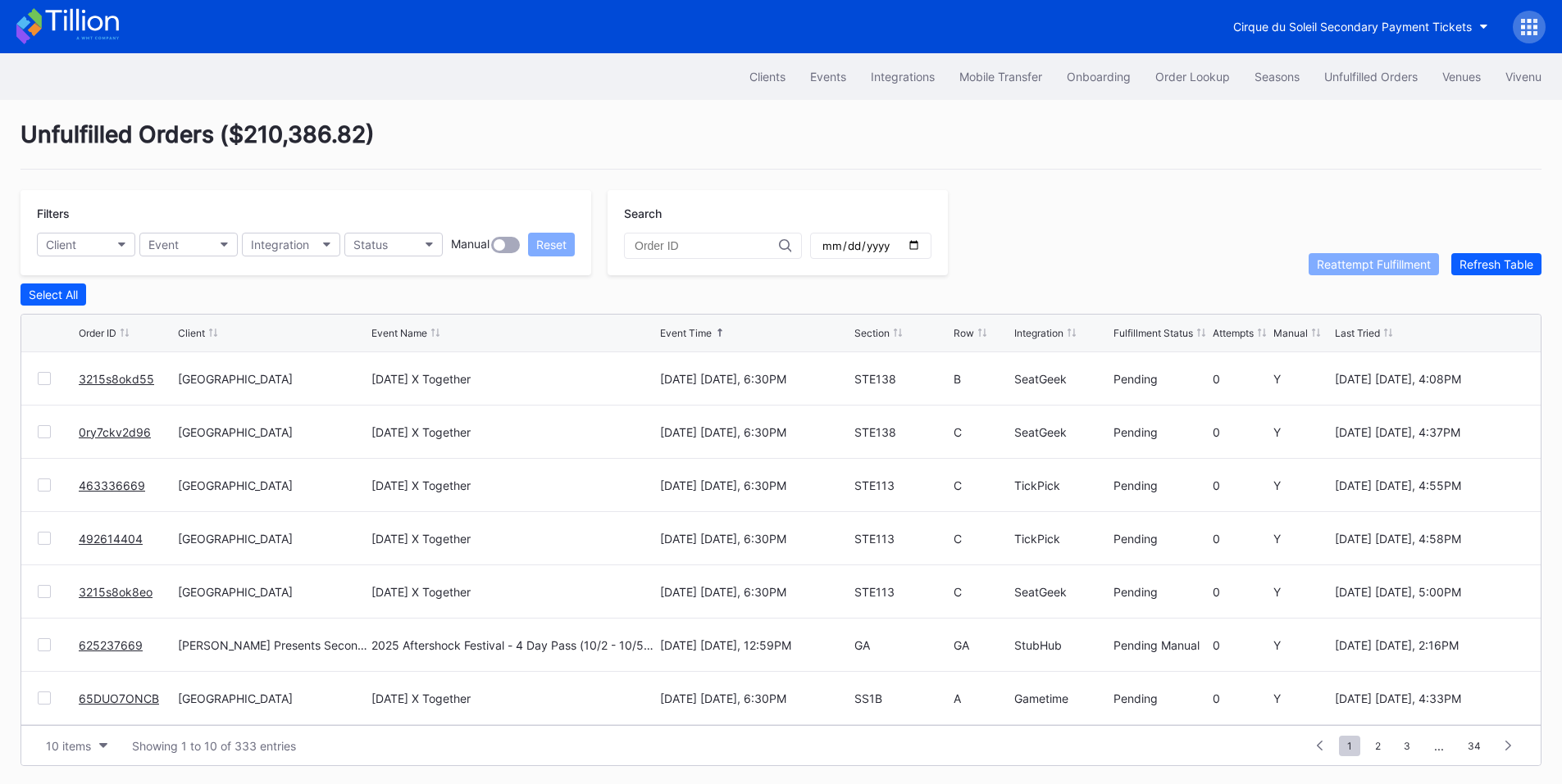
click at [920, 246] on input "date" at bounding box center [870, 245] width 100 height 15
click at [1051, 204] on div "Filters Client Event Integration Status Manual Reset Search Reattempt Fulfillme…" at bounding box center [781, 233] width 1520 height 85
click at [920, 246] on input "date" at bounding box center [870, 245] width 100 height 15
type input "2025-10-01"
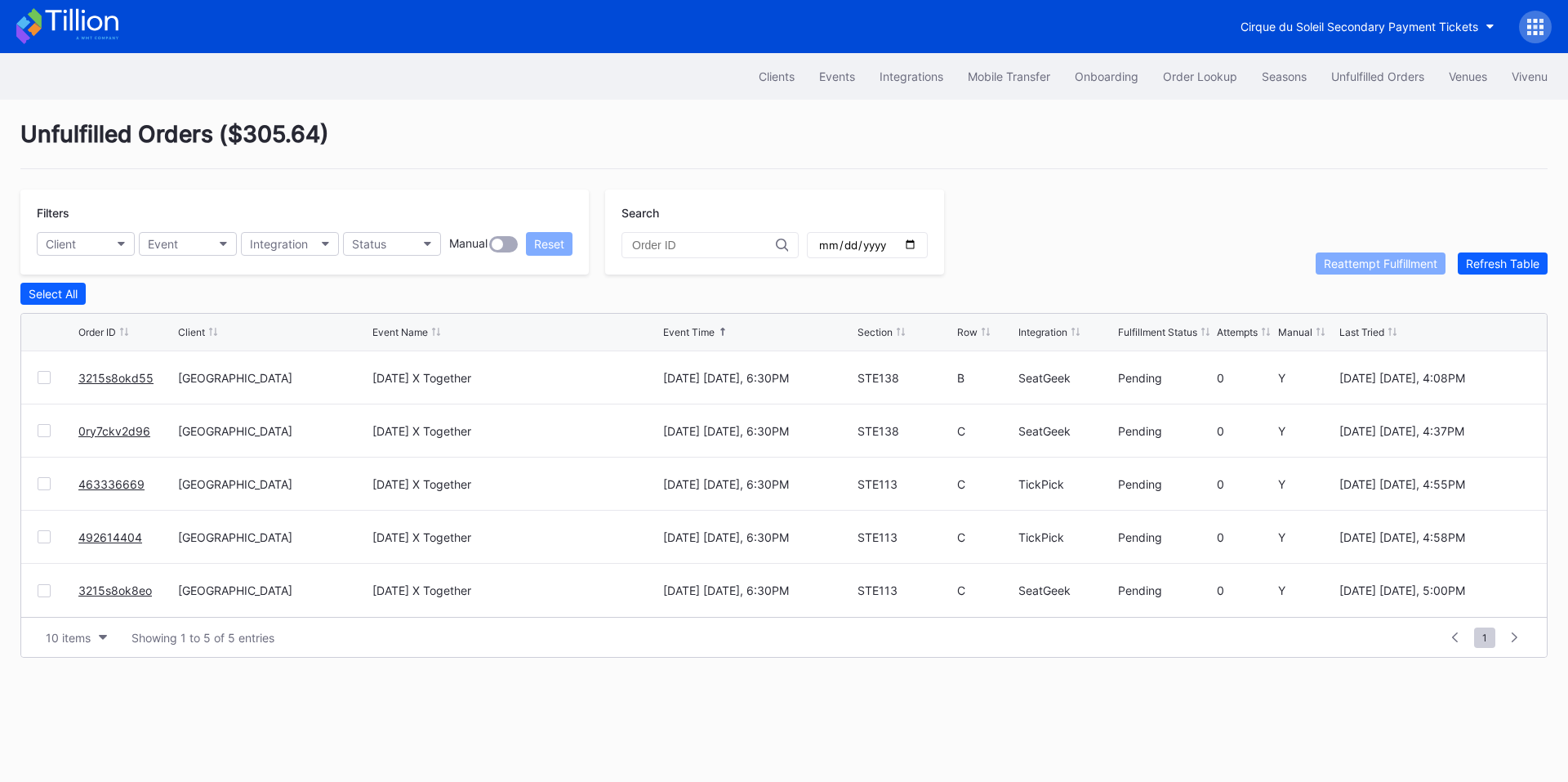
click at [1063, 332] on div "Integration" at bounding box center [1043, 332] width 49 height 13
click at [1031, 339] on div "Integration" at bounding box center [1043, 332] width 49 height 13
drag, startPoint x: 111, startPoint y: 436, endPoint x: 139, endPoint y: 407, distance: 40.3
drag, startPoint x: 104, startPoint y: 538, endPoint x: 113, endPoint y: 507, distance: 32.3
click at [1374, 71] on div "Unfulfilled Orders" at bounding box center [1377, 76] width 93 height 14
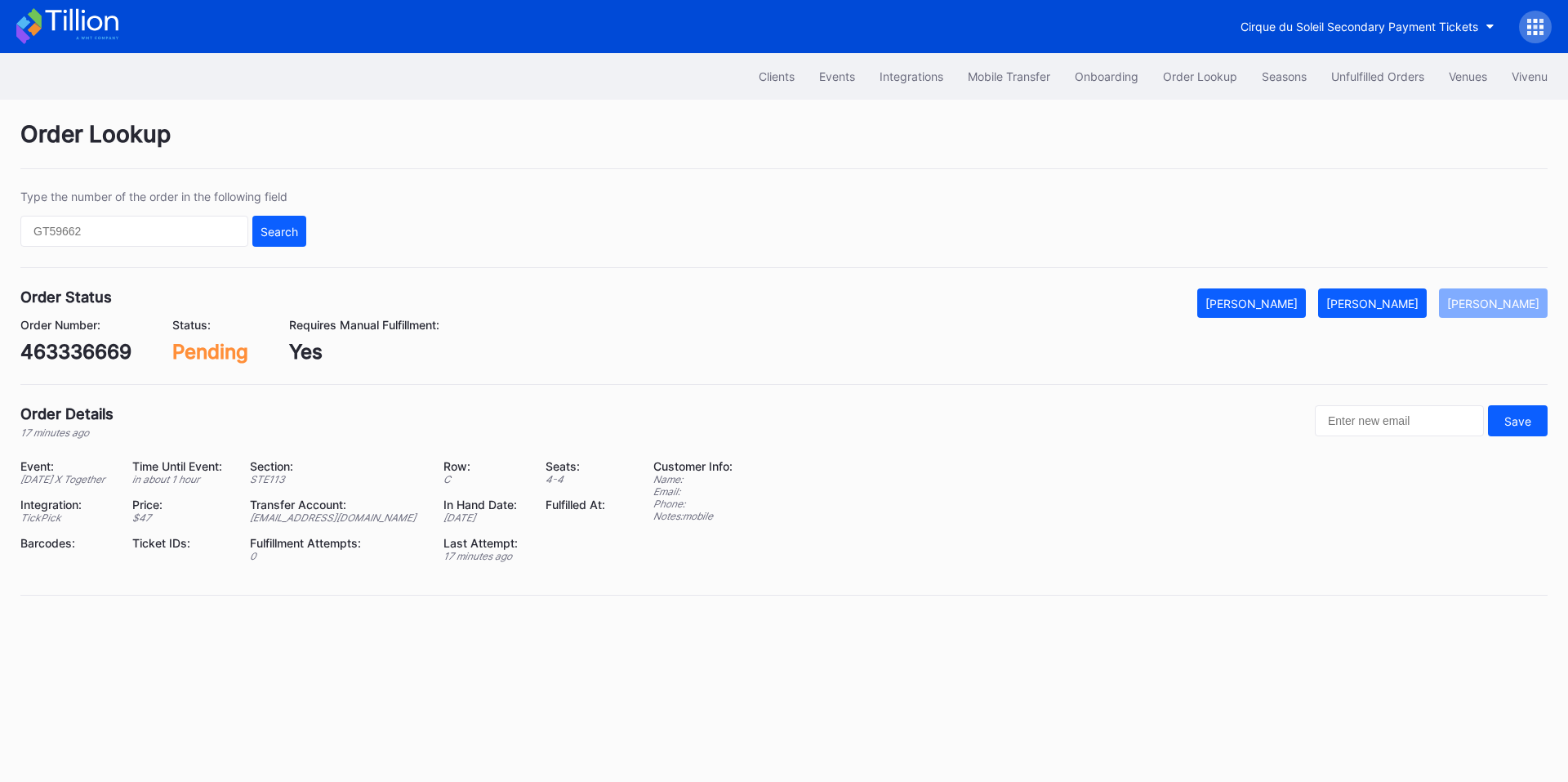
click at [112, 347] on div "463336669" at bounding box center [75, 351] width 111 height 23
copy div "463336669"
click at [1390, 300] on div "[PERSON_NAME]" at bounding box center [1372, 304] width 92 height 14
click at [109, 356] on div "492614404" at bounding box center [75, 351] width 111 height 23
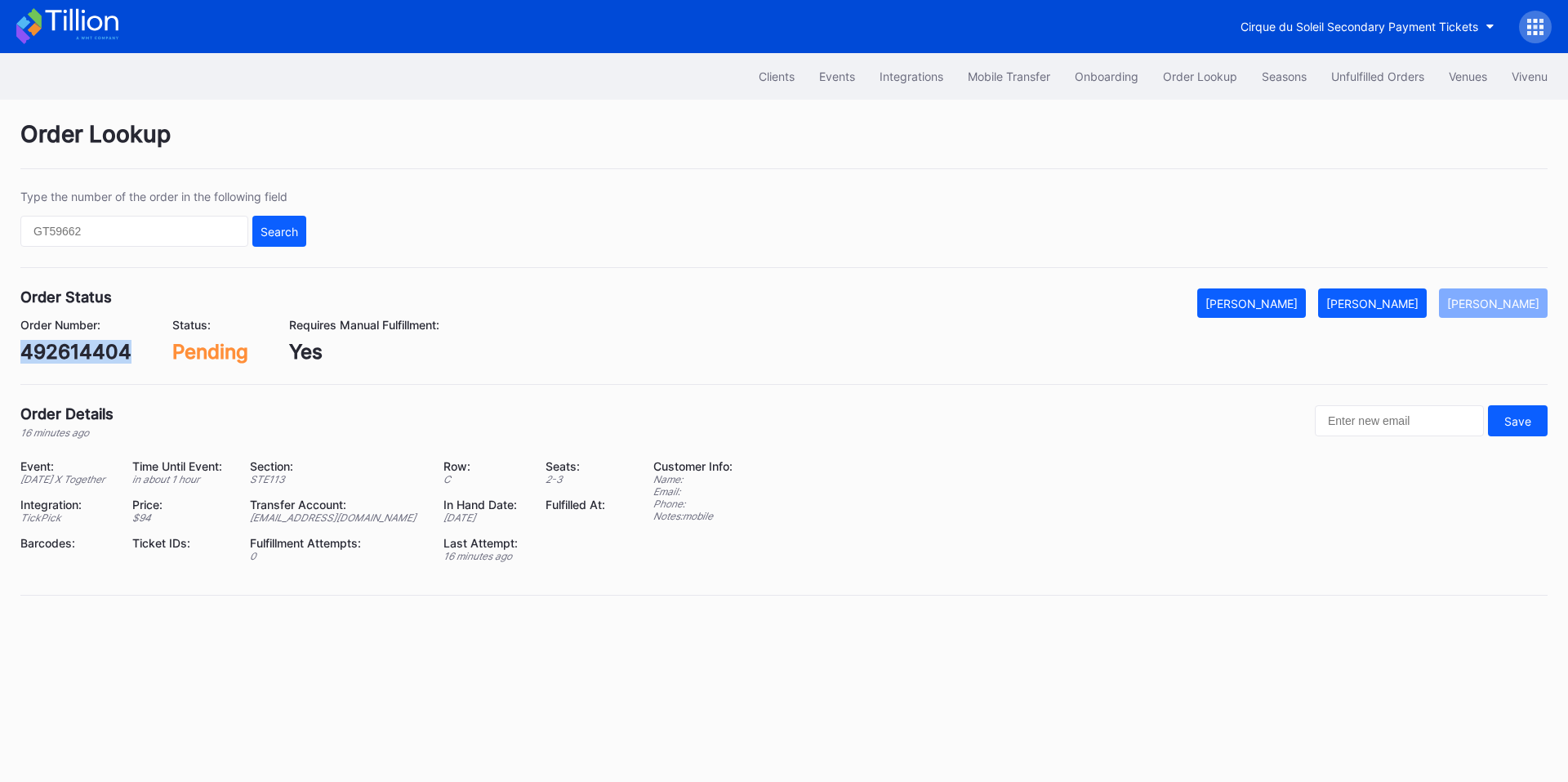
click at [109, 356] on div "492614404" at bounding box center [75, 351] width 111 height 23
copy div "492614404"
click at [1383, 300] on div "[PERSON_NAME]" at bounding box center [1372, 304] width 92 height 14
click at [94, 343] on div "3215s8okd55" at bounding box center [83, 351] width 127 height 23
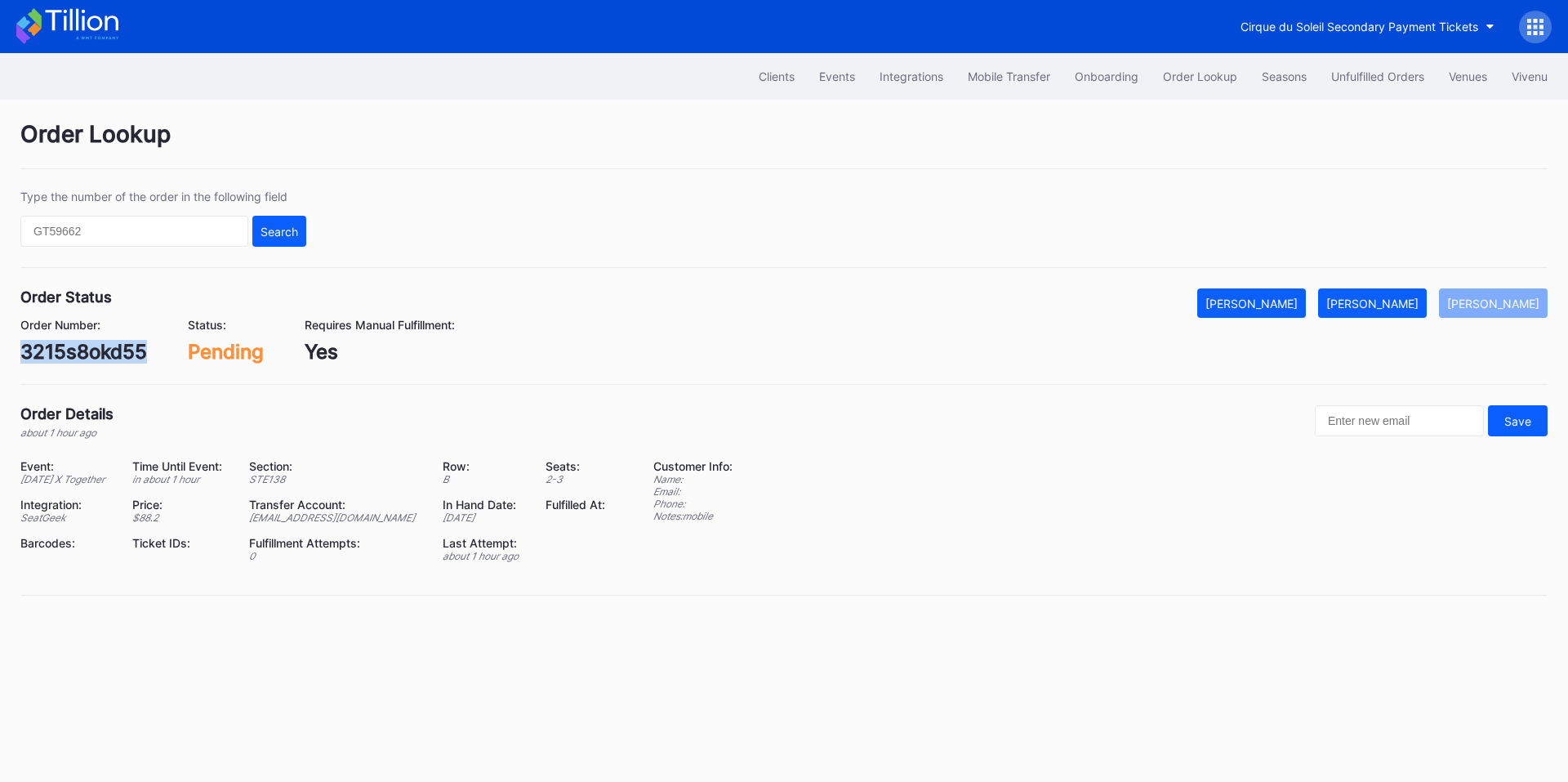
copy div "3215s8okd55"
drag, startPoint x: 1405, startPoint y: 299, endPoint x: 1128, endPoint y: 161, distance: 309.5
click at [1405, 299] on div "[PERSON_NAME]" at bounding box center [1372, 304] width 92 height 14
click at [98, 354] on div "0ry7ckv2d96" at bounding box center [82, 351] width 125 height 23
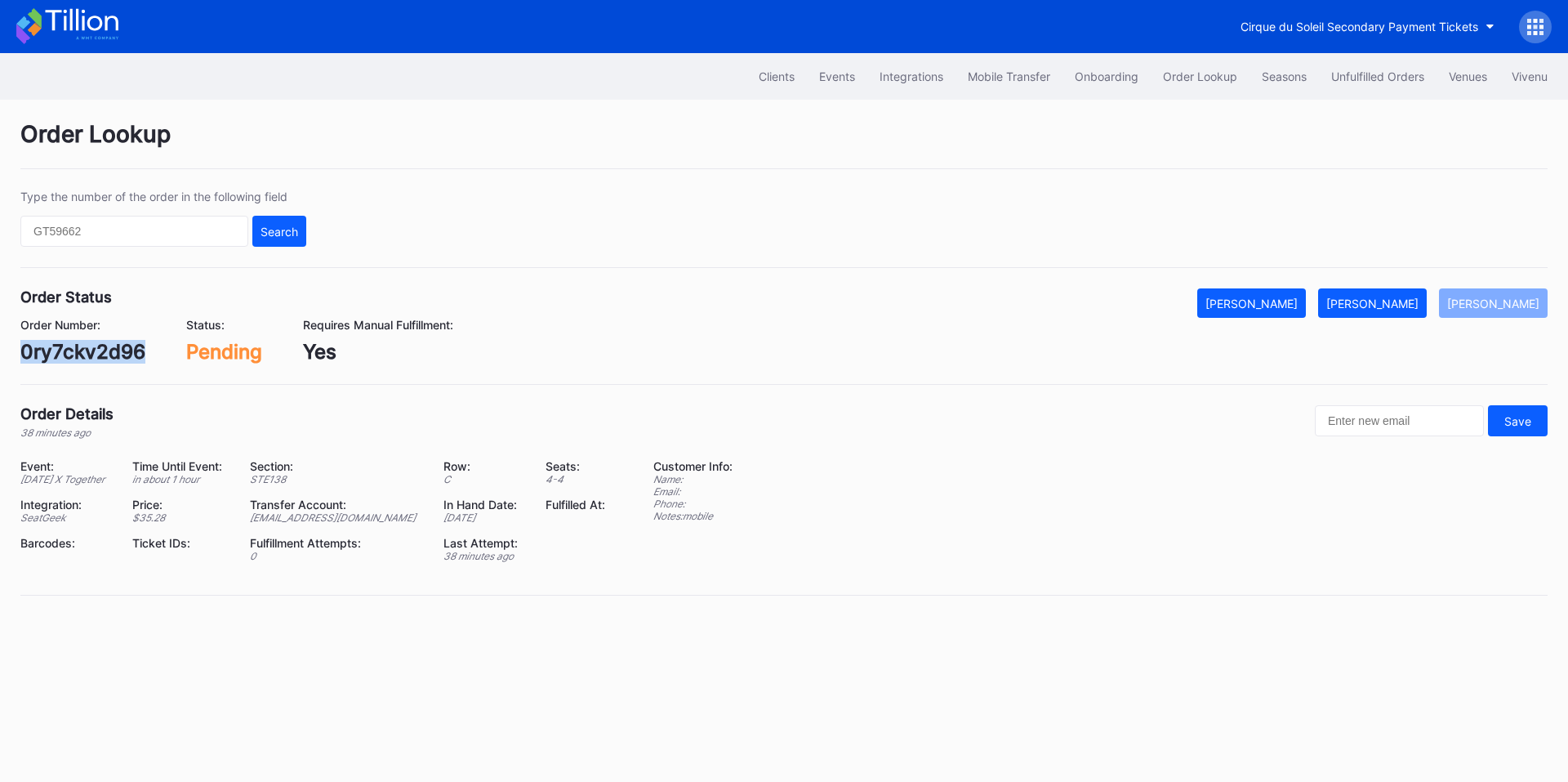
copy div "0ry7ckv2d96"
click at [1386, 302] on div "[PERSON_NAME]" at bounding box center [1372, 304] width 92 height 14
click at [92, 353] on div "3215s8ok8eo" at bounding box center [83, 351] width 126 height 23
copy div "3215s8ok8eo"
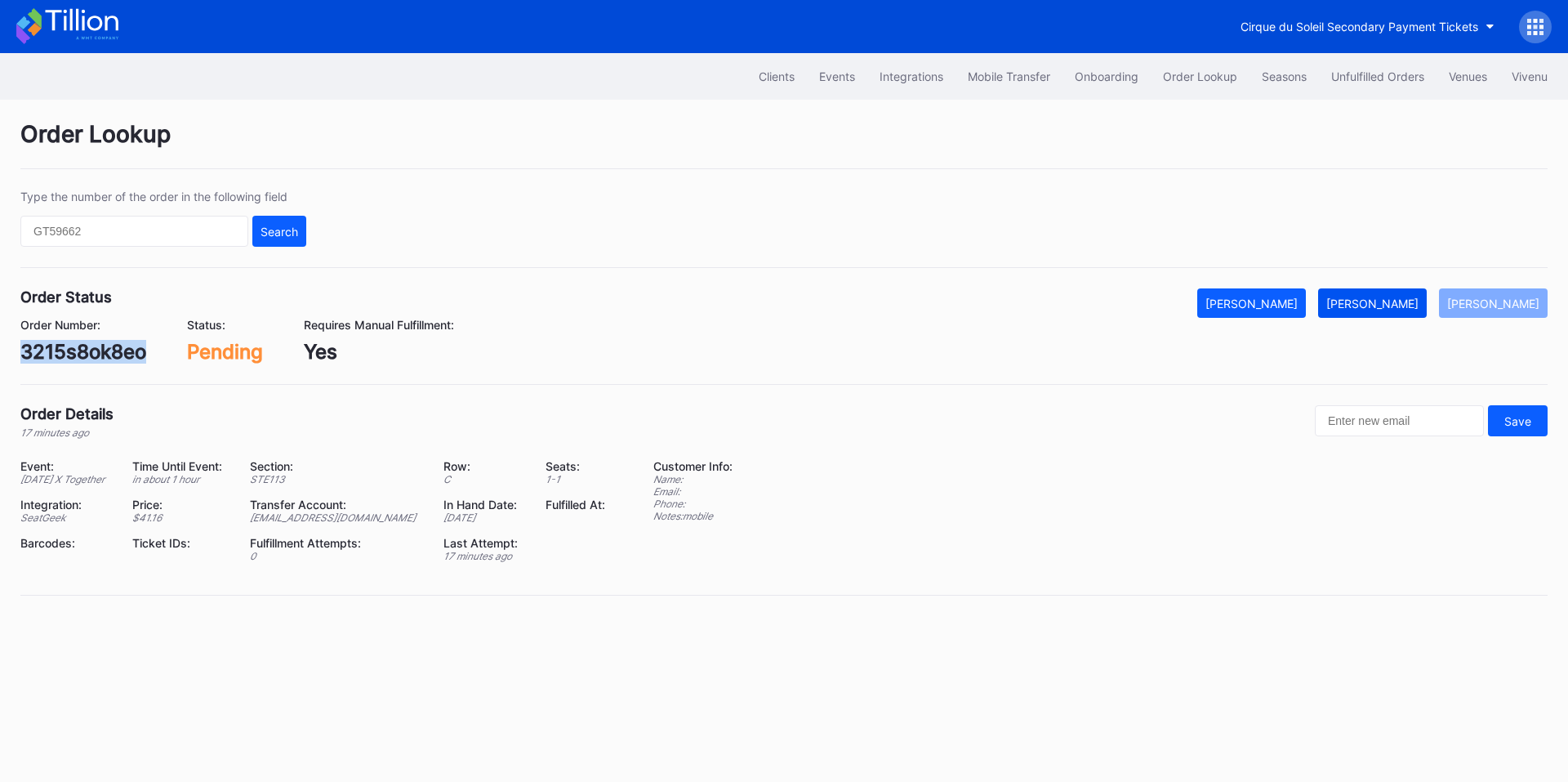
click at [1386, 291] on button "[PERSON_NAME]" at bounding box center [1373, 303] width 108 height 29
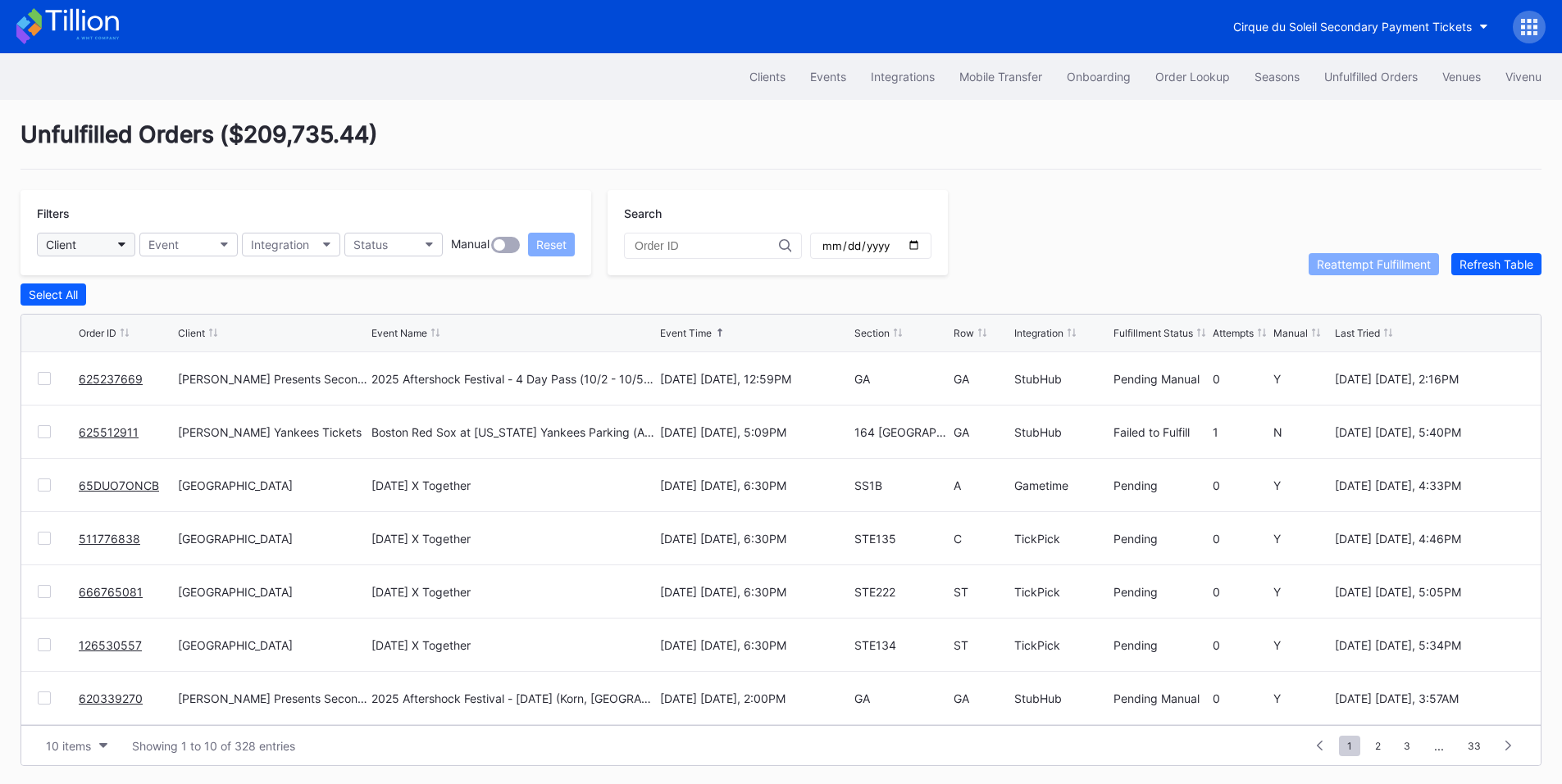
click at [98, 246] on button "Client" at bounding box center [85, 245] width 98 height 23
type input "pru"
click at [124, 320] on div "[GEOGRAPHIC_DATA]" at bounding box center [107, 317] width 115 height 14
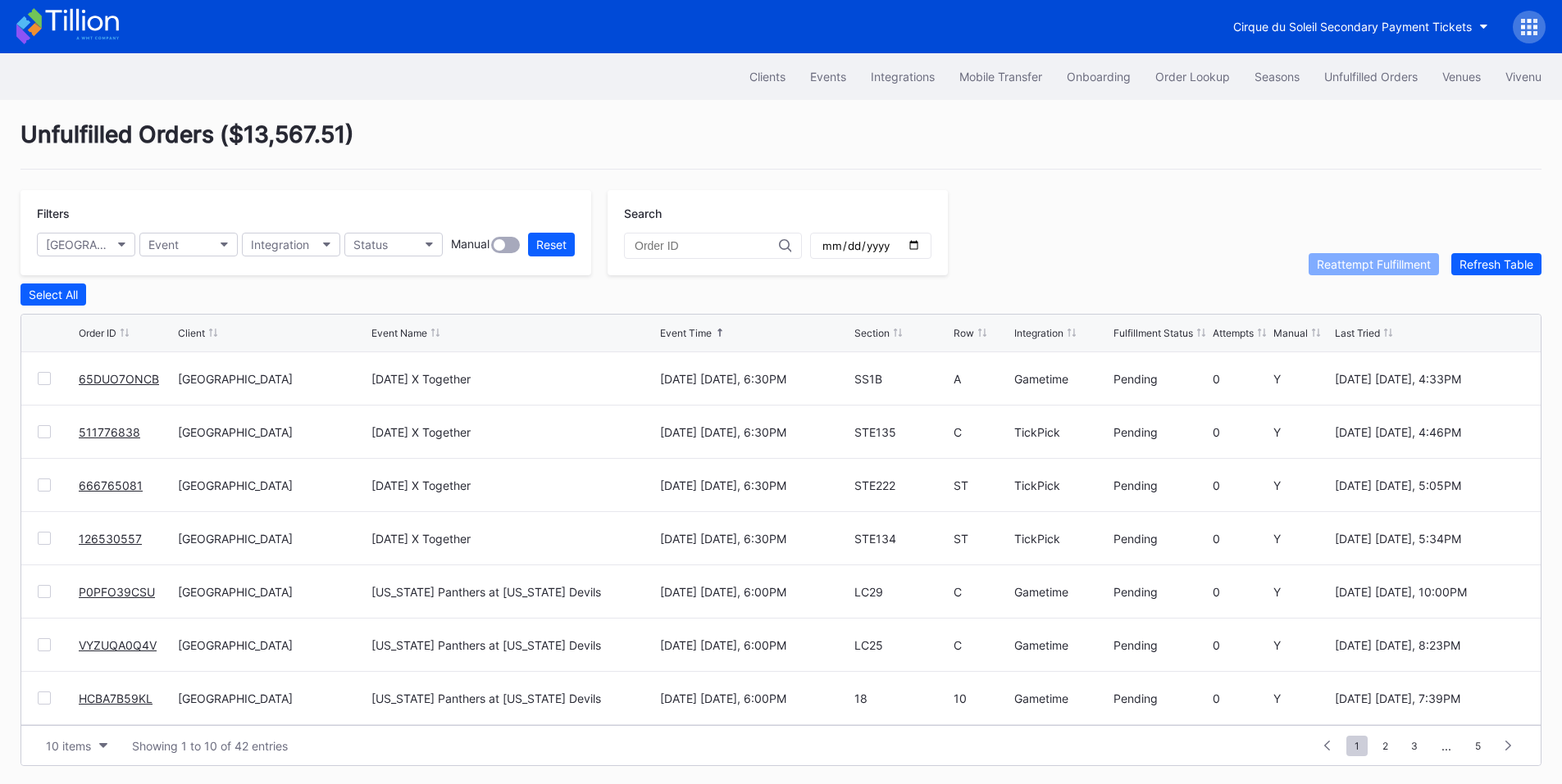
click at [920, 243] on input "date" at bounding box center [870, 245] width 100 height 15
type input "2025-10-02"
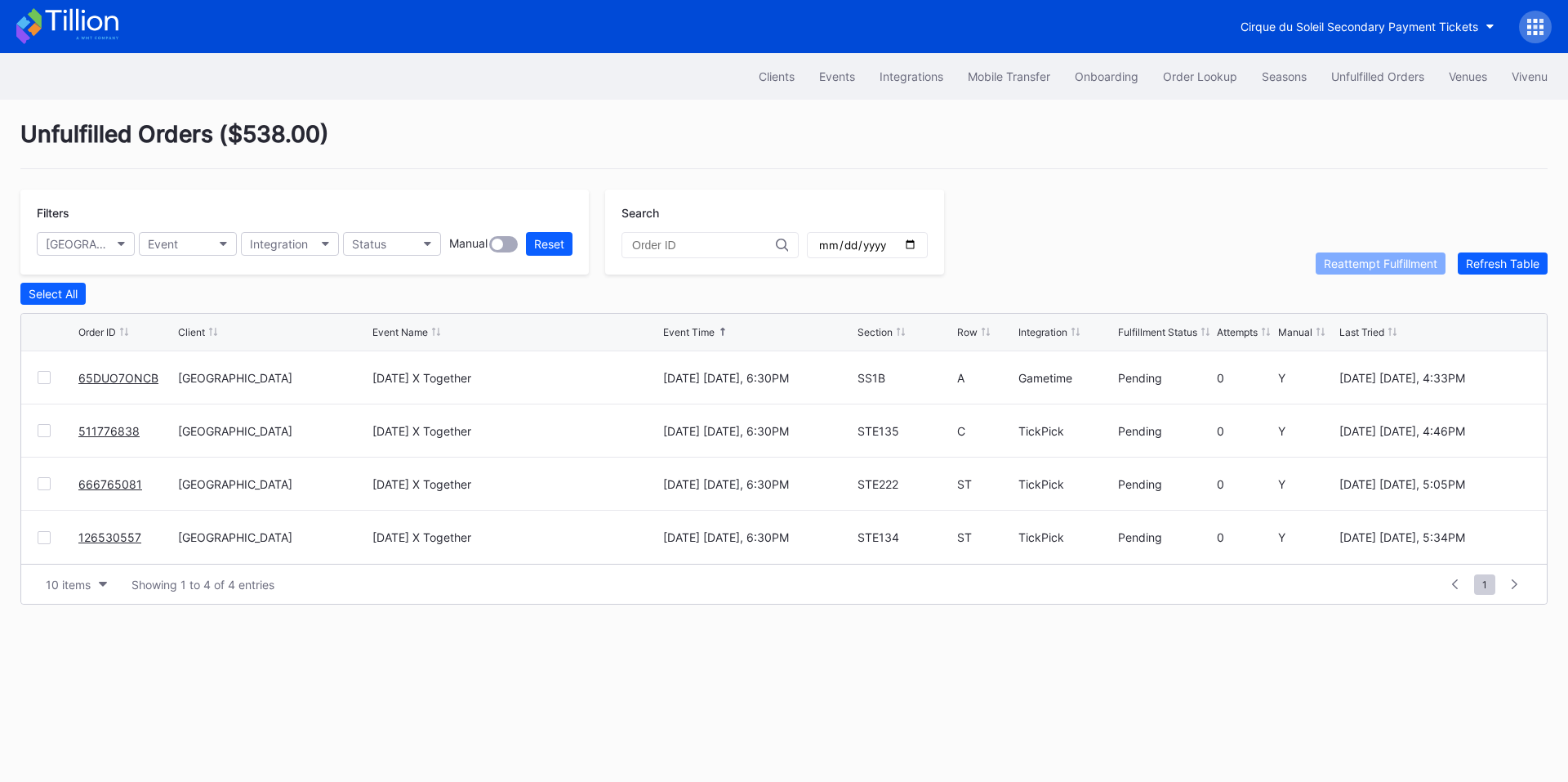
drag, startPoint x: 123, startPoint y: 382, endPoint x: 222, endPoint y: 316, distance: 119.0
drag, startPoint x: 116, startPoint y: 434, endPoint x: 191, endPoint y: 372, distance: 97.3
drag, startPoint x: 120, startPoint y: 491, endPoint x: 181, endPoint y: 442, distance: 78.2
drag, startPoint x: 104, startPoint y: 538, endPoint x: 180, endPoint y: 454, distance: 113.3
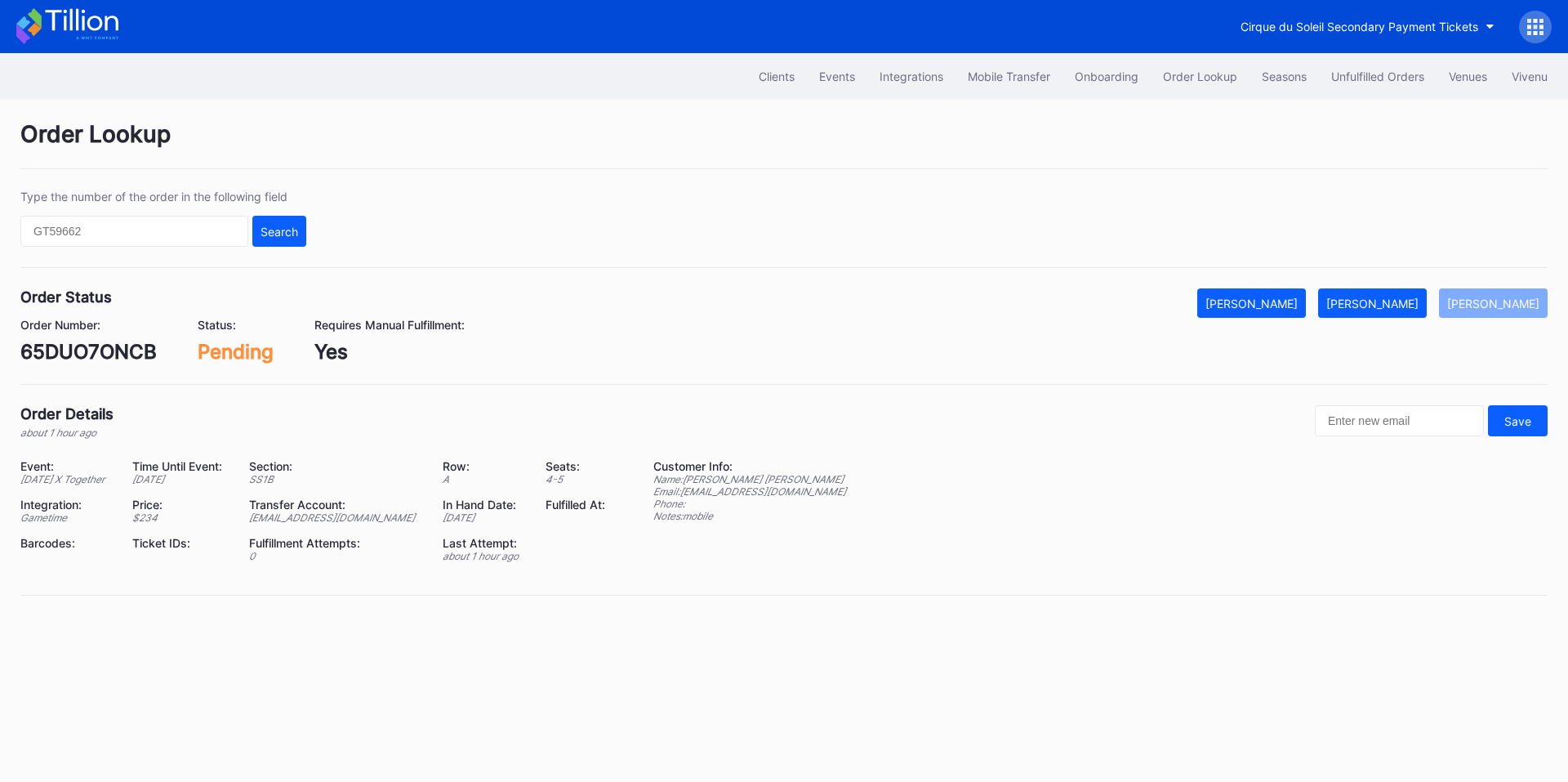
click at [74, 353] on div "65DUO7ONCB" at bounding box center [88, 351] width 136 height 23
copy div "65DUO7ONCB"
click at [1419, 305] on div "Mark Fulfilled" at bounding box center [1372, 304] width 92 height 14
click at [61, 349] on div "511776838" at bounding box center [72, 351] width 103 height 23
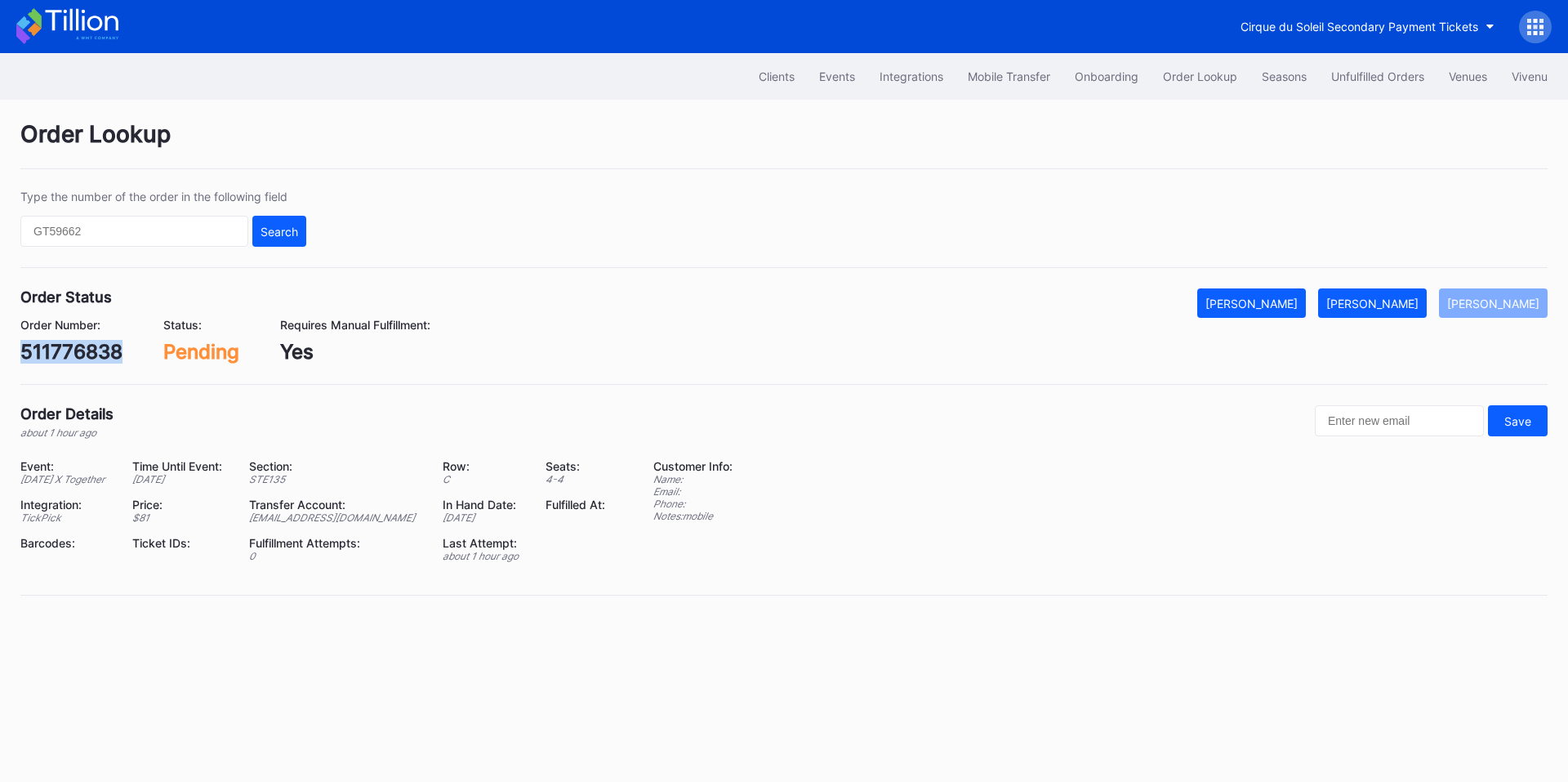
click at [61, 349] on div "511776838" at bounding box center [72, 351] width 103 height 23
copy div "511776838"
click at [1385, 308] on div "[PERSON_NAME]" at bounding box center [1372, 304] width 92 height 14
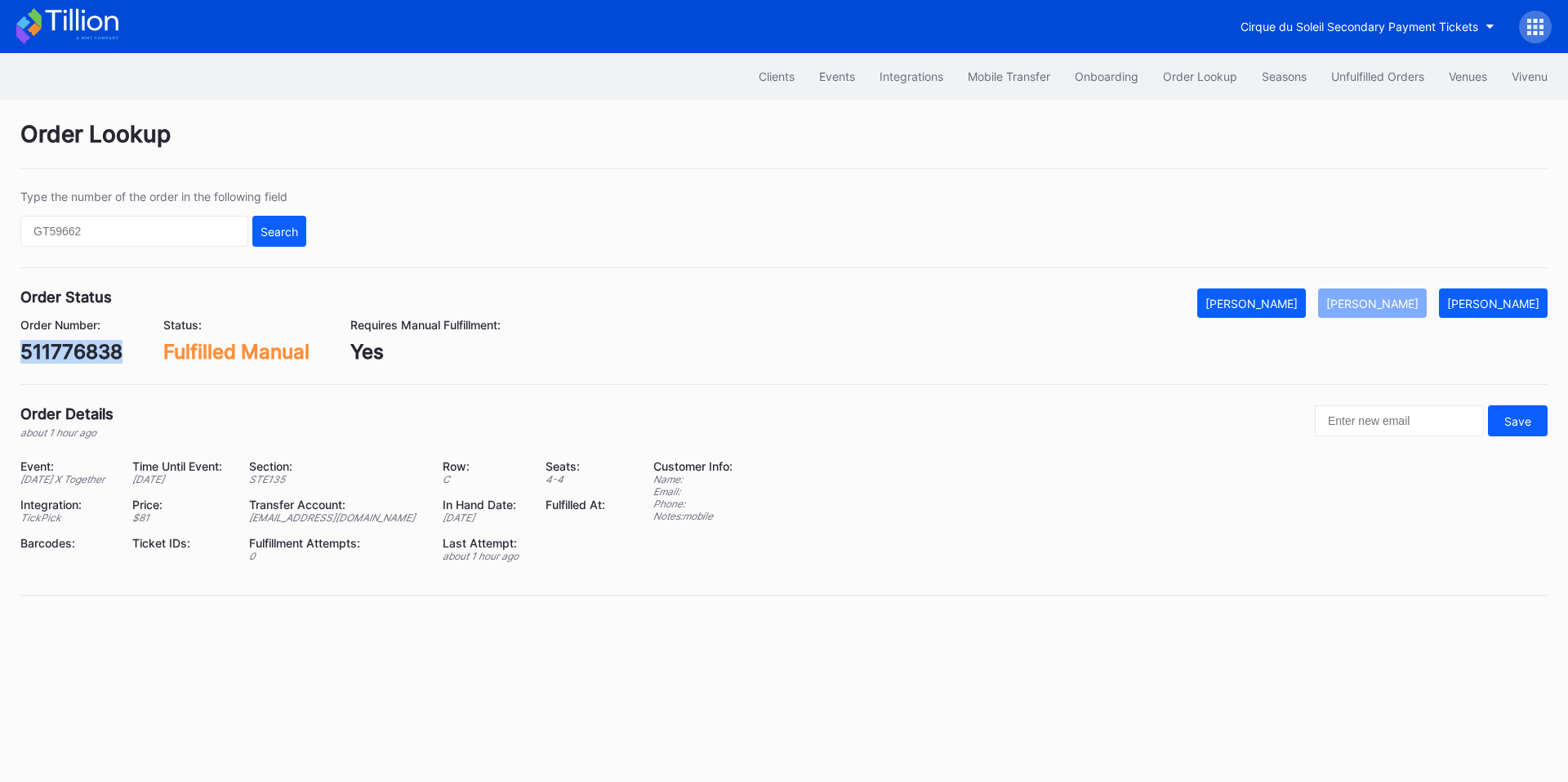
click at [76, 356] on div "511776838" at bounding box center [72, 351] width 103 height 23
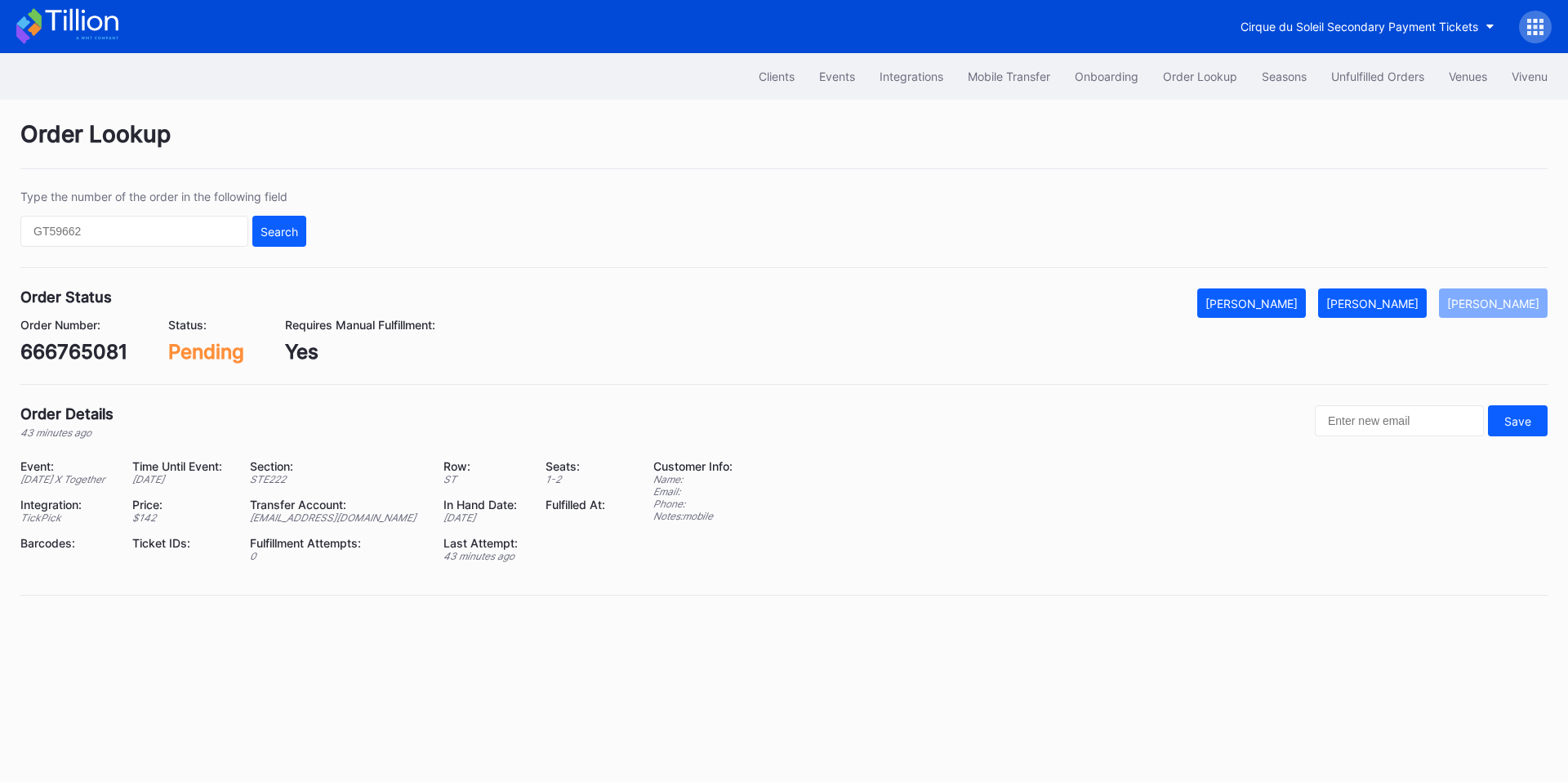
click at [95, 349] on div "666765081" at bounding box center [74, 351] width 107 height 23
copy div "666765081"
click at [1384, 308] on div "[PERSON_NAME]" at bounding box center [1372, 304] width 92 height 14
click at [69, 351] on div "126530557" at bounding box center [74, 351] width 107 height 23
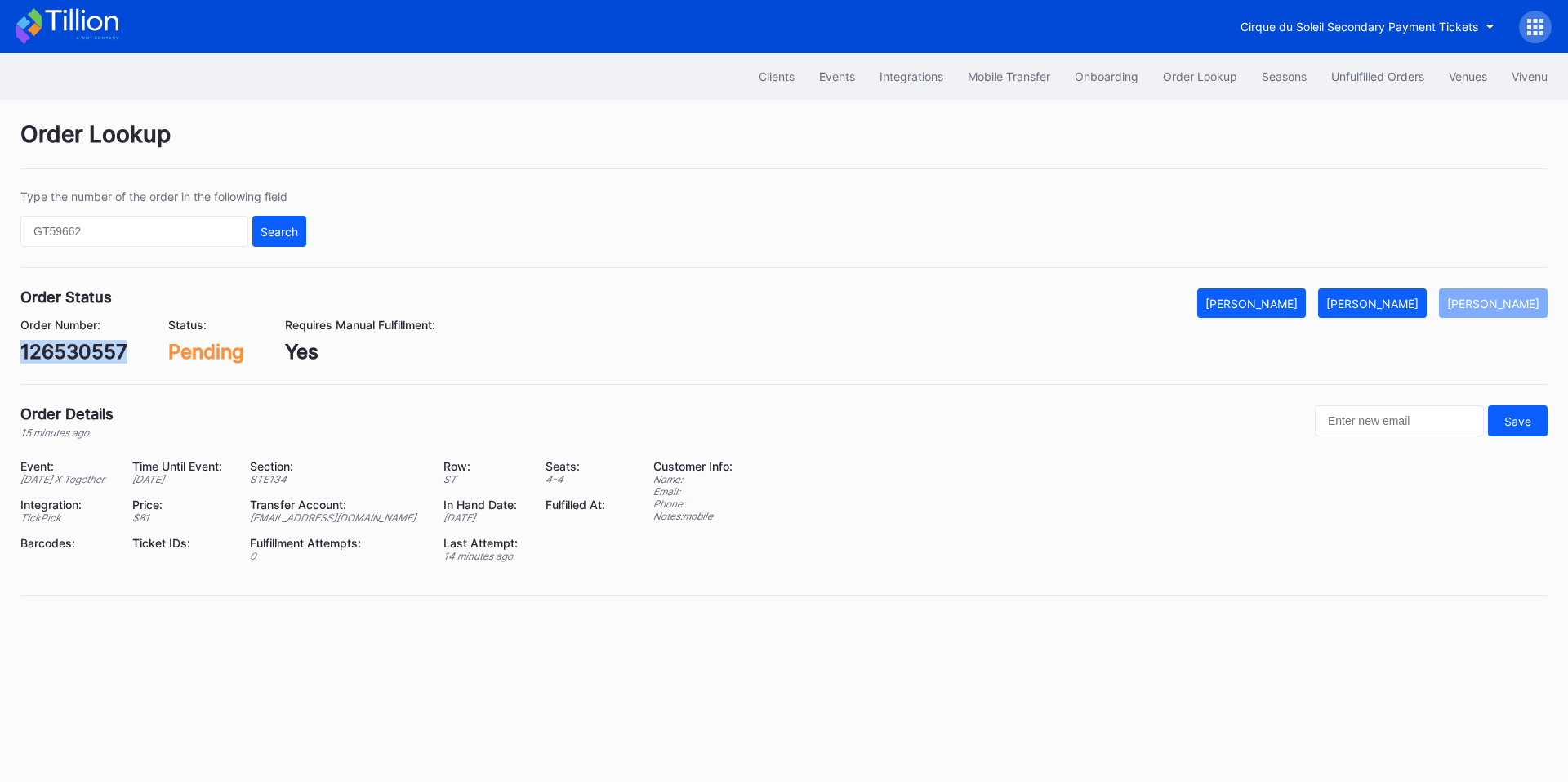
click at [69, 351] on div "126530557" at bounding box center [74, 351] width 107 height 23
copy div "126530557"
click at [1375, 298] on div "[PERSON_NAME]" at bounding box center [1372, 304] width 92 height 14
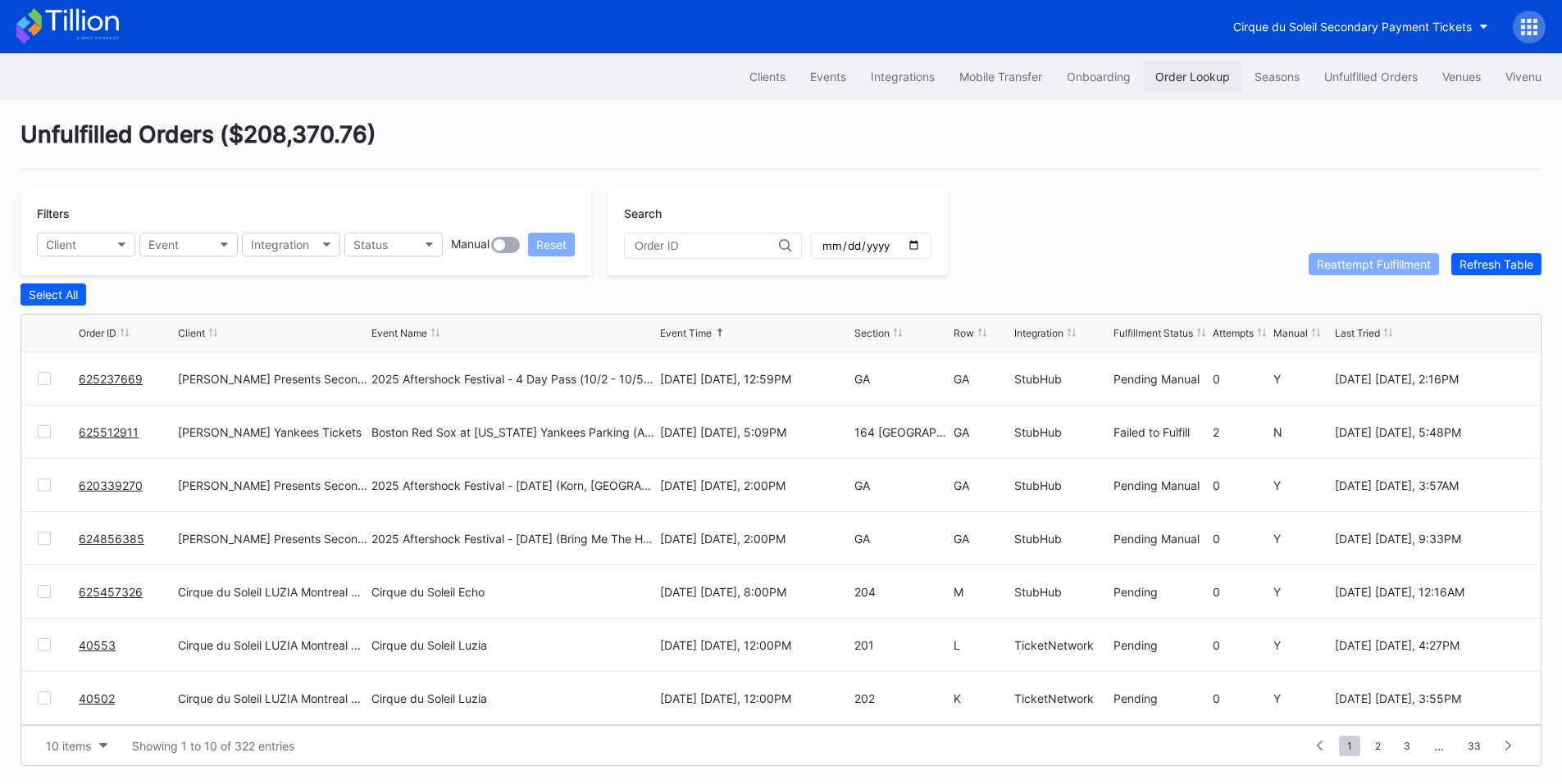
click at [1193, 75] on div "Order Lookup" at bounding box center [1192, 77] width 75 height 14
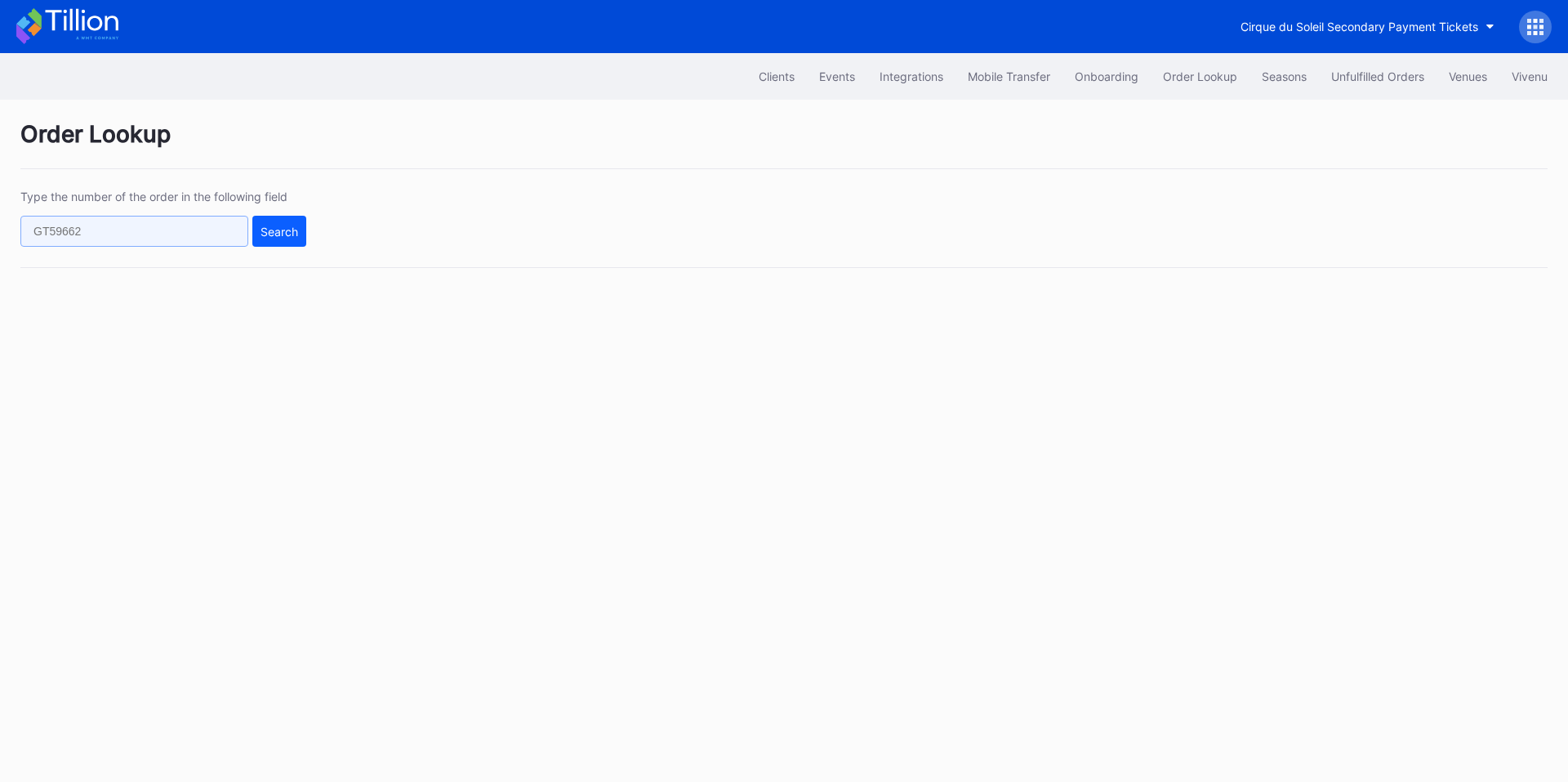
click at [165, 236] on input "text" at bounding box center [134, 231] width 228 height 31
paste input "75917890"
type input "75917890"
click at [283, 232] on div "Search" at bounding box center [279, 231] width 38 height 14
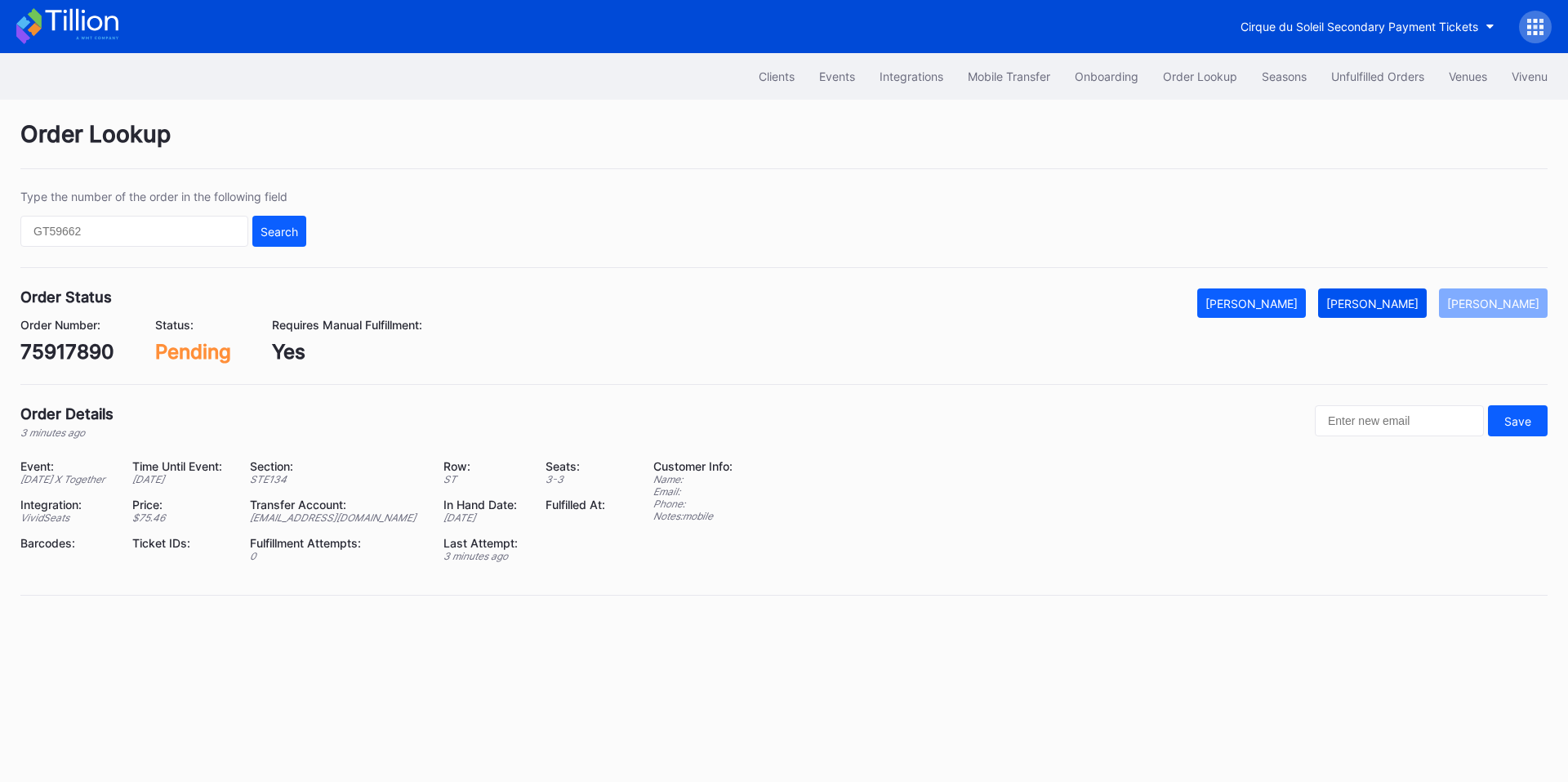
click at [1395, 306] on div "[PERSON_NAME]" at bounding box center [1372, 304] width 92 height 14
